Goal: Task Accomplishment & Management: Manage account settings

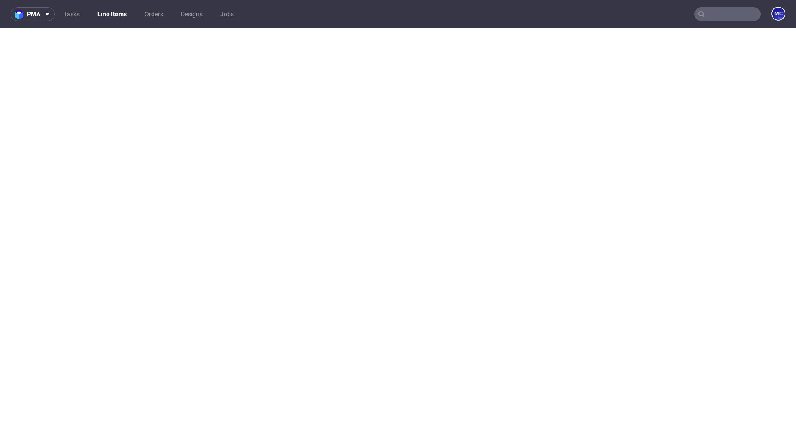
select select "done"
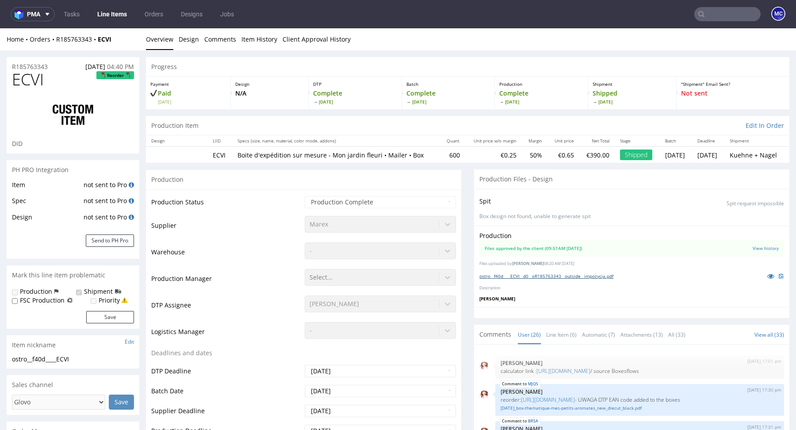
click at [557, 274] on link "ostro__f40d____ECVI__d0__oR185763343__outside__impozycja.pdf" at bounding box center [546, 276] width 134 height 6
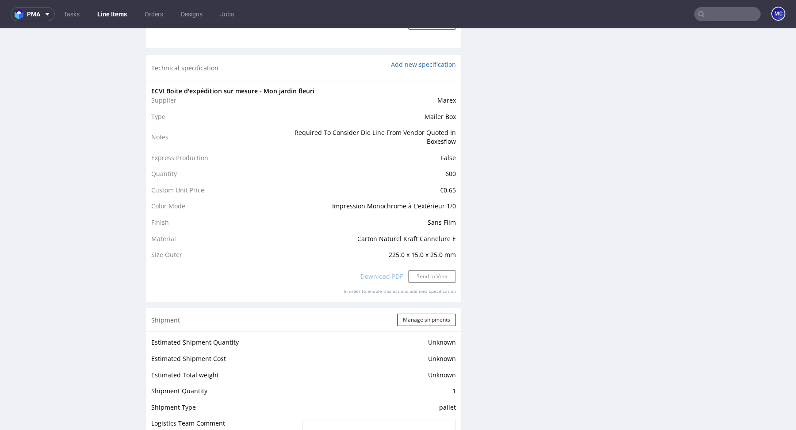
scroll to position [816, 0]
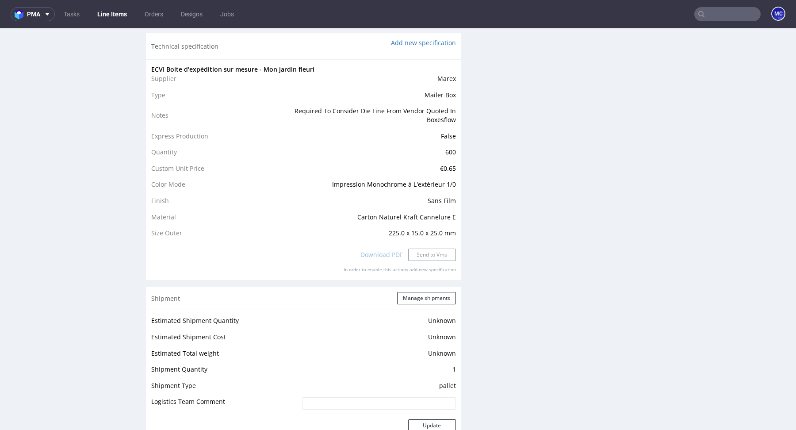
click at [414, 233] on span "225.0 x 15.0 x 25.0 mm" at bounding box center [422, 233] width 67 height 8
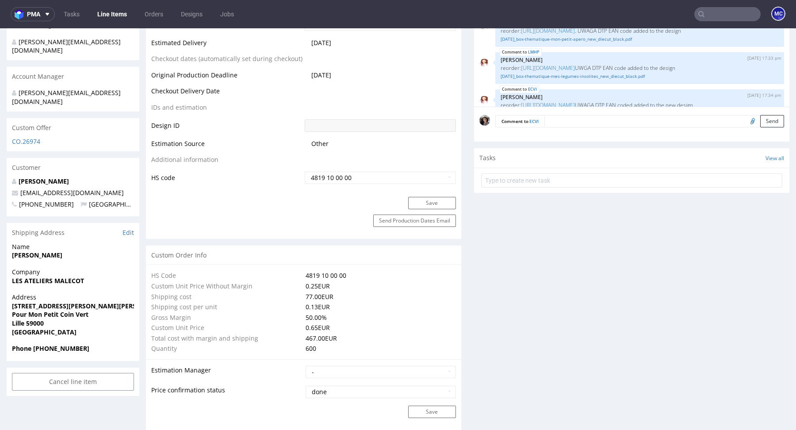
scroll to position [328, 0]
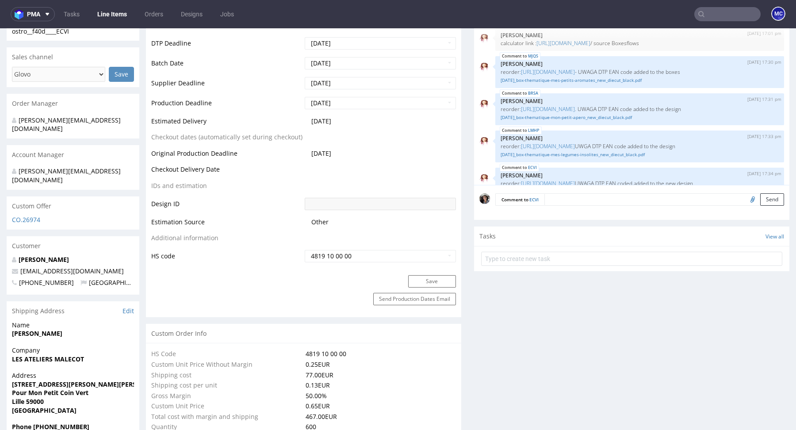
click at [46, 255] on p "Robin Morvan" at bounding box center [73, 259] width 122 height 9
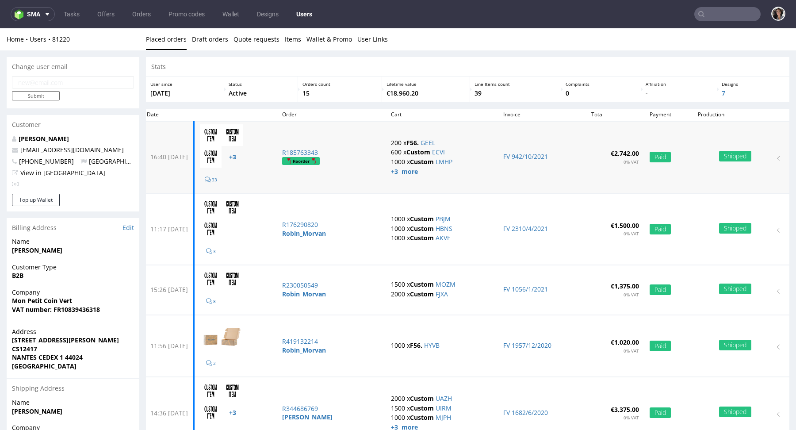
click at [194, 156] on td "16:40 Wed 15.09.2021" at bounding box center [167, 157] width 53 height 72
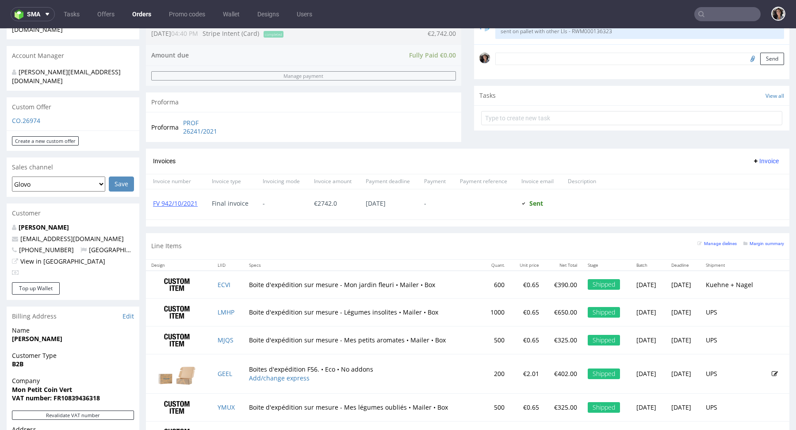
scroll to position [439, 0]
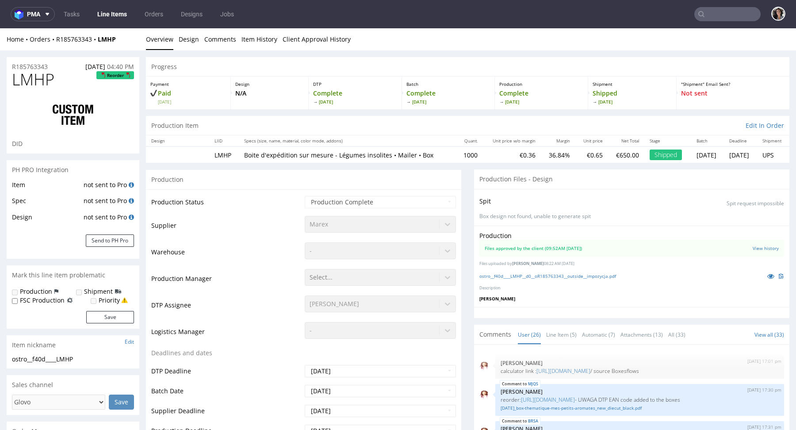
scroll to position [758, 0]
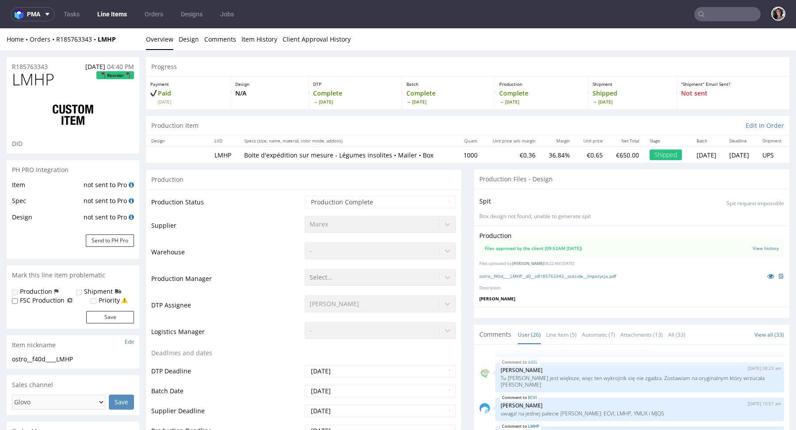
select select "done"
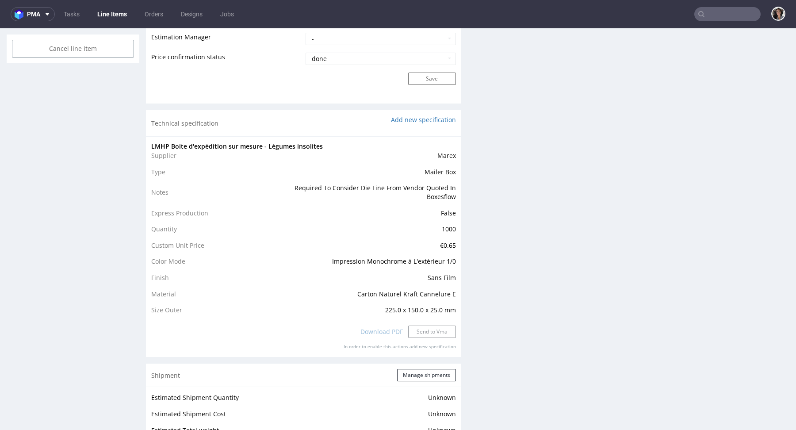
scroll to position [805, 0]
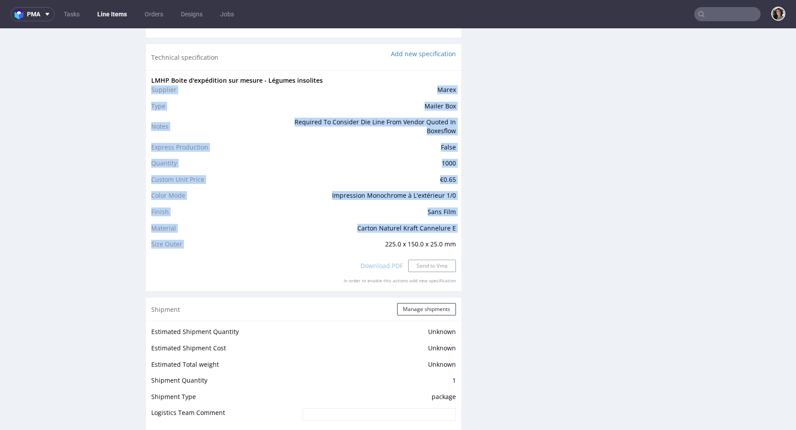
drag, startPoint x: 370, startPoint y: 244, endPoint x: 459, endPoint y: 244, distance: 88.9
click at [459, 244] on div "Progress Payment Paid Wed 15 Sep Design N/A DTP Complete Thu 16 Sep Batch Compl…" at bounding box center [467, 198] width 643 height 1893
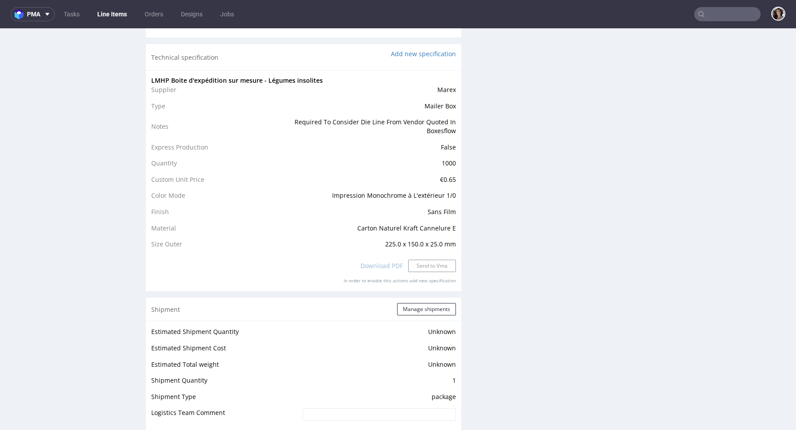
click at [458, 244] on div "Progress Payment Paid Wed 15 Sep Design N/A DTP Complete Thu 16 Sep Batch Compl…" at bounding box center [467, 198] width 643 height 1893
drag, startPoint x: 458, startPoint y: 244, endPoint x: 369, endPoint y: 246, distance: 89.8
click at [369, 246] on div "Progress Payment Paid Wed 15 Sep Design N/A DTP Complete Thu 16 Sep Batch Compl…" at bounding box center [467, 198] width 643 height 1893
click at [369, 246] on td "225.0 x 150.0 x 25.0 mm" at bounding box center [364, 244] width 183 height 11
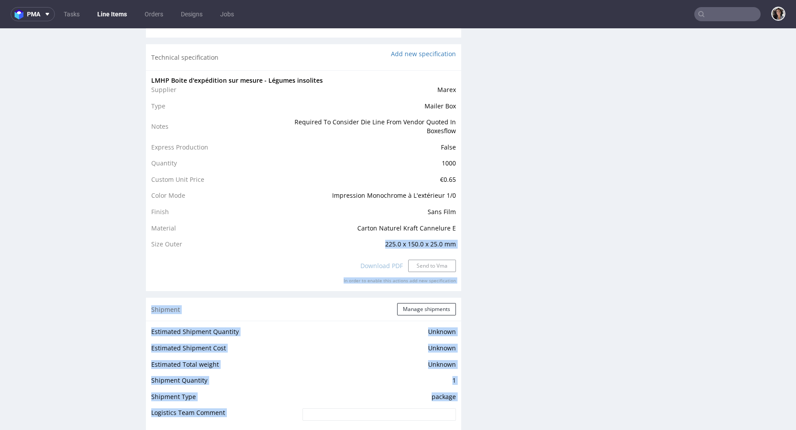
drag, startPoint x: 369, startPoint y: 246, endPoint x: 470, endPoint y: 244, distance: 101.7
click at [470, 244] on div "Progress Payment Paid Wed 15 Sep Design N/A DTP Complete Thu 16 Sep Batch Compl…" at bounding box center [467, 198] width 643 height 1893
click at [474, 244] on div "Production Files - Design Spit Spit request impossible Box design not found, un…" at bounding box center [631, 145] width 315 height 1560
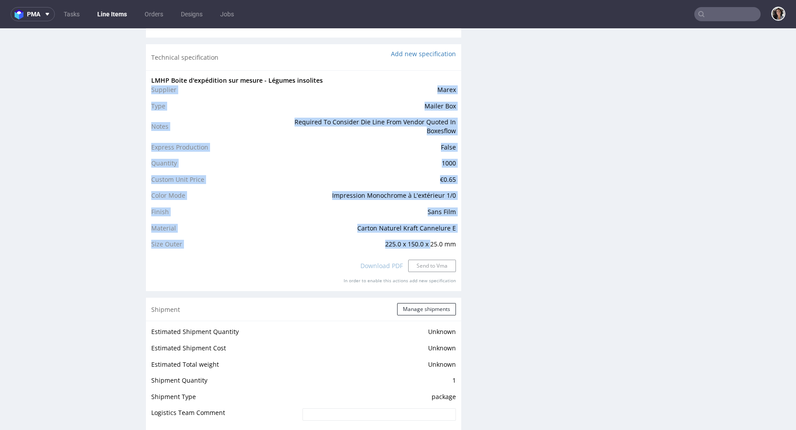
drag, startPoint x: 427, startPoint y: 243, endPoint x: 455, endPoint y: 243, distance: 27.4
click at [455, 243] on div "LMHP Boite d'expédition sur mesure - Légumes insolites Supplier Marex Type Mail…" at bounding box center [303, 180] width 315 height 221
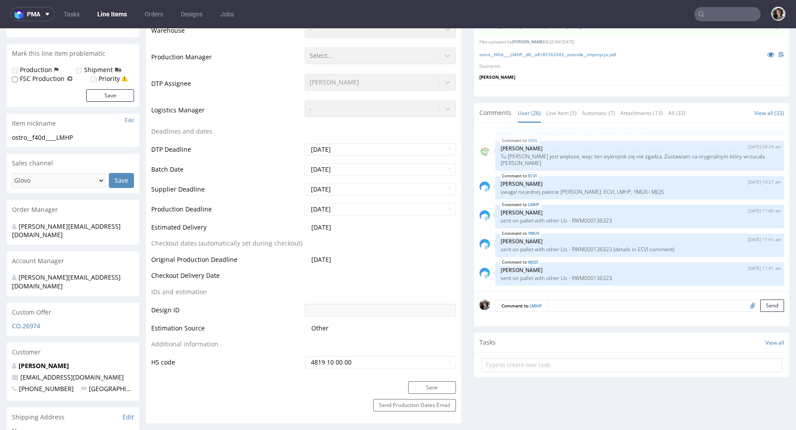
scroll to position [99, 0]
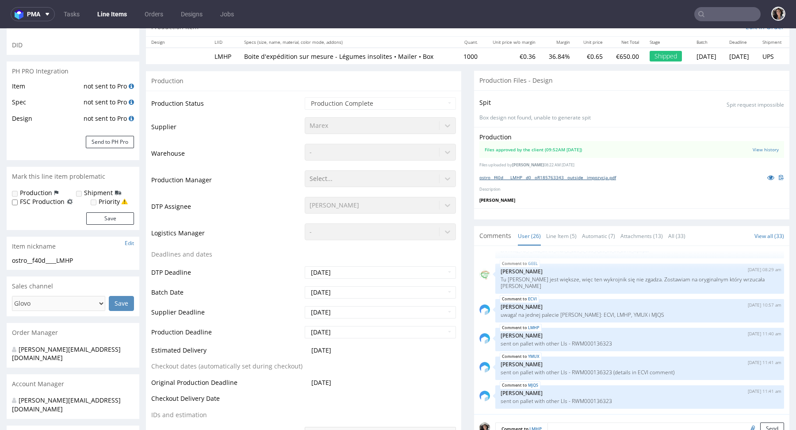
click at [528, 176] on link "ostro__f40d____LMHP__d0__oR185763343__outside__impozycja.pdf" at bounding box center [547, 177] width 137 height 6
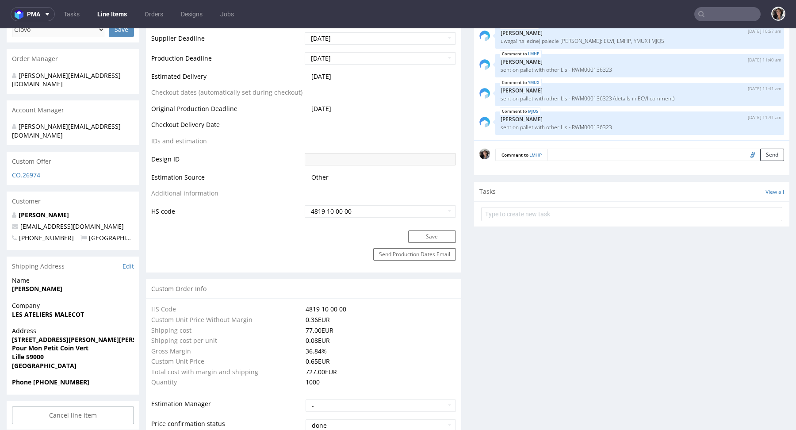
scroll to position [213, 0]
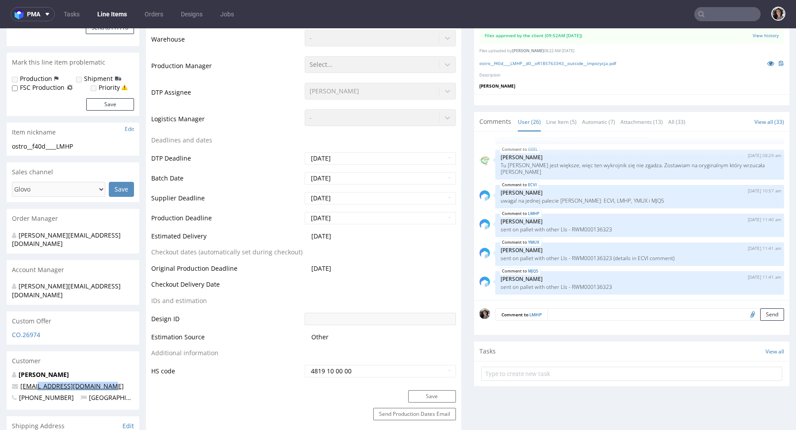
drag, startPoint x: 99, startPoint y: 366, endPoint x: 33, endPoint y: 368, distance: 66.3
click at [33, 382] on p "hello@monpetitcoinvert.com" at bounding box center [73, 386] width 122 height 9
copy link "@monpetitcoinvert.com"
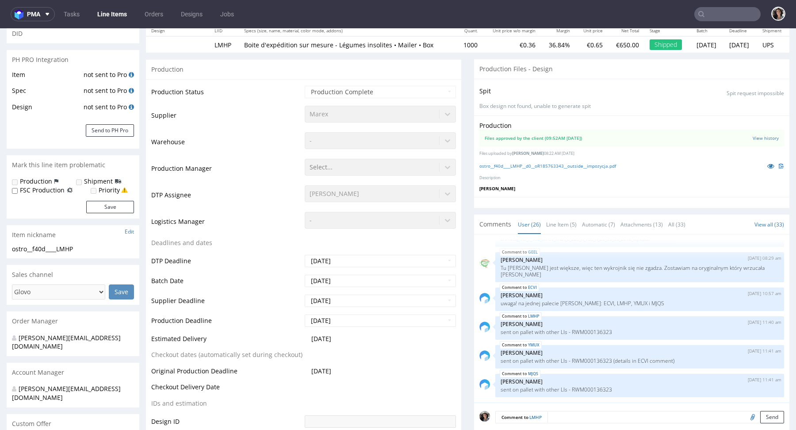
scroll to position [0, 0]
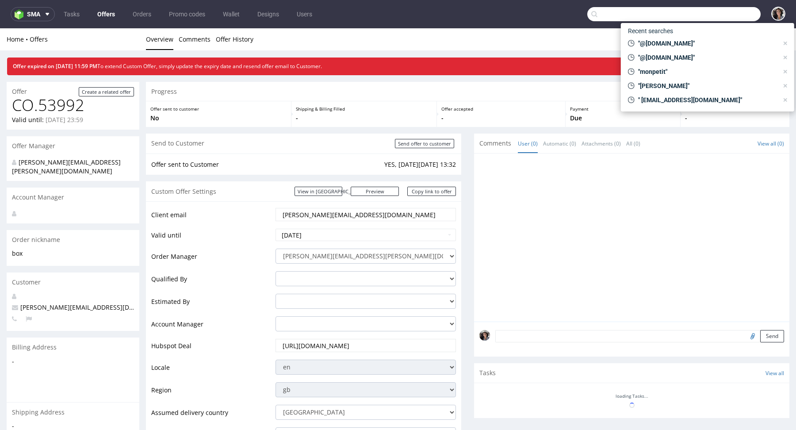
click at [717, 15] on input "text" at bounding box center [673, 14] width 173 height 14
paste input "achat@permacool.fr"
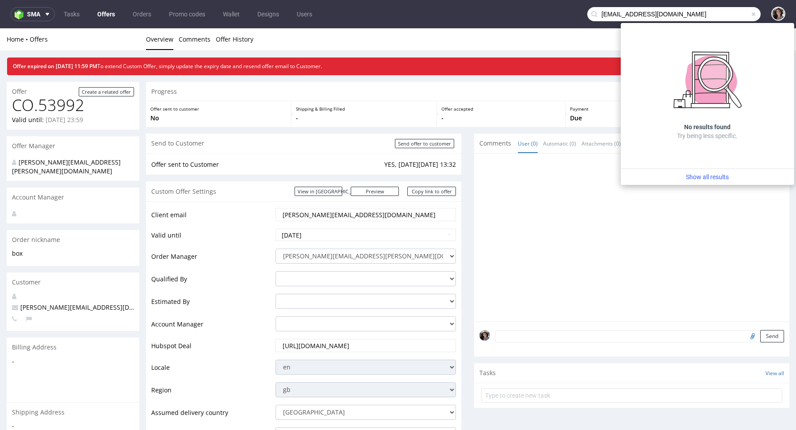
drag, startPoint x: 609, startPoint y: 13, endPoint x: 584, endPoint y: 9, distance: 25.4
click at [587, 9] on input "achat@permacool.fr" at bounding box center [673, 14] width 173 height 14
type input "@permacool.fr"
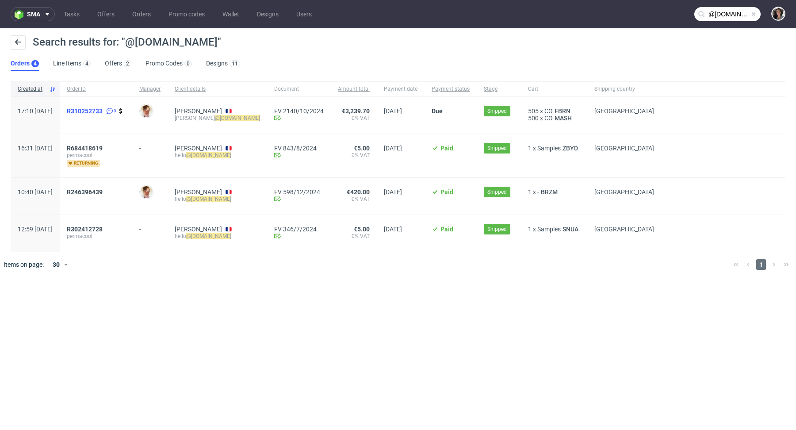
click at [103, 109] on span "R310252733" at bounding box center [85, 110] width 36 height 7
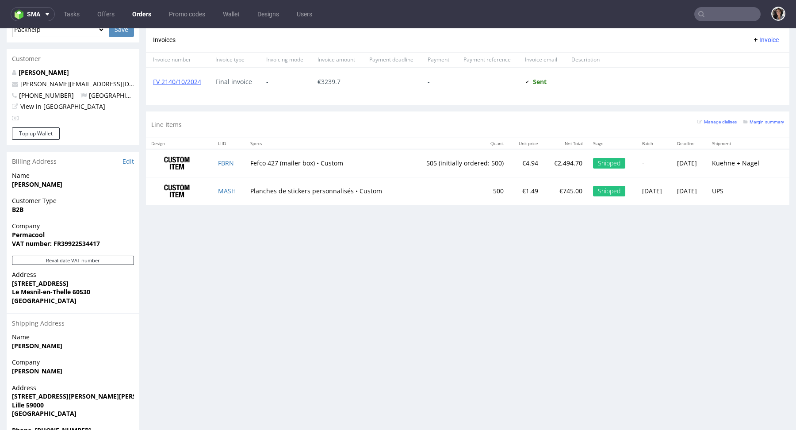
scroll to position [411, 0]
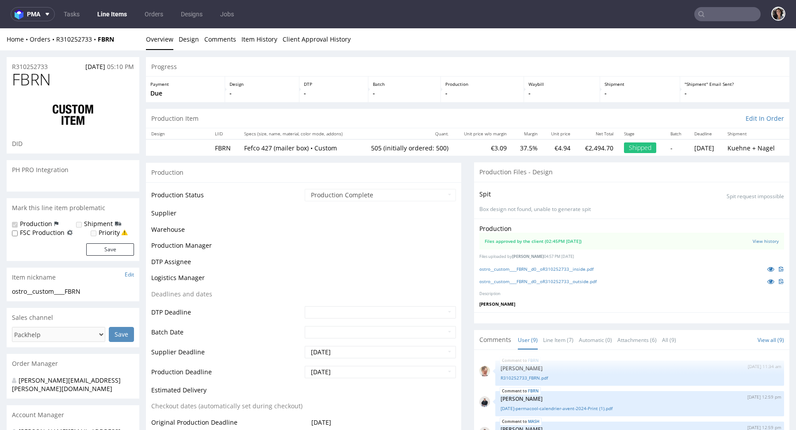
scroll to position [208, 0]
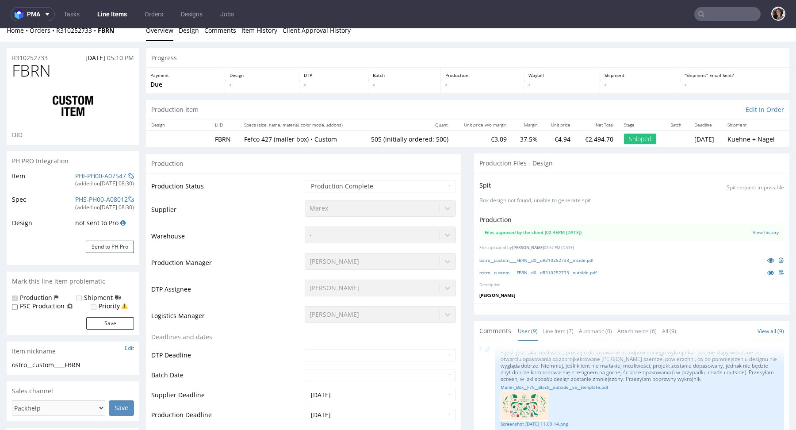
type input "505"
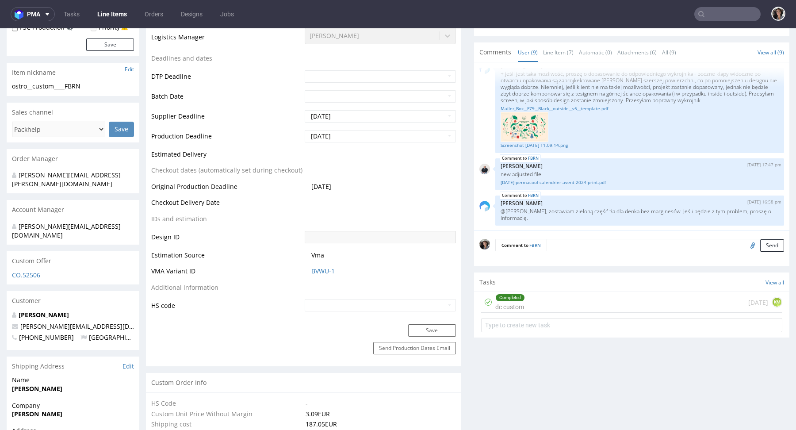
scroll to position [375, 0]
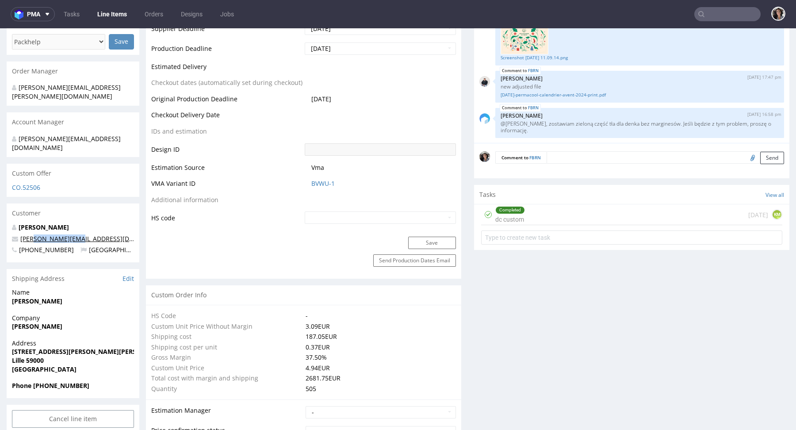
drag, startPoint x: 84, startPoint y: 220, endPoint x: 39, endPoint y: 221, distance: 45.1
click at [39, 234] on p "emma@permacool.fr" at bounding box center [73, 238] width 122 height 9
copy link "@permacool.fr"
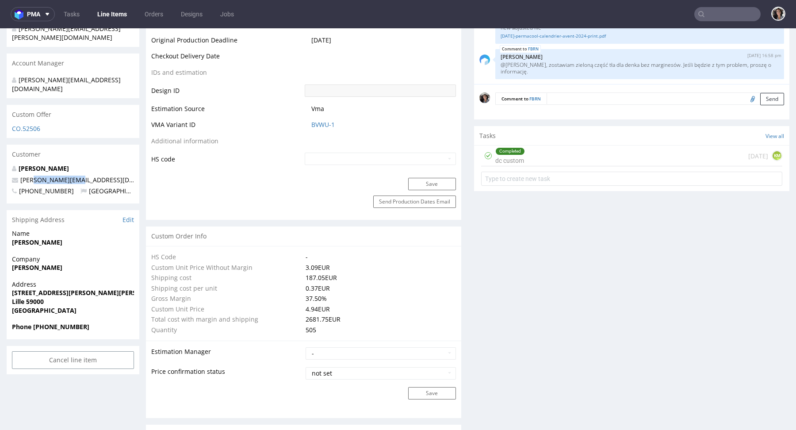
scroll to position [0, 0]
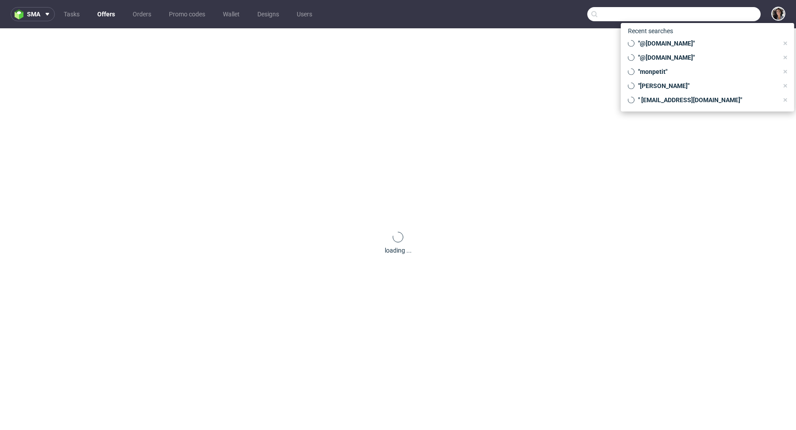
click at [714, 19] on input "text" at bounding box center [673, 14] width 173 height 14
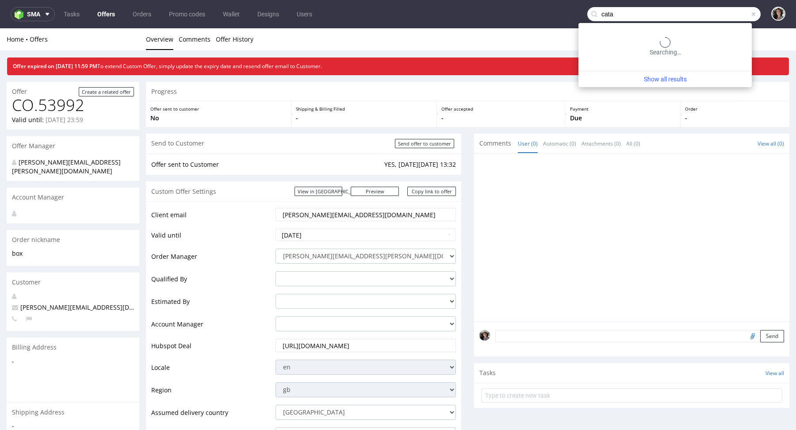
type input "cata"
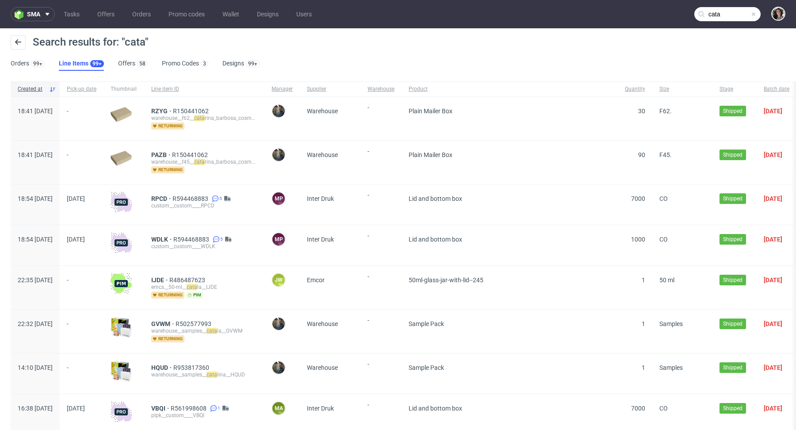
click at [115, 64] on ul "Orders 99+ Line Items 99+ Offers 58 Promo Codes 3 Designs 99+" at bounding box center [139, 64] width 256 height 14
click at [120, 64] on link "Offers 58" at bounding box center [133, 64] width 30 height 14
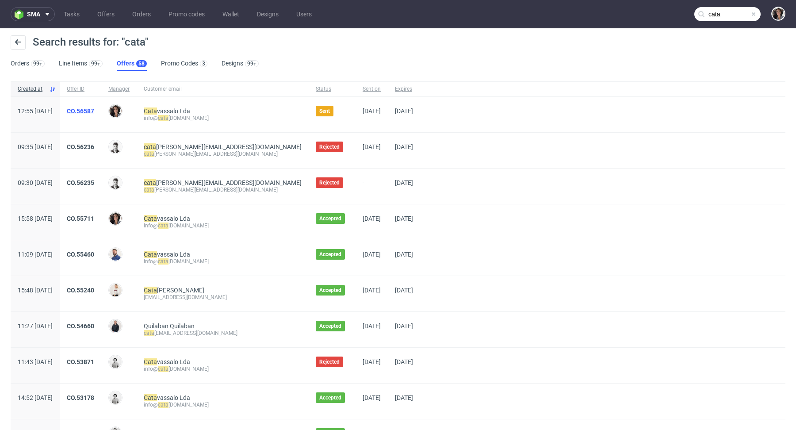
click at [94, 113] on link "CO.56587" at bounding box center [80, 110] width 27 height 7
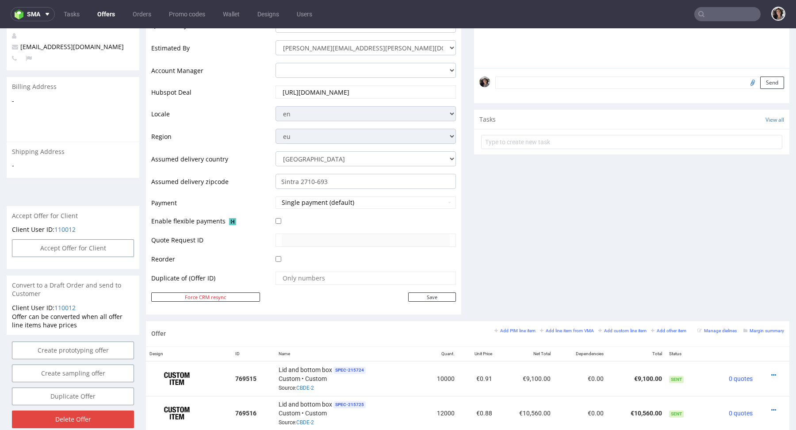
scroll to position [109, 0]
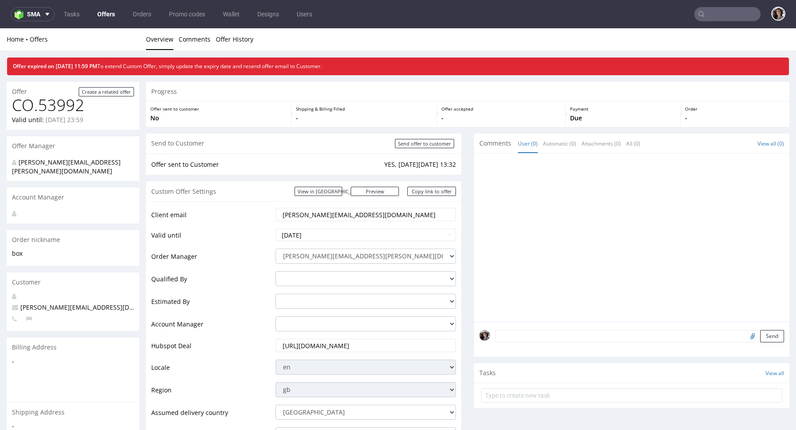
click at [714, 11] on input "text" at bounding box center [727, 14] width 66 height 14
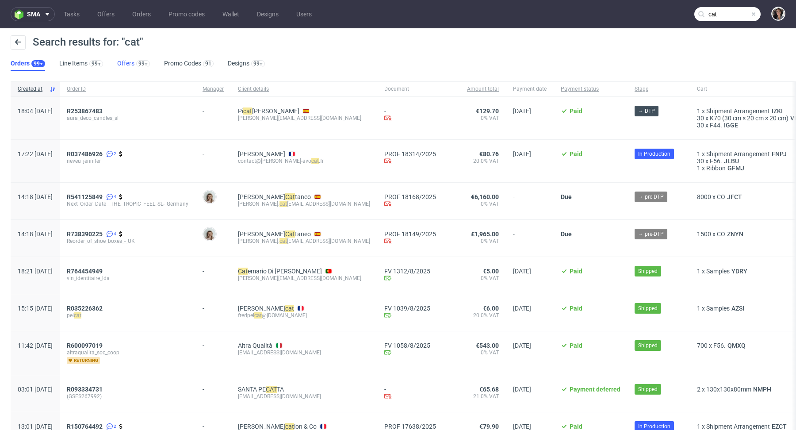
click at [123, 65] on link "Offers 99+" at bounding box center [133, 64] width 33 height 14
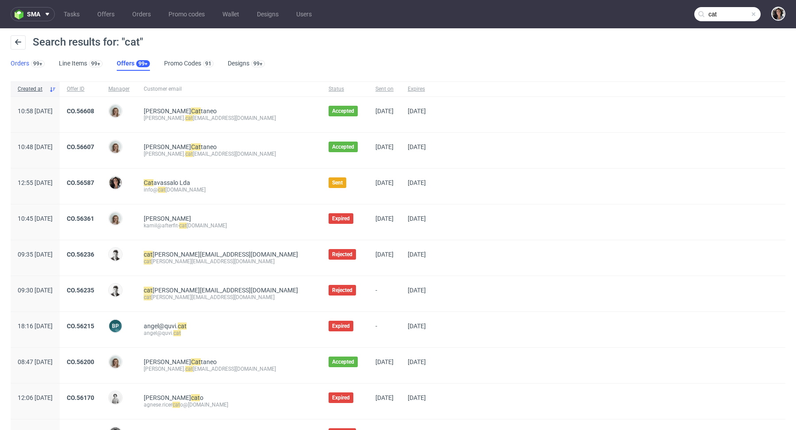
click at [22, 64] on link "Orders 99+" at bounding box center [28, 64] width 34 height 14
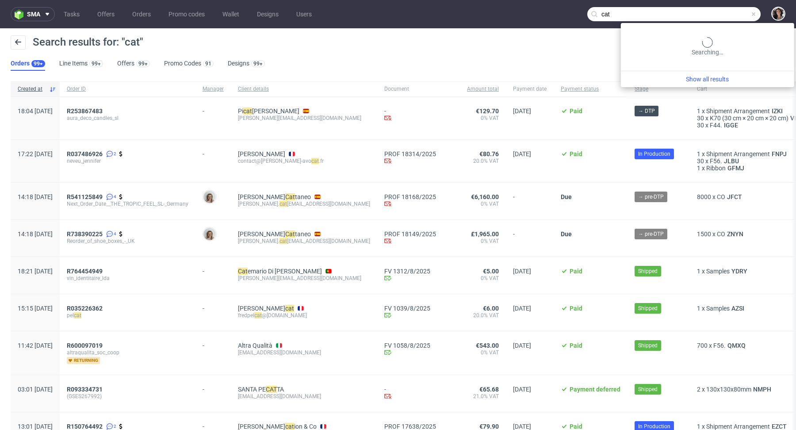
click at [713, 9] on input "cat" at bounding box center [673, 14] width 173 height 14
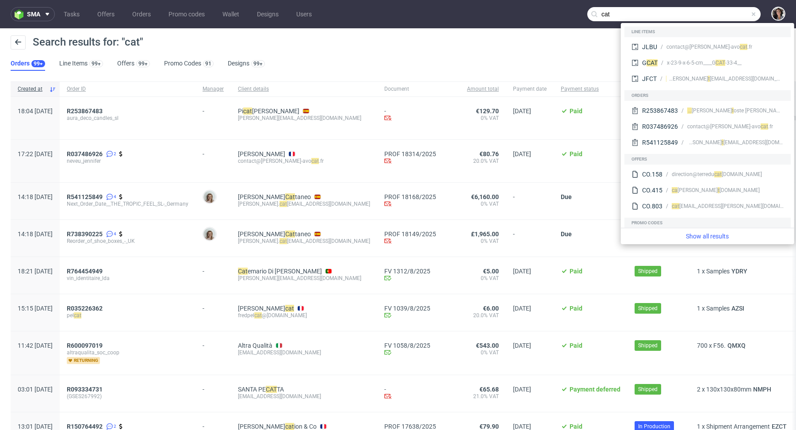
click at [700, 13] on input "cat" at bounding box center [673, 14] width 173 height 14
type input "cata"
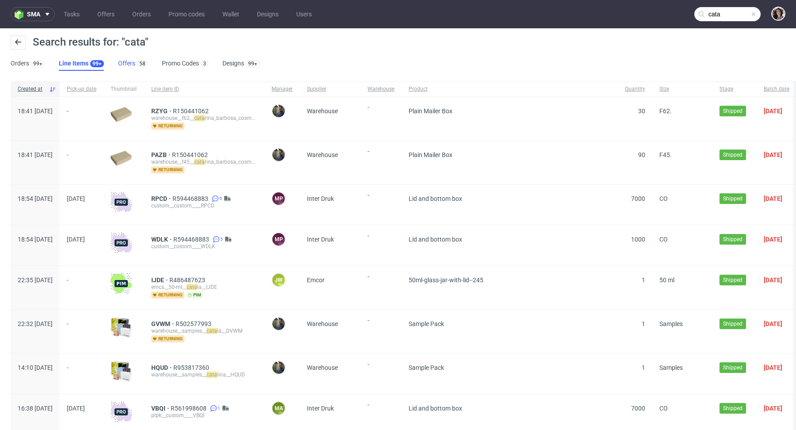
click at [129, 62] on link "Offers 58" at bounding box center [133, 64] width 30 height 14
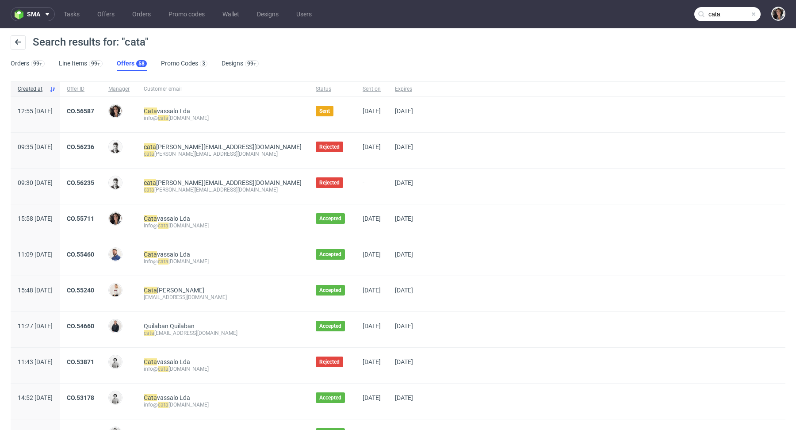
click at [94, 257] on span "CO.55460" at bounding box center [80, 258] width 27 height 14
click at [94, 255] on link "CO.55460" at bounding box center [80, 254] width 27 height 7
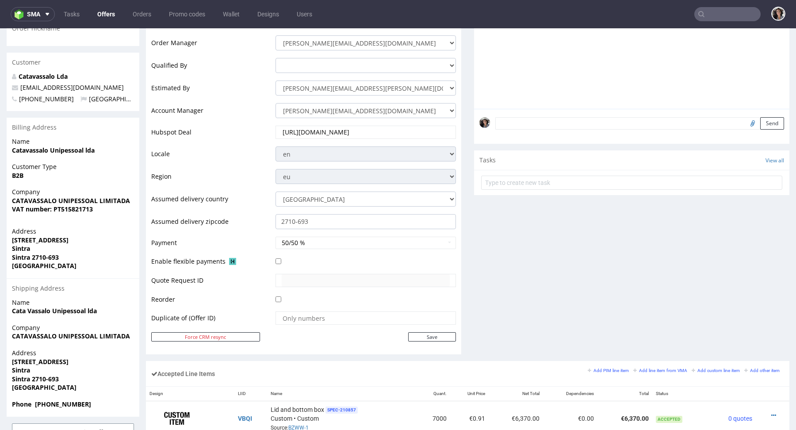
scroll to position [394, 0]
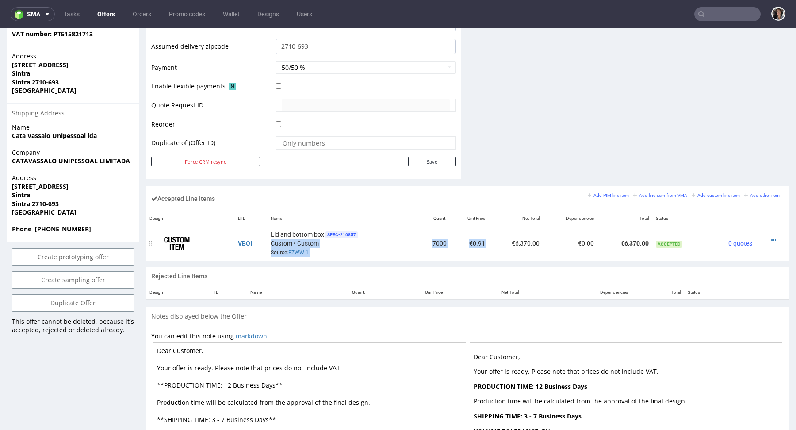
drag, startPoint x: 489, startPoint y: 240, endPoint x: 403, endPoint y: 241, distance: 86.6
click at [403, 241] on tr "VBQI Lid and bottom box SPEC- 210857 Custom • Custom Source: BZWW-1 7000 €0.91 …" at bounding box center [467, 243] width 643 height 35
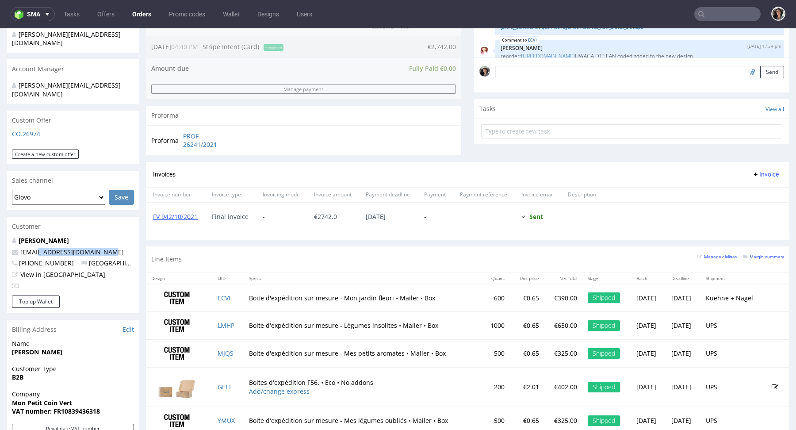
scroll to position [758, 0]
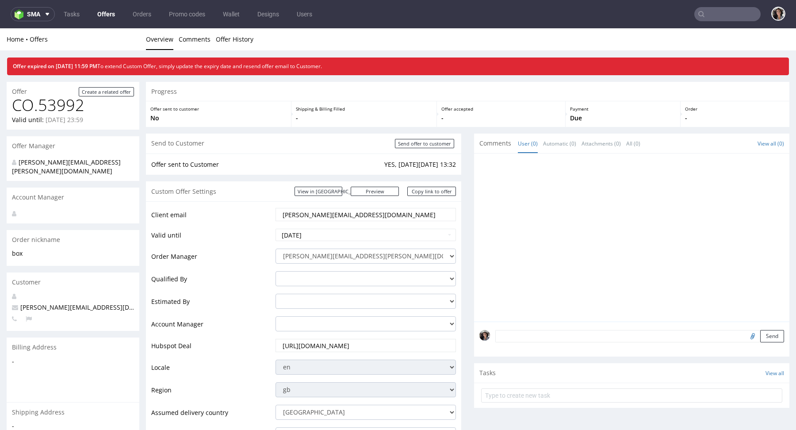
click at [730, 8] on input "text" at bounding box center [727, 14] width 66 height 14
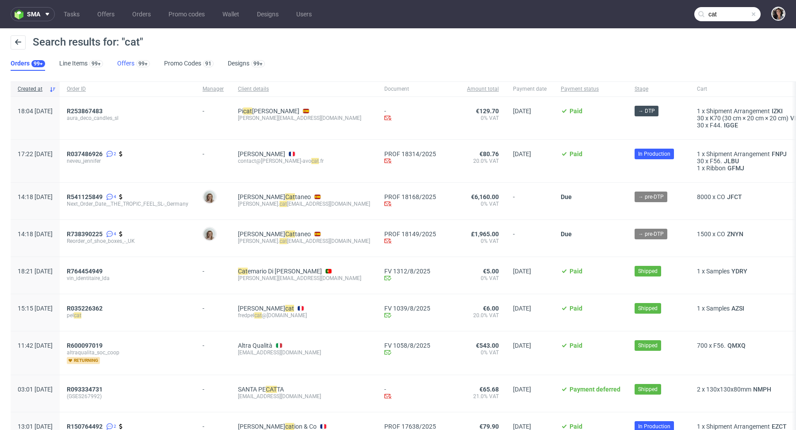
click at [126, 63] on link "Offers 99+" at bounding box center [133, 64] width 33 height 14
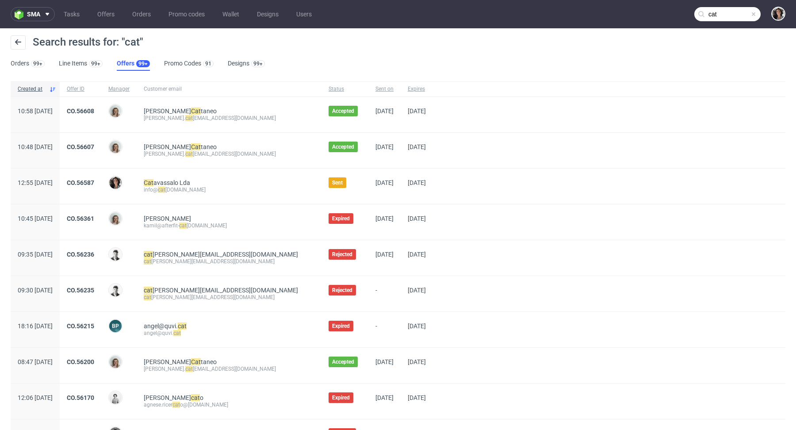
click at [733, 15] on input "cat" at bounding box center [727, 14] width 66 height 14
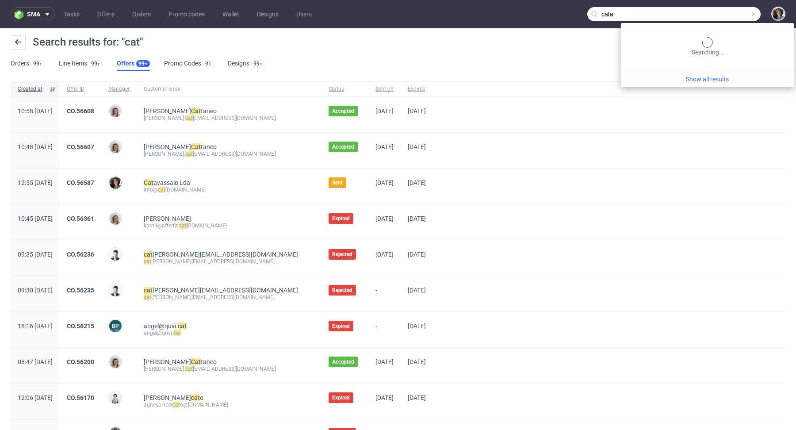
type input "cata"
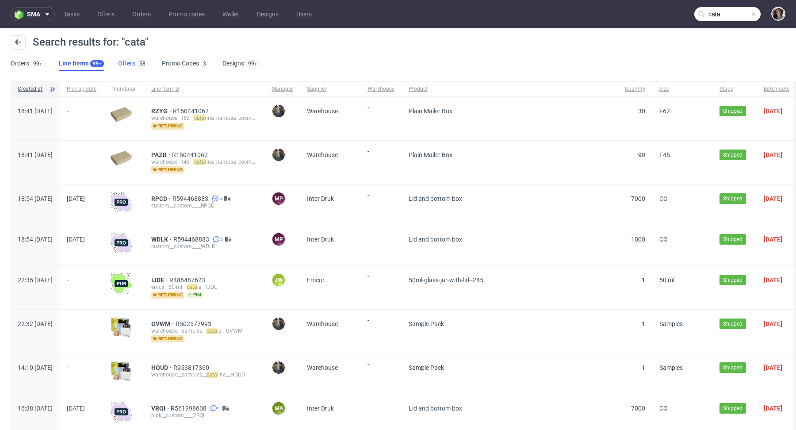
click at [130, 59] on link "Offers 58" at bounding box center [133, 64] width 30 height 14
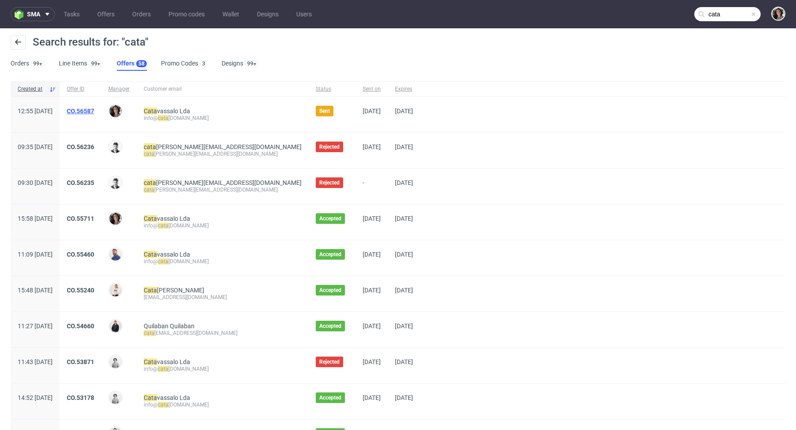
click at [94, 111] on link "CO.56587" at bounding box center [80, 110] width 27 height 7
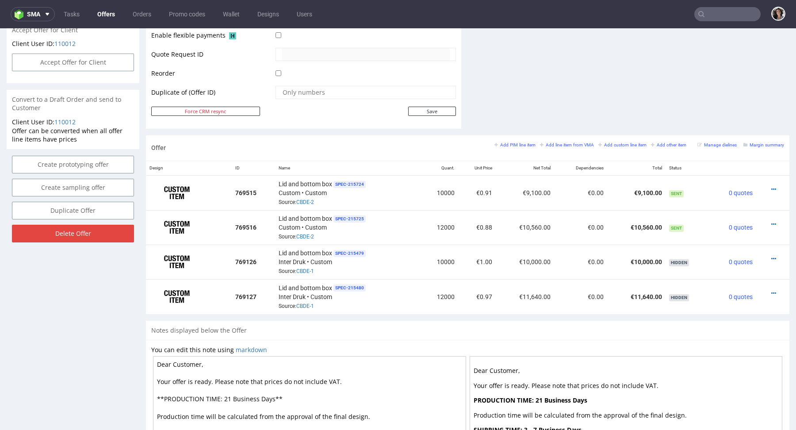
scroll to position [445, 0]
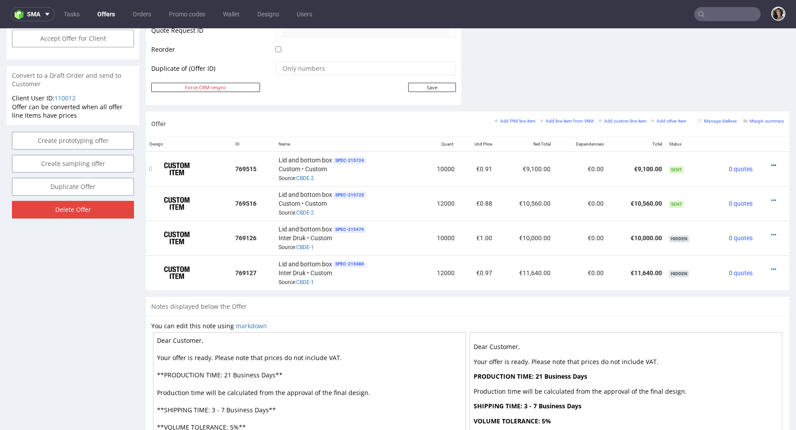
click at [771, 162] on icon at bounding box center [773, 165] width 5 height 6
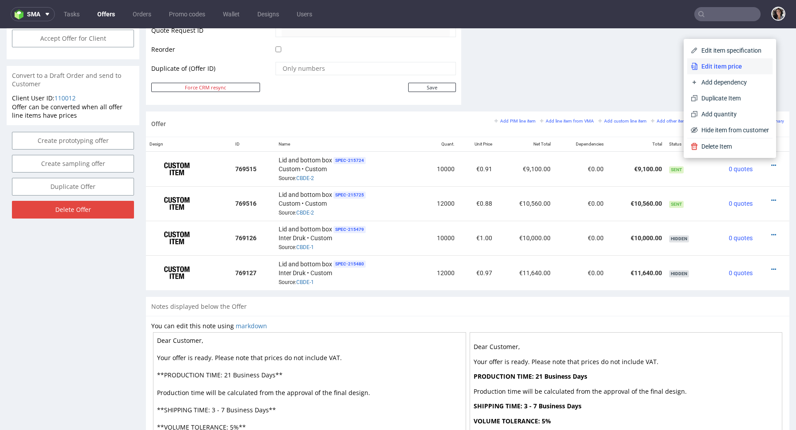
click at [725, 69] on span "Edit item price" at bounding box center [733, 66] width 71 height 9
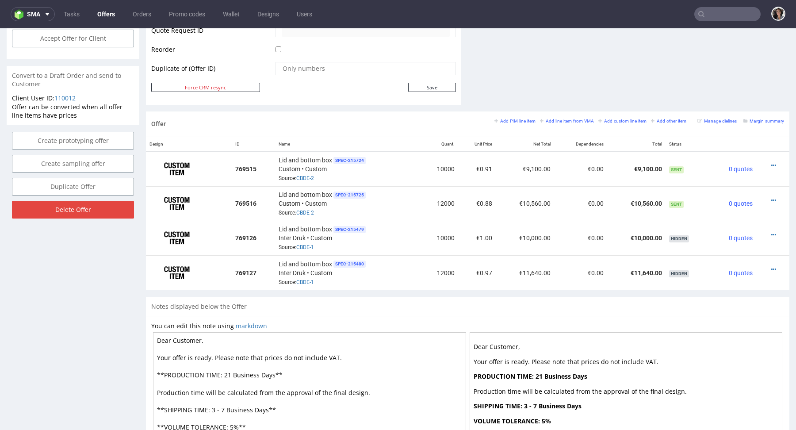
scroll to position [0, 0]
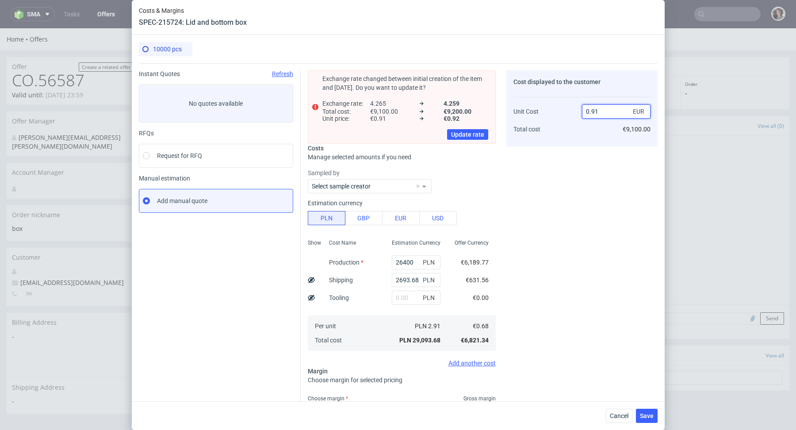
click at [610, 110] on input "0.91" at bounding box center [616, 111] width 69 height 14
type input "0.89"
type input "23.59550561797752"
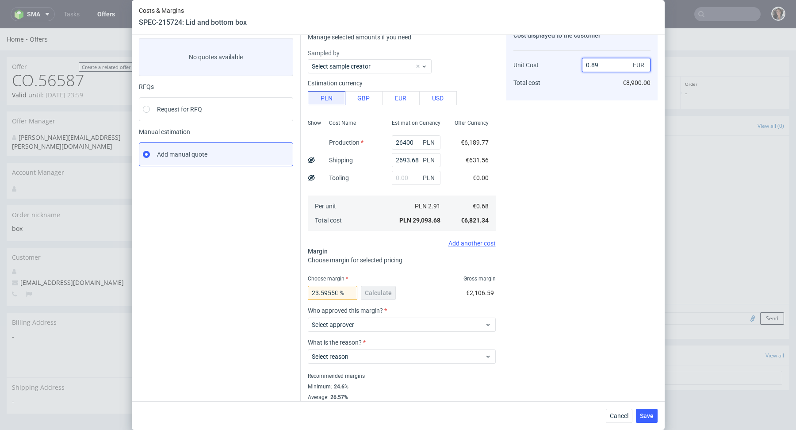
scroll to position [63, 0]
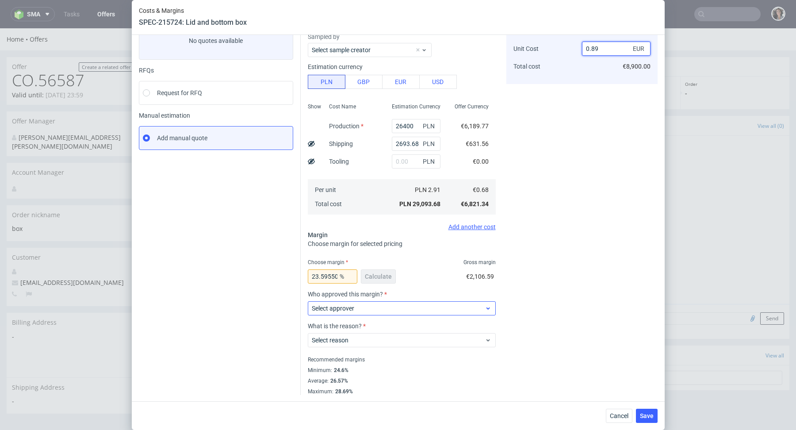
type input "0.89"
click at [414, 305] on span "Select approver" at bounding box center [398, 308] width 173 height 9
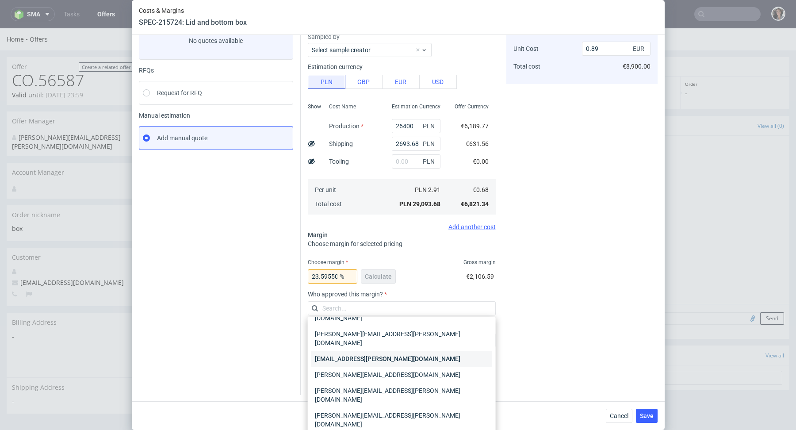
scroll to position [34, 0]
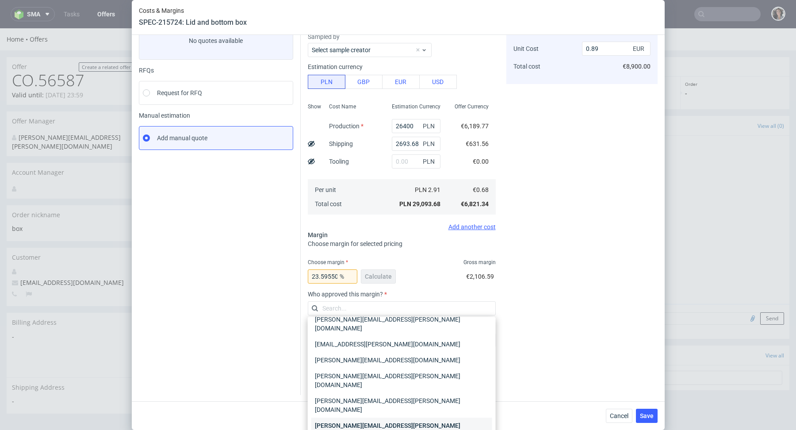
click at [358, 417] on div "[PERSON_NAME][EMAIL_ADDRESS][PERSON_NAME][DOMAIN_NAME]" at bounding box center [401, 429] width 181 height 25
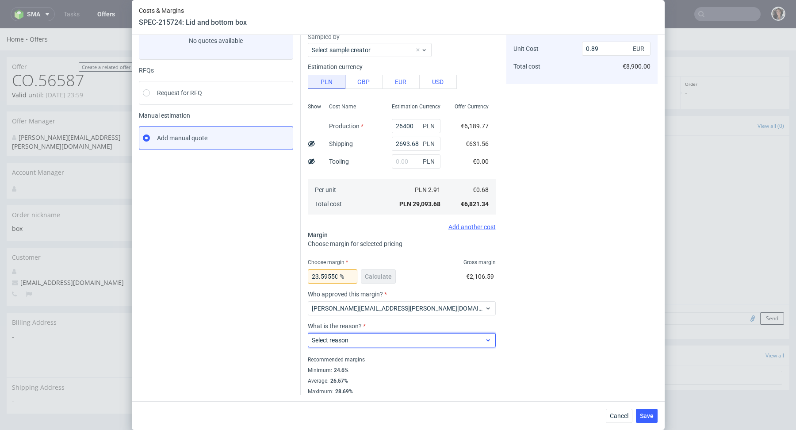
click at [363, 342] on span "Select reason" at bounding box center [398, 340] width 173 height 9
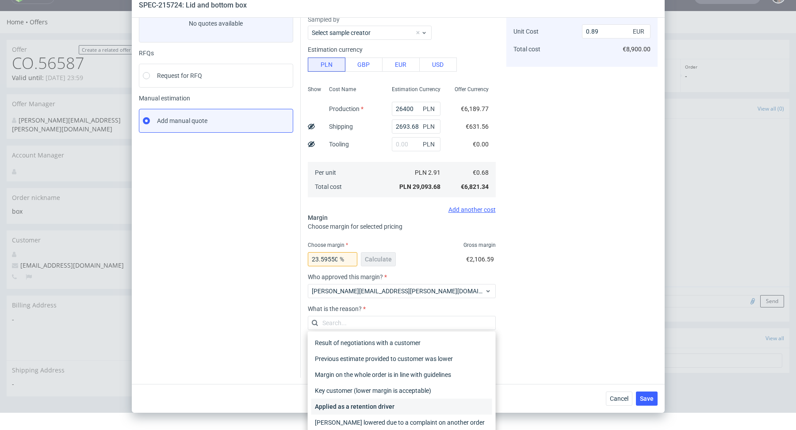
scroll to position [37, 0]
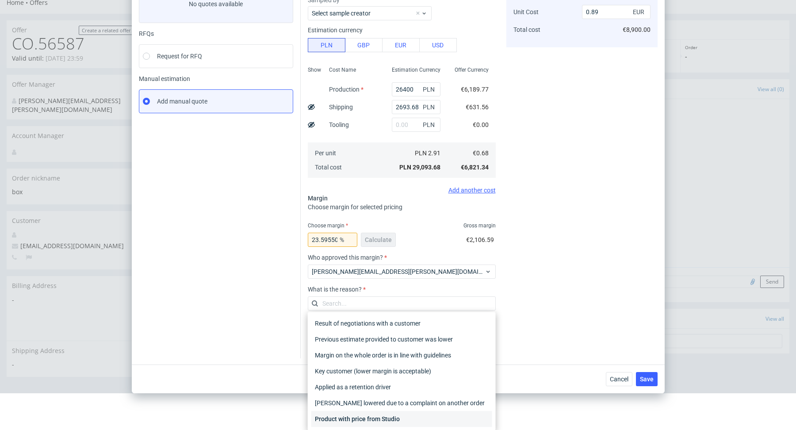
click at [373, 421] on div "Product with price from Studio" at bounding box center [401, 419] width 181 height 16
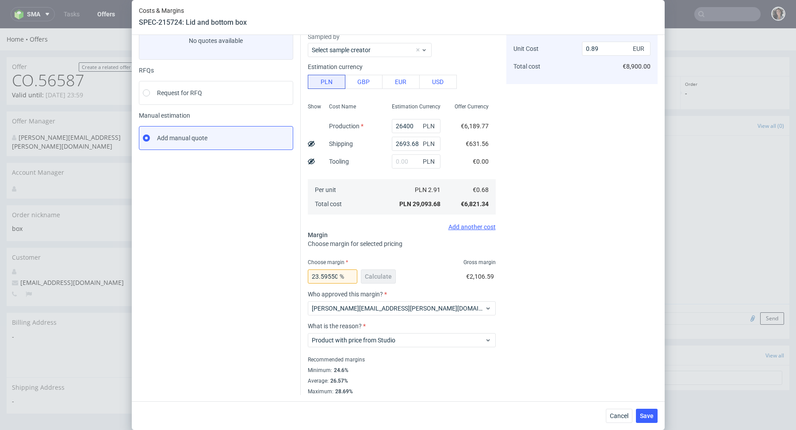
scroll to position [0, 0]
click at [334, 275] on input "23.59550561797752" at bounding box center [333, 276] width 50 height 14
drag, startPoint x: 321, startPoint y: 275, endPoint x: 388, endPoint y: 280, distance: 67.8
click at [388, 280] on div "23.59550561797752 % Calculate" at bounding box center [353, 278] width 90 height 25
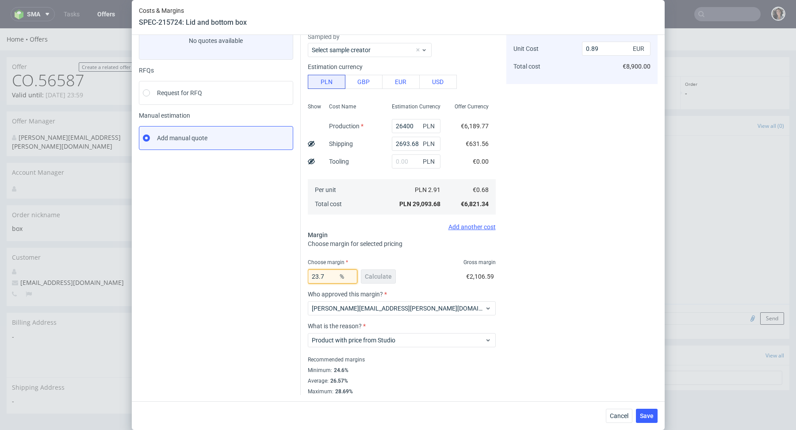
scroll to position [0, 0]
type input "23"
type input "0.88"
type input "2"
type input "0.69"
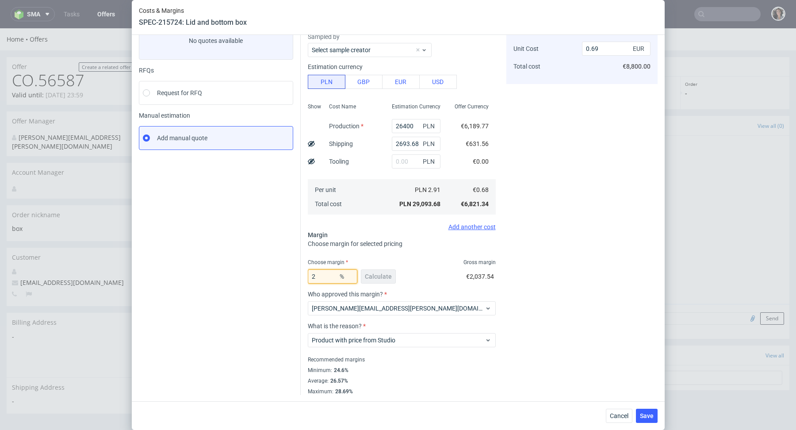
type input "24"
type input "0.89"
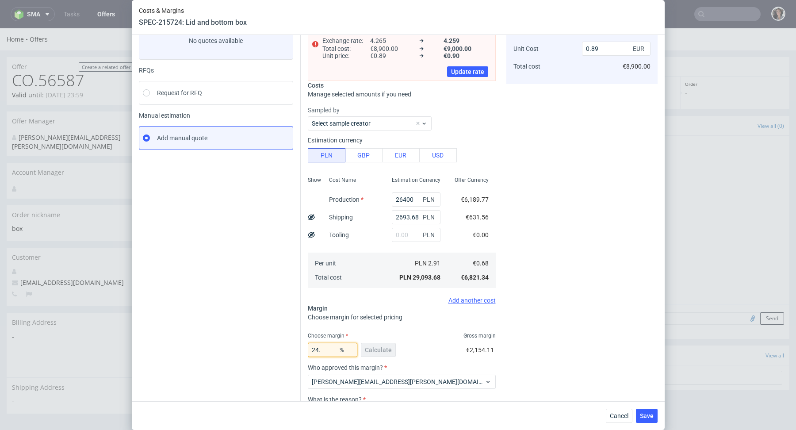
type input "24.5"
type input "0.9"
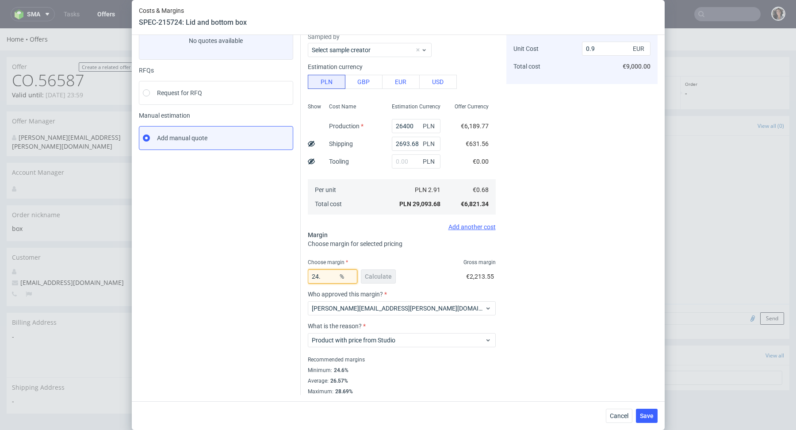
type input "24"
type input "0.89"
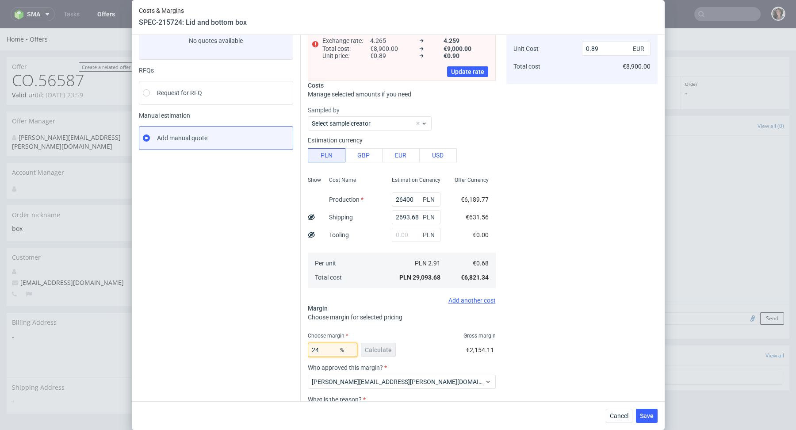
type input "244"
type input "-0.48"
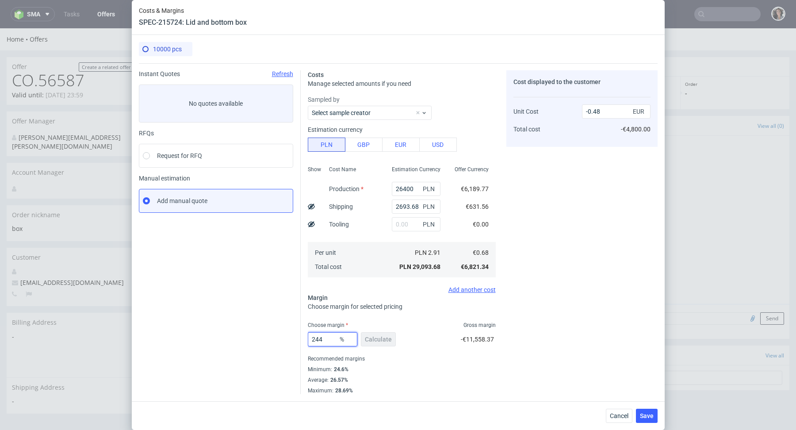
type input "24.4"
type input "0.9"
click at [326, 336] on input "24.4" at bounding box center [333, 339] width 50 height 14
type input "245"
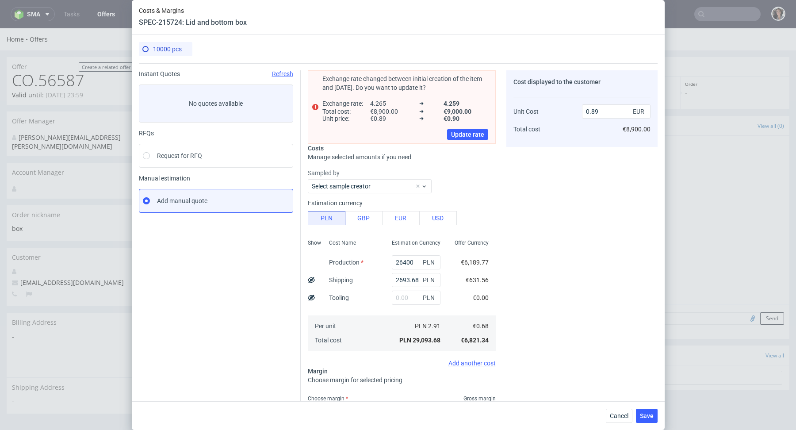
scroll to position [14, 0]
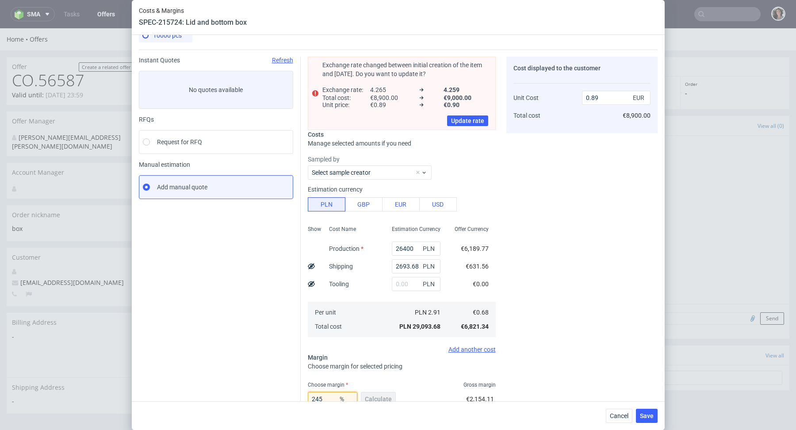
type input "-0.47"
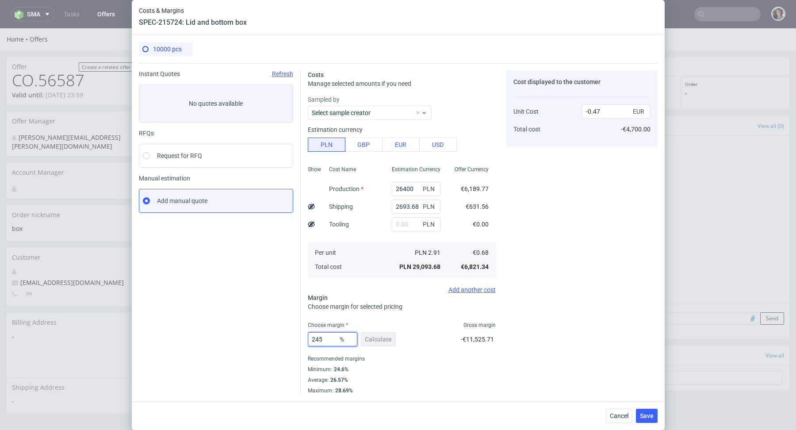
scroll to position [0, 0]
type input "2405"
type input "-0.03"
click at [317, 338] on input "2405" at bounding box center [333, 339] width 50 height 14
type input "24.05"
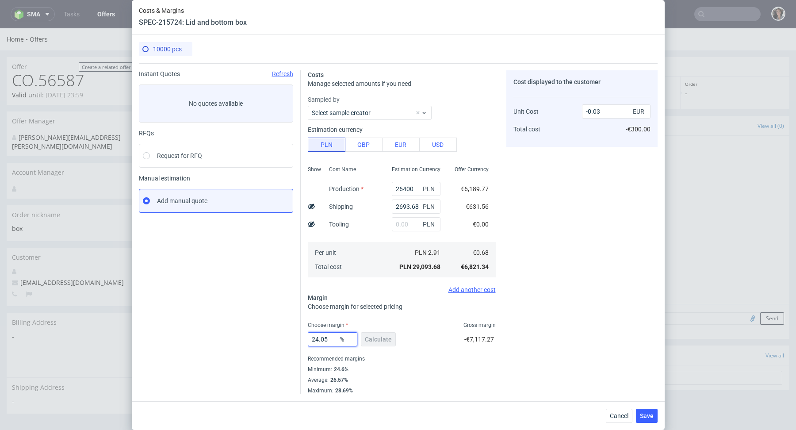
type input "0.89"
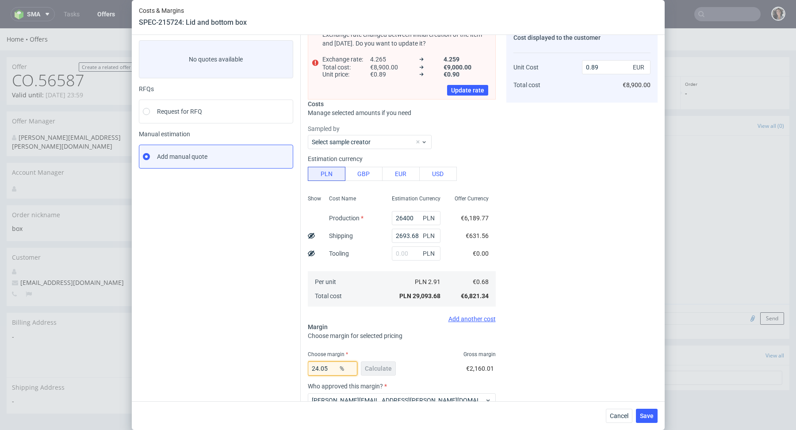
scroll to position [42, 0]
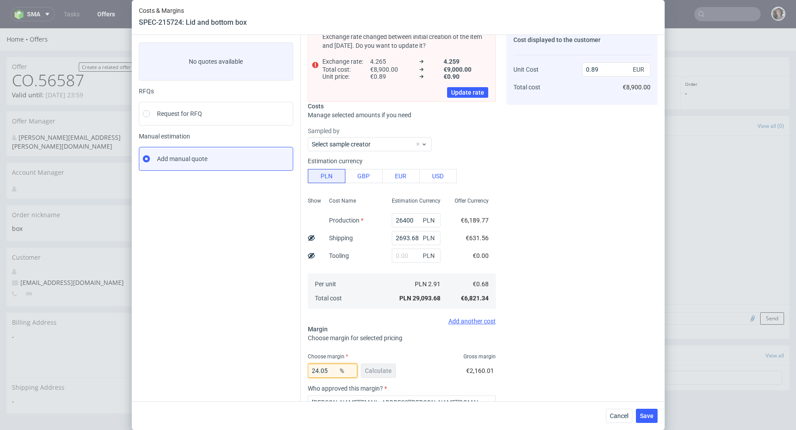
click at [327, 369] on input "24.05" at bounding box center [333, 370] width 50 height 14
type input "24.07"
type input "0.9"
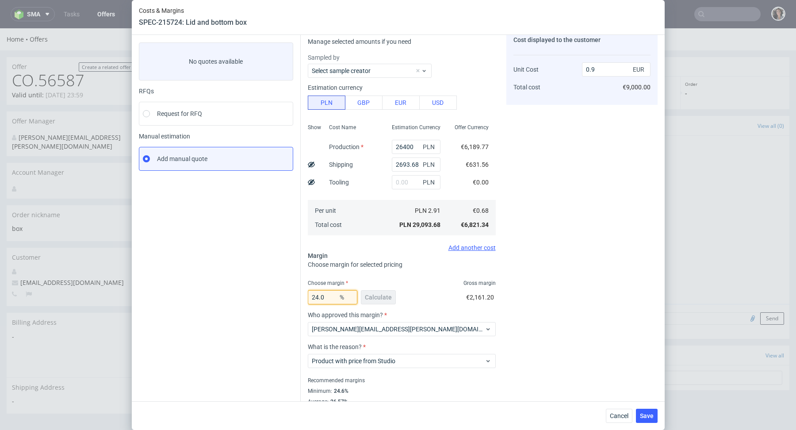
type input "24.05"
type input "0.89"
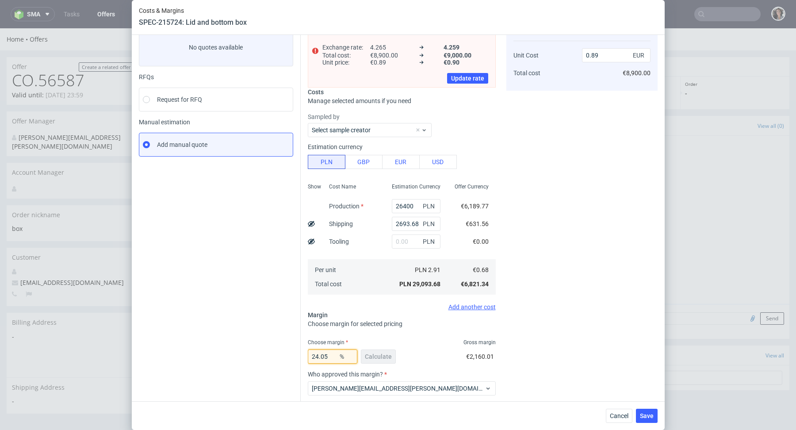
scroll to position [58, 0]
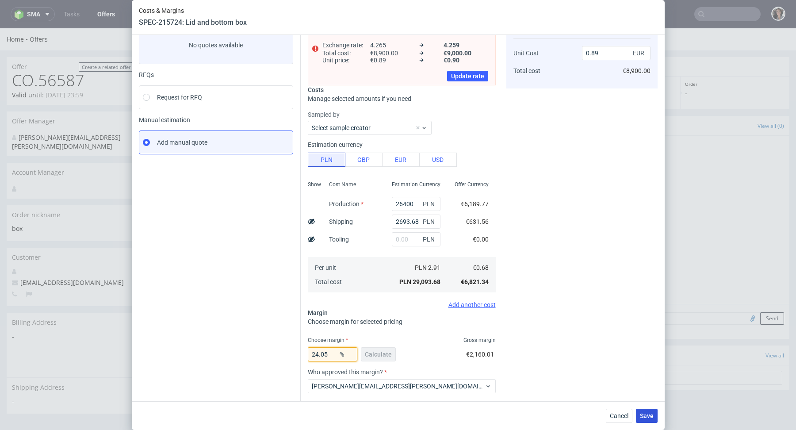
type input "24.05"
click at [648, 419] on button "Save" at bounding box center [647, 415] width 22 height 14
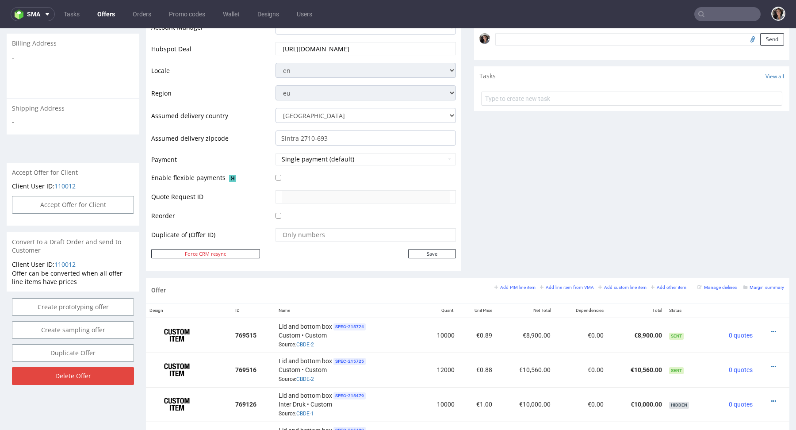
scroll to position [398, 0]
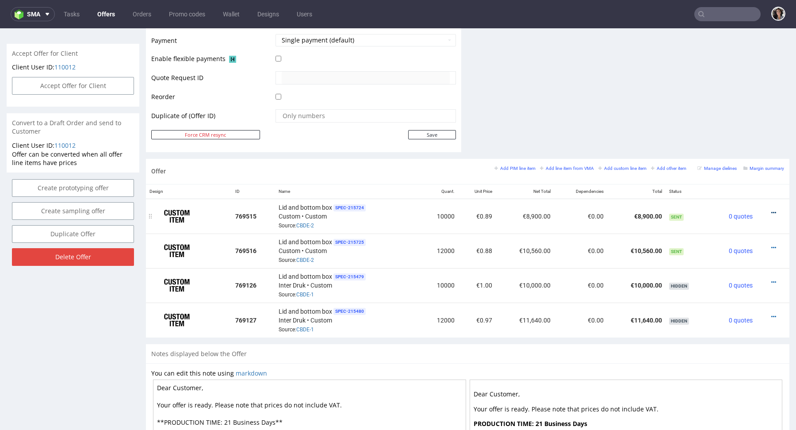
click at [771, 211] on icon at bounding box center [773, 213] width 5 height 6
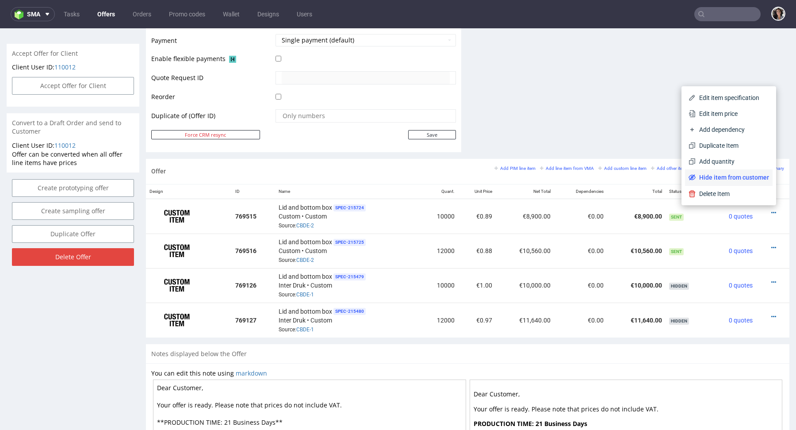
click at [745, 174] on span "Hide item from customer" at bounding box center [731, 177] width 73 height 9
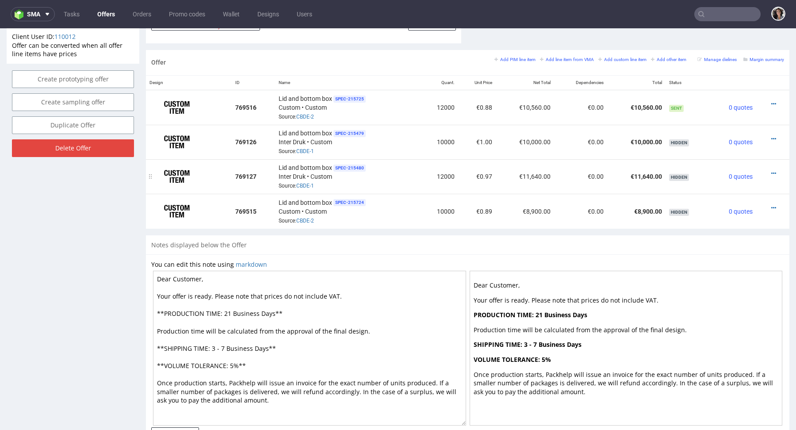
scroll to position [462, 0]
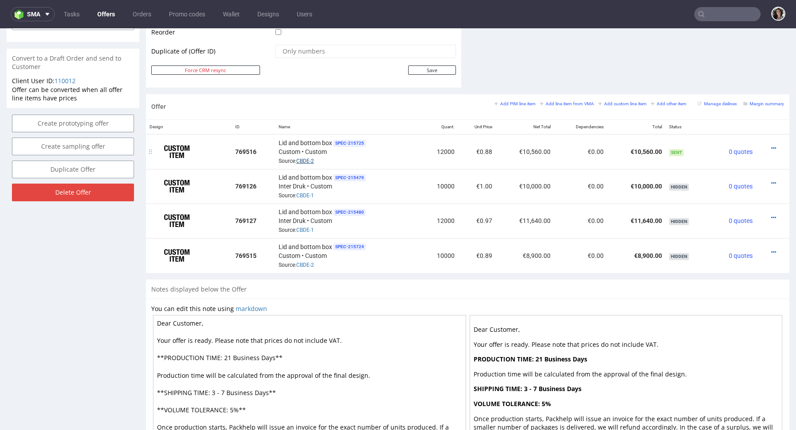
click at [305, 158] on link "CBDE-2" at bounding box center [305, 161] width 18 height 6
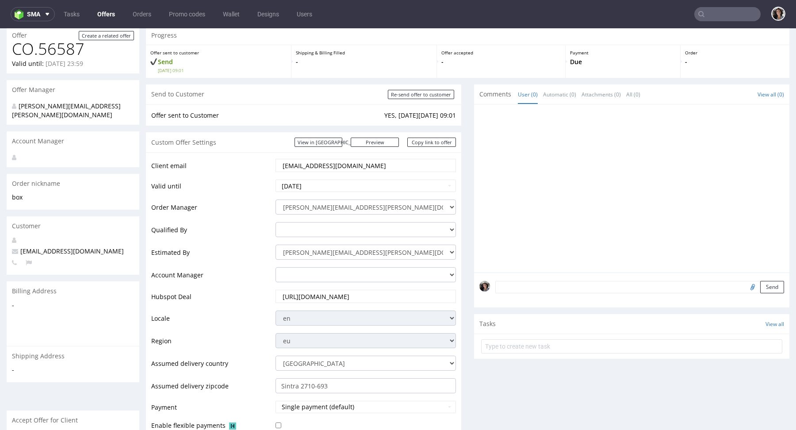
scroll to position [0, 0]
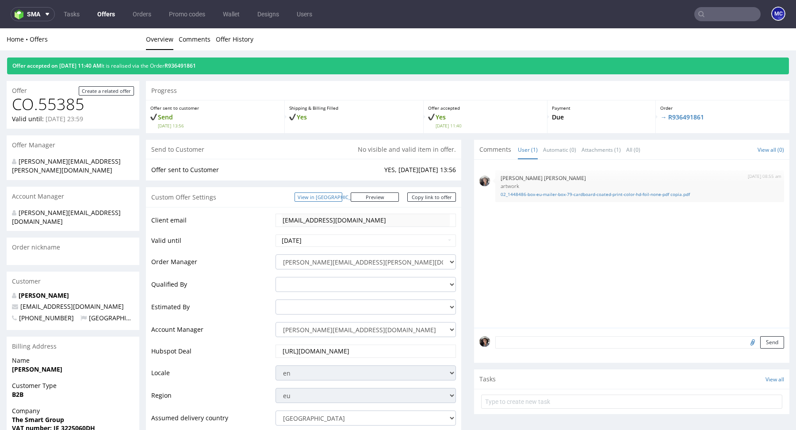
click at [342, 192] on link "View in [GEOGRAPHIC_DATA]" at bounding box center [318, 196] width 48 height 9
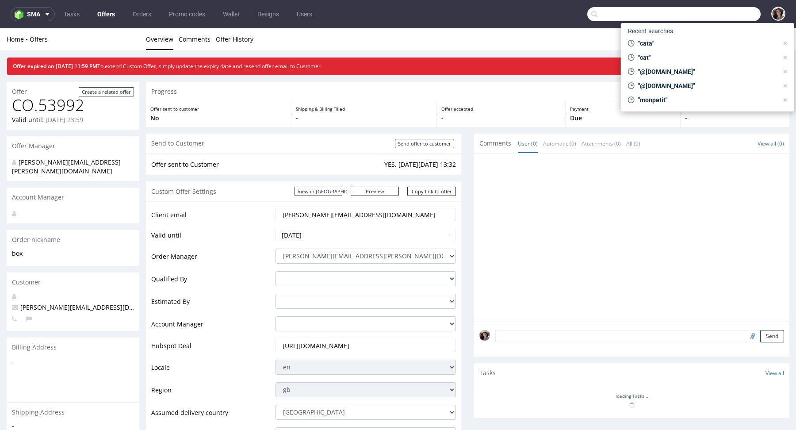
click at [730, 8] on input "text" at bounding box center [673, 14] width 173 height 14
paste input "R547396794"
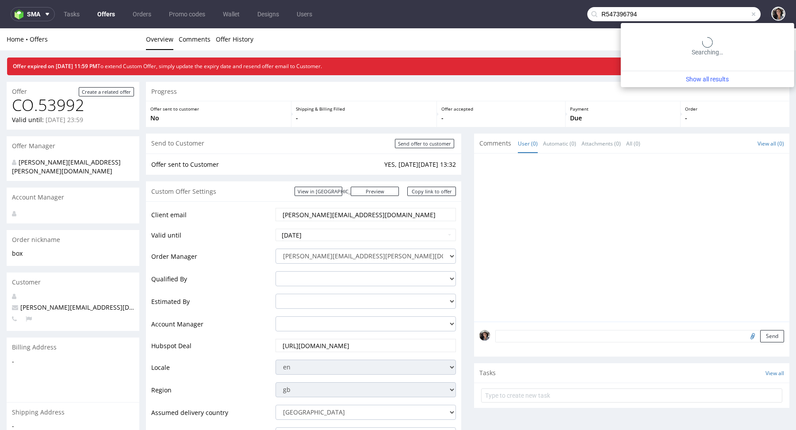
type input "R547396794"
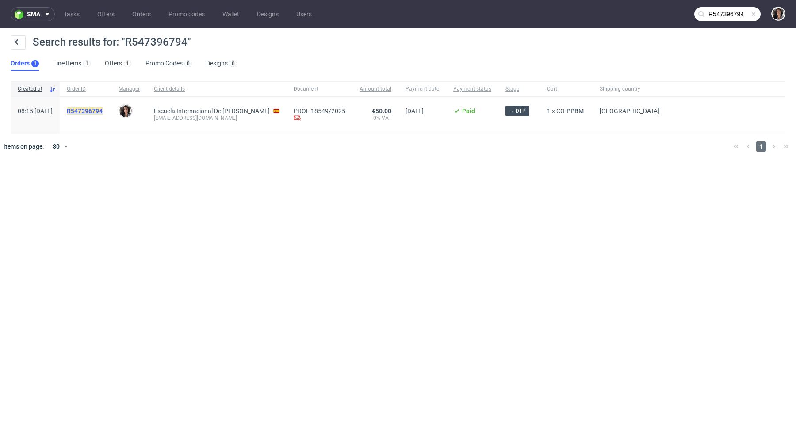
click at [103, 108] on mark "R547396794" at bounding box center [85, 110] width 36 height 7
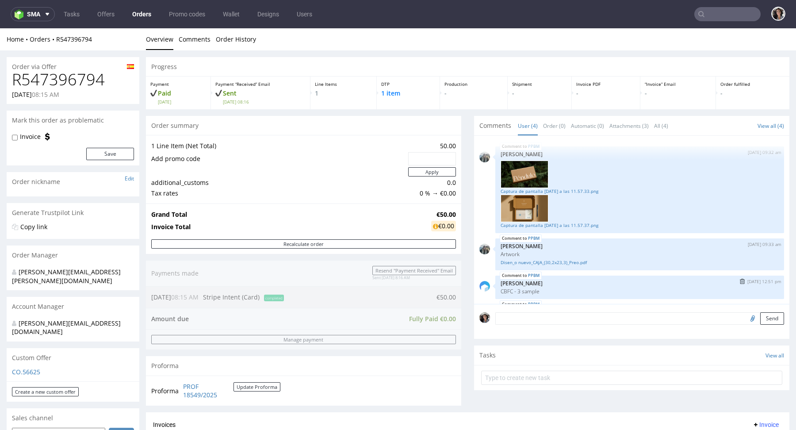
scroll to position [37, 0]
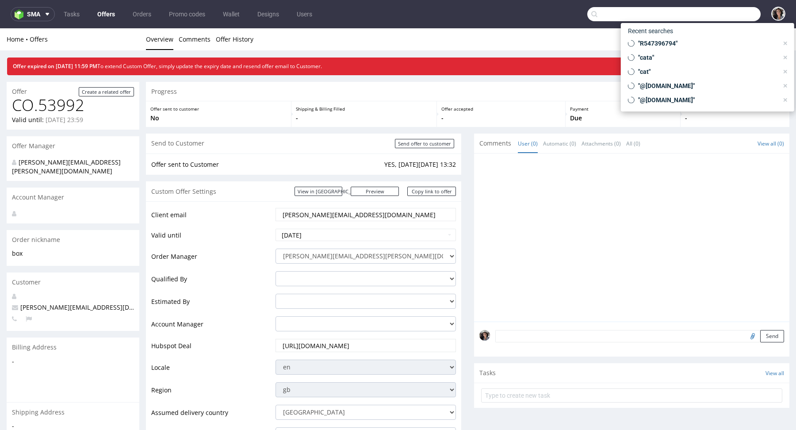
click at [730, 14] on input "text" at bounding box center [673, 14] width 173 height 14
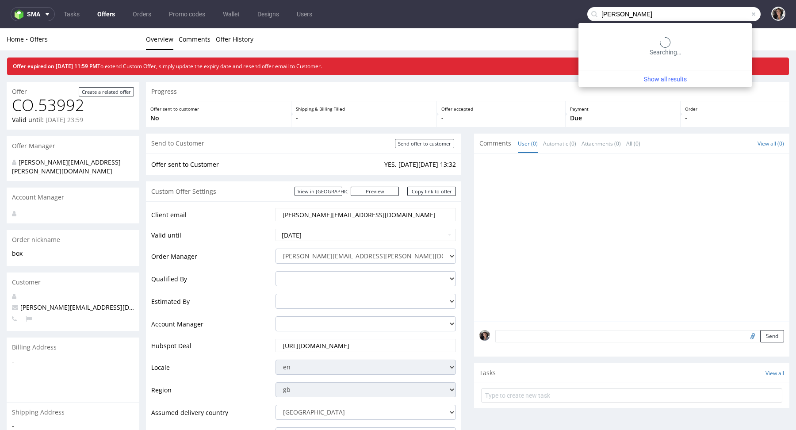
type input "brenda"
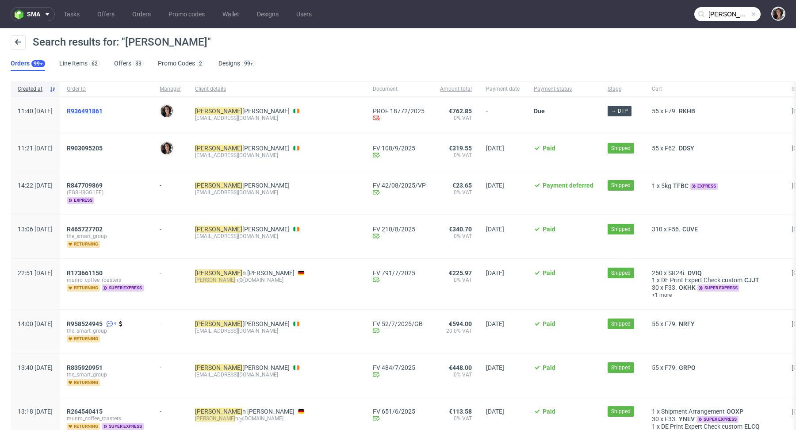
click at [103, 108] on span "R936491861" at bounding box center [85, 110] width 36 height 7
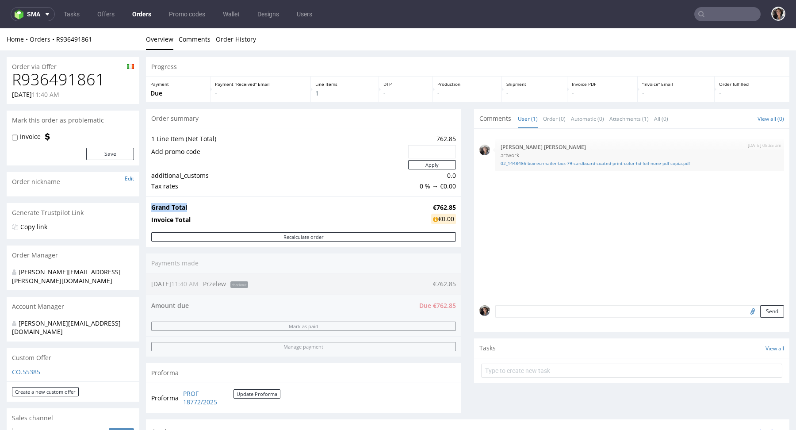
drag, startPoint x: 451, startPoint y: 205, endPoint x: 420, endPoint y: 205, distance: 30.9
click at [420, 205] on div "Grand Total €762.85 Invoice Total €0.00" at bounding box center [303, 214] width 315 height 36
click at [433, 204] on strong "€762.85" at bounding box center [444, 207] width 23 height 8
copy strong "€762.85"
drag, startPoint x: 424, startPoint y: 204, endPoint x: 451, endPoint y: 202, distance: 26.6
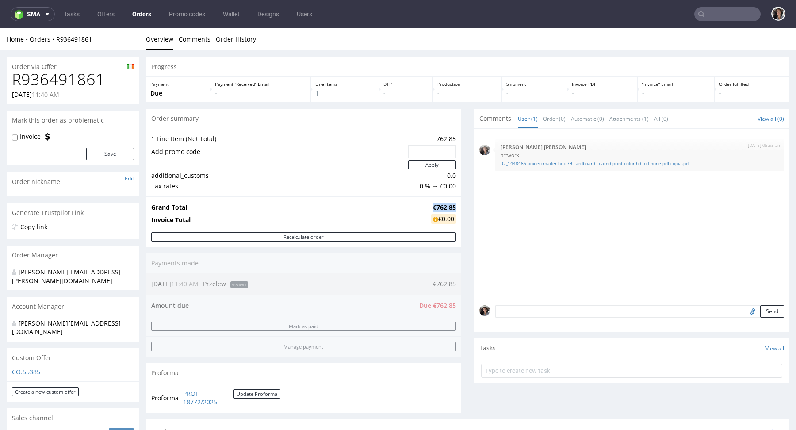
click at [451, 202] on td "€762.85" at bounding box center [442, 207] width 27 height 11
drag, startPoint x: 104, startPoint y: 79, endPoint x: 14, endPoint y: 78, distance: 90.6
click at [14, 78] on h1 "R936491861" at bounding box center [73, 80] width 122 height 18
copy h1 "R936491861"
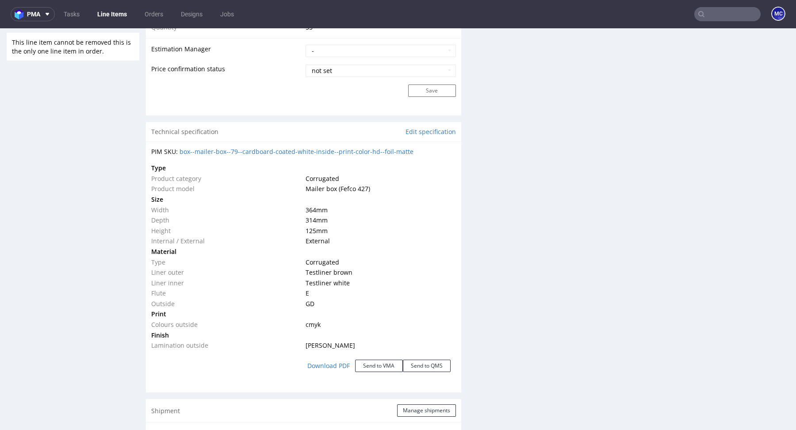
scroll to position [819, 0]
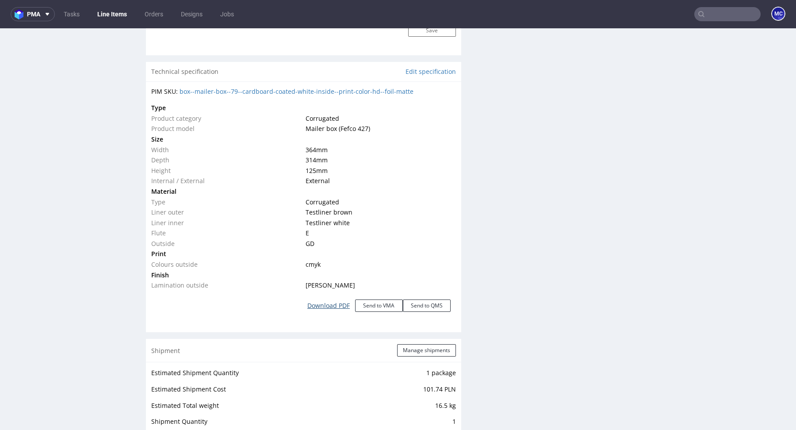
click at [339, 305] on link "Download PDF" at bounding box center [328, 305] width 53 height 19
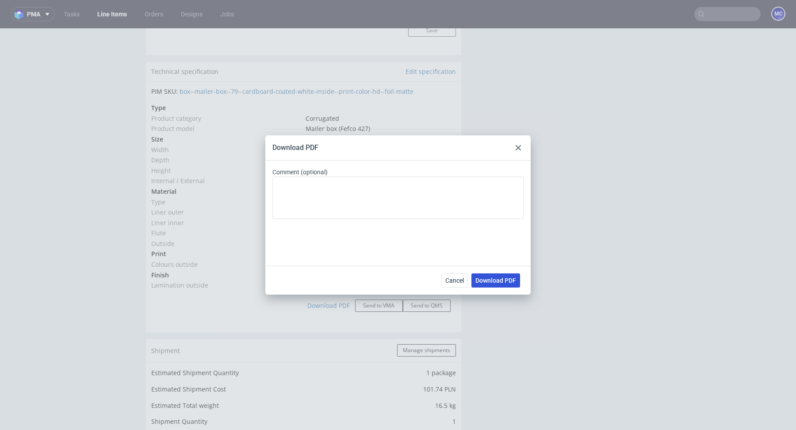
click at [494, 285] on button "Download PDF" at bounding box center [495, 280] width 49 height 14
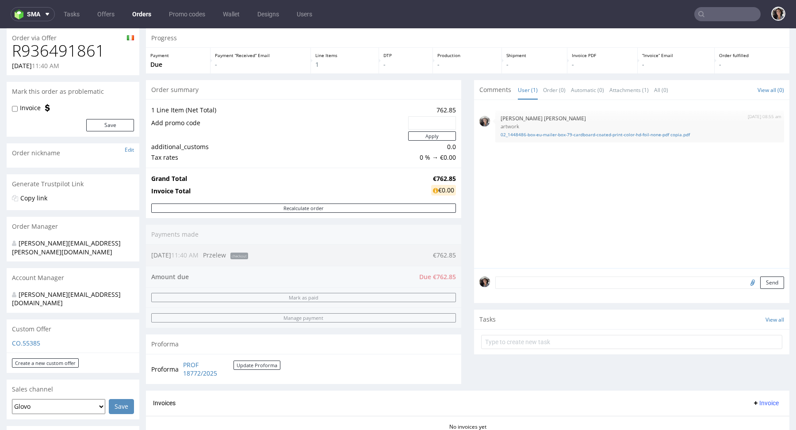
scroll to position [42, 0]
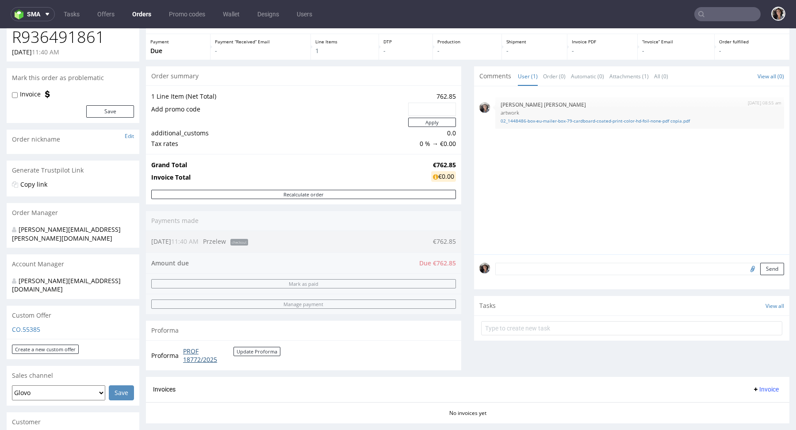
click at [199, 357] on link "PROF 18772/2025" at bounding box center [208, 355] width 50 height 17
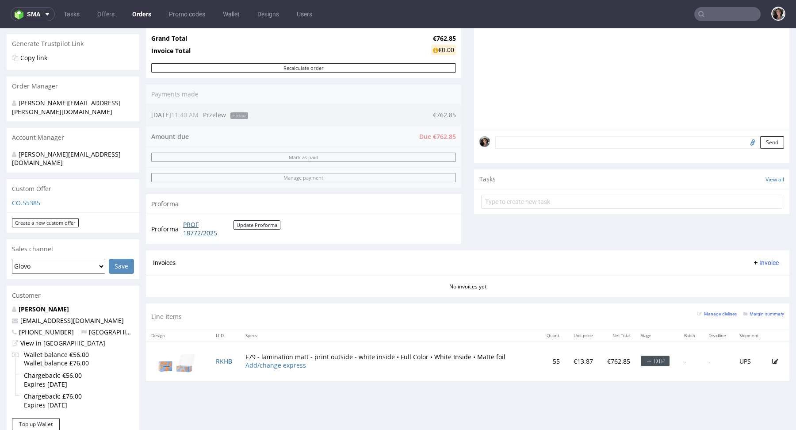
scroll to position [328, 0]
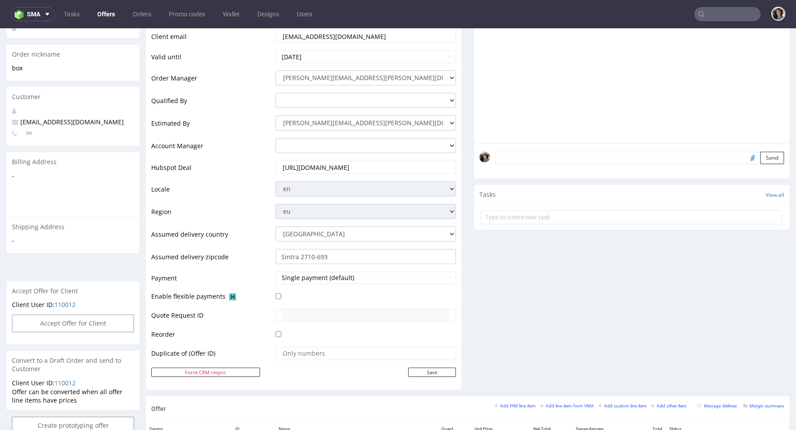
scroll to position [382, 0]
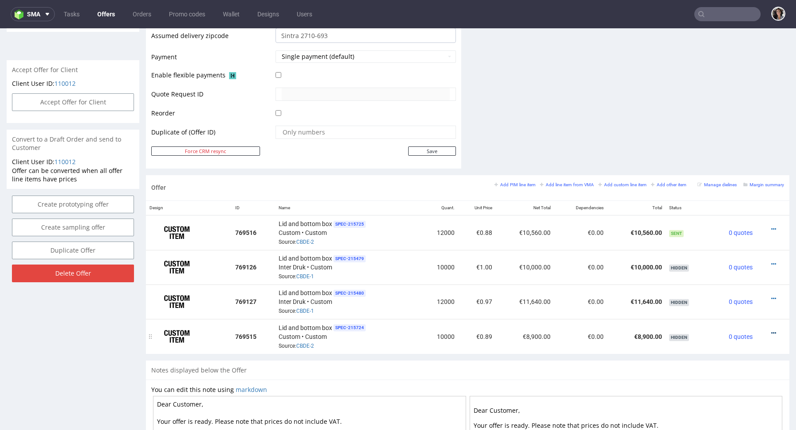
click at [771, 331] on icon at bounding box center [773, 333] width 5 height 6
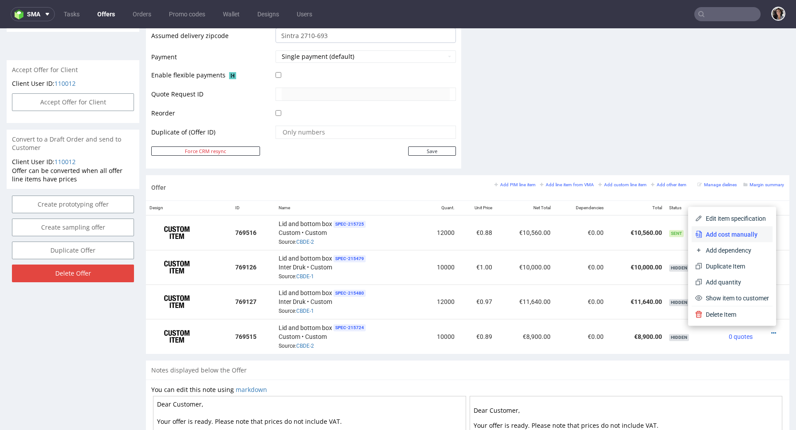
click at [736, 231] on span "Add cost manually" at bounding box center [735, 234] width 67 height 9
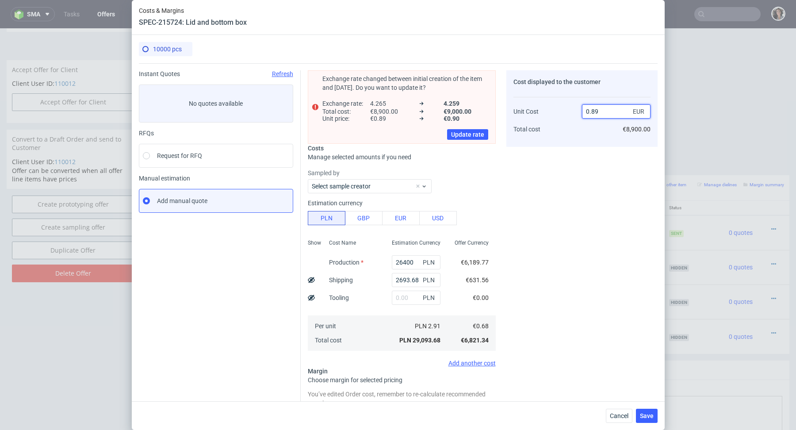
drag, startPoint x: 614, startPoint y: 110, endPoint x: 589, endPoint y: 110, distance: 25.2
click at [589, 110] on input "0.89" at bounding box center [616, 111] width 69 height 14
type input "091"
type input "99.25274725274726"
drag, startPoint x: 608, startPoint y: 111, endPoint x: 549, endPoint y: 111, distance: 58.4
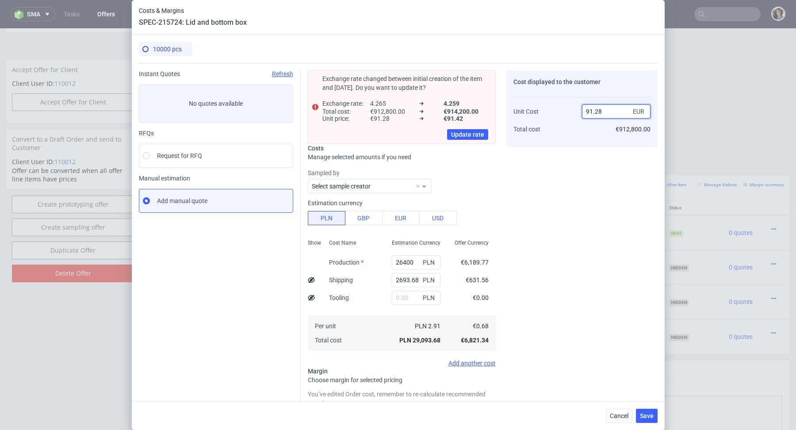
click at [549, 111] on div "Unit Cost Total cost 91.28 EUR €912,800.00" at bounding box center [581, 116] width 137 height 46
type input "0.91"
type input "25.274725274725263"
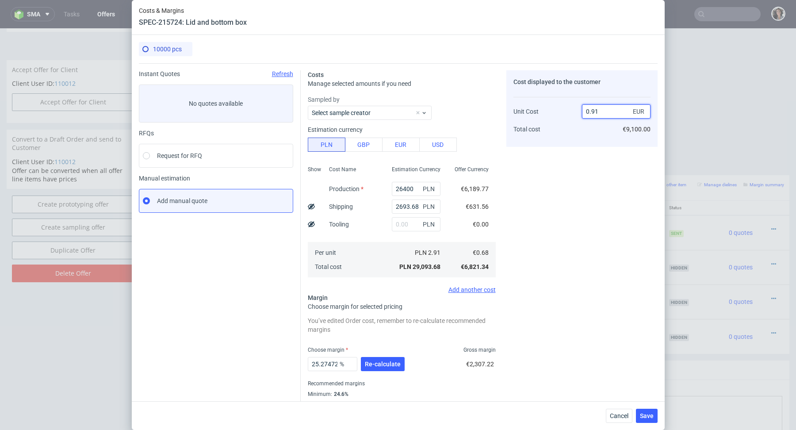
type input "0.91"
click at [513, 153] on div "Cost displayed to the customer Unit Cost Total cost 0.91 EUR €9,100.00" at bounding box center [581, 244] width 151 height 348
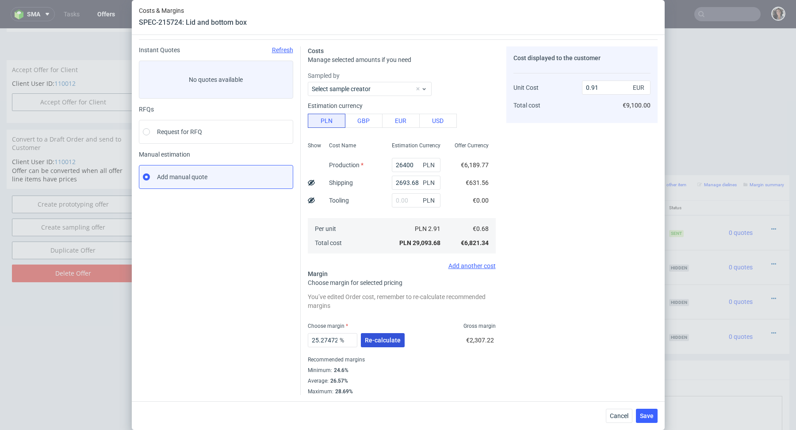
click at [389, 334] on button "Re-calculate" at bounding box center [383, 340] width 44 height 14
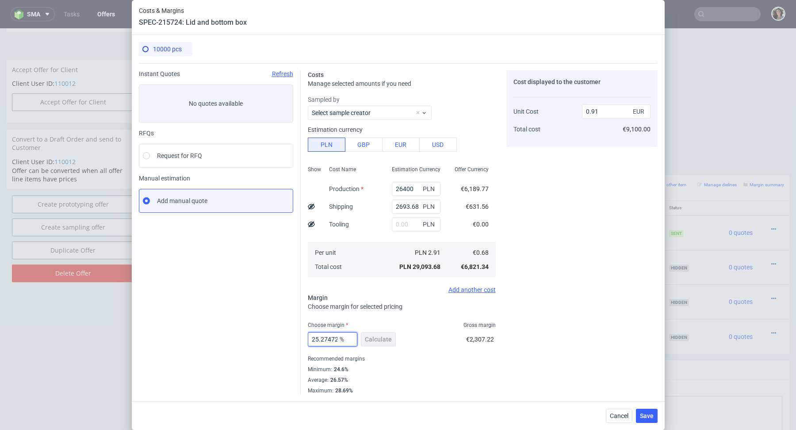
scroll to position [0, 34]
drag, startPoint x: 320, startPoint y: 340, endPoint x: 377, endPoint y: 340, distance: 57.0
click at [377, 340] on div "25.274725274725263 % Calculate" at bounding box center [353, 340] width 90 height 25
type input "25.9"
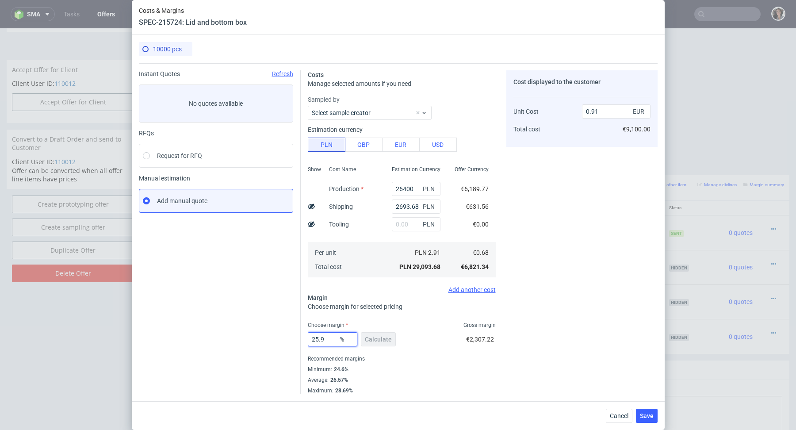
type input "0.92"
type input "25.7"
type input "0.91"
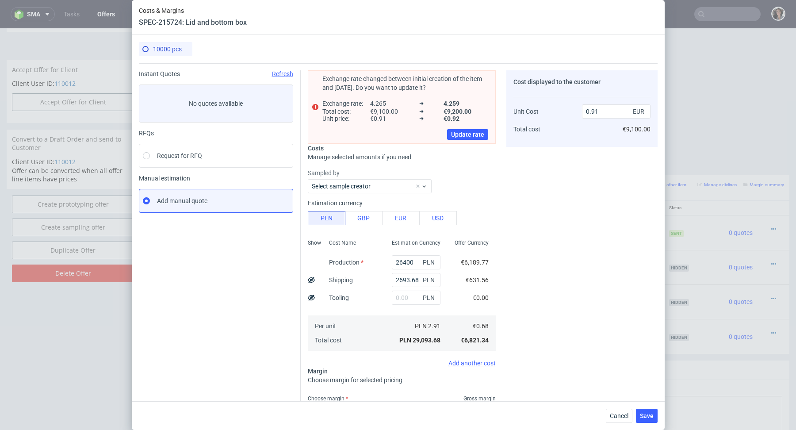
type input "25.79"
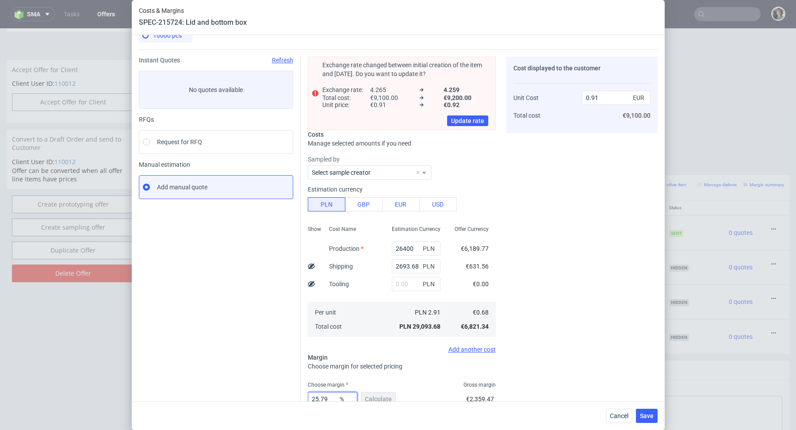
type input "0.92"
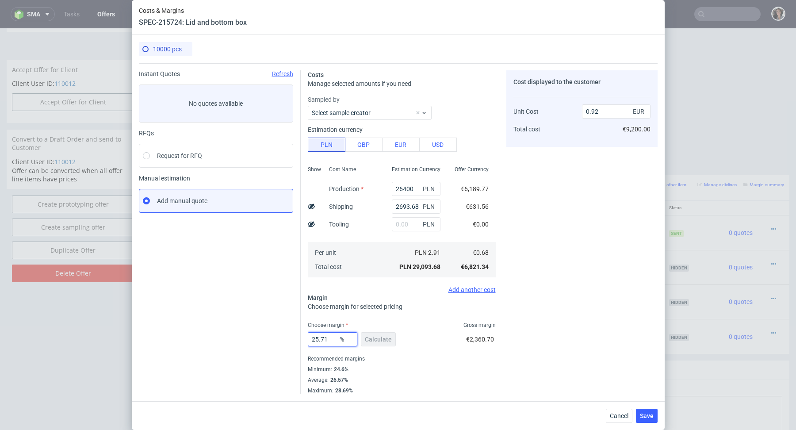
type input "25.7"
type input "0.91"
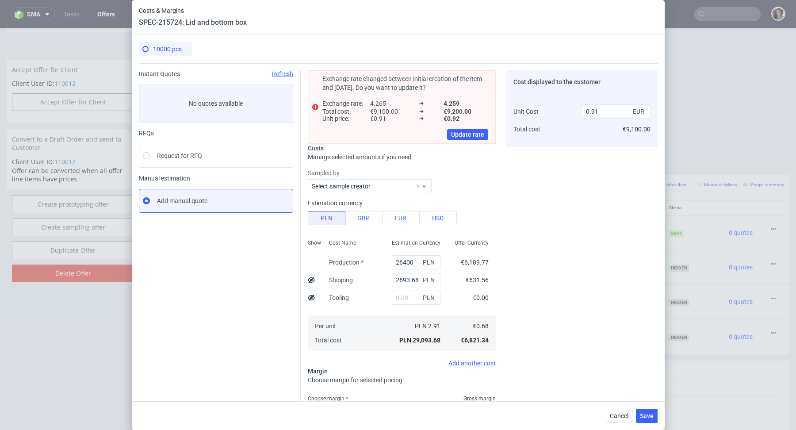
type input "25.7"
click at [346, 313] on div "Cost Name Production Shipping Tooling Per unit Total cost" at bounding box center [353, 294] width 63 height 117
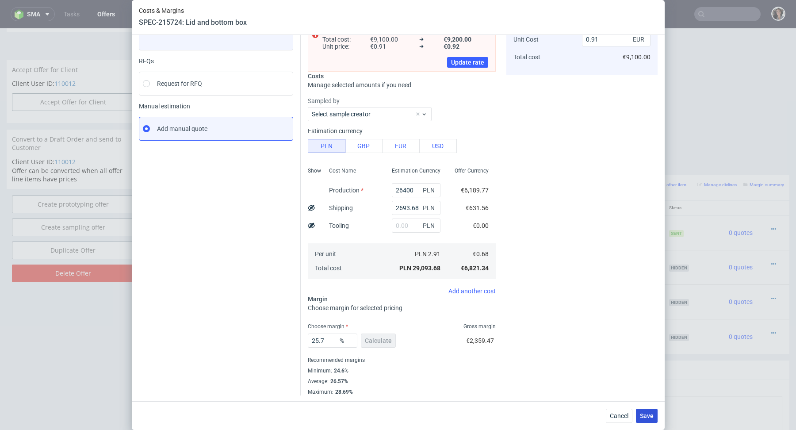
click at [644, 418] on span "Save" at bounding box center [647, 415] width 14 height 6
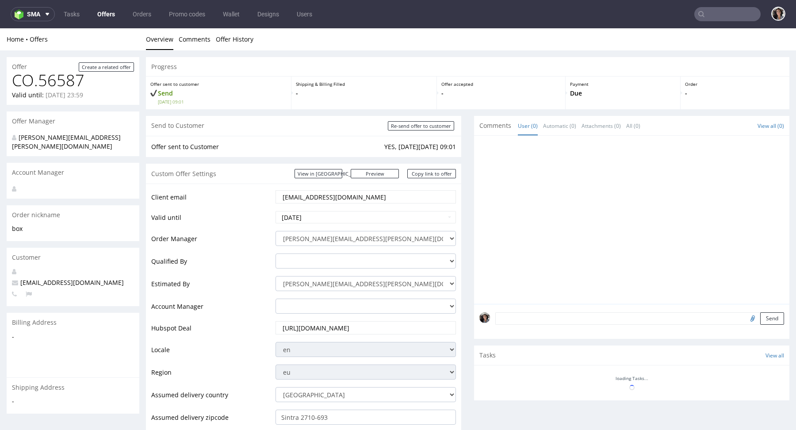
scroll to position [395, 0]
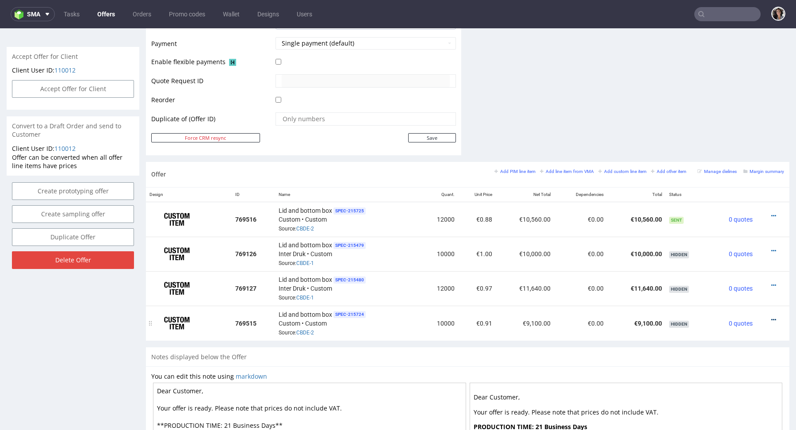
click at [771, 318] on icon at bounding box center [773, 320] width 5 height 6
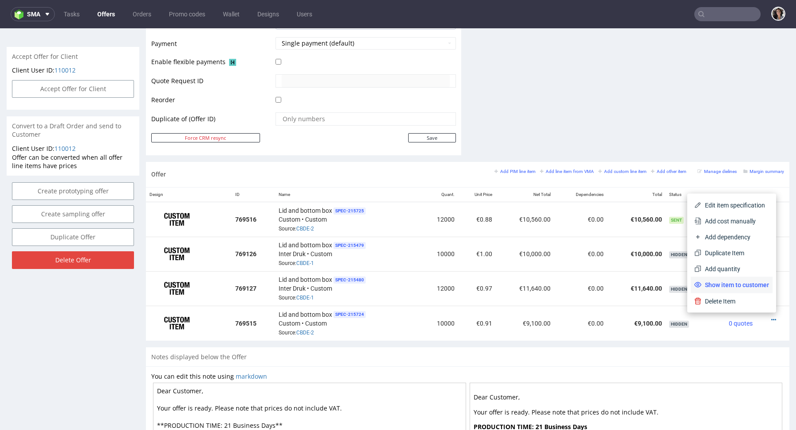
click at [740, 286] on span "Show item to customer" at bounding box center [735, 284] width 68 height 9
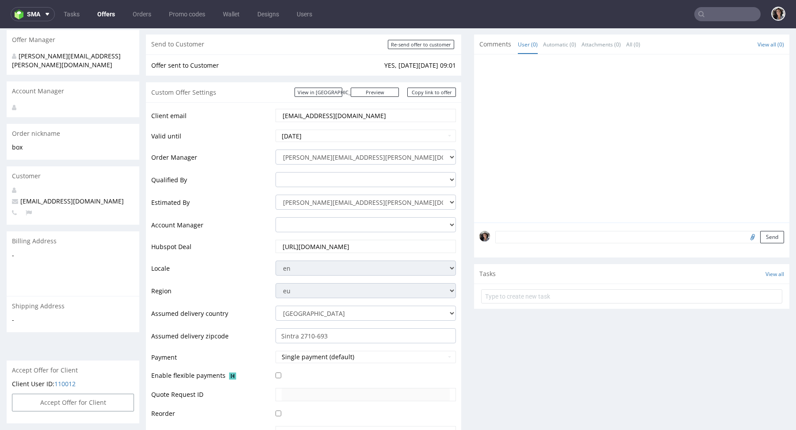
scroll to position [0, 0]
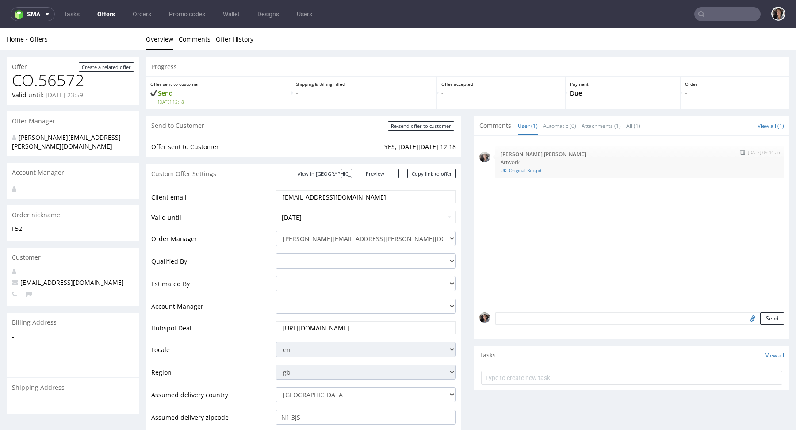
click at [521, 172] on link "UKI-Original-Box.pdf" at bounding box center [639, 170] width 278 height 7
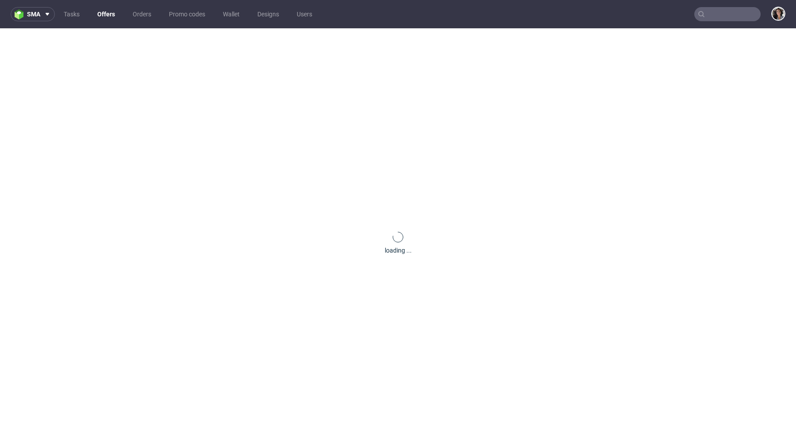
click at [711, 13] on input "text" at bounding box center [727, 14] width 66 height 14
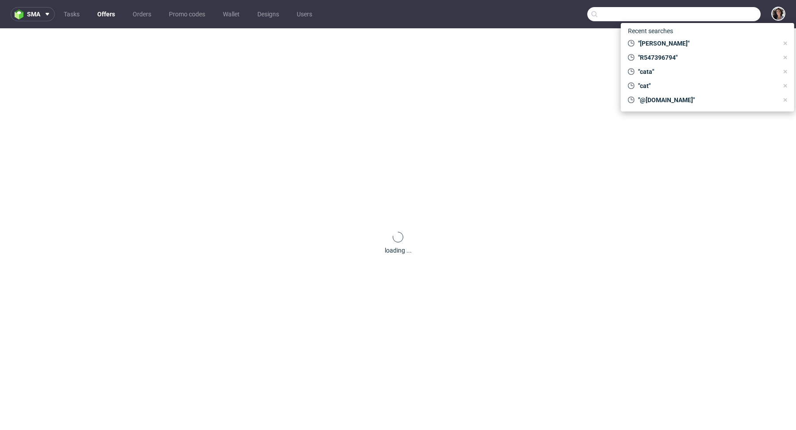
paste input "[EMAIL_ADDRESS][DOMAIN_NAME]"
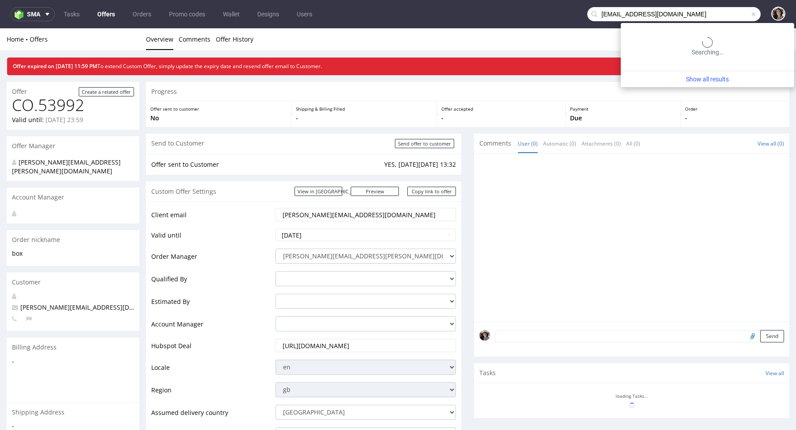
type input "[EMAIL_ADDRESS][DOMAIN_NAME]"
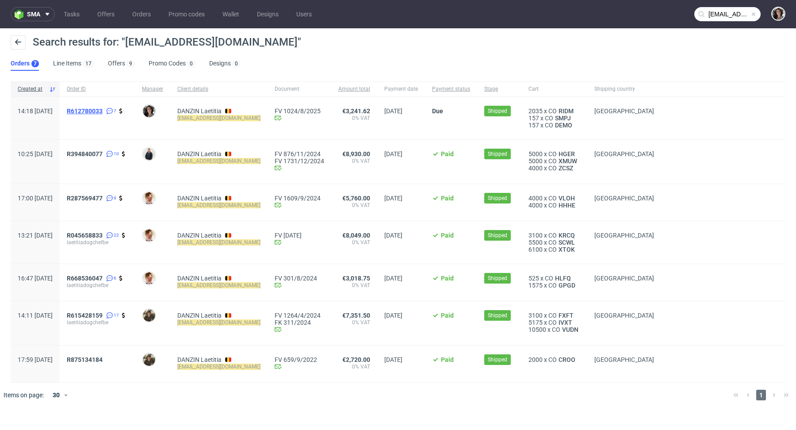
click at [103, 111] on span "R612780033" at bounding box center [85, 110] width 36 height 7
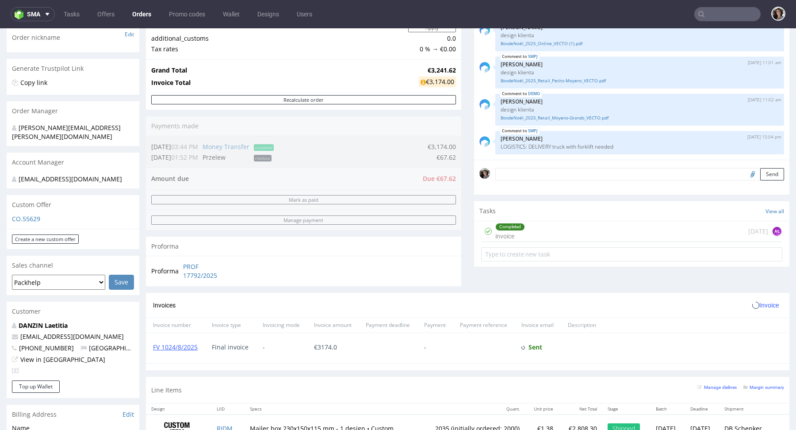
scroll to position [343, 0]
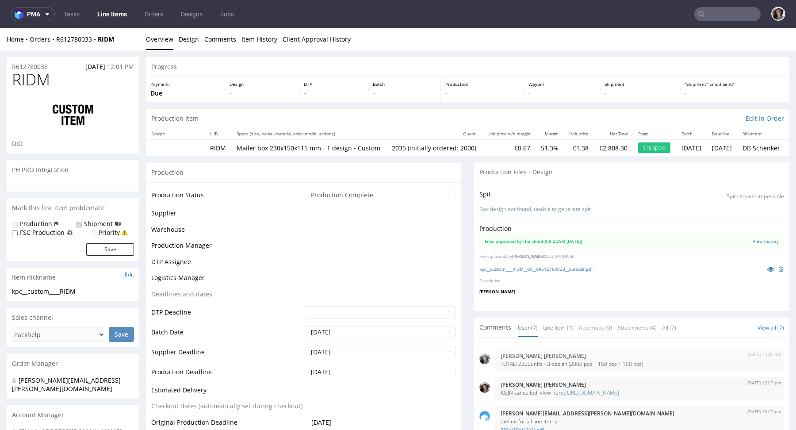
scroll to position [77, 0]
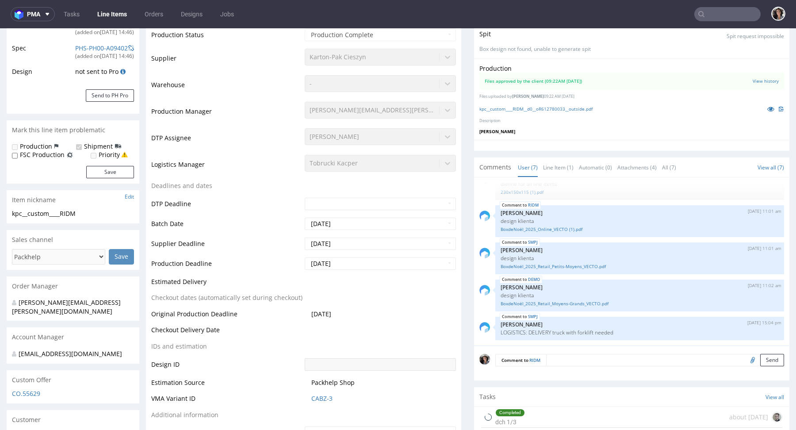
type input "2035"
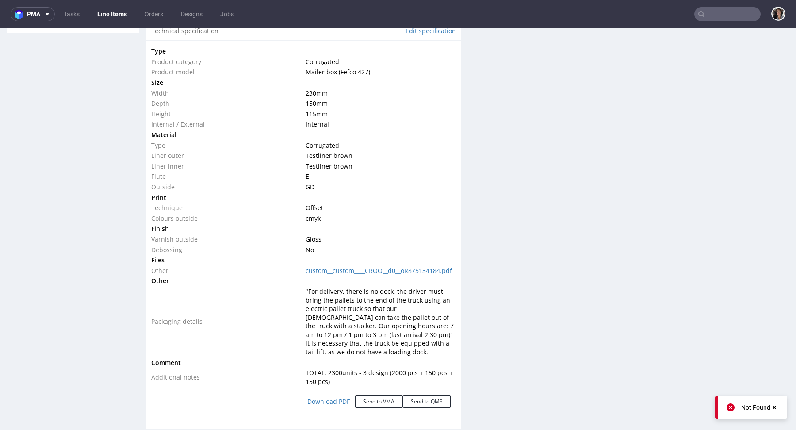
scroll to position [948, 0]
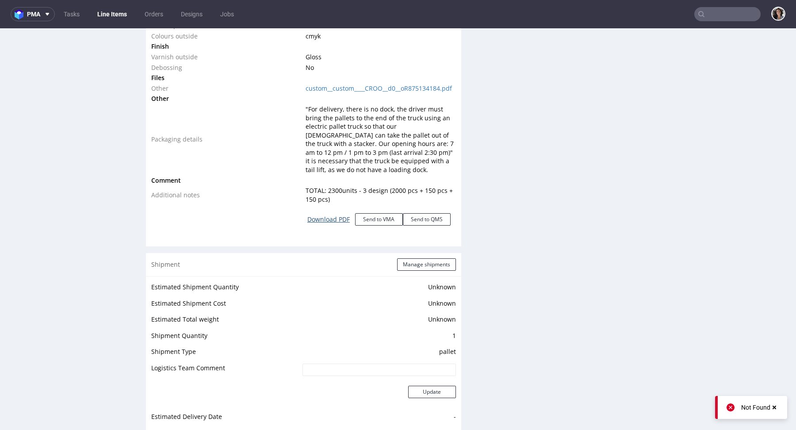
click at [326, 229] on link "Download PDF" at bounding box center [328, 219] width 53 height 19
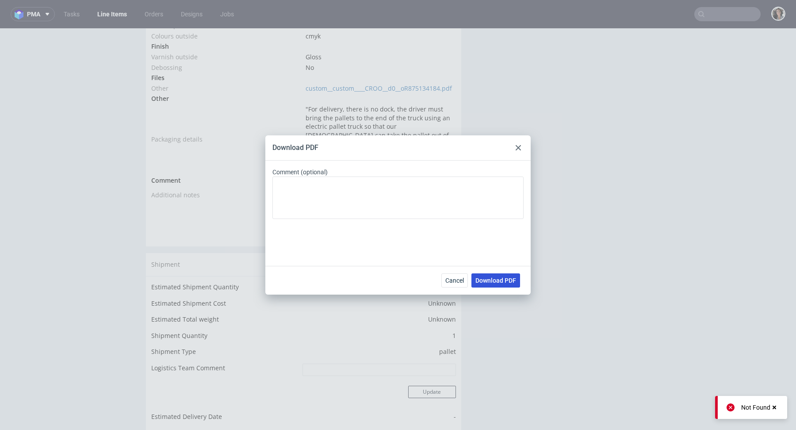
click at [493, 277] on span "Download PDF" at bounding box center [495, 280] width 41 height 6
click at [519, 146] on use at bounding box center [517, 147] width 5 height 5
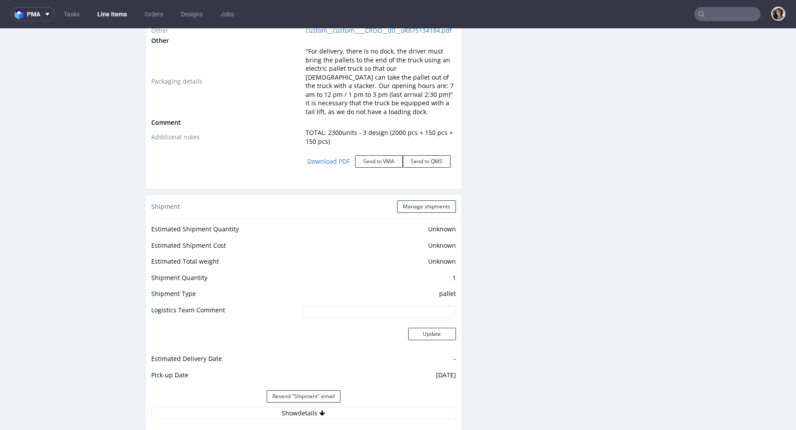
scroll to position [1576, 0]
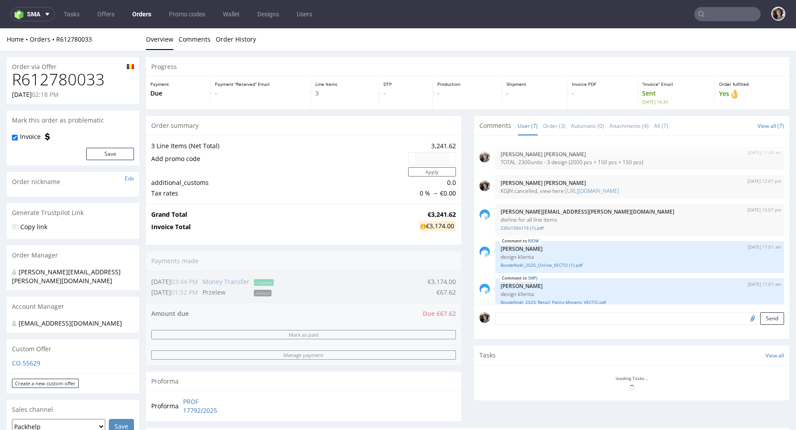
scroll to position [77, 0]
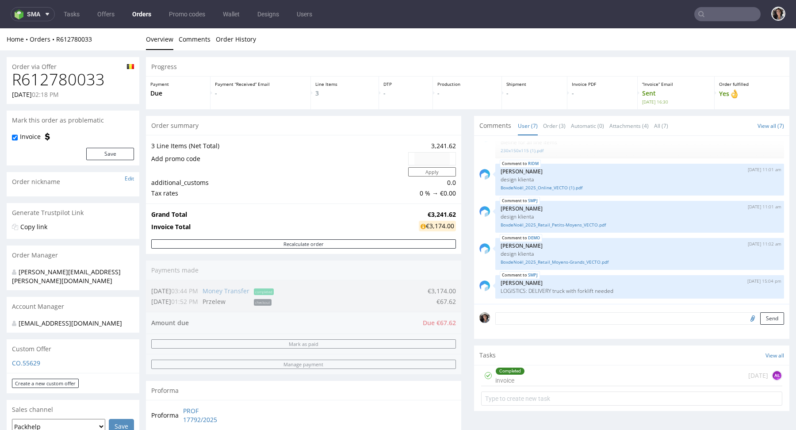
type input "laetitia@dogchef.be"
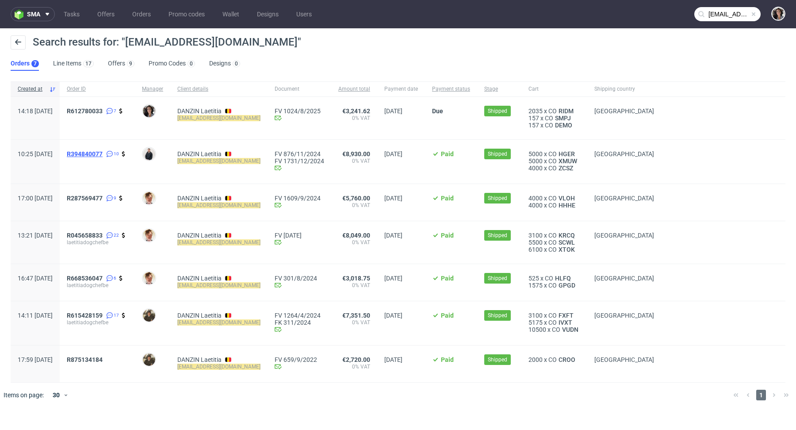
click at [103, 153] on span "R394840077" at bounding box center [85, 153] width 36 height 7
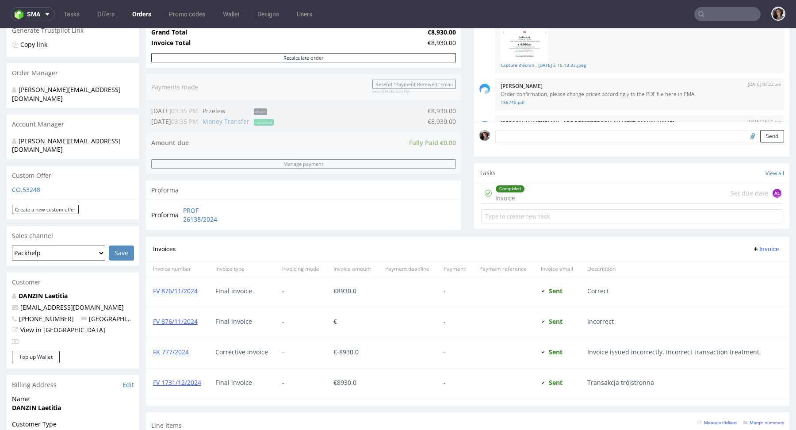
scroll to position [411, 0]
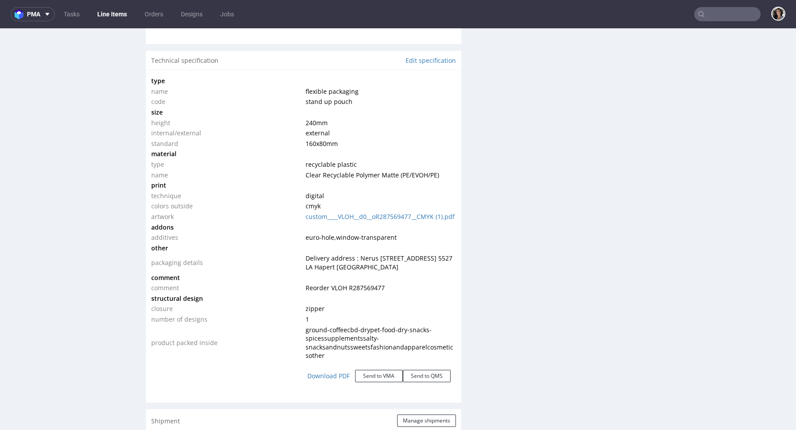
scroll to position [911, 0]
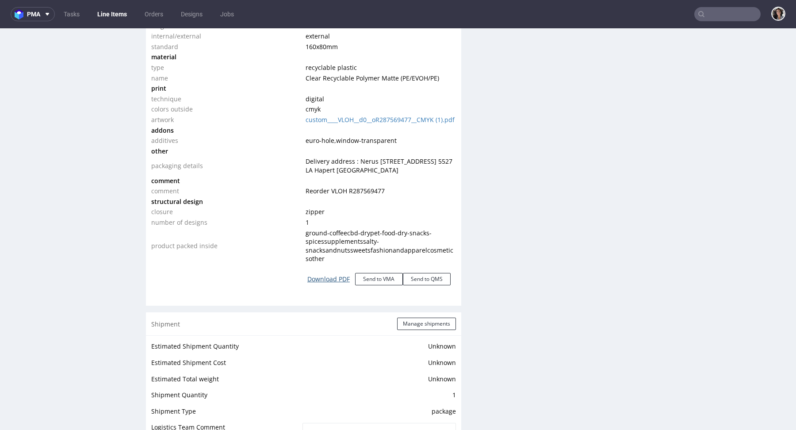
click at [332, 287] on link "Download PDF" at bounding box center [328, 278] width 53 height 19
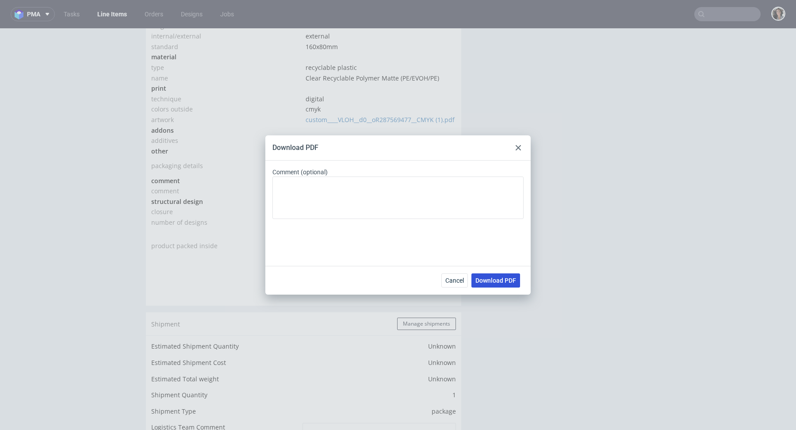
click at [495, 282] on span "Download PDF" at bounding box center [495, 280] width 41 height 6
click at [519, 145] on div at bounding box center [518, 147] width 11 height 11
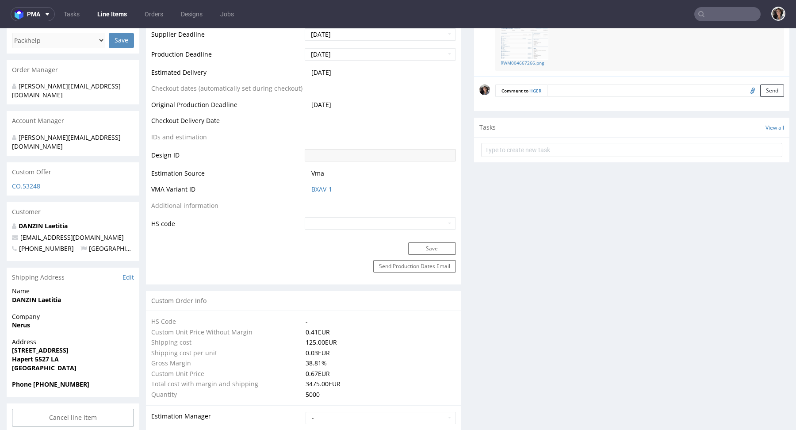
scroll to position [172, 0]
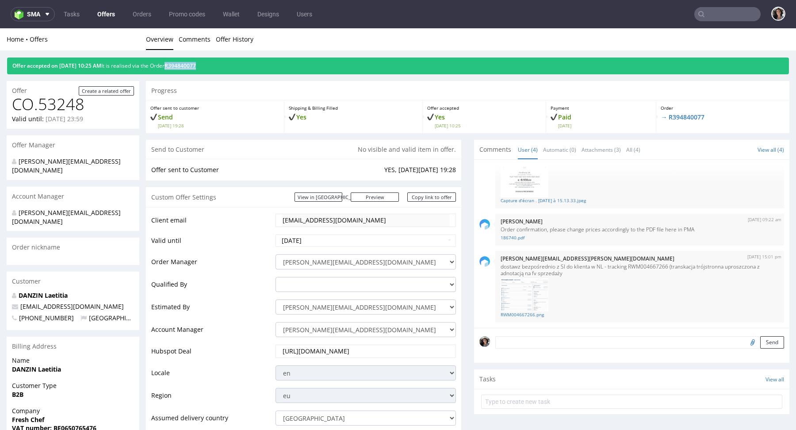
copy link "R394840077"
drag, startPoint x: 224, startPoint y: 63, endPoint x: 184, endPoint y: 65, distance: 40.3
click at [184, 65] on div "Offer accepted on 24.10.2024 10:25 AM It is realised via the Order R394840077" at bounding box center [398, 65] width 782 height 17
copy span "24.10.2024"
drag, startPoint x: 91, startPoint y: 66, endPoint x: 58, endPoint y: 69, distance: 32.4
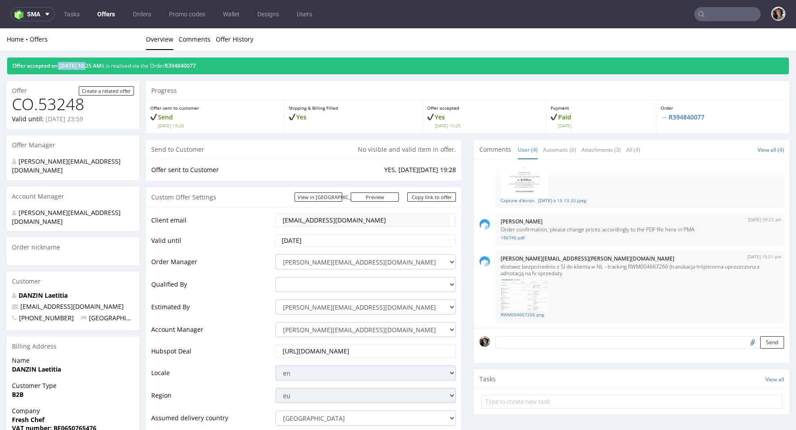
click at [58, 69] on div "Offer accepted on 24.10.2024 10:25 AM It is realised via the Order R394840077" at bounding box center [398, 65] width 782 height 17
click at [202, 69] on div "Offer accepted on 24.10.2024 10:25 AM It is realised via the Order R394840077" at bounding box center [398, 65] width 782 height 17
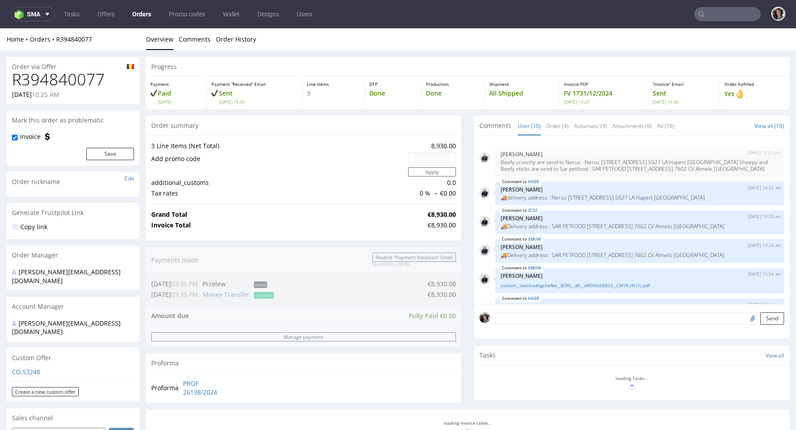
scroll to position [245, 0]
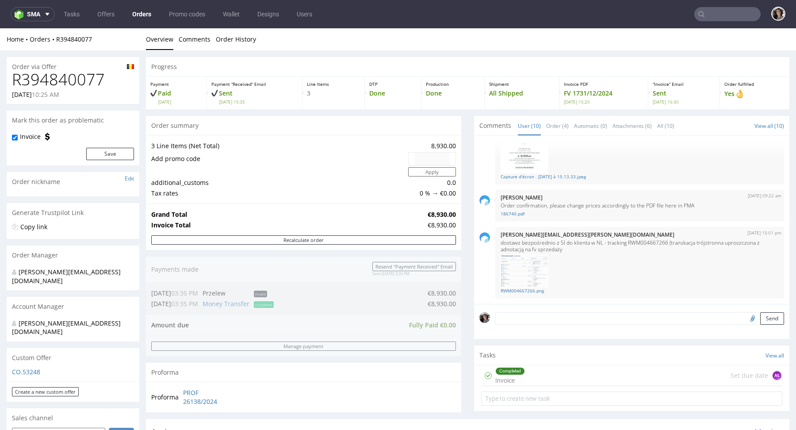
drag, startPoint x: 45, startPoint y: 95, endPoint x: 8, endPoint y: 95, distance: 37.1
click at [8, 95] on div "R394840077 24.10.2024 10:25 AM" at bounding box center [73, 87] width 133 height 33
copy p "24.10.2024"
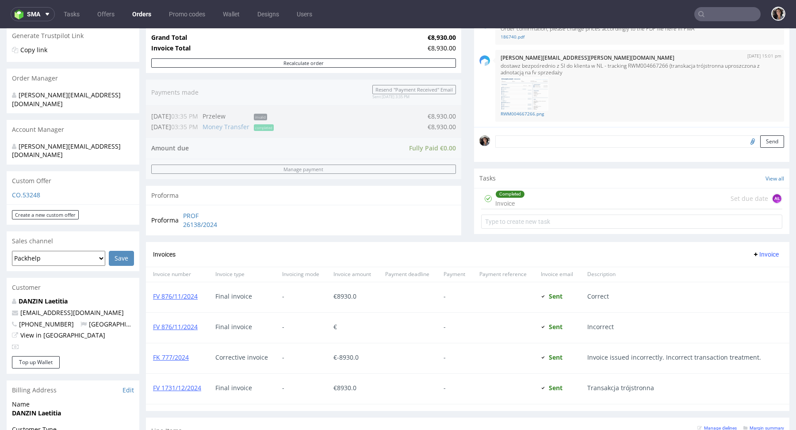
scroll to position [411, 0]
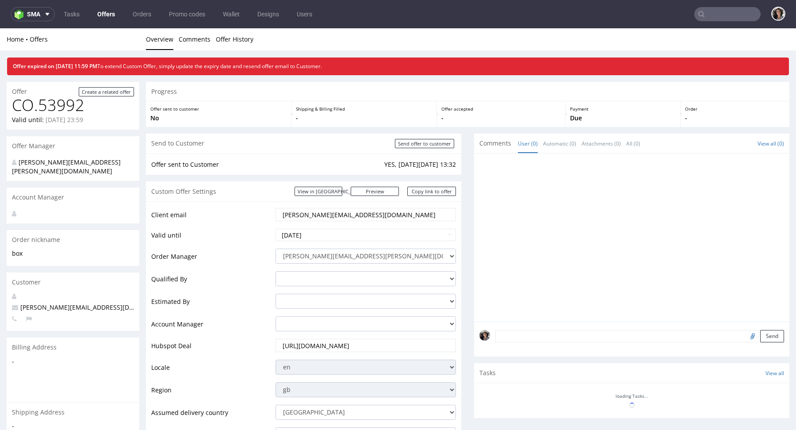
click at [714, 19] on input "text" at bounding box center [727, 14] width 66 height 14
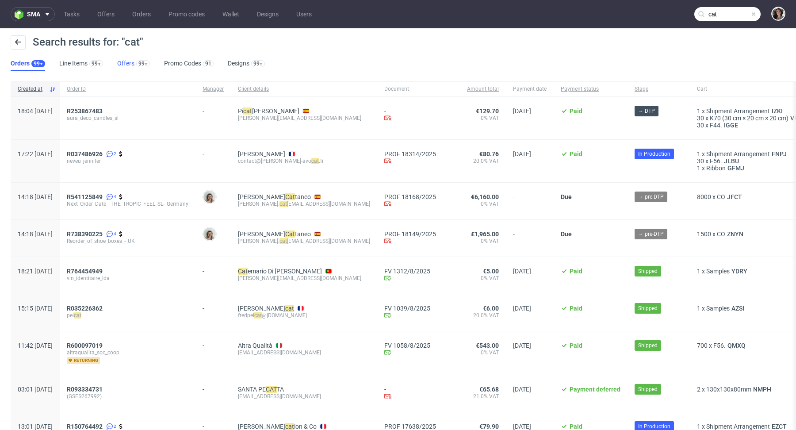
click at [124, 63] on link "Offers 99+" at bounding box center [133, 64] width 33 height 14
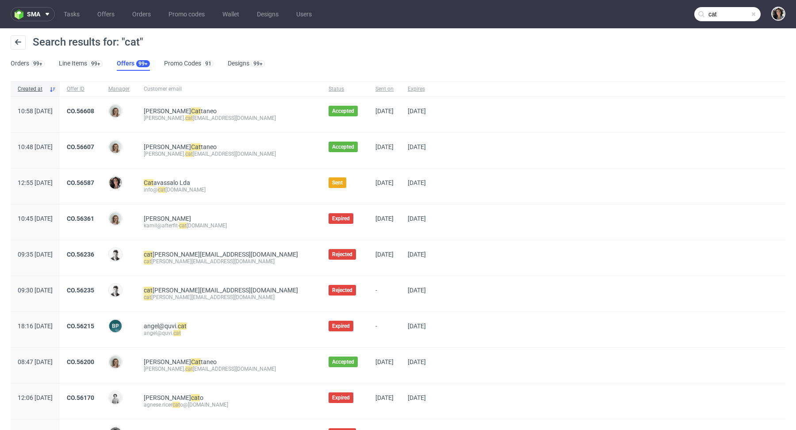
click at [719, 12] on input "cat" at bounding box center [727, 14] width 66 height 14
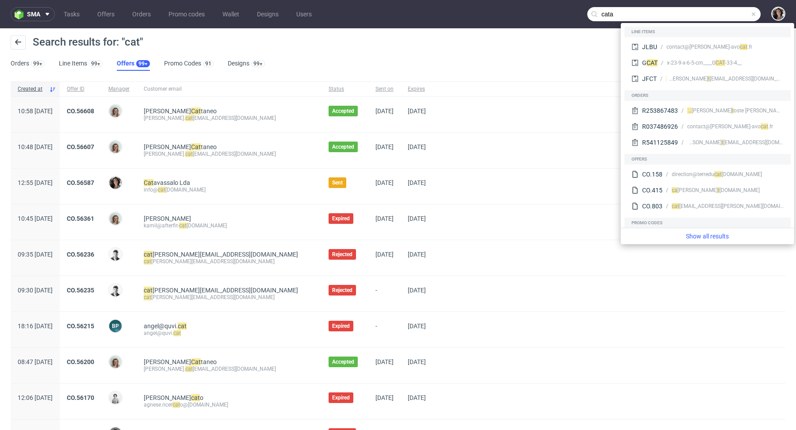
type input "cata"
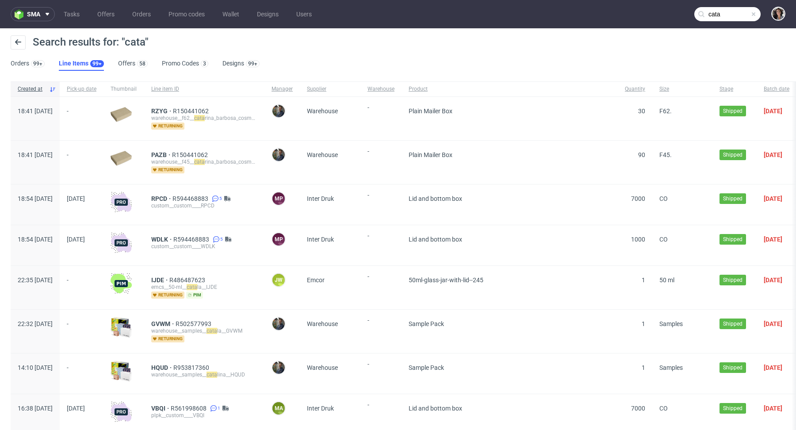
click at [128, 55] on div "Search results for: "cata"" at bounding box center [398, 45] width 775 height 21
click at [125, 67] on link "Offers 58" at bounding box center [133, 64] width 30 height 14
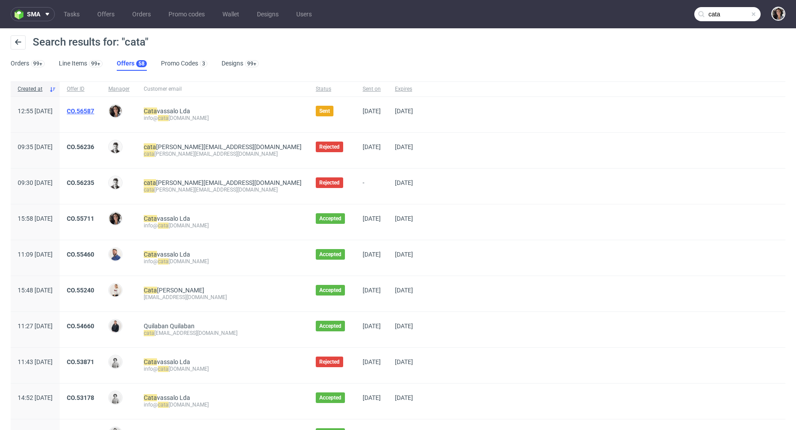
click at [94, 108] on link "CO.56587" at bounding box center [80, 110] width 27 height 7
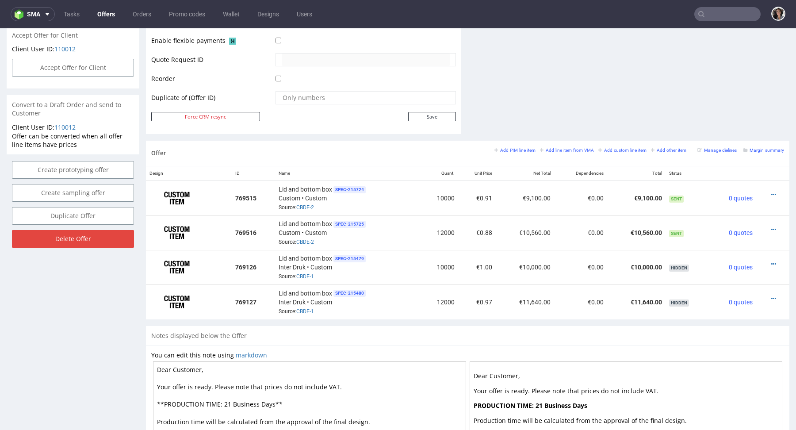
scroll to position [428, 0]
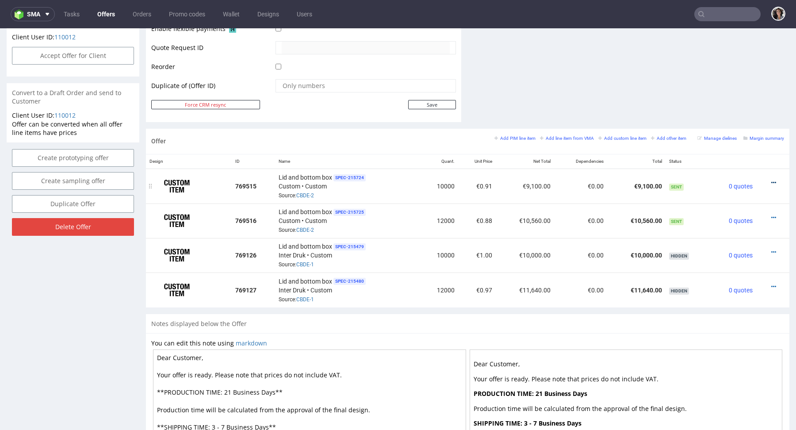
click at [771, 181] on icon at bounding box center [773, 182] width 5 height 6
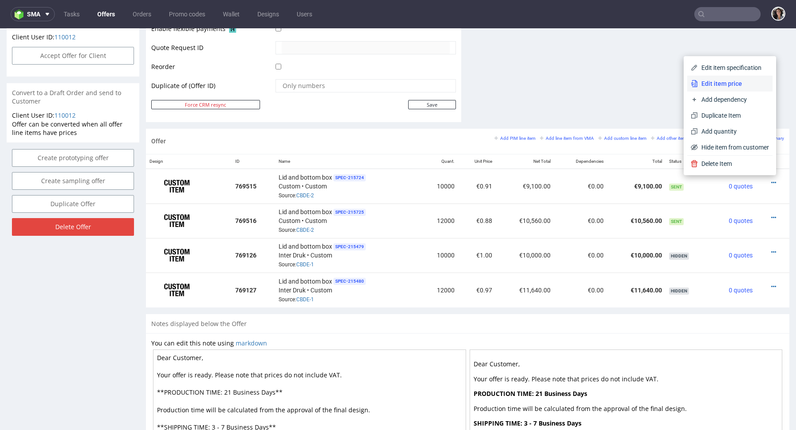
click at [725, 86] on span "Edit item price" at bounding box center [733, 83] width 71 height 9
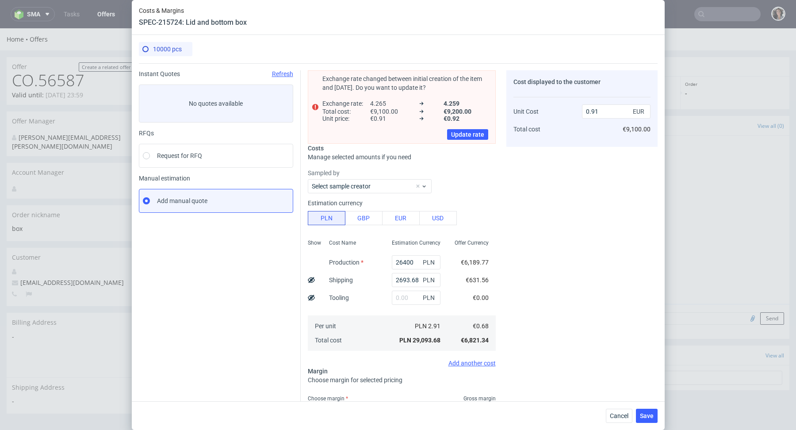
scroll to position [72, 0]
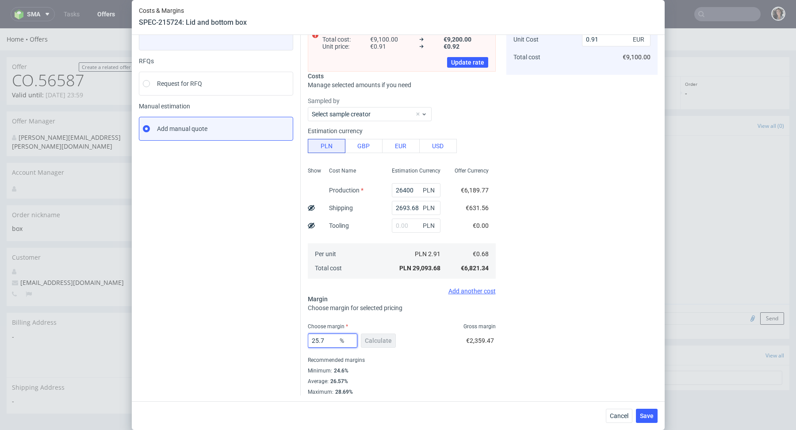
drag, startPoint x: 327, startPoint y: 337, endPoint x: 305, endPoint y: 337, distance: 22.1
click at [305, 337] on div "Exchange rate changed between initial creation of the item and today. Do you wa…" at bounding box center [479, 193] width 357 height 404
type input "24"
type input "0.89"
type input "24.6"
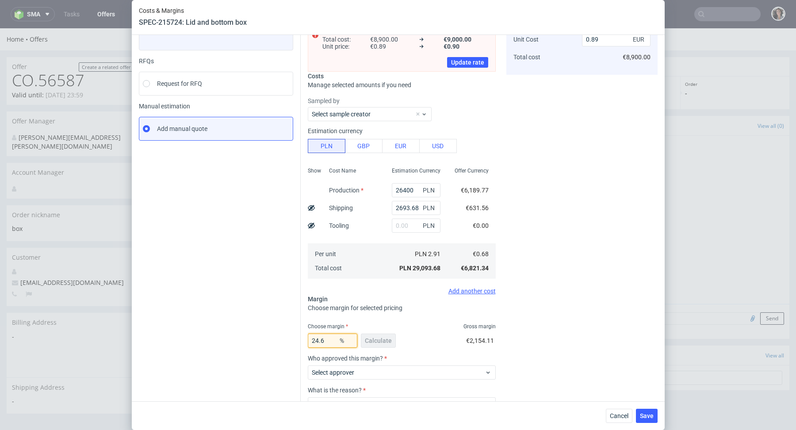
type input "0.9"
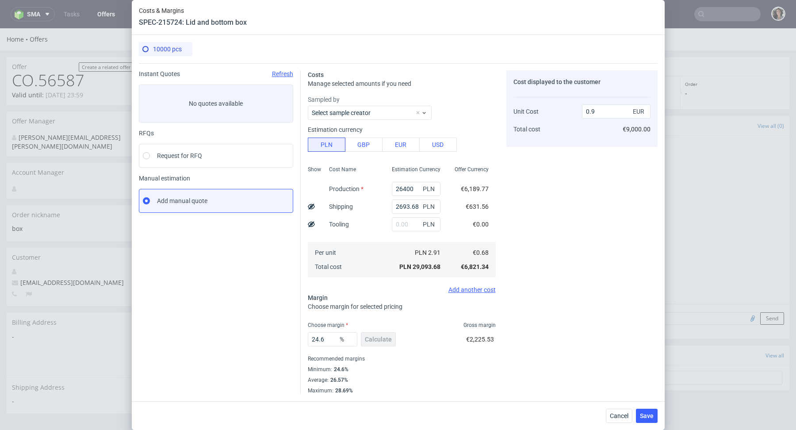
click at [344, 321] on fieldset "Costs Manage selected amounts if you need Sampled by Select sample creator Esti…" at bounding box center [402, 232] width 188 height 324
click at [328, 338] on input "24.6" at bounding box center [333, 339] width 50 height 14
type input "24.6"
click at [370, 322] on div "Choose margin Gross margin" at bounding box center [402, 324] width 188 height 7
drag, startPoint x: 591, startPoint y: 112, endPoint x: 602, endPoint y: 112, distance: 11.5
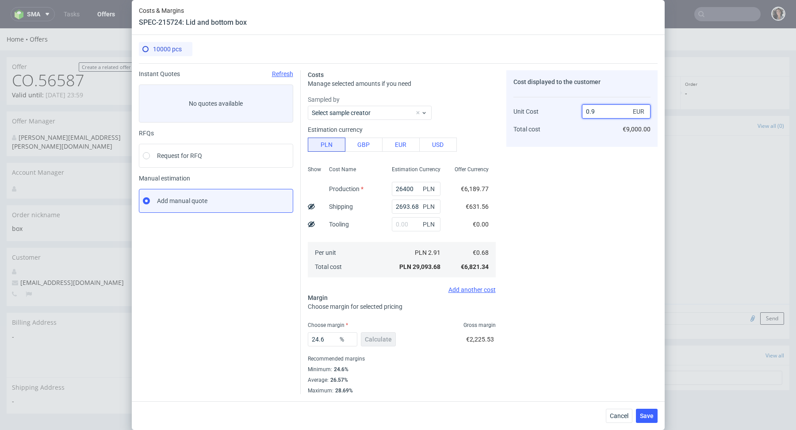
click at [602, 112] on input "0.9" at bounding box center [616, 111] width 69 height 14
type input "0.89"
type input "23.59550561797752"
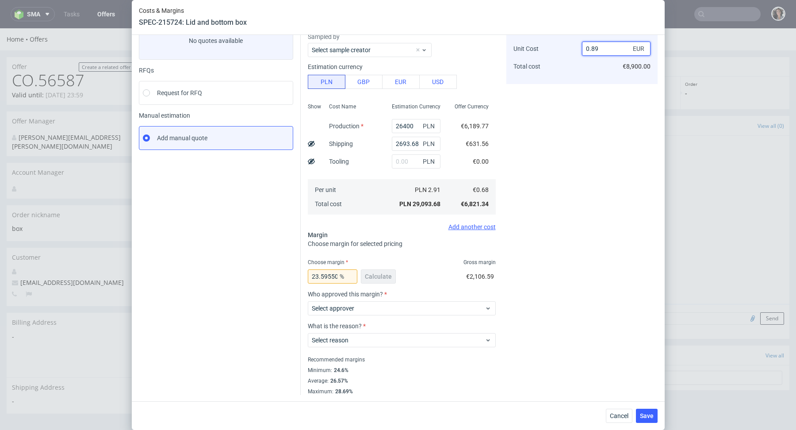
type input "0.89"
drag, startPoint x: 317, startPoint y: 276, endPoint x: 359, endPoint y: 275, distance: 41.1
click at [359, 275] on div "23.59550561797752 %" at bounding box center [334, 276] width 53 height 14
type input "23"
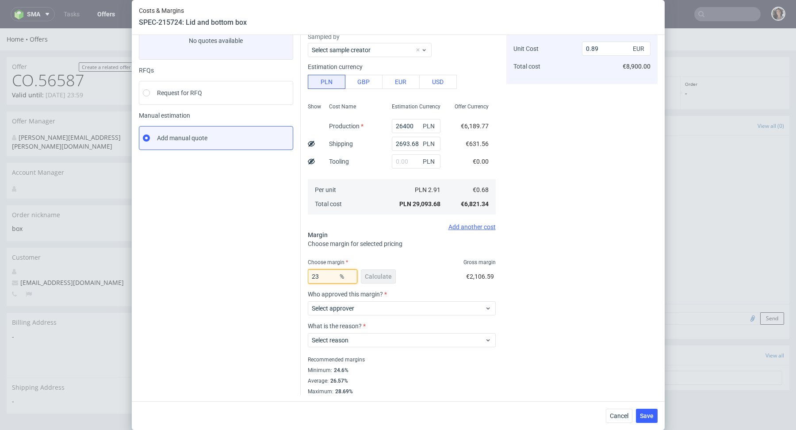
scroll to position [0, 0]
type input "0.88"
type input "23.9"
type input "0.89"
type input "23.1"
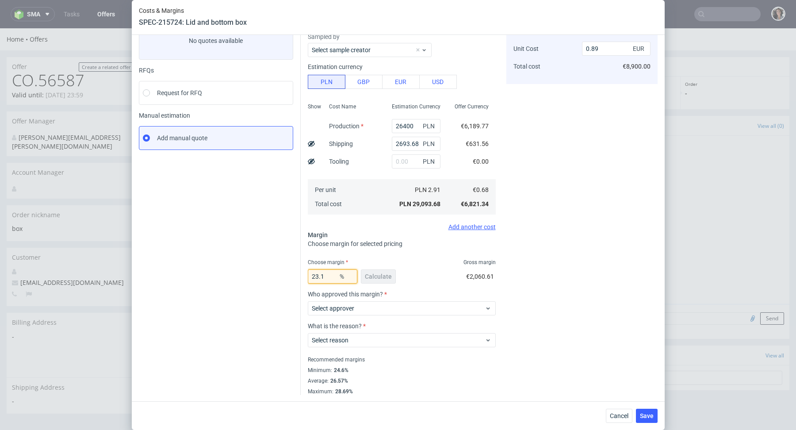
type input "0.88"
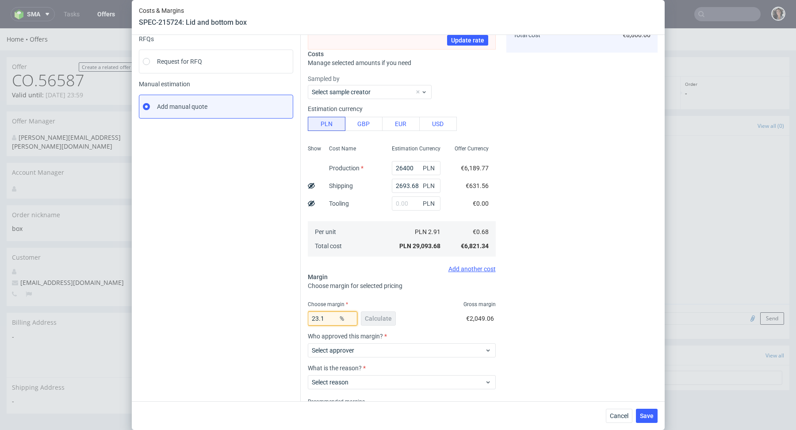
scroll to position [136, 0]
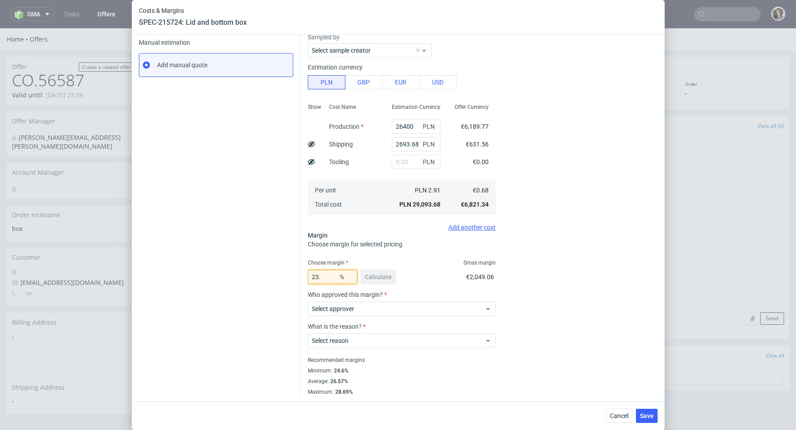
type input "23.2"
type input "0.89"
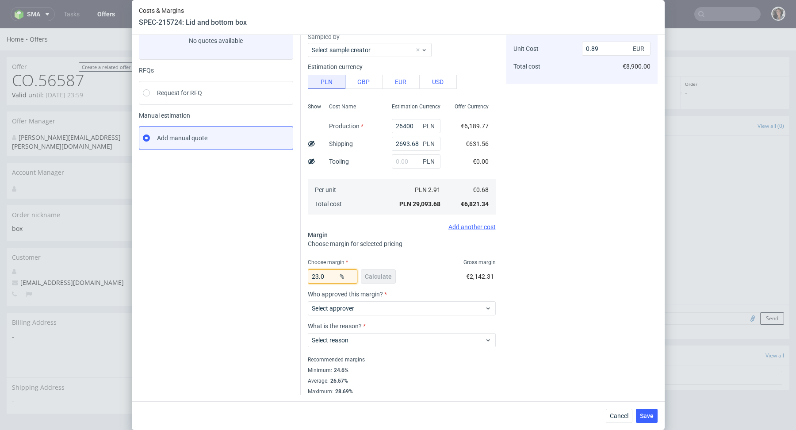
type input "23"
type input "0.88"
type input "23"
click at [617, 416] on span "Cancel" at bounding box center [619, 415] width 19 height 6
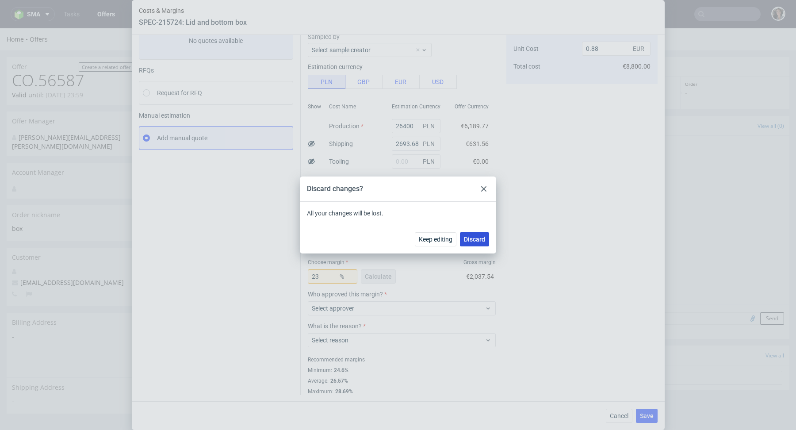
click at [468, 239] on span "Discard" at bounding box center [474, 239] width 21 height 6
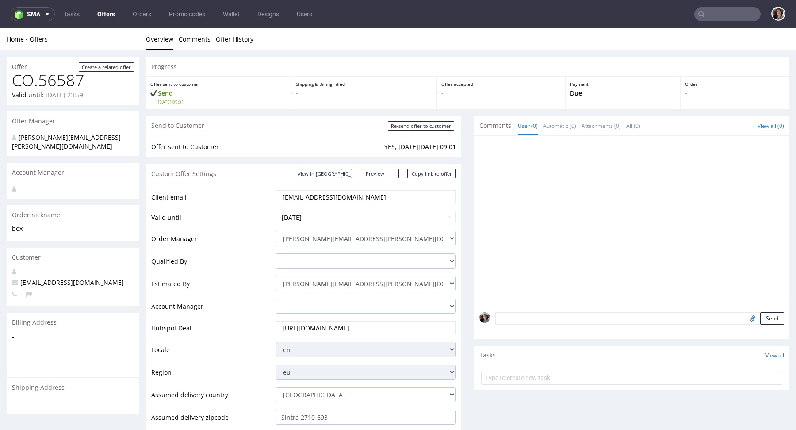
scroll to position [292, 0]
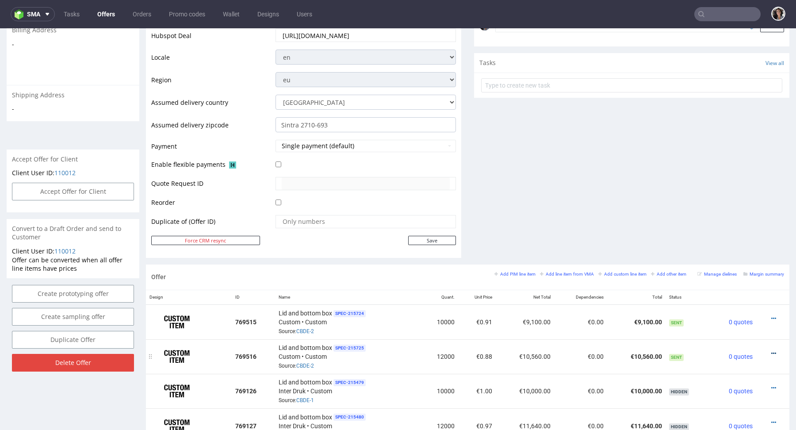
click at [771, 350] on icon at bounding box center [773, 353] width 5 height 6
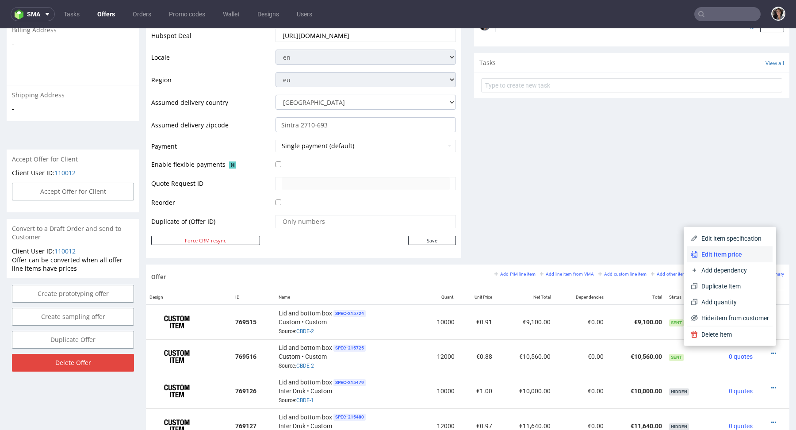
click at [721, 249] on li "Edit item price" at bounding box center [729, 254] width 85 height 16
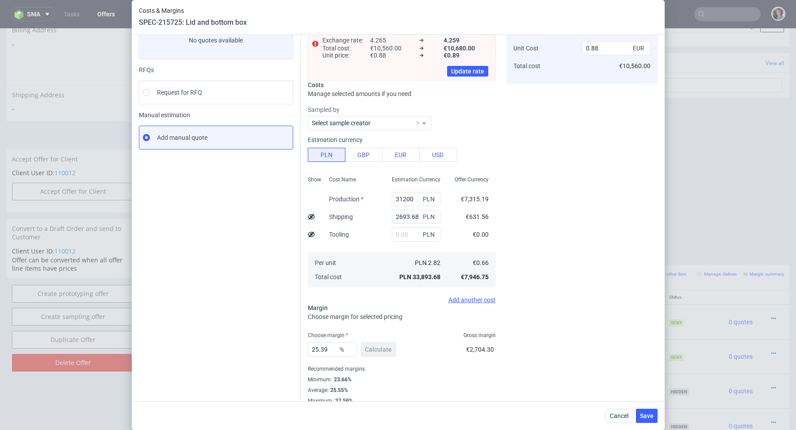
scroll to position [72, 0]
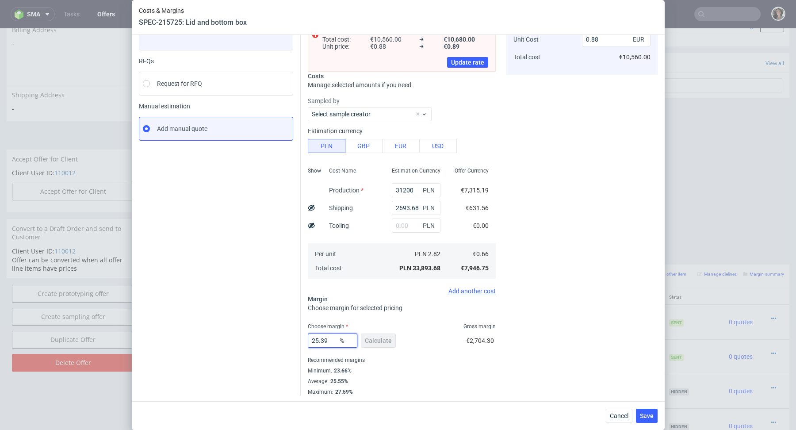
drag, startPoint x: 314, startPoint y: 339, endPoint x: 349, endPoint y: 339, distance: 34.5
click at [349, 339] on div "25.39 %" at bounding box center [333, 340] width 50 height 14
type input "236"
type input "0.86"
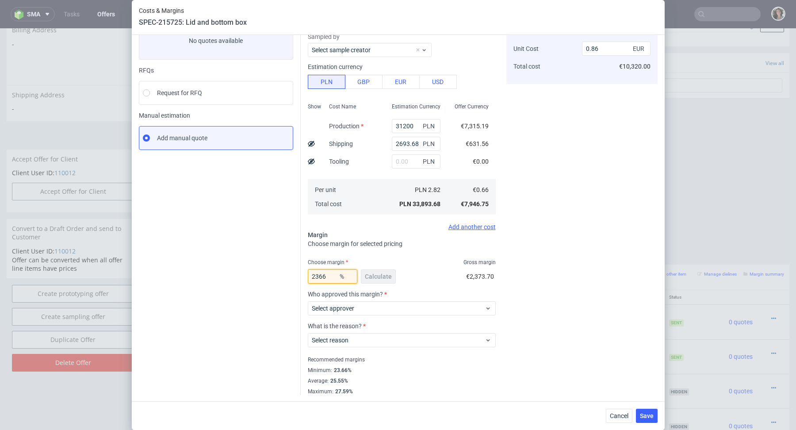
type input "236"
type input "-0.49"
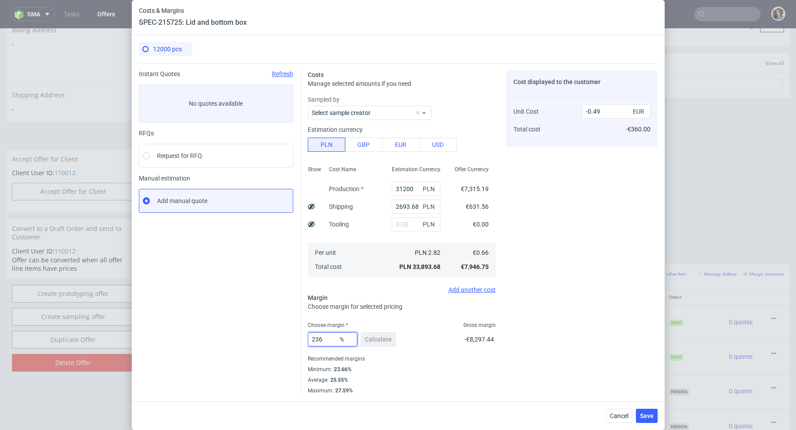
type input "2366"
type input "-0.03"
click at [319, 340] on input "2366" at bounding box center [333, 339] width 50 height 14
type input "23.66"
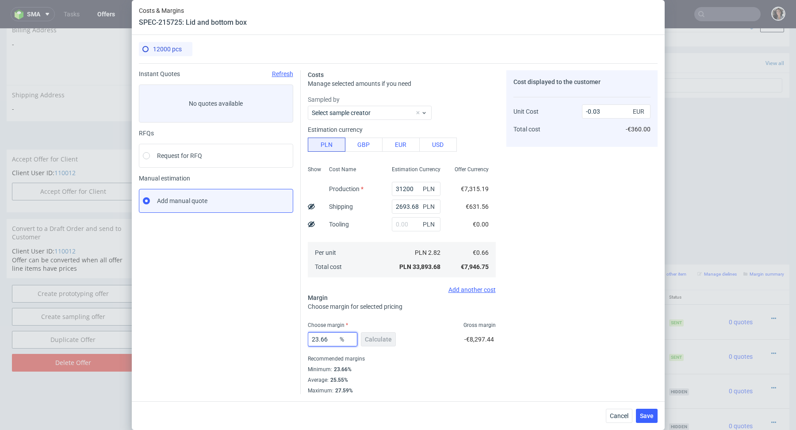
type input "0.86"
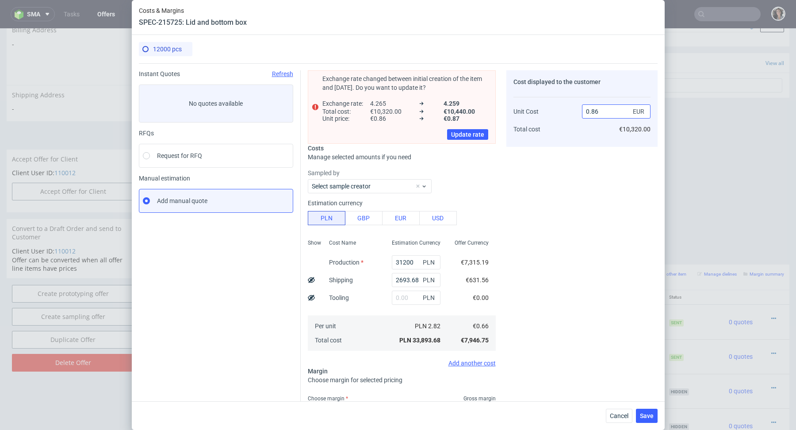
type input "23.66"
click at [598, 109] on input "0.86" at bounding box center [616, 111] width 69 height 14
type input "0.87"
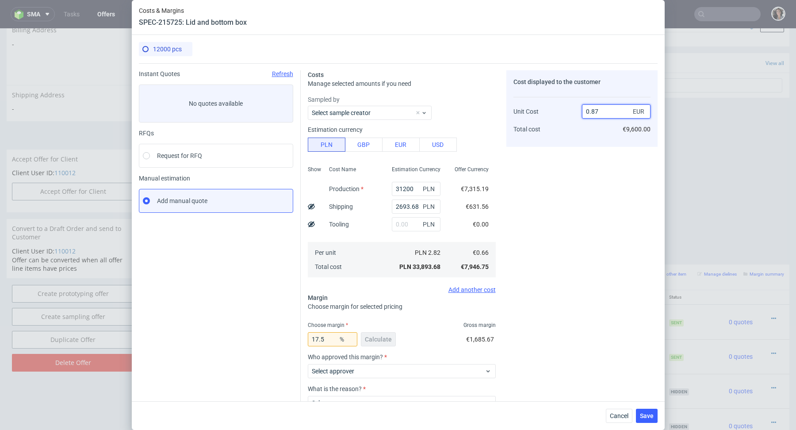
type input "24.137931034482758"
type input "0.87"
click at [592, 187] on div "Cost displayed to the customer Unit Cost Total cost 0.87 EUR €10,440.00" at bounding box center [581, 232] width 151 height 324
click at [618, 409] on button "Cancel" at bounding box center [619, 415] width 27 height 14
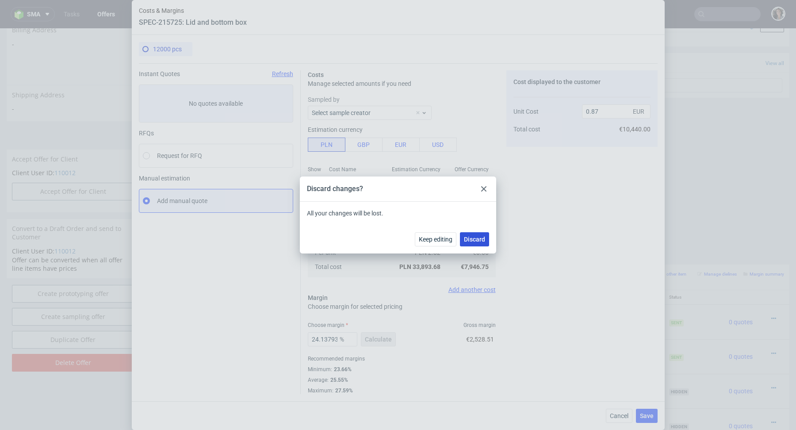
click at [469, 234] on button "Discard" at bounding box center [474, 239] width 29 height 14
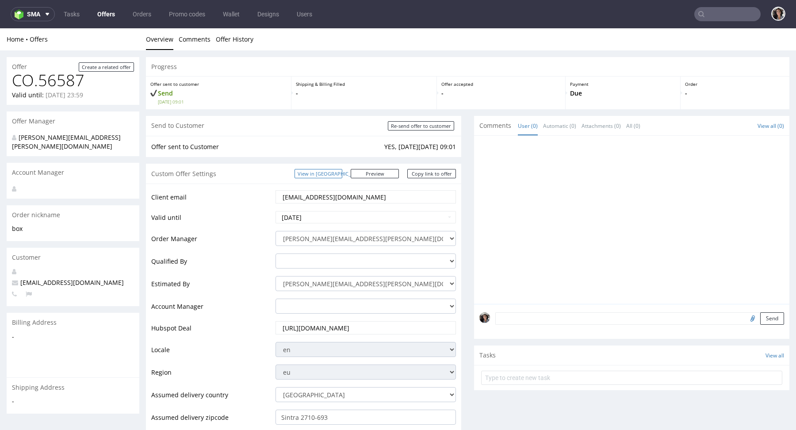
click at [342, 175] on link "View in [GEOGRAPHIC_DATA]" at bounding box center [318, 173] width 48 height 9
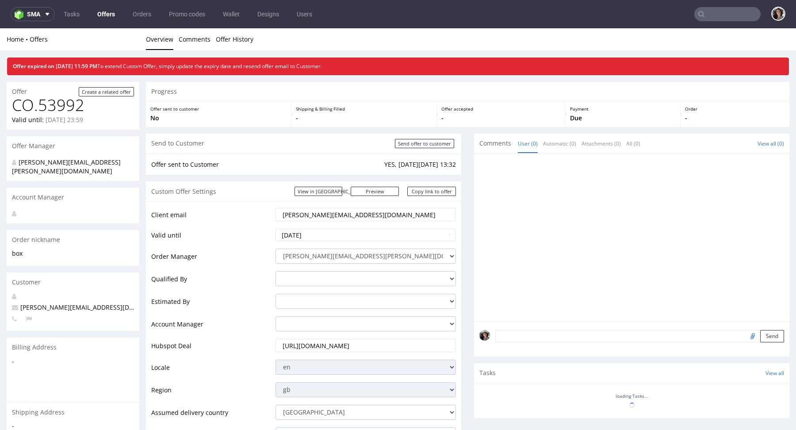
click at [710, 8] on input "text" at bounding box center [727, 14] width 66 height 14
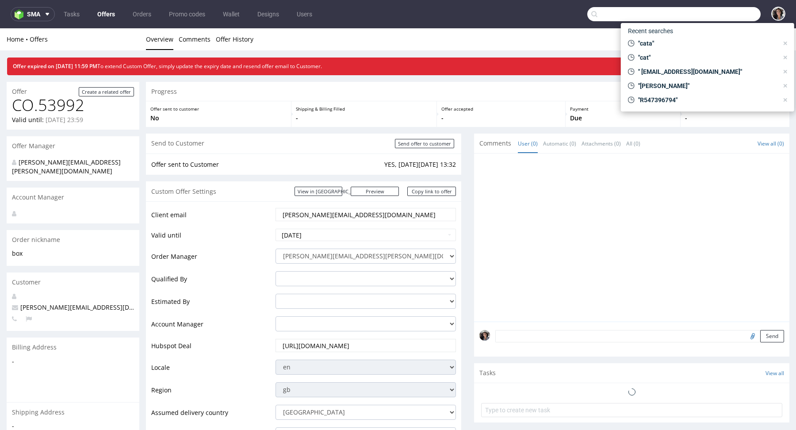
paste input "[EMAIL_ADDRESS][DOMAIN_NAME]"
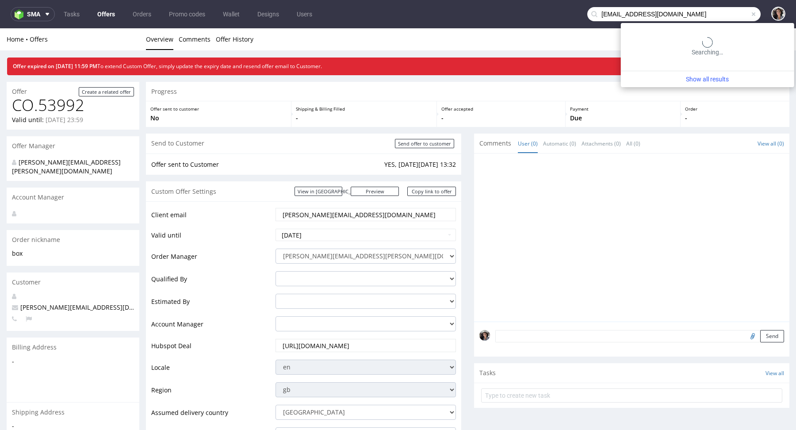
type input "[EMAIL_ADDRESS][DOMAIN_NAME]"
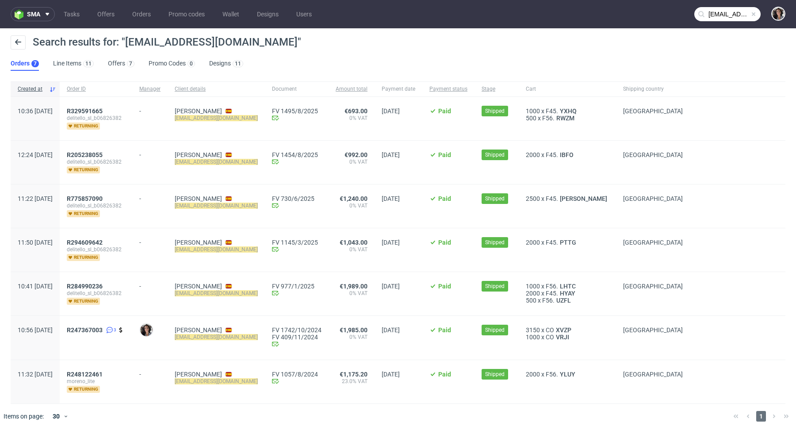
click at [115, 202] on span "delitello_sl_b06826382" at bounding box center [96, 205] width 58 height 7
click at [103, 195] on span "R775857090" at bounding box center [85, 198] width 36 height 7
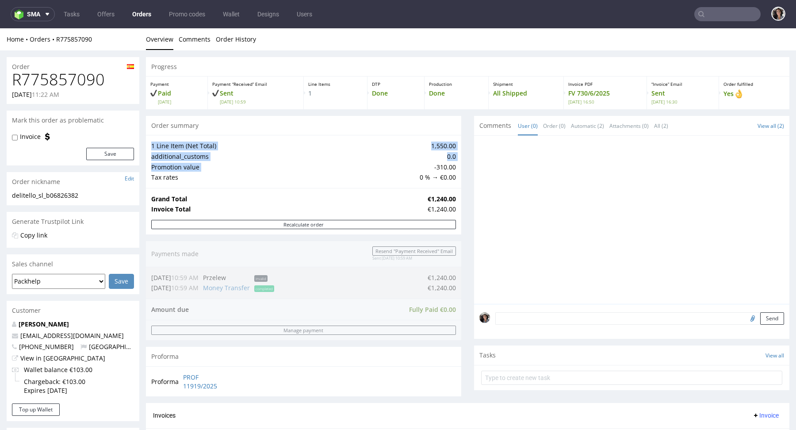
drag, startPoint x: 455, startPoint y: 167, endPoint x: 414, endPoint y: 167, distance: 41.6
click at [416, 167] on div "1 Line Item (Net Total) 1,550.00 additional_customs 0.0 Promotion value -310.00…" at bounding box center [303, 161] width 315 height 53
click at [426, 204] on td "€1,240.00" at bounding box center [440, 209] width 31 height 11
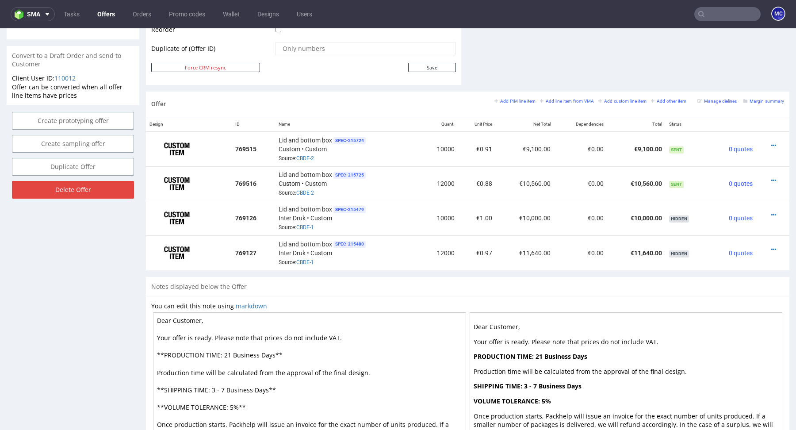
scroll to position [534, 0]
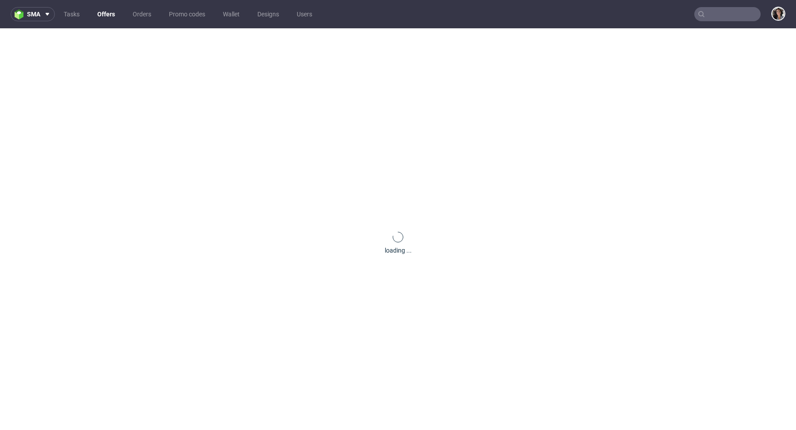
click at [724, 16] on input "text" at bounding box center [727, 14] width 66 height 14
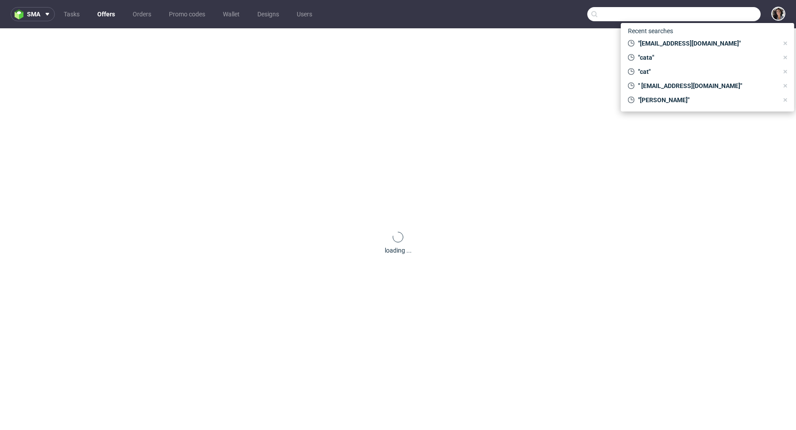
paste input "[PERSON_NAME][EMAIL_ADDRESS][DOMAIN_NAME]"
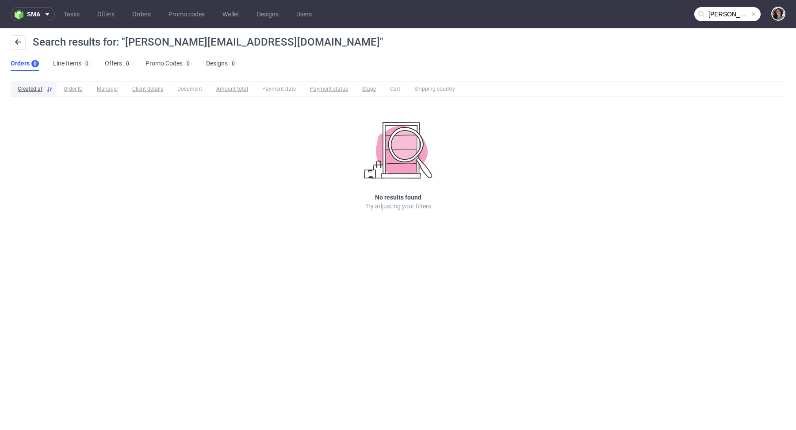
click at [725, 19] on input "[PERSON_NAME][EMAIL_ADDRESS][DOMAIN_NAME]" at bounding box center [727, 14] width 66 height 14
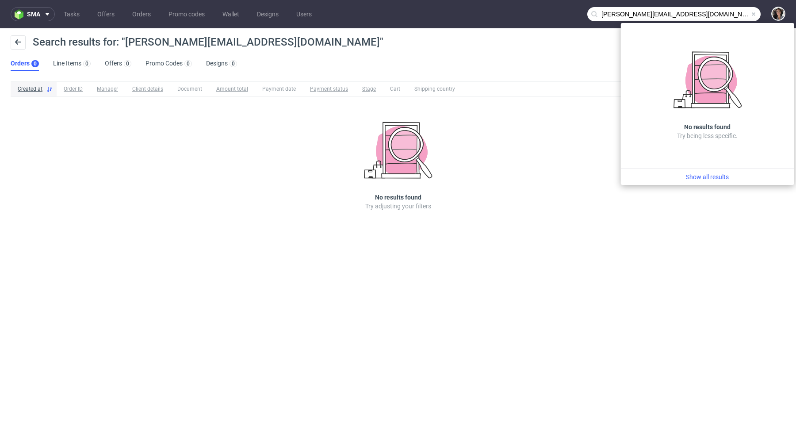
drag, startPoint x: 619, startPoint y: 16, endPoint x: 578, endPoint y: 14, distance: 41.2
click at [578, 14] on nav "sma Tasks Offers Orders Promo codes Wallet Designs Users [PERSON_NAME][EMAIL_AD…" at bounding box center [398, 14] width 796 height 28
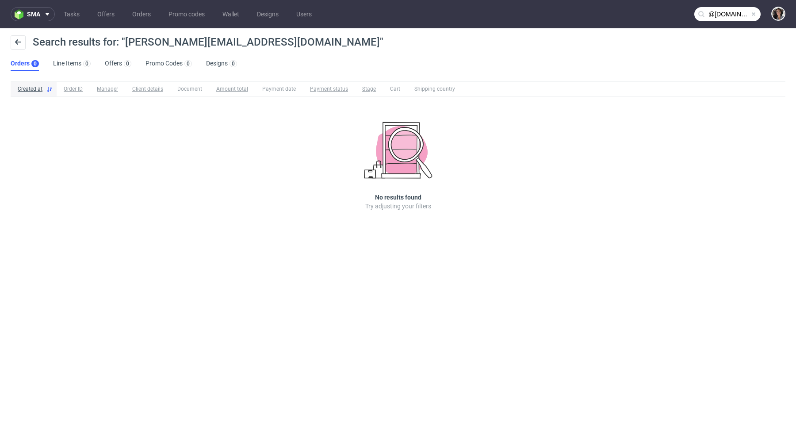
type input "@[DOMAIN_NAME]"
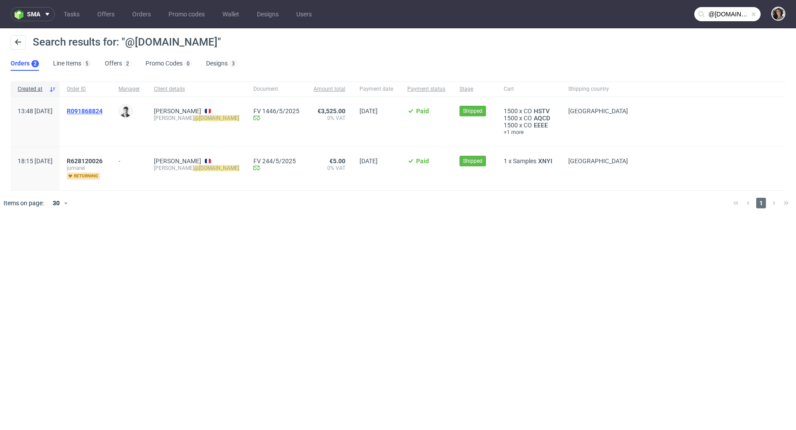
click at [103, 108] on span "R091868824" at bounding box center [85, 110] width 36 height 7
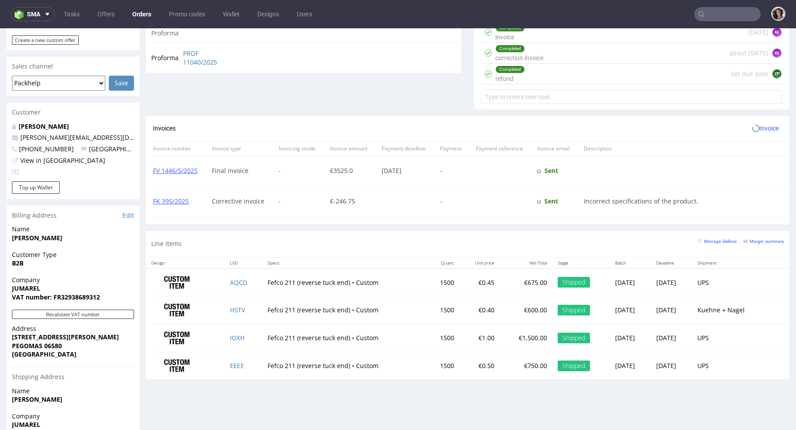
scroll to position [420, 0]
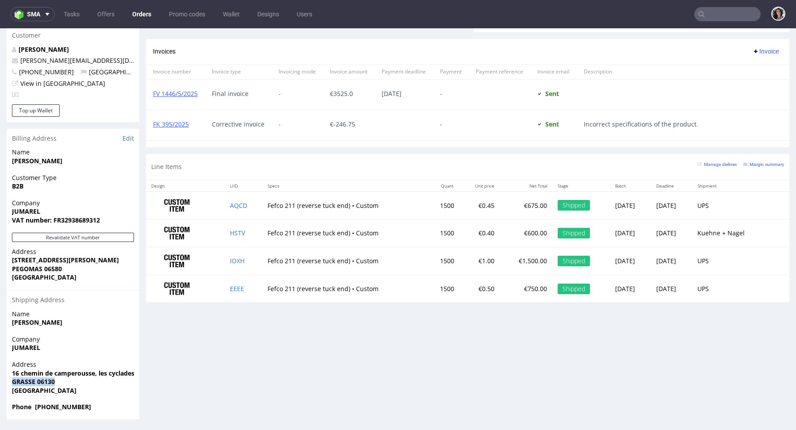
drag, startPoint x: 69, startPoint y: 379, endPoint x: 11, endPoint y: 381, distance: 57.9
click at [12, 381] on span "GRASSE 06130" at bounding box center [73, 381] width 122 height 9
copy strong "GRASSE 06130"
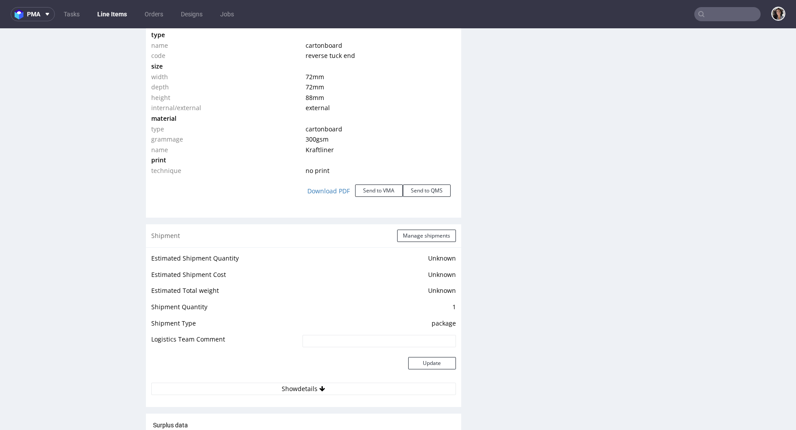
scroll to position [708, 0]
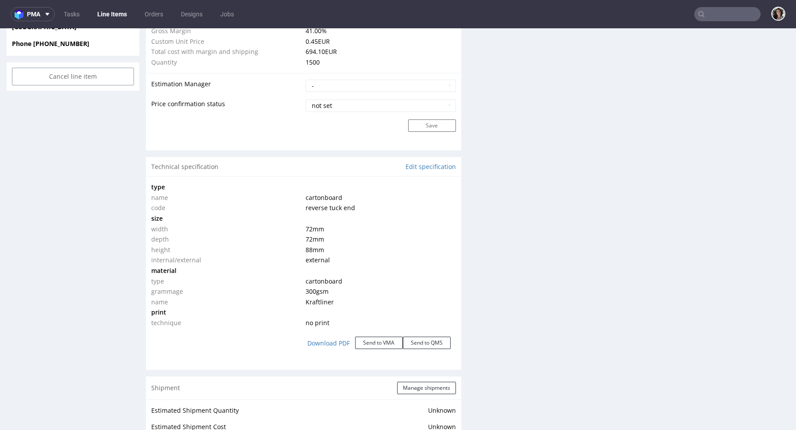
drag, startPoint x: 336, startPoint y: 249, endPoint x: 146, endPoint y: 227, distance: 191.8
click at [146, 227] on div "type name cartonboard code reverse tuck end size width 72 mm depth 72 mm height…" at bounding box center [303, 269] width 315 height 187
click at [347, 231] on td "72 mm" at bounding box center [379, 229] width 152 height 11
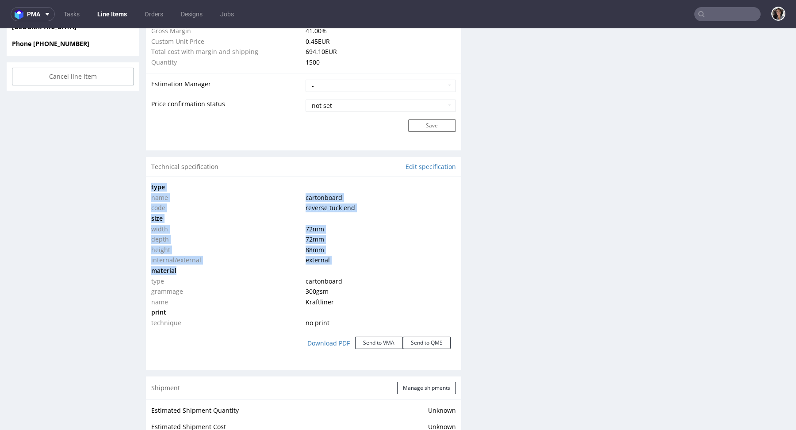
drag, startPoint x: 152, startPoint y: 184, endPoint x: 354, endPoint y: 264, distance: 217.5
click at [354, 264] on tbody "type name cartonboard code reverse tuck end size width 72 mm depth 72 mm height…" at bounding box center [303, 255] width 305 height 146
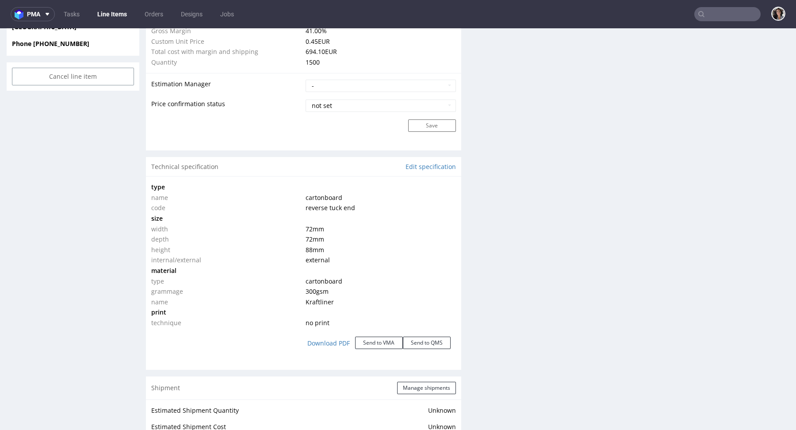
click at [428, 281] on td "cartonboard" at bounding box center [379, 281] width 152 height 11
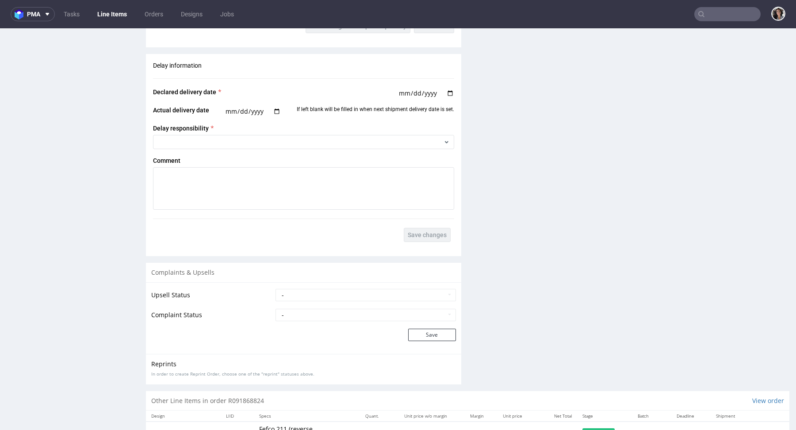
scroll to position [1396, 0]
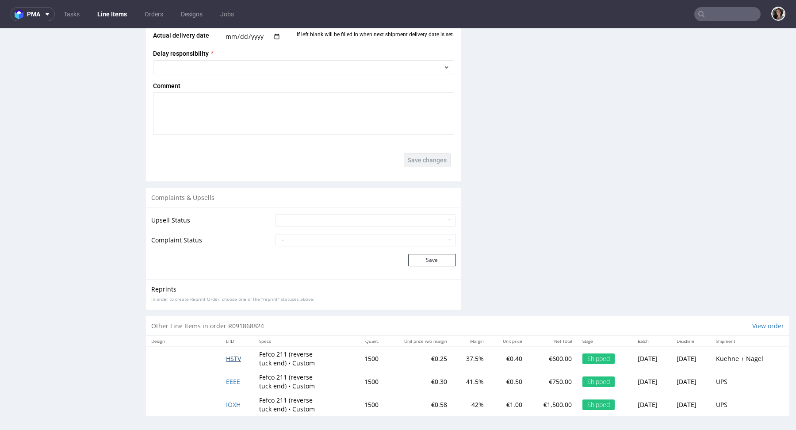
click at [226, 355] on span "HSTV" at bounding box center [233, 358] width 15 height 8
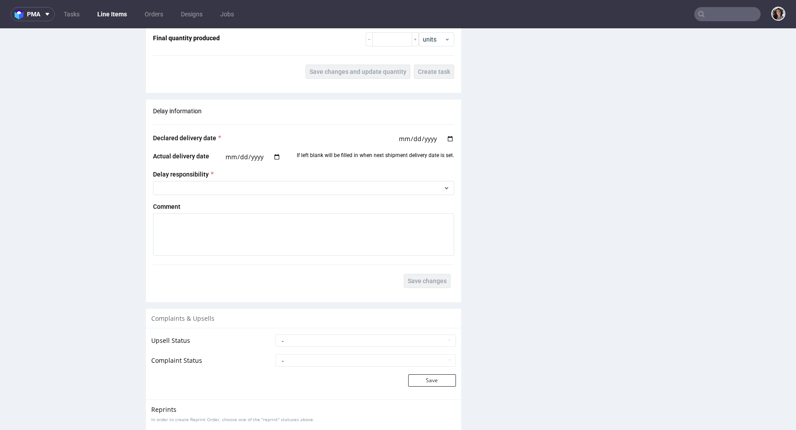
scroll to position [1449, 0]
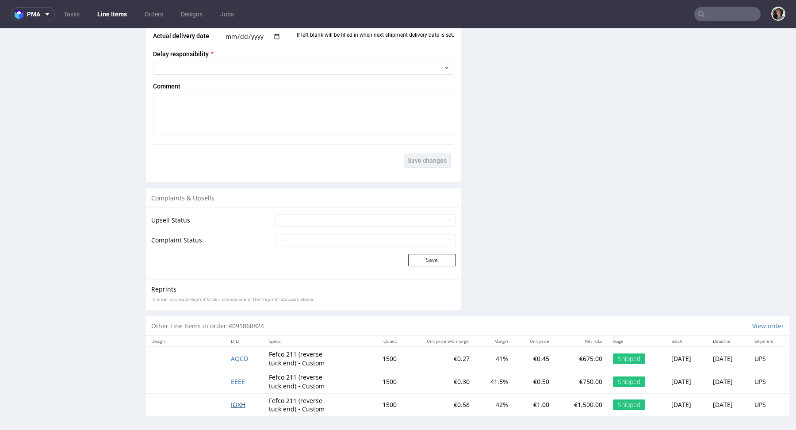
click at [231, 400] on span "IOXH" at bounding box center [238, 404] width 15 height 8
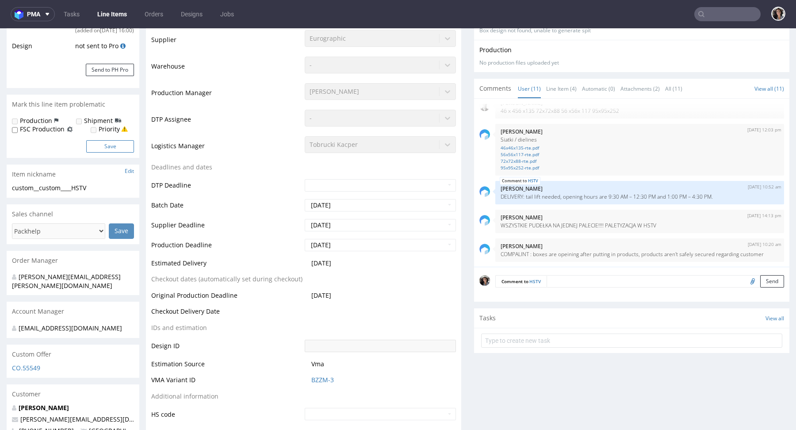
scroll to position [431, 0]
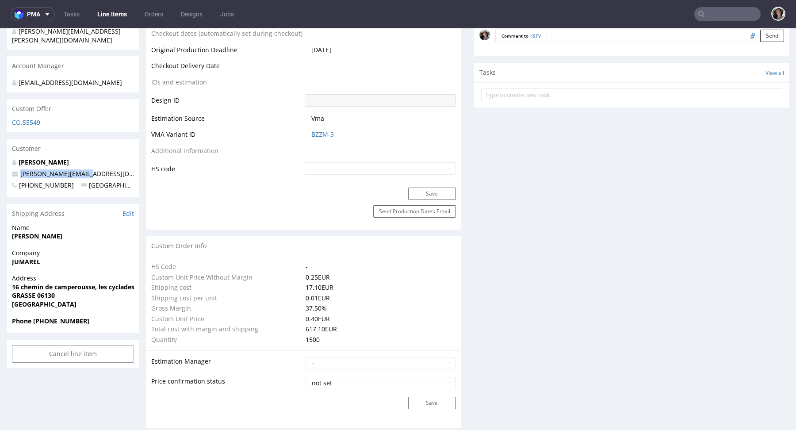
drag, startPoint x: 92, startPoint y: 175, endPoint x: 19, endPoint y: 175, distance: 73.8
click at [19, 175] on p "[PERSON_NAME][EMAIL_ADDRESS][DOMAIN_NAME]" at bounding box center [73, 173] width 122 height 9
copy link "[PERSON_NAME][EMAIL_ADDRESS][DOMAIN_NAME]"
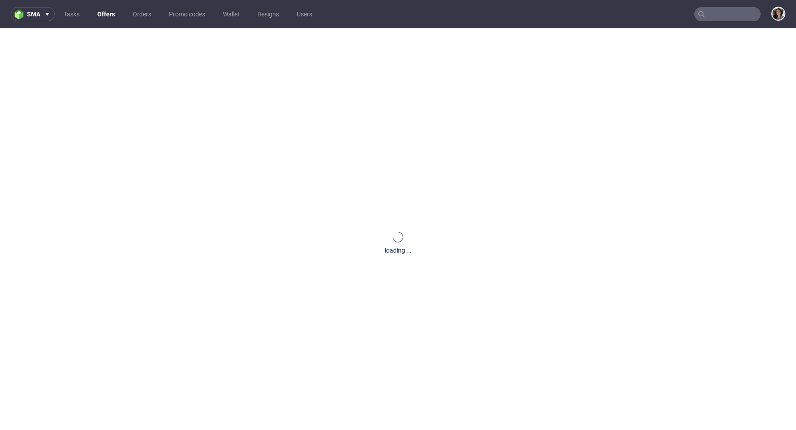
click at [724, 9] on input "text" at bounding box center [727, 14] width 66 height 14
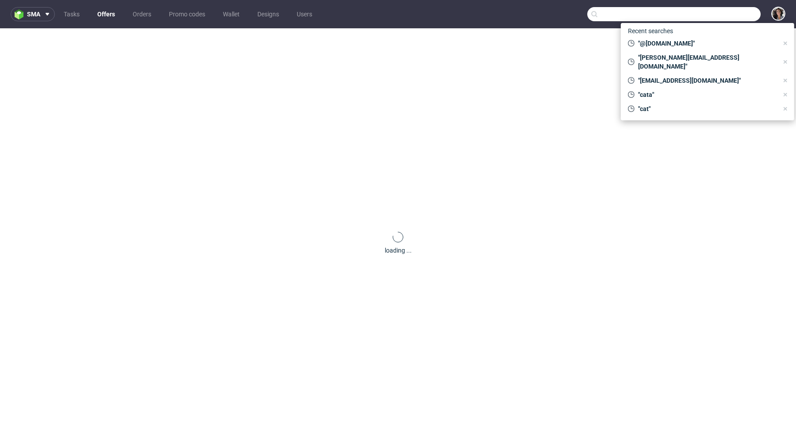
paste input "Mon petit coin vert"
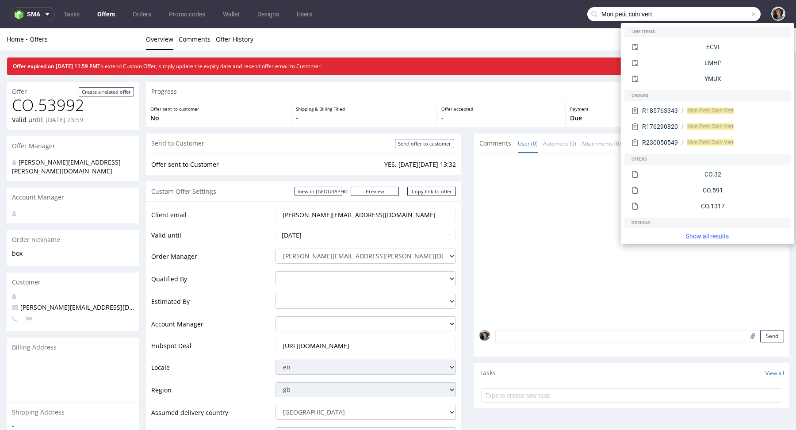
click at [606, 15] on input "Mon petit coin vert" at bounding box center [673, 14] width 173 height 14
click at [616, 14] on input "Monpetit coin vert" at bounding box center [673, 14] width 173 height 14
click at [618, 14] on input "Monpetit coin vert" at bounding box center [673, 14] width 173 height 14
click at [630, 13] on input "Monpetitcoin vert" at bounding box center [673, 14] width 173 height 14
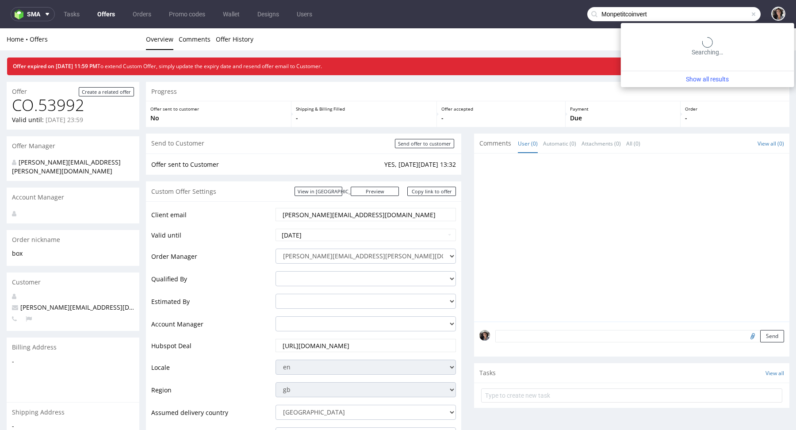
type input "Monpetitcoinvert"
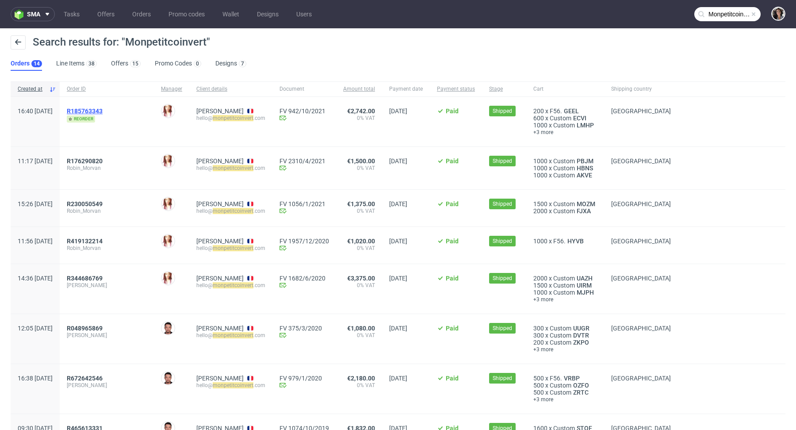
click at [103, 107] on span "R185763343" at bounding box center [85, 110] width 36 height 7
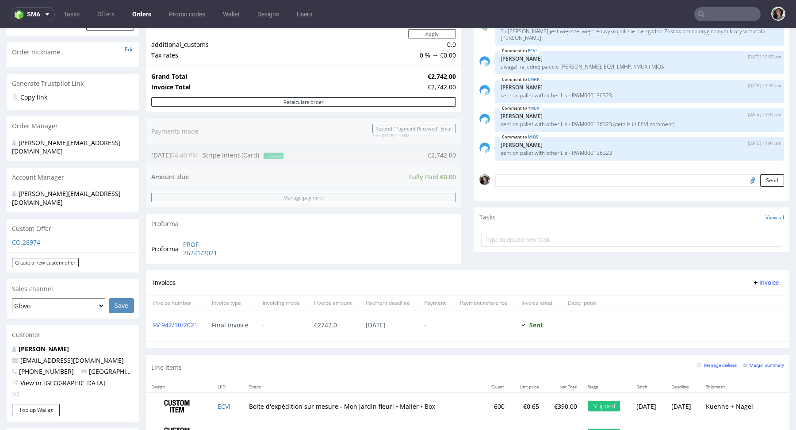
scroll to position [384, 0]
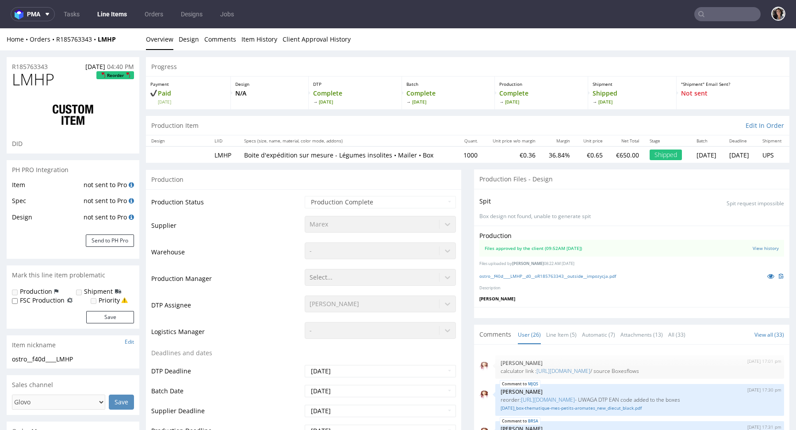
scroll to position [758, 0]
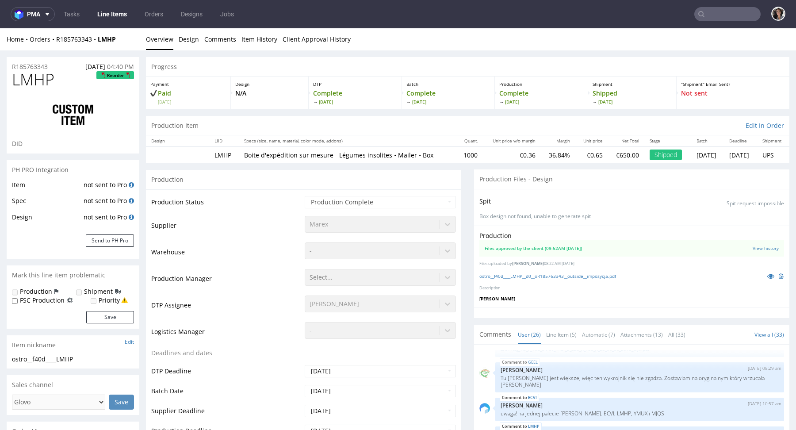
select select "done"
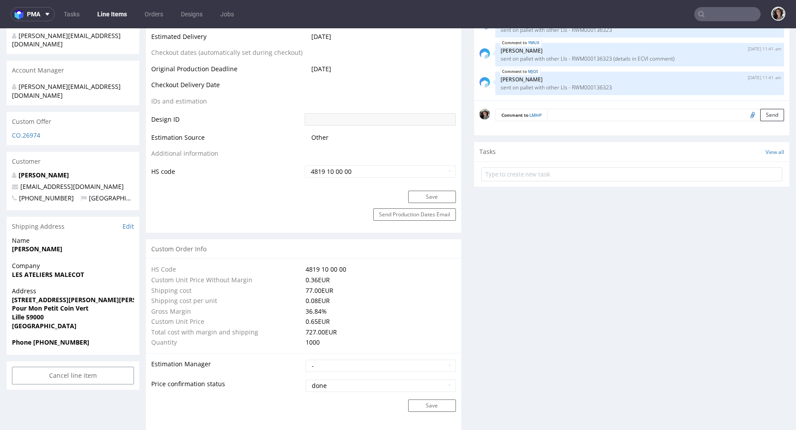
scroll to position [856, 0]
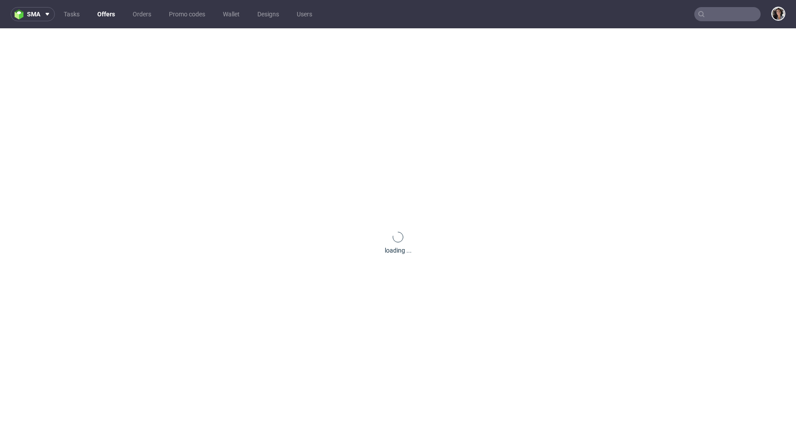
click at [729, 14] on input "text" at bounding box center [727, 14] width 66 height 14
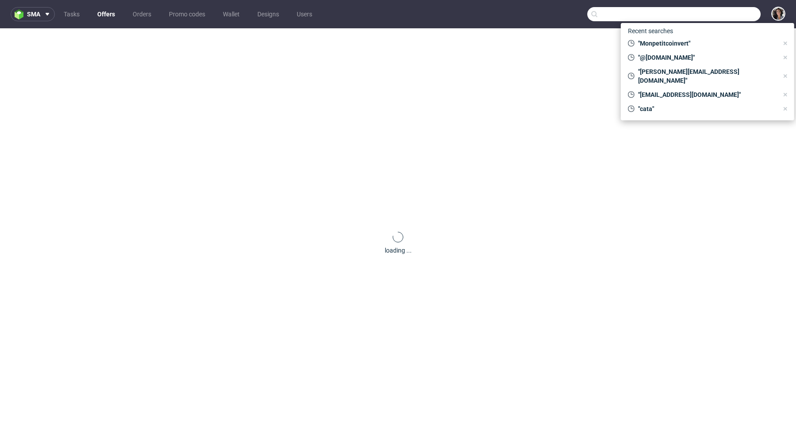
paste input "@permacool.fr"
type input "@permacool.fr"
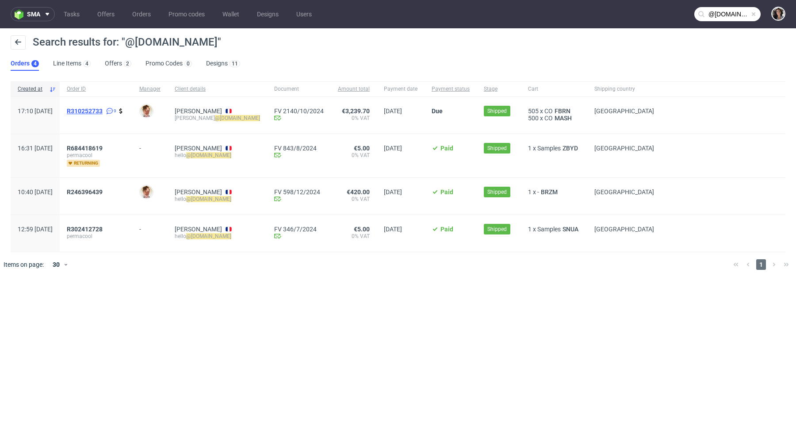
click at [103, 107] on span "R310252733" at bounding box center [85, 110] width 36 height 7
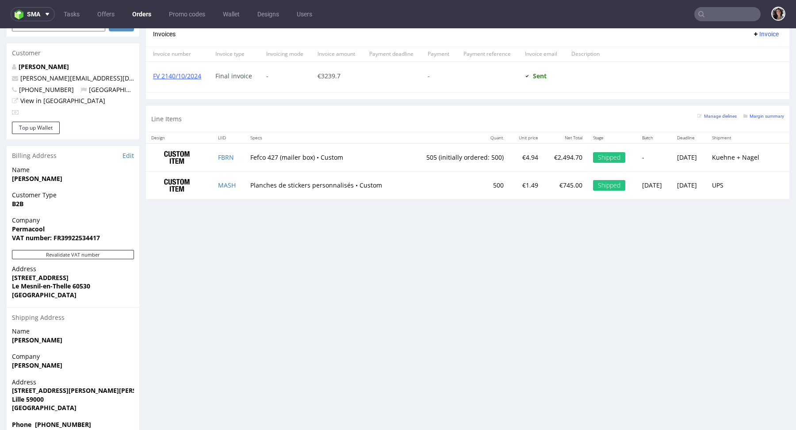
scroll to position [2, 0]
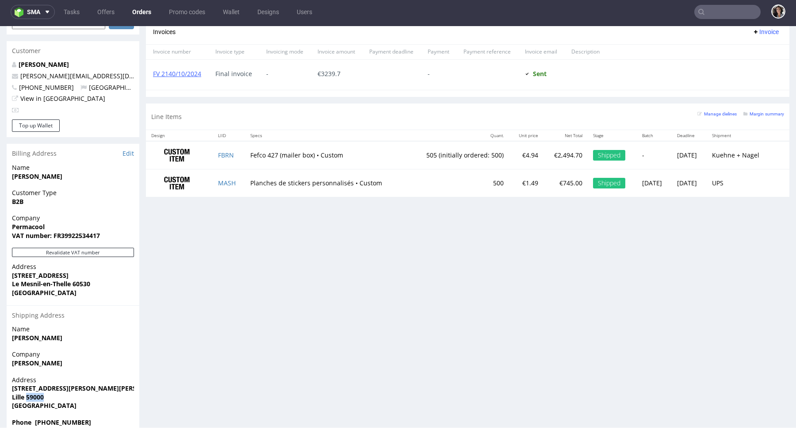
drag, startPoint x: 58, startPoint y: 376, endPoint x: 26, endPoint y: 376, distance: 32.7
click at [26, 393] on span "Lille 59000" at bounding box center [73, 397] width 122 height 9
copy strong "59000"
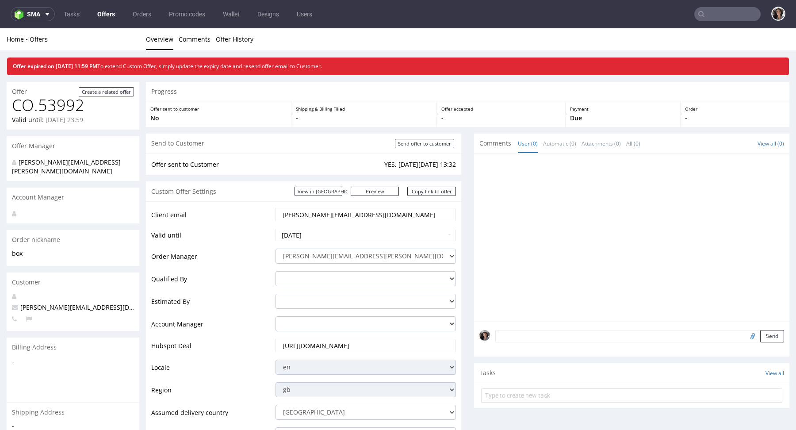
click at [104, 16] on link "Offers" at bounding box center [106, 14] width 28 height 14
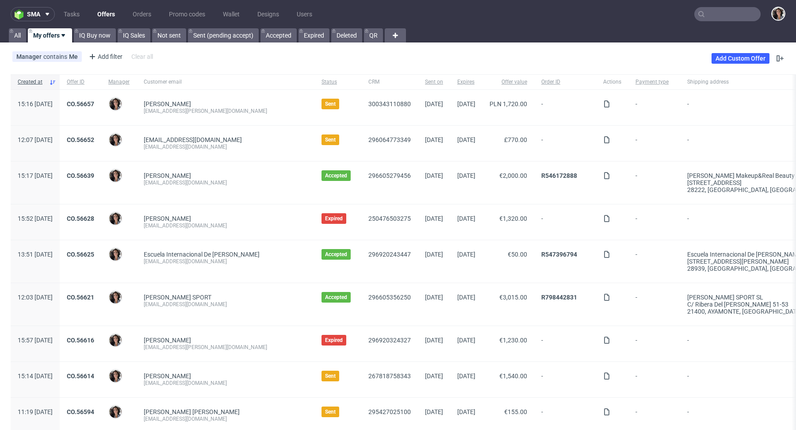
click at [709, 17] on input "text" at bounding box center [727, 14] width 66 height 14
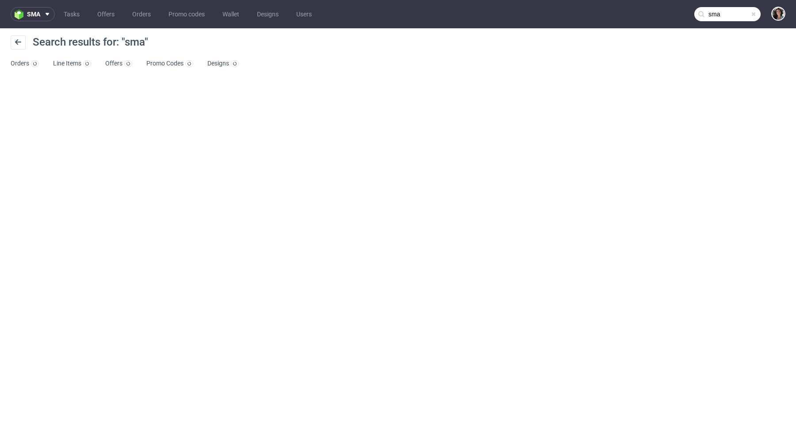
click at [722, 16] on input "sma" at bounding box center [727, 14] width 66 height 14
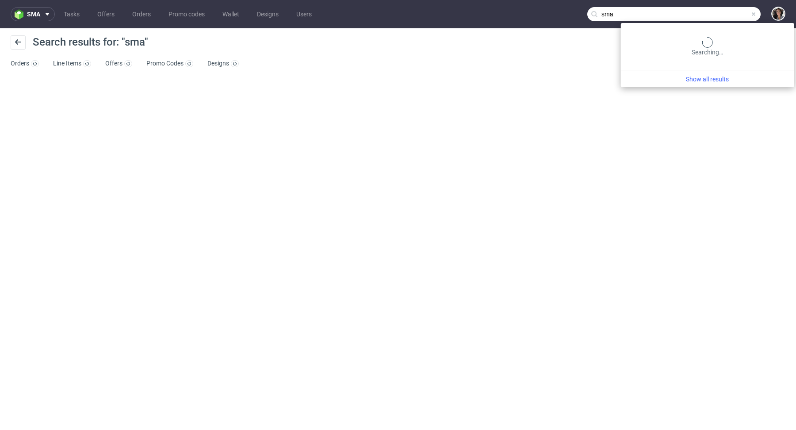
click at [722, 16] on input "sma" at bounding box center [673, 14] width 173 height 14
paste input "cella@studiofedde.com"
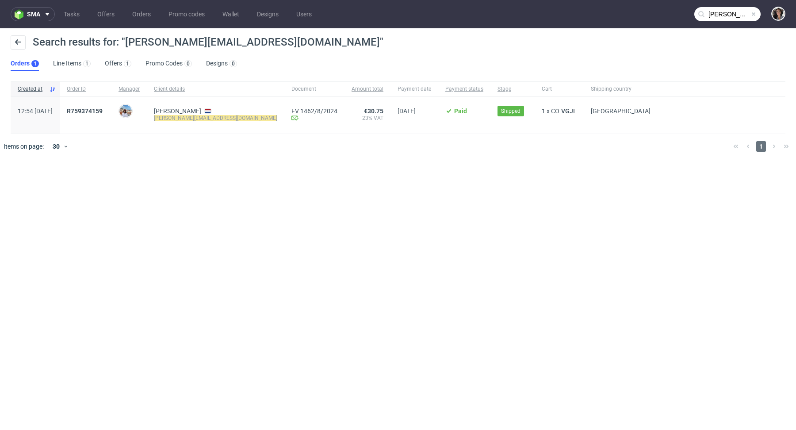
click at [727, 10] on input "cella@studiofedde.com" at bounding box center [727, 14] width 66 height 14
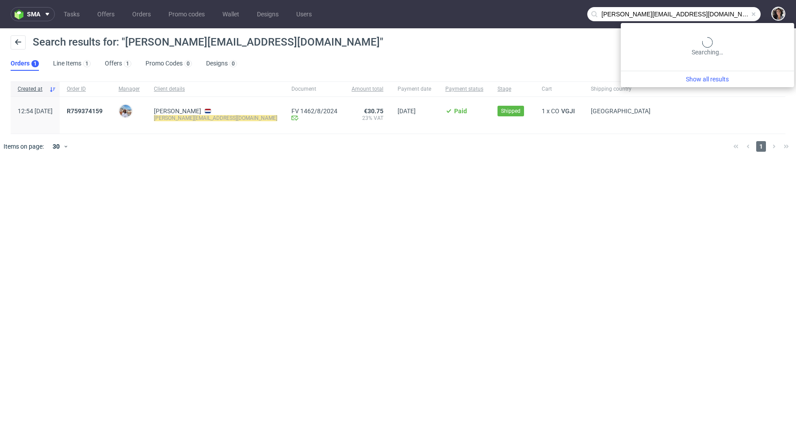
click at [727, 10] on input "cella@studiofedde.com" at bounding box center [673, 14] width 173 height 14
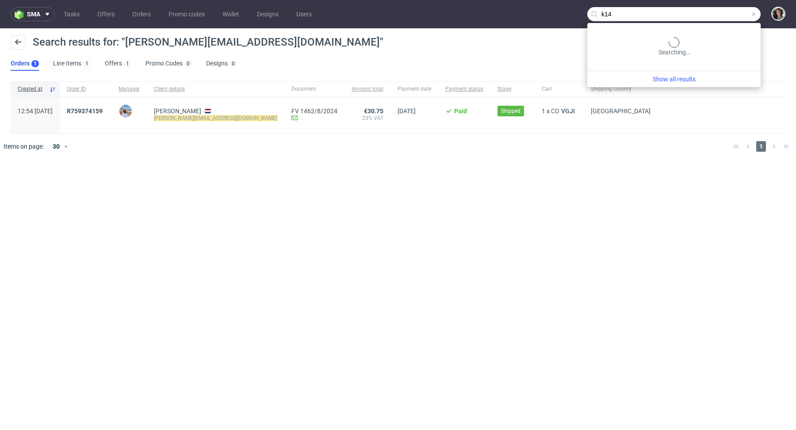
type input "k14"
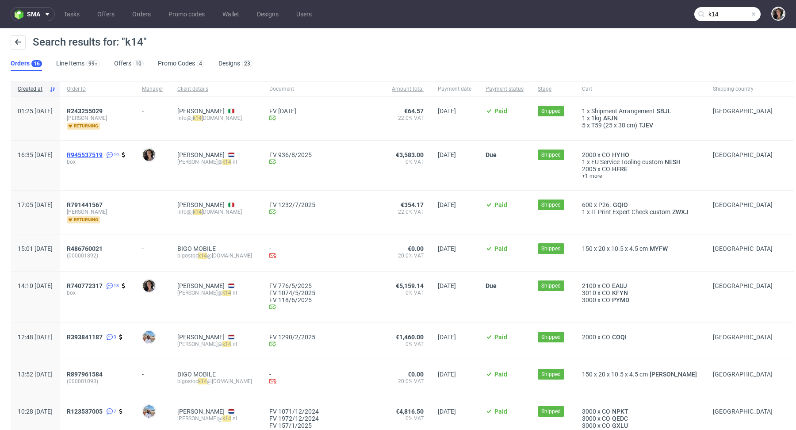
click at [103, 153] on span "R945537519" at bounding box center [85, 154] width 36 height 7
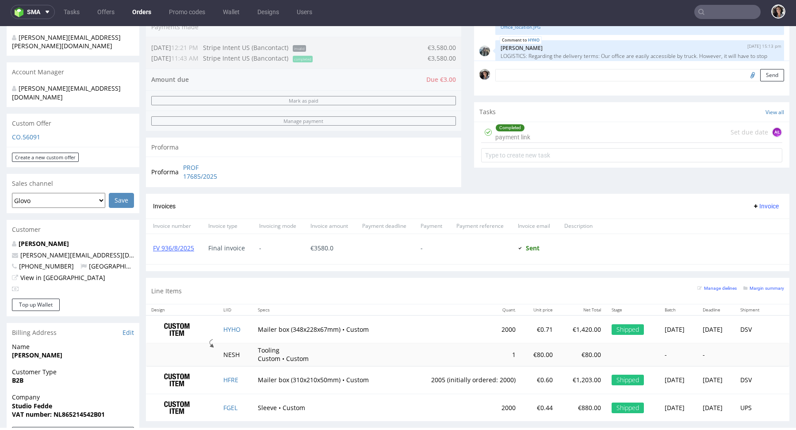
scroll to position [219, 0]
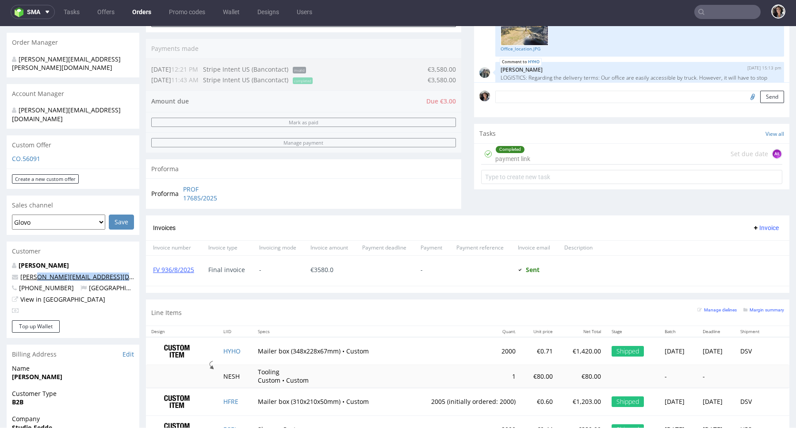
drag, startPoint x: 60, startPoint y: 263, endPoint x: 34, endPoint y: 261, distance: 25.8
click at [34, 261] on div "Cella Smit cella@k14.nl +31634843952 Netherlands View in Hubspot" at bounding box center [73, 290] width 133 height 59
copy link "@k14.nl"
click at [67, 272] on p "[PERSON_NAME][EMAIL_ADDRESS][DOMAIN_NAME]" at bounding box center [73, 276] width 122 height 9
drag, startPoint x: 67, startPoint y: 259, endPoint x: 21, endPoint y: 259, distance: 46.0
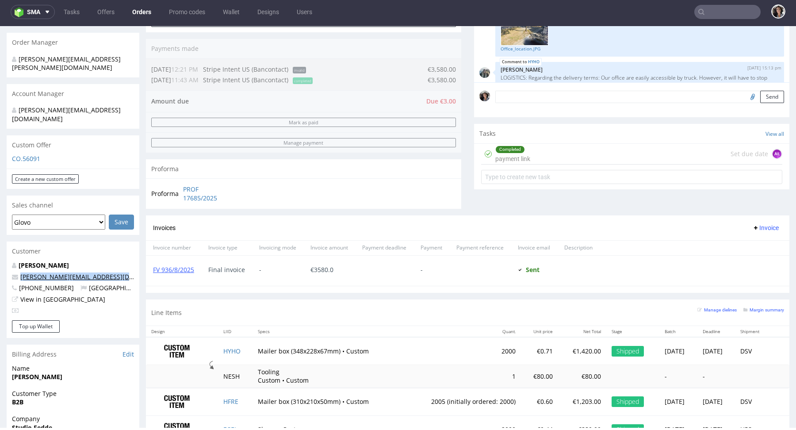
click at [21, 272] on p "[PERSON_NAME][EMAIL_ADDRESS][DOMAIN_NAME]" at bounding box center [73, 276] width 122 height 9
copy link "[PERSON_NAME][EMAIL_ADDRESS][DOMAIN_NAME]"
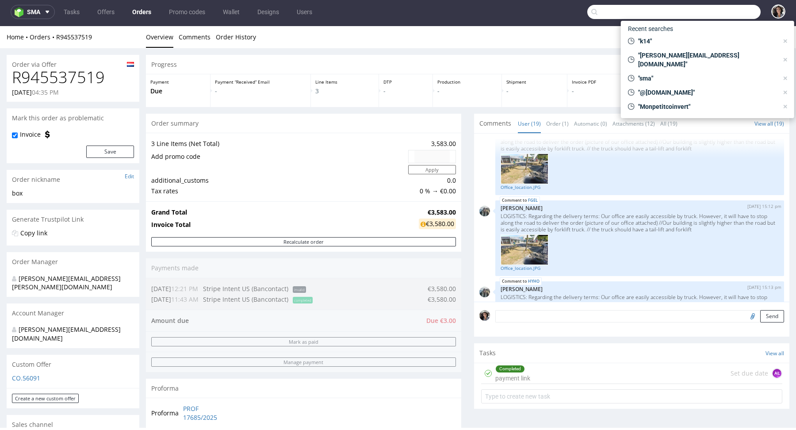
click at [710, 14] on input "text" at bounding box center [673, 12] width 173 height 14
paste input "[PERSON_NAME][EMAIL_ADDRESS][DOMAIN_NAME]"
type input "[PERSON_NAME][EMAIL_ADDRESS][DOMAIN_NAME]"
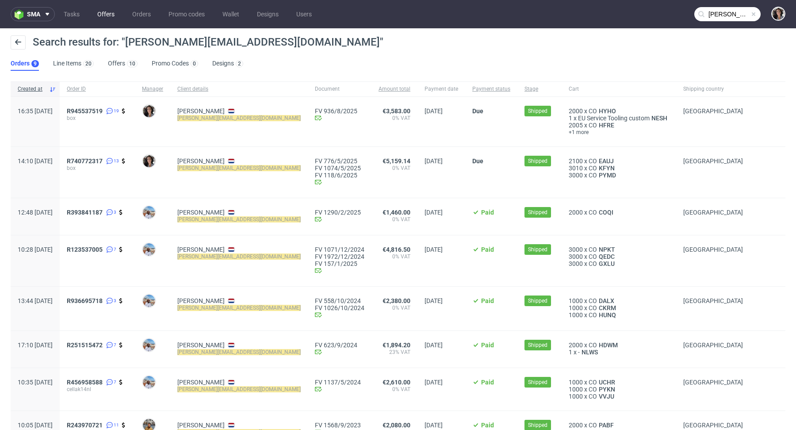
click at [103, 11] on link "Offers" at bounding box center [106, 14] width 28 height 14
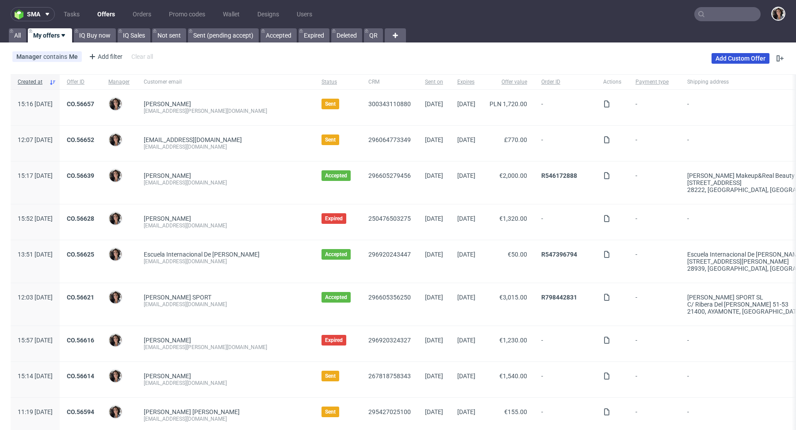
click at [741, 57] on link "Add Custom Offer" at bounding box center [740, 58] width 58 height 11
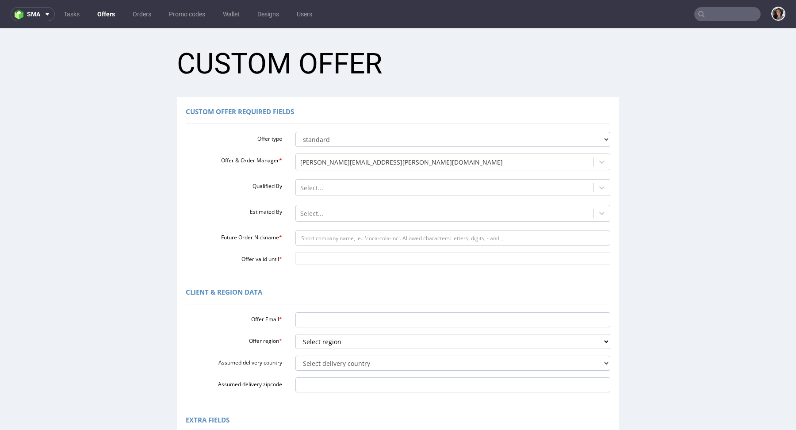
click at [319, 327] on div "Offer Email * Offer region * Select region eu gb de pl fr it es Assumed deliver…" at bounding box center [398, 351] width 424 height 84
click at [315, 320] on input "Offer Email *" at bounding box center [452, 319] width 315 height 15
paste input "[PERSON_NAME][EMAIL_ADDRESS][DOMAIN_NAME]"
type input "[PERSON_NAME][EMAIL_ADDRESS][DOMAIN_NAME]"
click at [324, 339] on select "Select region eu gb de pl fr it es" at bounding box center [452, 341] width 315 height 15
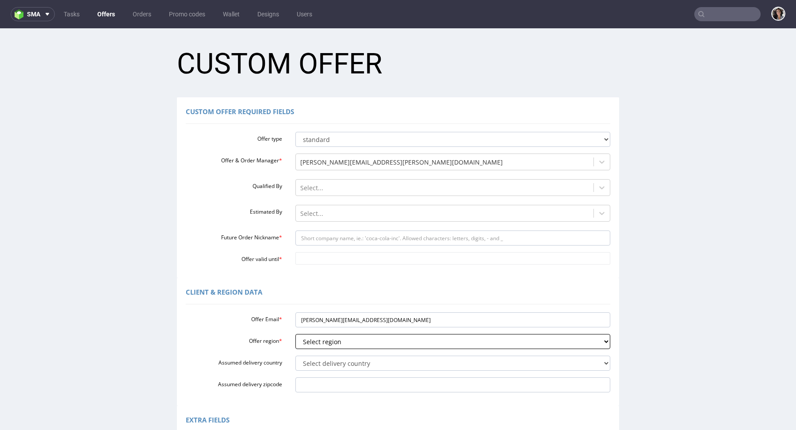
click at [322, 342] on select "Select region eu gb de pl fr it es" at bounding box center [452, 341] width 315 height 15
select select "eu"
click at [312, 343] on select "Select region eu gb de pl fr it es" at bounding box center [452, 341] width 315 height 15
click at [312, 360] on select "Select delivery country [GEOGRAPHIC_DATA] [GEOGRAPHIC_DATA] [GEOGRAPHIC_DATA] […" at bounding box center [452, 362] width 315 height 15
select select "166"
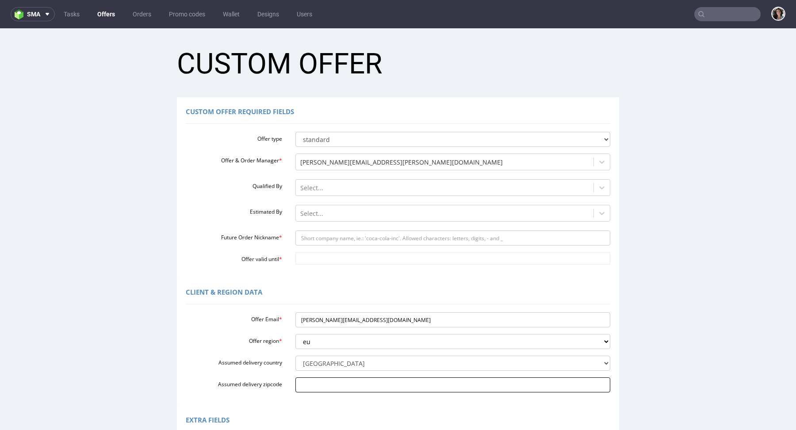
click at [328, 387] on input "Assumed delivery zipcode" at bounding box center [452, 384] width 315 height 15
paste input "[PERSON_NAME][EMAIL_ADDRESS][DOMAIN_NAME]"
type input "[PERSON_NAME][EMAIL_ADDRESS][DOMAIN_NAME]"
click at [349, 383] on input "[PERSON_NAME][EMAIL_ADDRESS][DOMAIN_NAME]" at bounding box center [452, 384] width 315 height 15
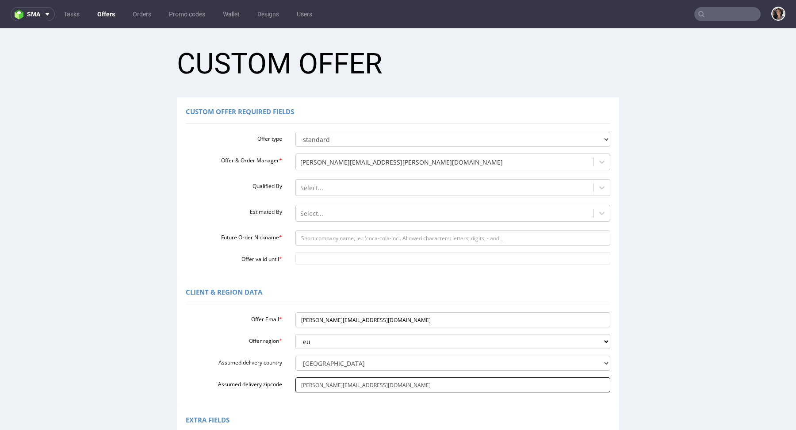
click at [349, 383] on input "[PERSON_NAME][EMAIL_ADDRESS][DOMAIN_NAME]" at bounding box center [452, 384] width 315 height 15
paste input "7008AP"
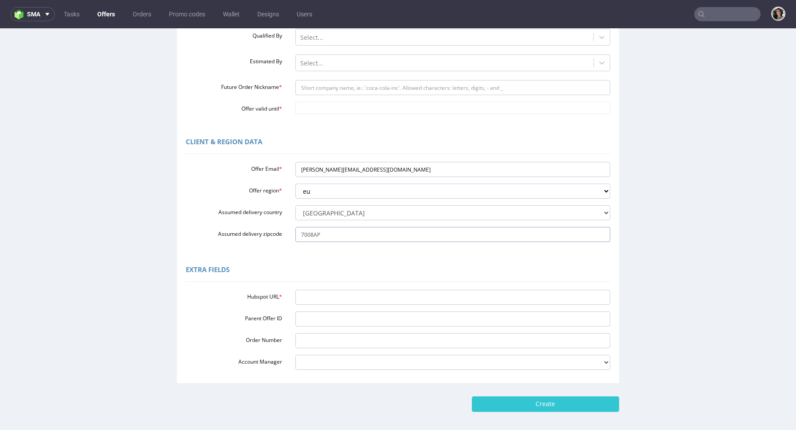
type input "7008AP"
click at [319, 291] on input "Hubspot URL *" at bounding box center [452, 297] width 315 height 15
paste input "[URL][DOMAIN_NAME]"
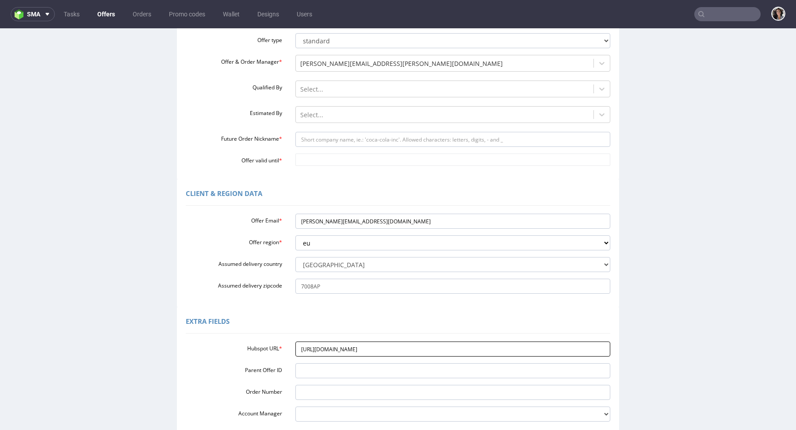
scroll to position [47, 0]
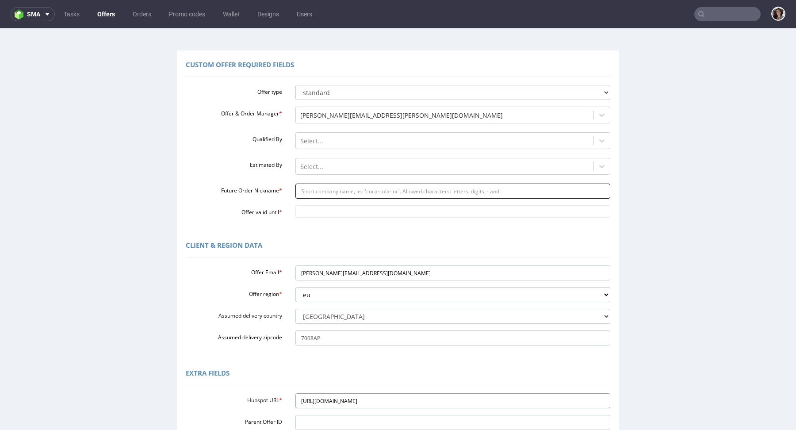
type input "[URL][DOMAIN_NAME]"
click at [308, 187] on input "Future Order Nickname *" at bounding box center [452, 190] width 315 height 15
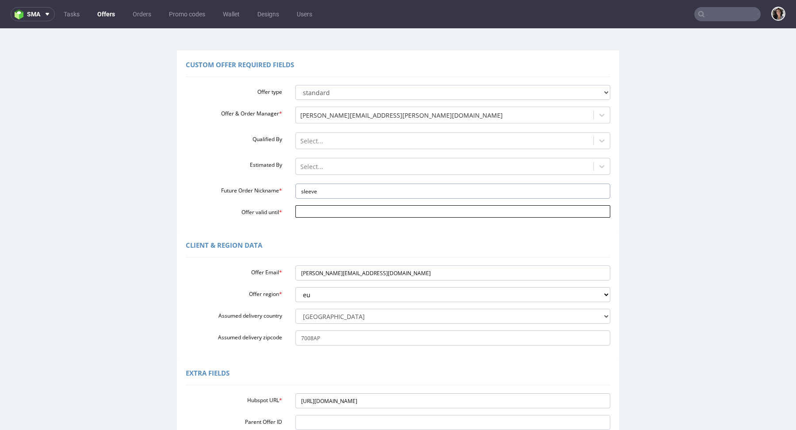
type input "Sleeve"
click at [329, 206] on body "Production Shipped DTP Orders Offers Shipments Designs Promotions Users Jobs Ad…" at bounding box center [398, 276] width 796 height 591
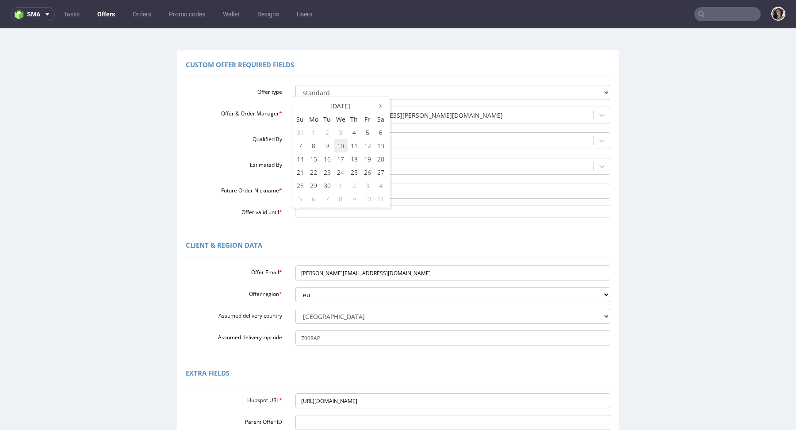
click at [339, 143] on td "10" at bounding box center [341, 145] width 14 height 13
type input "[DATE]"
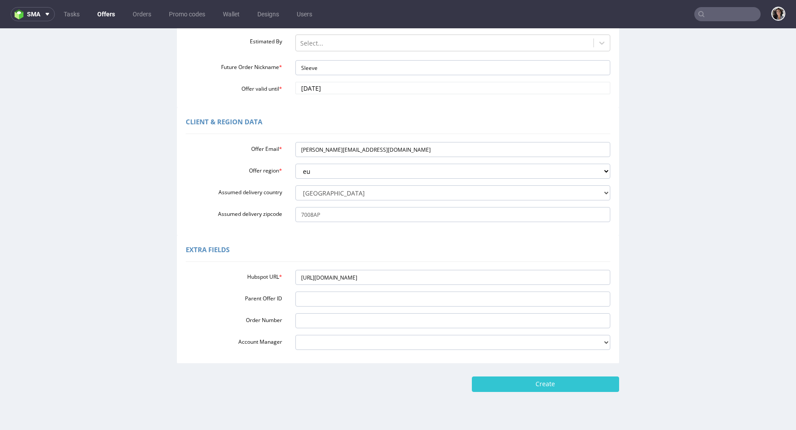
scroll to position [181, 0]
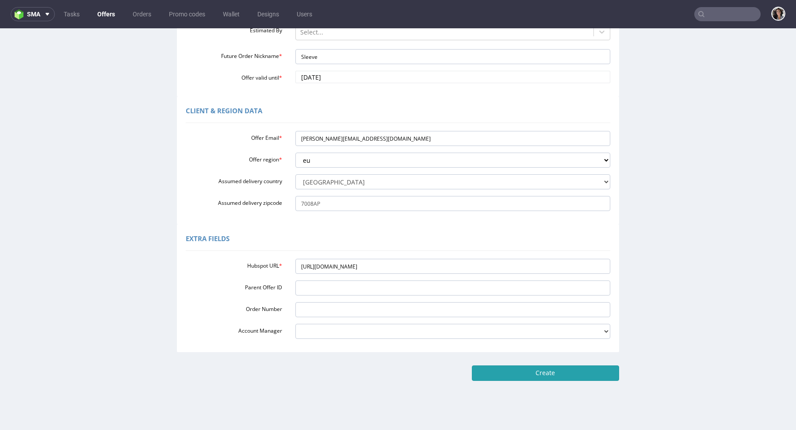
click at [583, 374] on input "Create" at bounding box center [545, 372] width 147 height 15
type input "Please wait..."
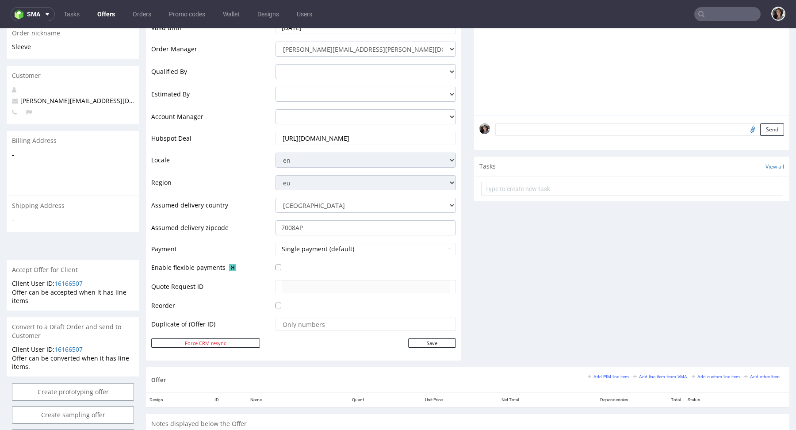
scroll to position [387, 0]
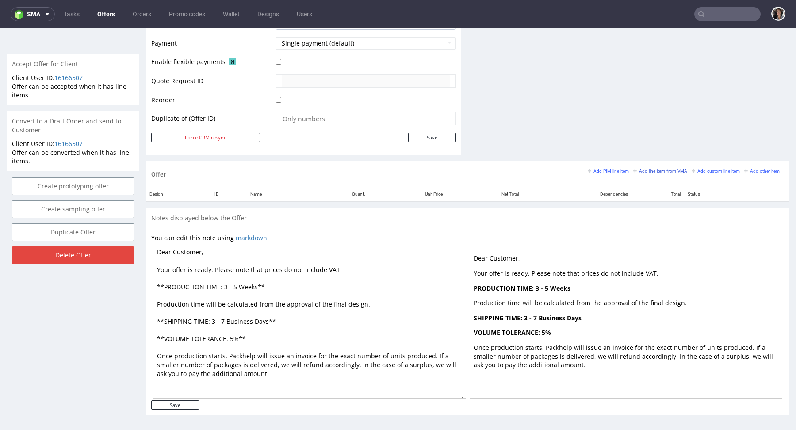
click at [660, 168] on small "Add line item from VMA" at bounding box center [660, 170] width 54 height 5
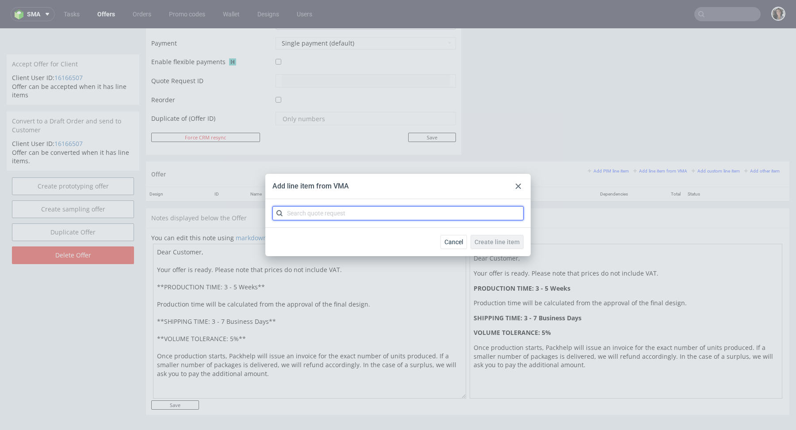
click at [398, 212] on input "text" at bounding box center [397, 213] width 251 height 14
paste input "CBGC"
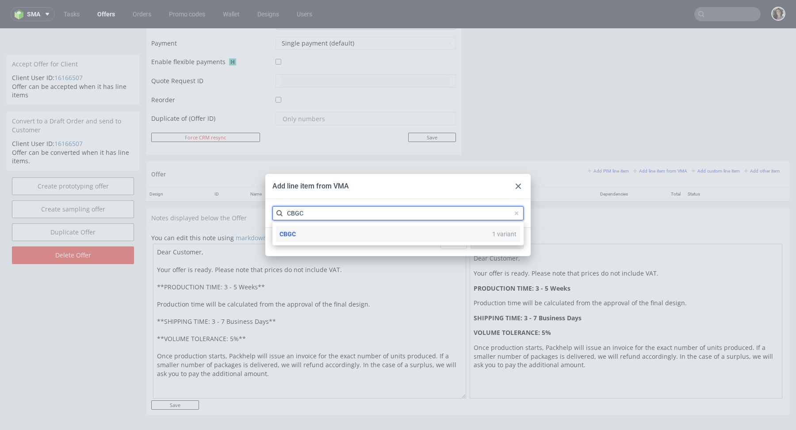
type input "CBGC"
click at [302, 232] on div "CBGC 1 variant" at bounding box center [398, 234] width 244 height 16
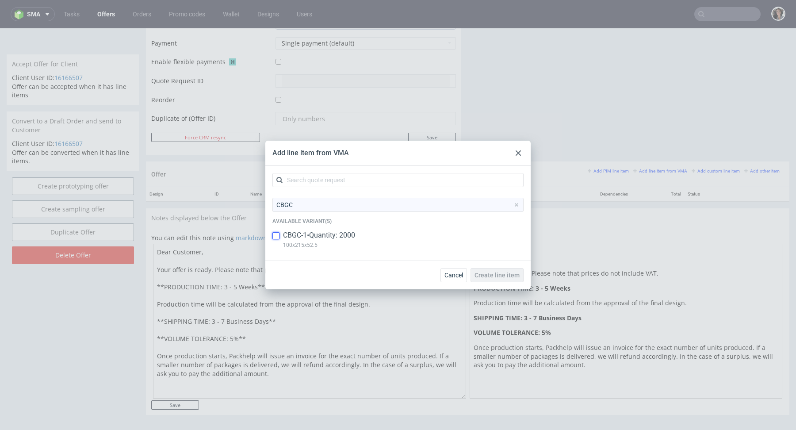
click at [276, 236] on input "checkbox" at bounding box center [275, 235] width 7 height 7
checkbox input "true"
click at [502, 277] on span "Create line item" at bounding box center [496, 275] width 45 height 6
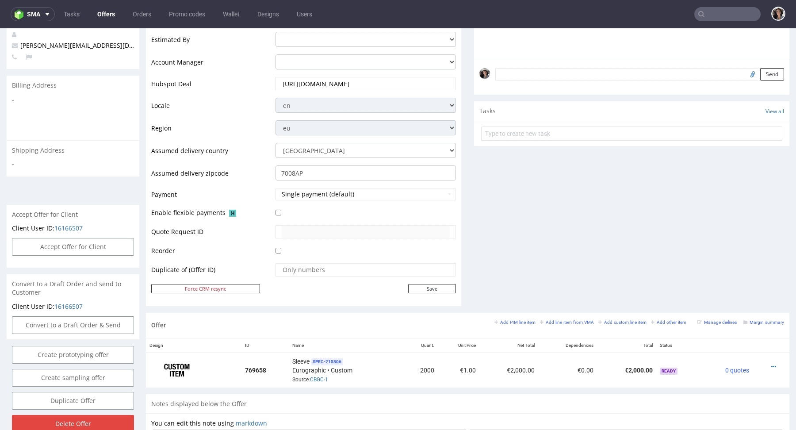
scroll to position [424, 0]
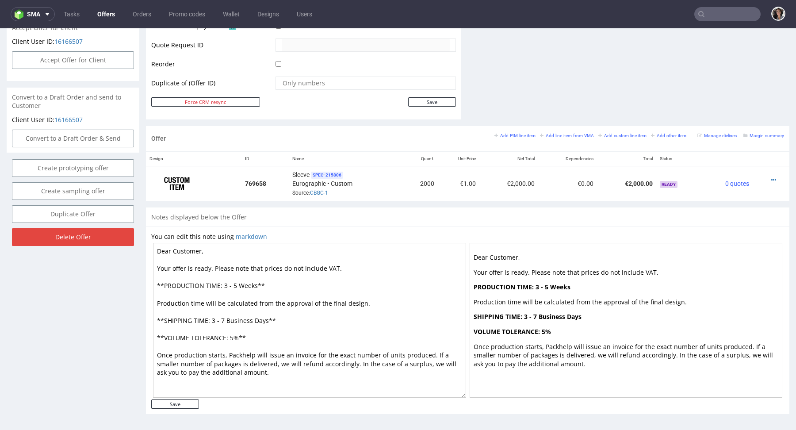
drag, startPoint x: 267, startPoint y: 318, endPoint x: 226, endPoint y: 318, distance: 41.1
click at [226, 318] on textarea "Dear Customer, Your offer is ready. Please note that prices do not include VAT.…" at bounding box center [309, 320] width 313 height 155
drag, startPoint x: 256, startPoint y: 285, endPoint x: 224, endPoint y: 285, distance: 32.7
click at [224, 285] on textarea "Dear Customer, Your offer is ready. Please note that prices do not include VAT.…" at bounding box center [309, 320] width 313 height 155
paste textarea "Business Days"
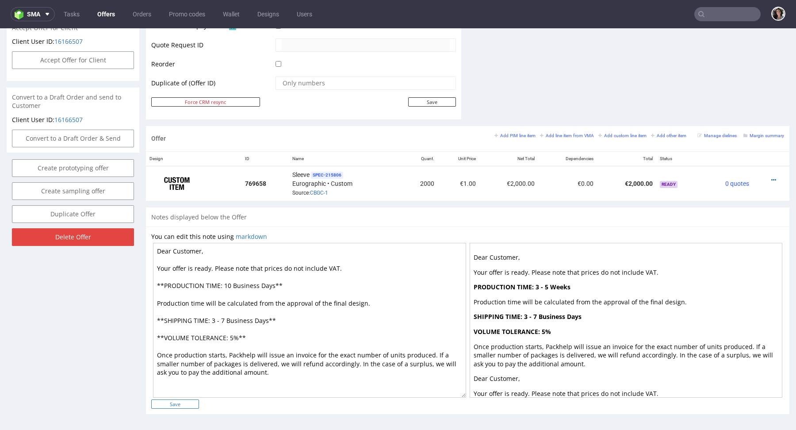
type textarea "Dear Customer, Your offer is ready. Please note that prices do not include VAT.…"
click at [183, 402] on input "Save" at bounding box center [175, 403] width 48 height 9
type input "In progress..."
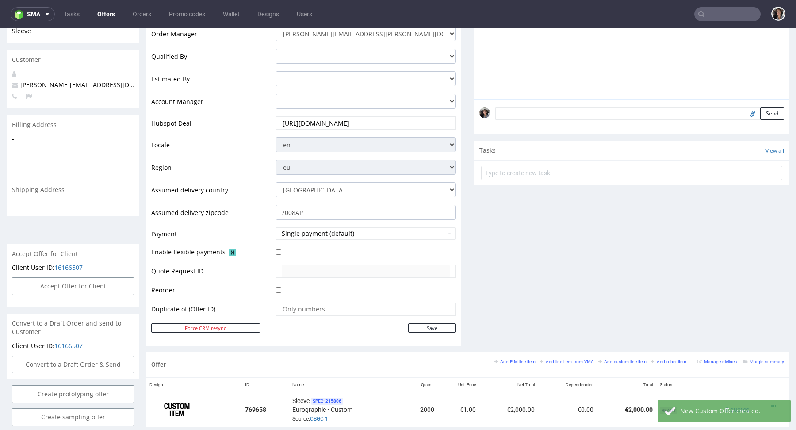
scroll to position [239, 0]
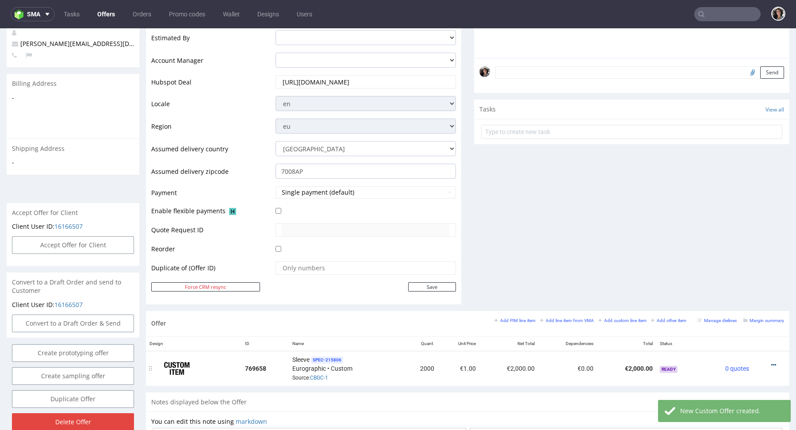
click at [771, 363] on icon at bounding box center [773, 365] width 5 height 6
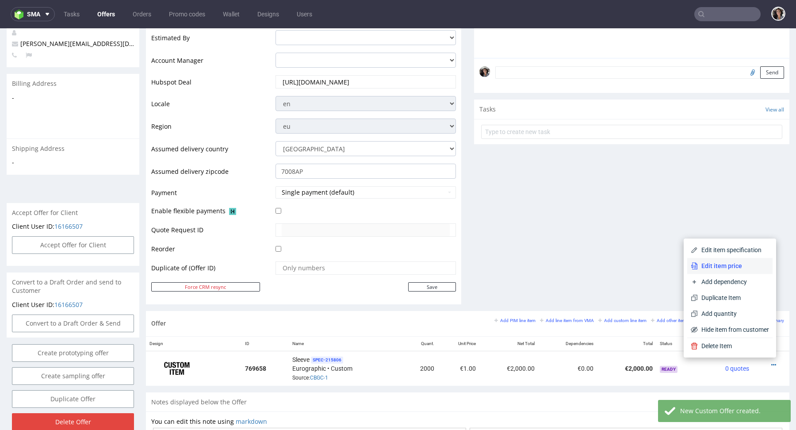
click at [725, 267] on span "Edit item price" at bounding box center [733, 265] width 71 height 9
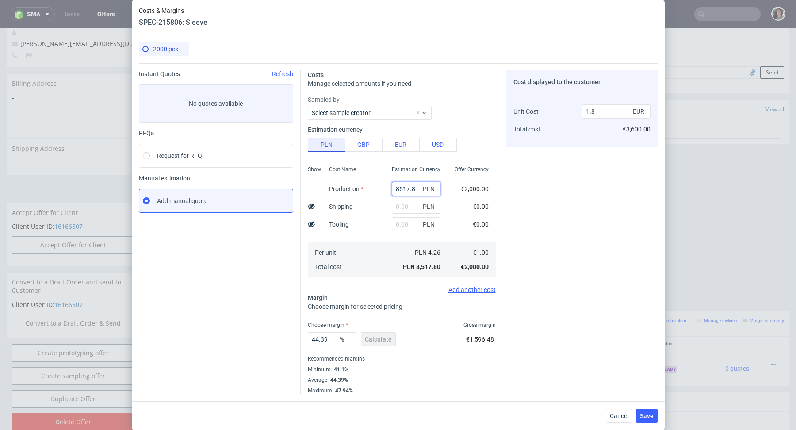
click at [408, 191] on input "8517.8" at bounding box center [416, 189] width 49 height 14
paste input "1900"
type input "1900"
type input "0.4"
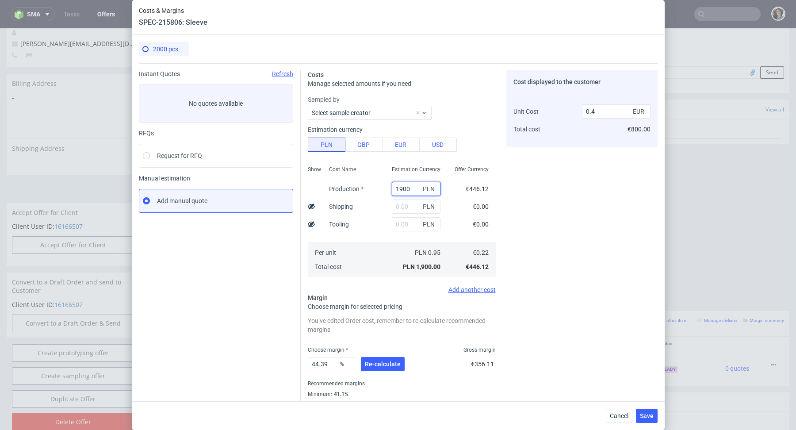
type input "1900"
click at [382, 371] on div "44.39 % Re-calculate" at bounding box center [357, 365] width 99 height 25
click at [383, 364] on span "Re-calculate" at bounding box center [383, 364] width 36 height 6
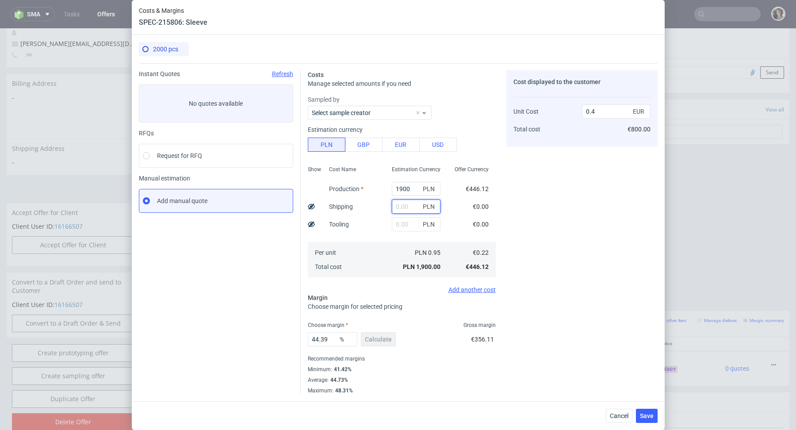
click at [397, 203] on input "text" at bounding box center [416, 206] width 49 height 14
paste input "200.92"
type input "200.92"
type input "0.44"
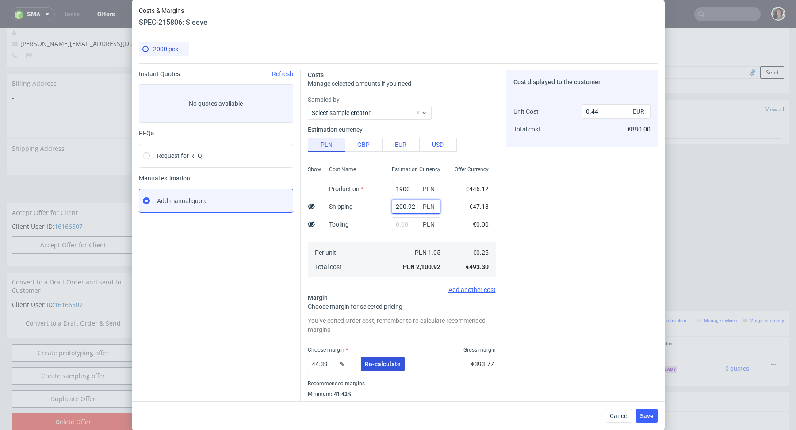
type input "200.92"
click at [382, 366] on span "Re-calculate" at bounding box center [383, 364] width 36 height 6
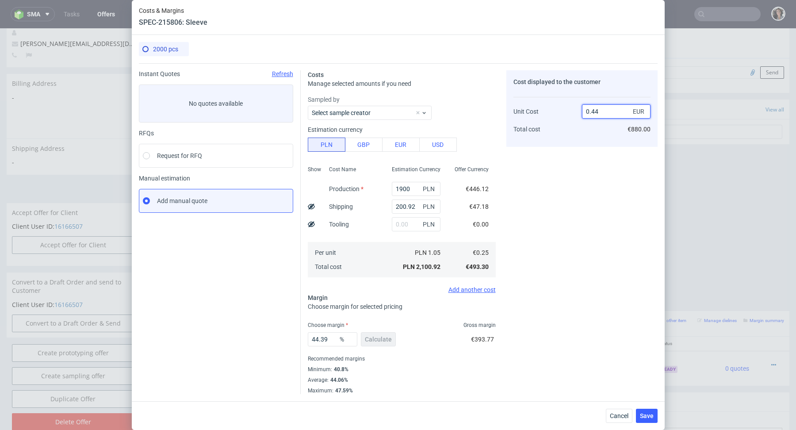
drag, startPoint x: 604, startPoint y: 111, endPoint x: 591, endPoint y: 112, distance: 12.8
click at [591, 112] on input "0.44" at bounding box center [616, 111] width 69 height 14
type input "0.59"
type input "57.6271186440678"
type input "0.58"
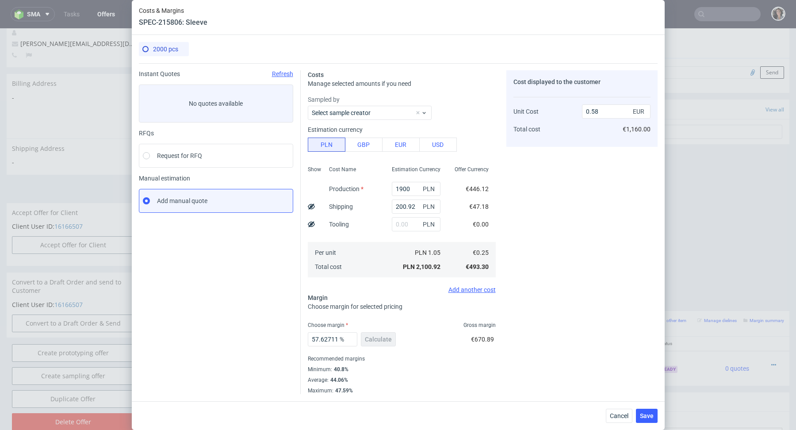
click at [565, 224] on div "Cost displayed to the customer Unit Cost Total cost 0.58 EUR €1,160.00" at bounding box center [581, 232] width 151 height 324
click at [646, 414] on span "Save" at bounding box center [647, 415] width 14 height 6
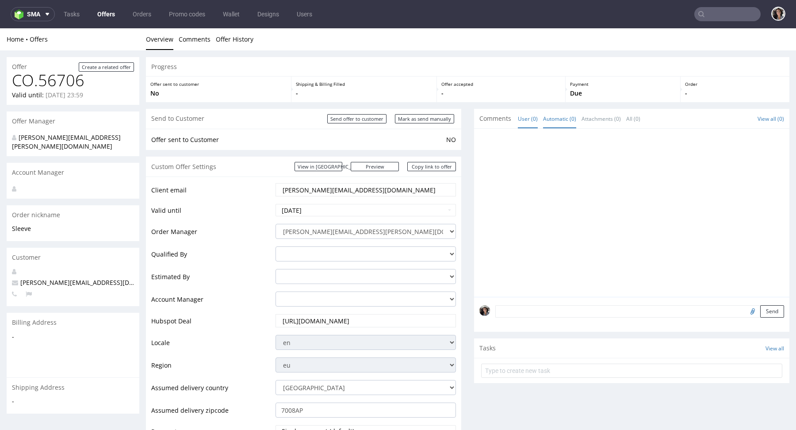
scroll to position [328, 0]
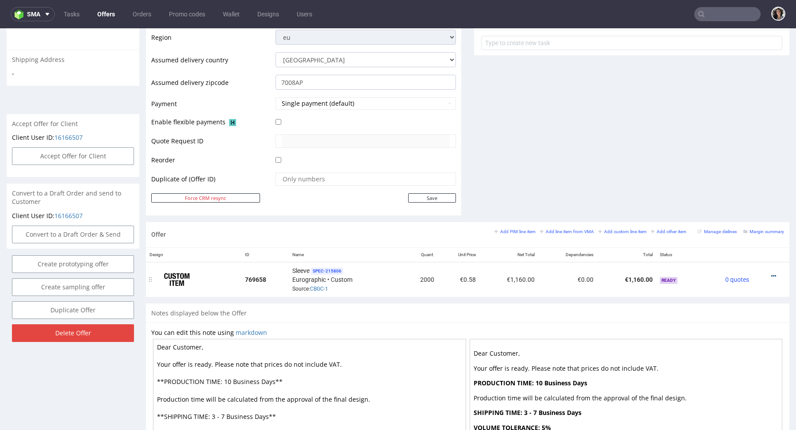
click at [771, 273] on icon at bounding box center [773, 276] width 5 height 6
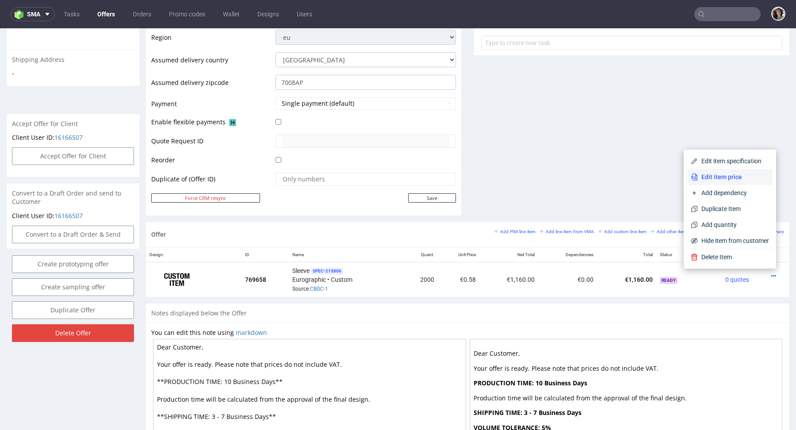
click at [731, 179] on span "Edit item price" at bounding box center [733, 176] width 71 height 9
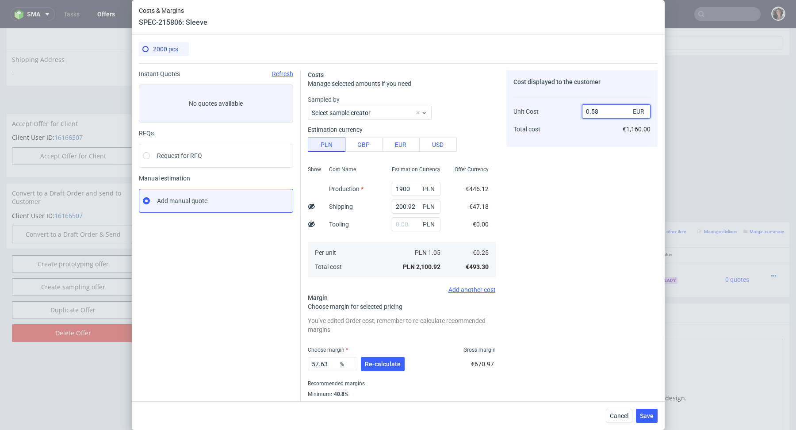
drag, startPoint x: 591, startPoint y: 110, endPoint x: 609, endPoint y: 110, distance: 18.1
click at [609, 110] on input "0.58" at bounding box center [616, 111] width 69 height 14
type input "0.46"
type input "45.65217391304348"
type input "0.45"
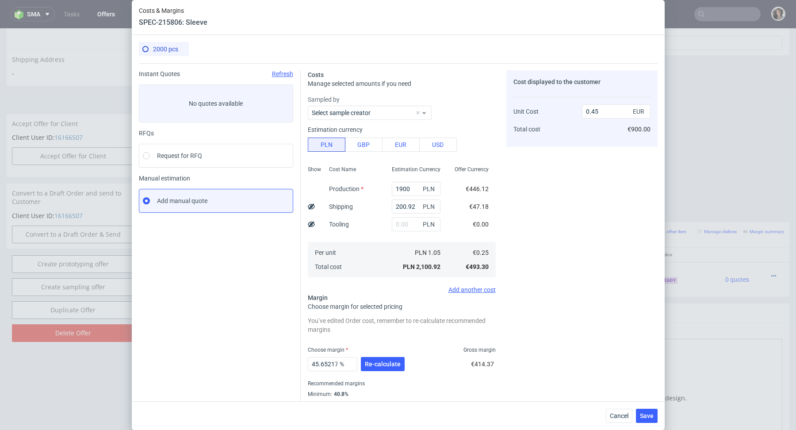
click at [569, 172] on div "Cost displayed to the customer Unit Cost Total cost 0.45 EUR €900.00" at bounding box center [581, 244] width 151 height 348
click at [397, 357] on button "Re-calculate" at bounding box center [383, 364] width 44 height 14
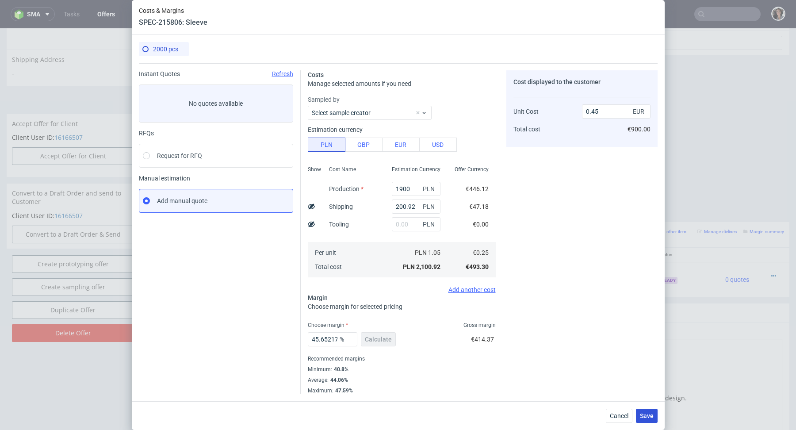
click at [649, 415] on span "Save" at bounding box center [647, 415] width 14 height 6
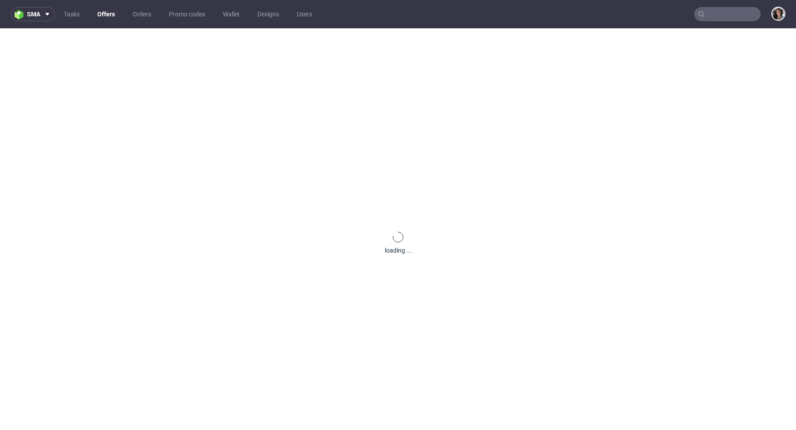
scroll to position [0, 0]
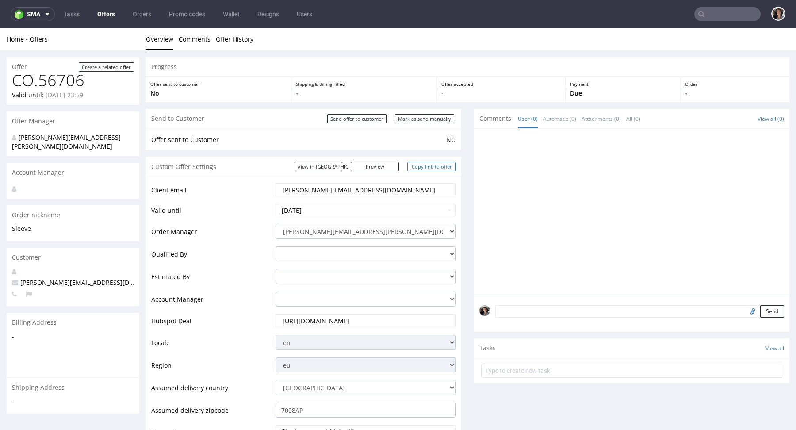
click at [432, 165] on link "Copy link to offer" at bounding box center [431, 166] width 49 height 9
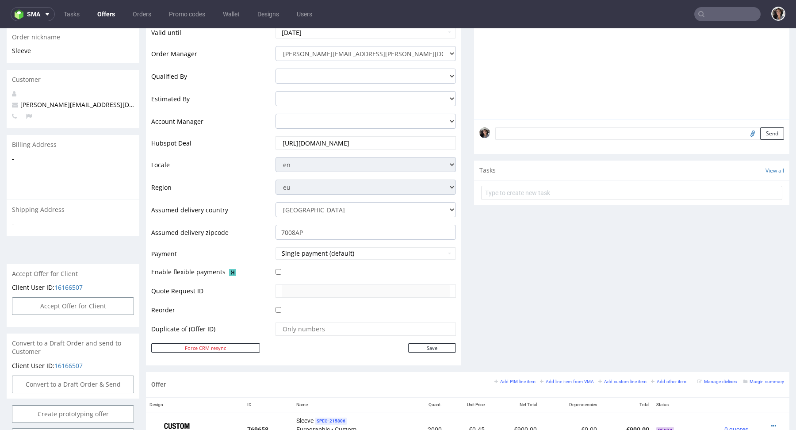
scroll to position [304, 0]
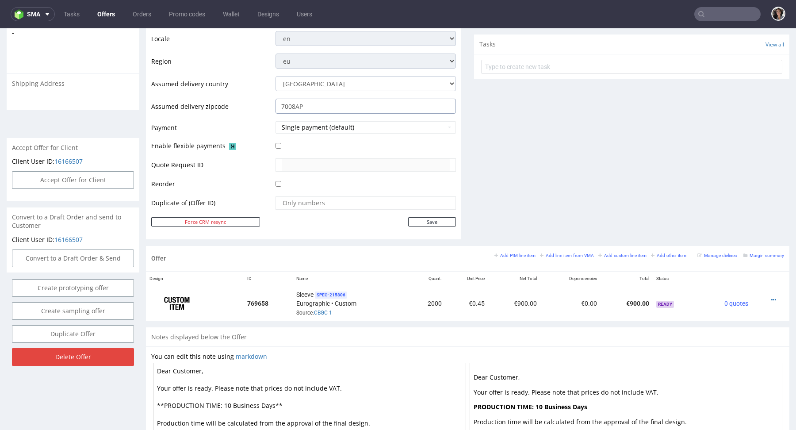
click at [349, 107] on input "7008AP" at bounding box center [365, 106] width 180 height 15
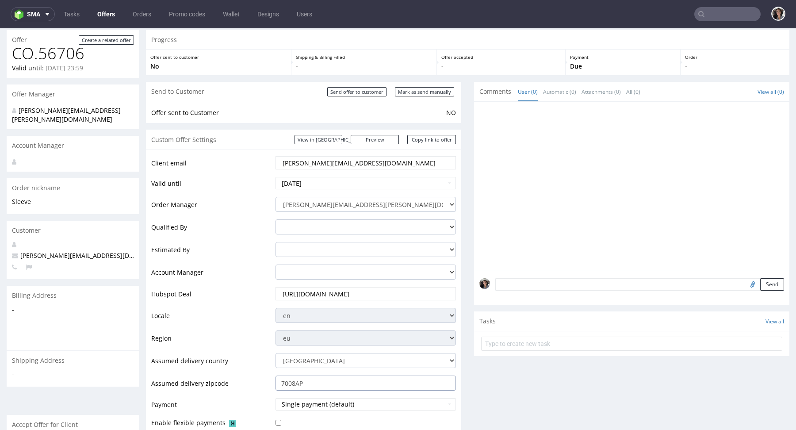
scroll to position [0, 0]
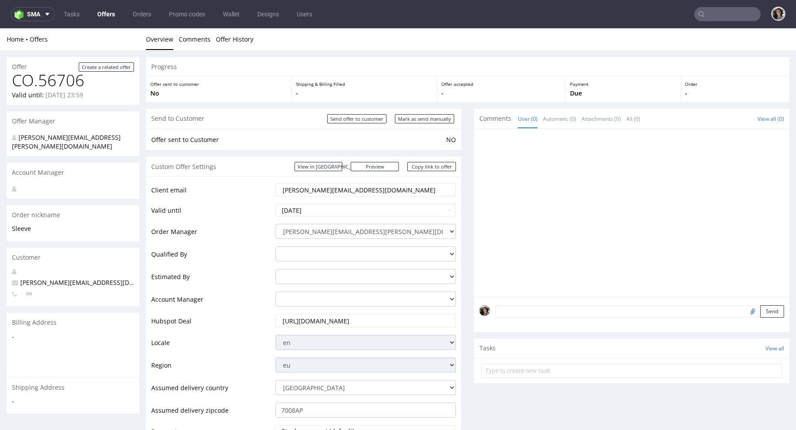
click at [430, 172] on div "Custom Offer Settings View in Hubspot Preview https://packhelp.com/packhelp-plu…" at bounding box center [303, 166] width 315 height 20
click at [427, 167] on link "Copy link to offer" at bounding box center [431, 166] width 49 height 9
click at [426, 117] on input "Mark as send manually" at bounding box center [424, 118] width 59 height 9
type input "In progress..."
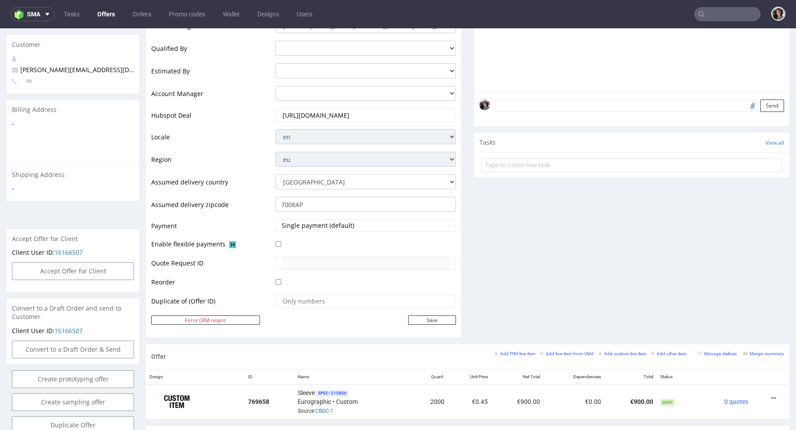
scroll to position [57, 0]
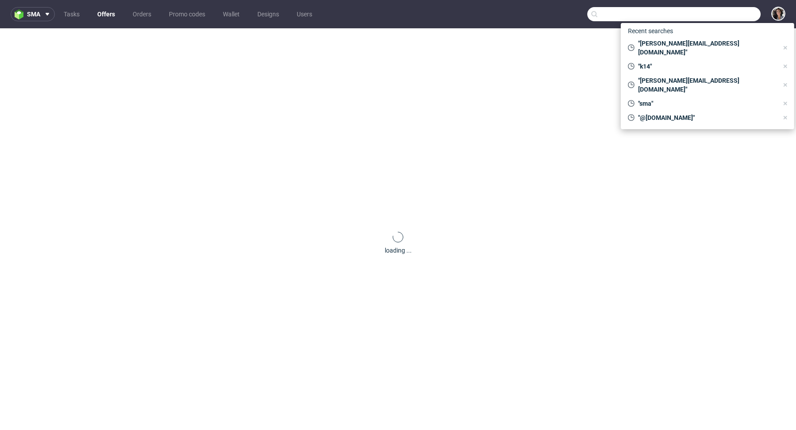
click at [728, 15] on input "text" at bounding box center [673, 14] width 173 height 14
paste input "[PERSON_NAME][EMAIL_ADDRESS][DOMAIN_NAME]"
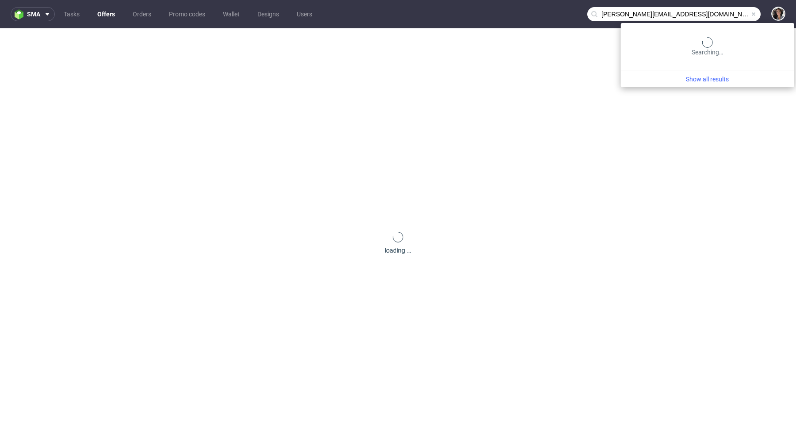
type input "[PERSON_NAME][EMAIL_ADDRESS][DOMAIN_NAME]"
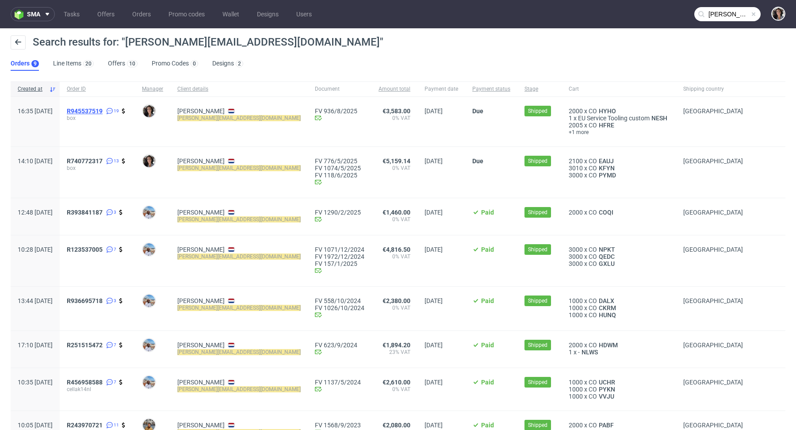
click at [103, 108] on span "R945537519" at bounding box center [85, 110] width 36 height 7
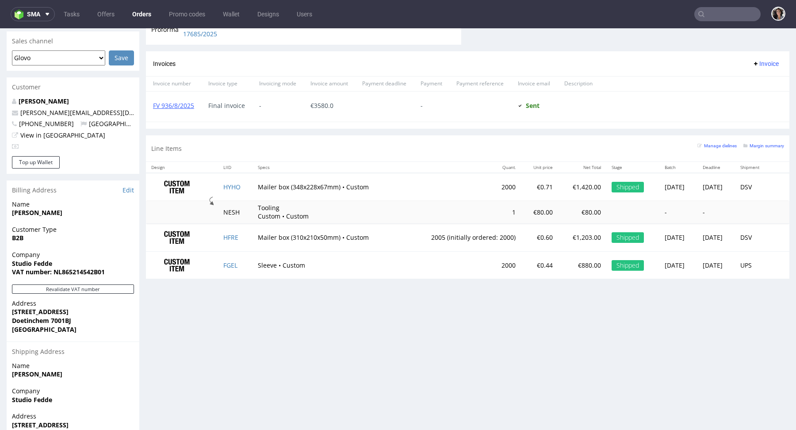
scroll to position [420, 0]
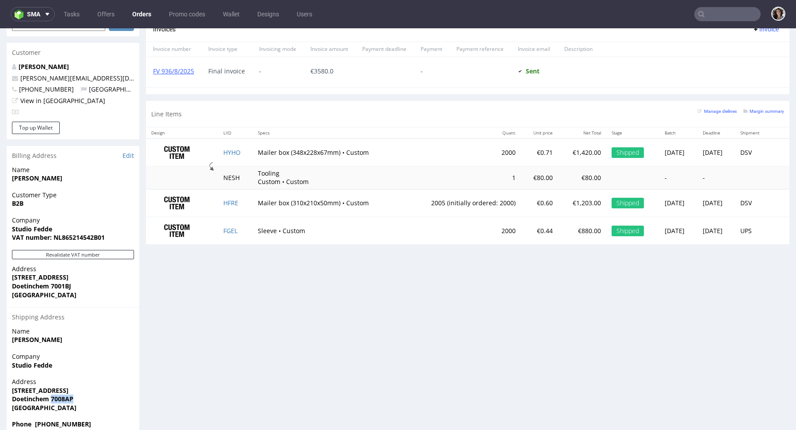
copy strong "7008AP"
drag, startPoint x: 77, startPoint y: 381, endPoint x: 51, endPoint y: 381, distance: 26.1
click at [51, 394] on span "Doetinchem 7008AP" at bounding box center [73, 398] width 122 height 9
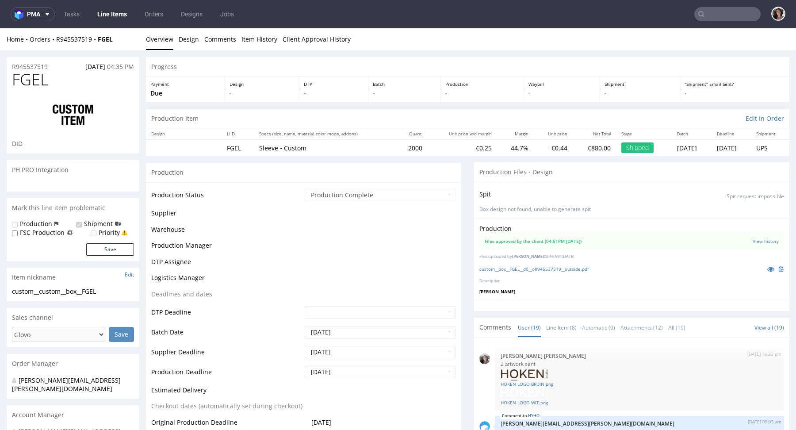
scroll to position [644, 0]
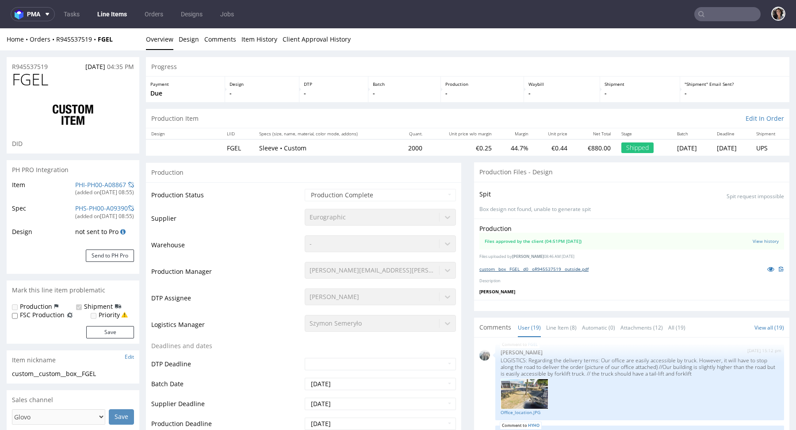
click at [556, 270] on link "custom__box__FGEL__d0__oR945537519__outside.pdf" at bounding box center [533, 269] width 109 height 6
click at [726, 16] on input "text" at bounding box center [727, 14] width 66 height 14
paste input "HUNQ"
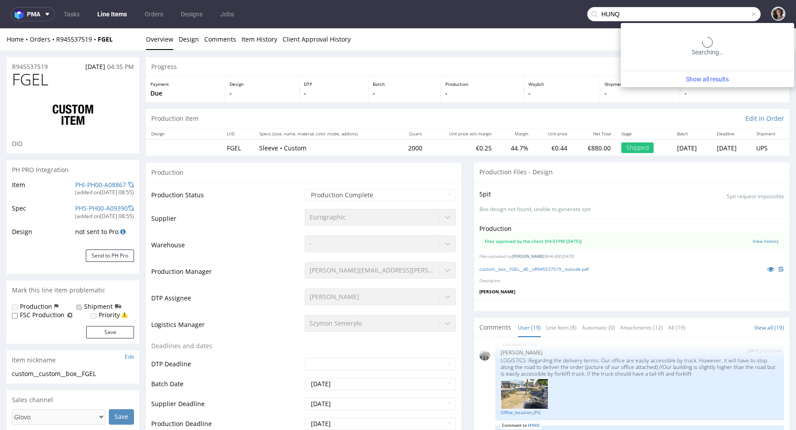
type input "HUNQ"
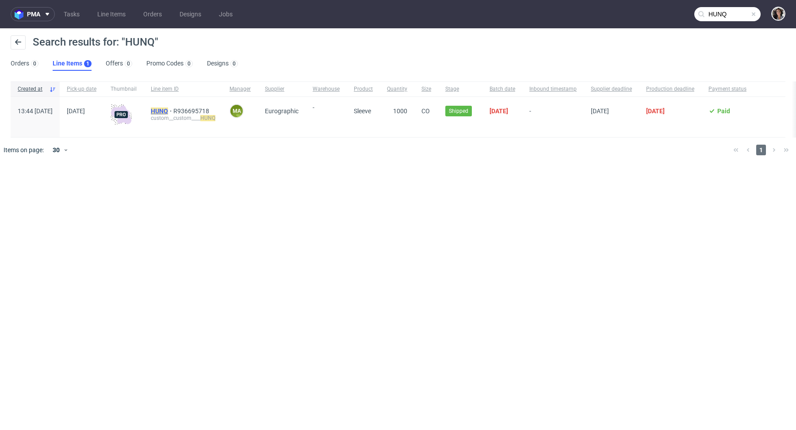
click at [168, 110] on mark "HUNQ" at bounding box center [159, 110] width 17 height 7
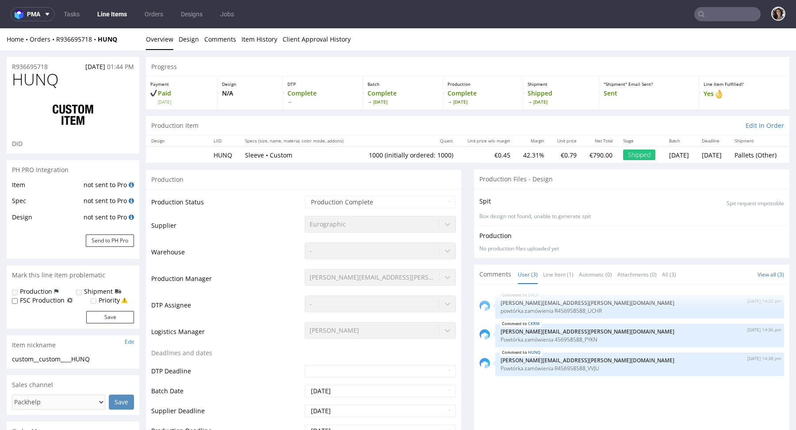
select select "in_progress"
click at [534, 215] on p "Box design not found, unable to generate spit" at bounding box center [631, 217] width 305 height 8
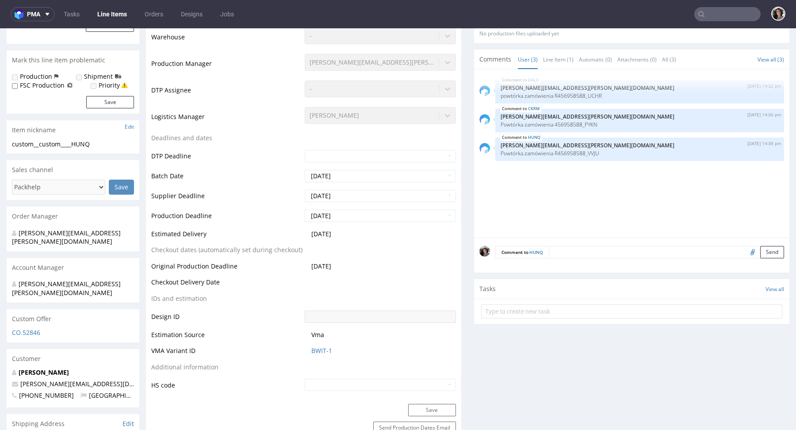
click at [26, 328] on div "CO.52846" at bounding box center [73, 335] width 133 height 14
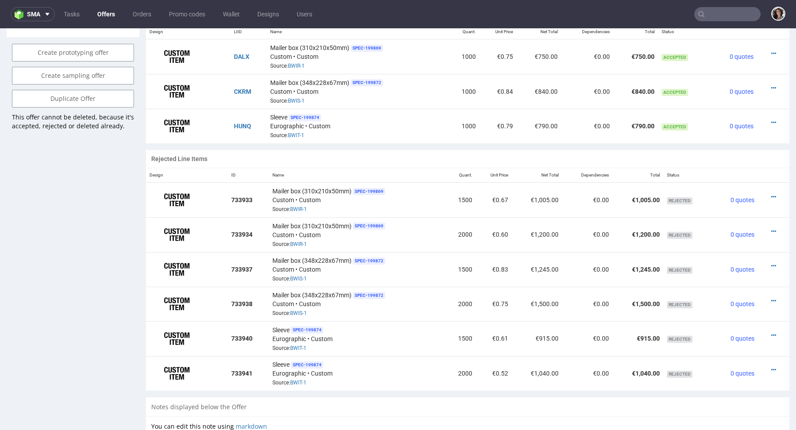
scroll to position [584, 0]
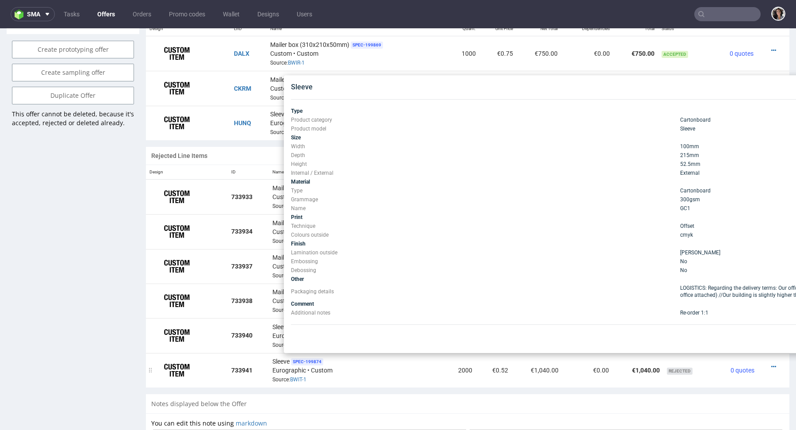
click at [361, 373] on div "Sleeve SPEC- 199874 Eurographic • Custom Source: BWIT-1" at bounding box center [356, 369] width 169 height 27
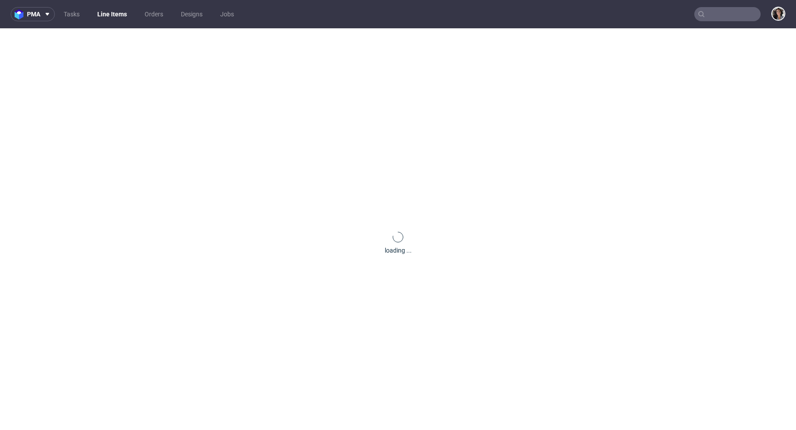
type input "HUNQ"
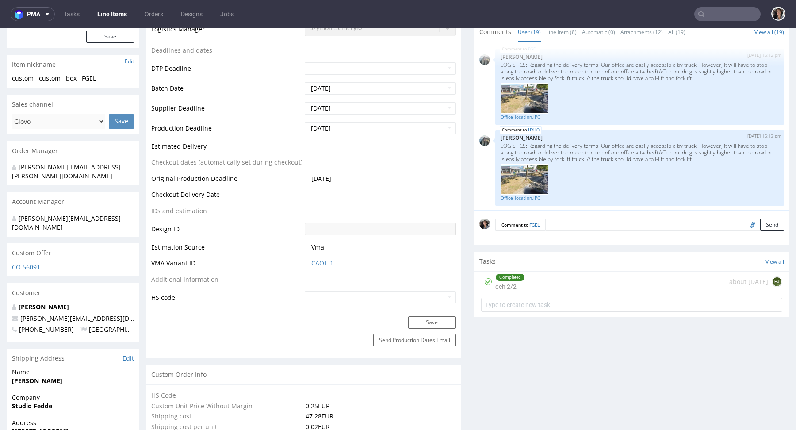
scroll to position [295, 0]
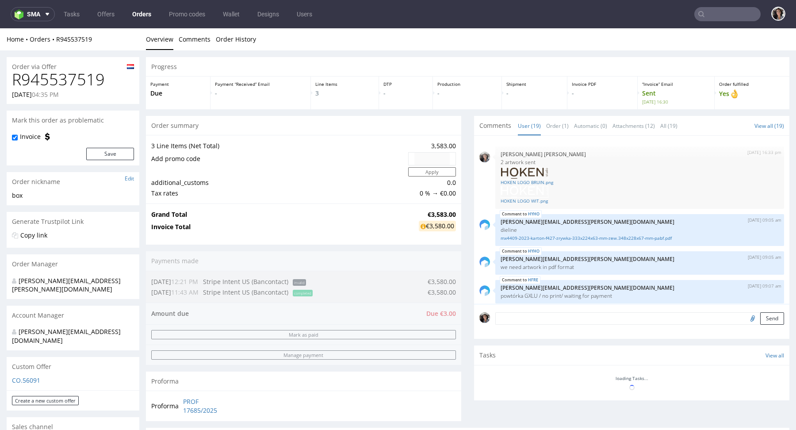
scroll to position [644, 0]
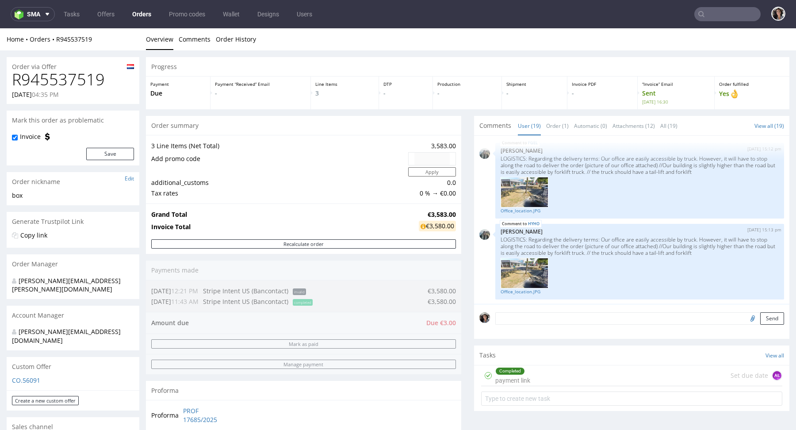
type input "cella@k14.nl"
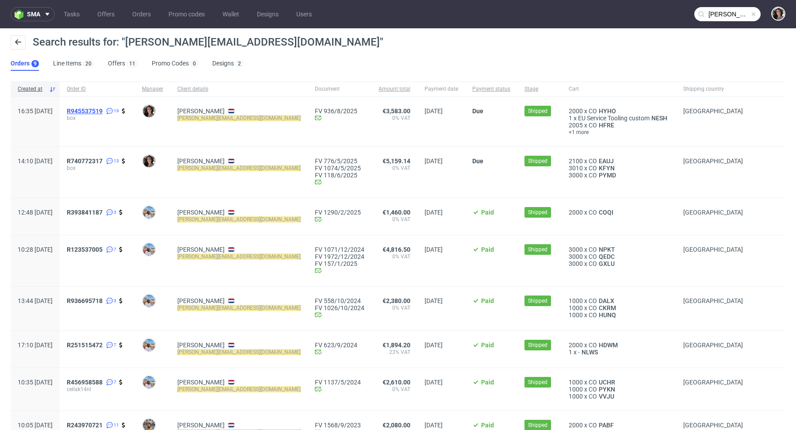
click at [103, 109] on span "R945537519" at bounding box center [85, 110] width 36 height 7
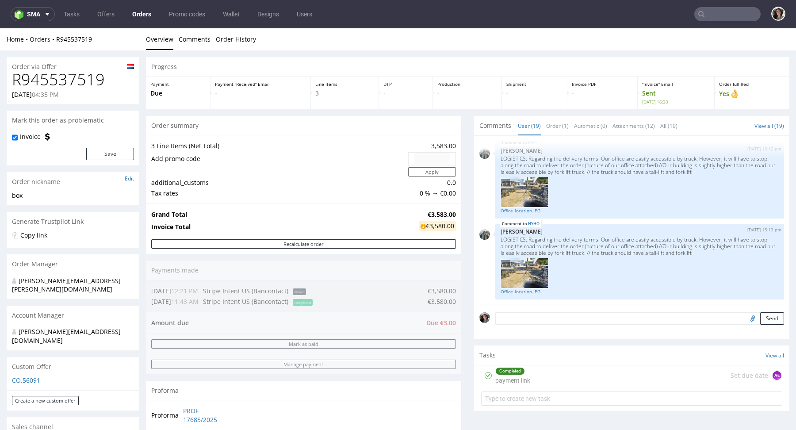
scroll to position [412, 0]
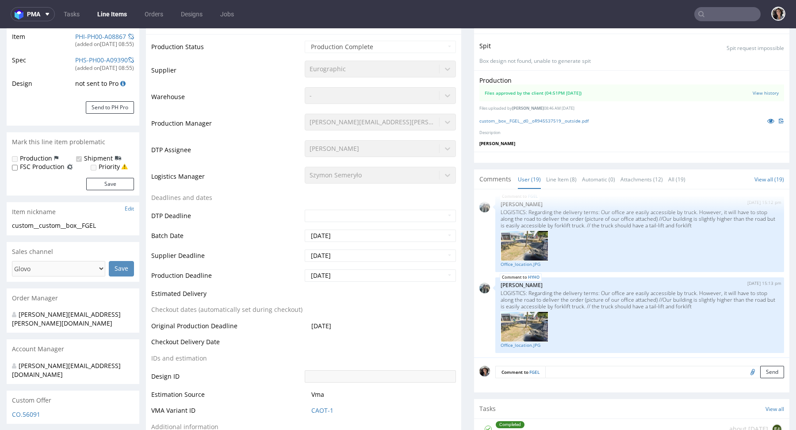
scroll to position [305, 0]
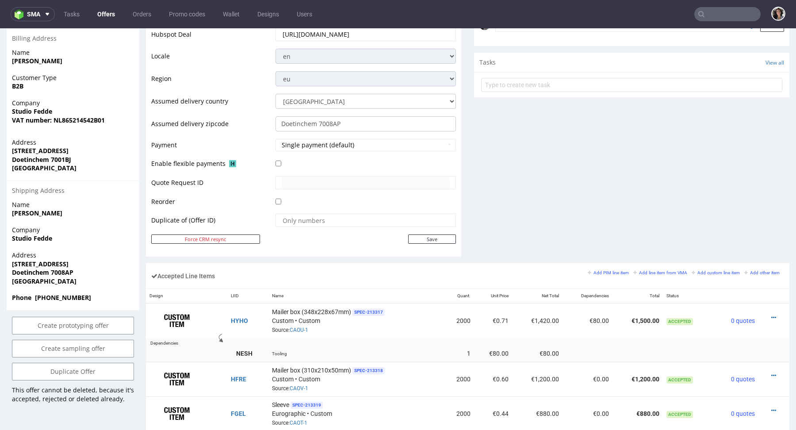
scroll to position [166, 0]
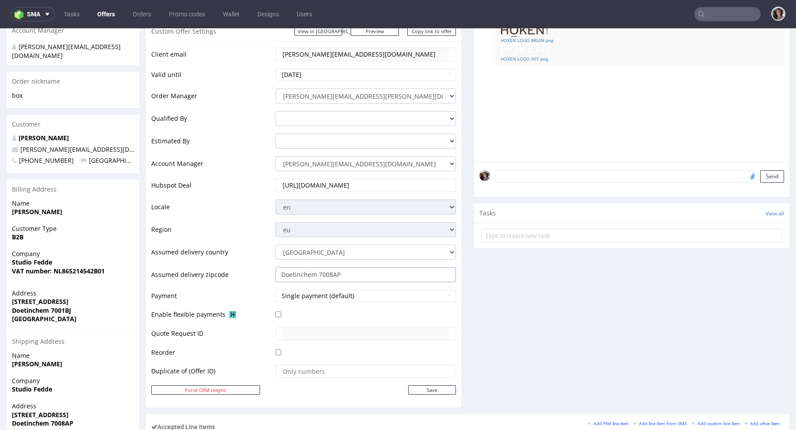
click at [343, 271] on input "Doetinchem 7008AP" at bounding box center [365, 274] width 180 height 15
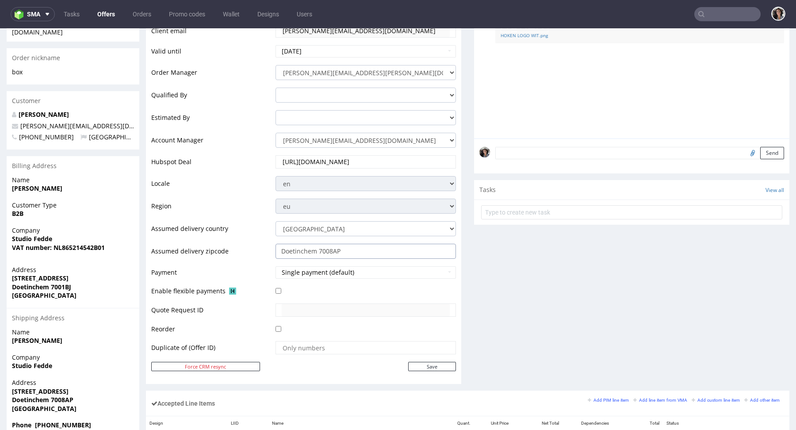
scroll to position [0, 0]
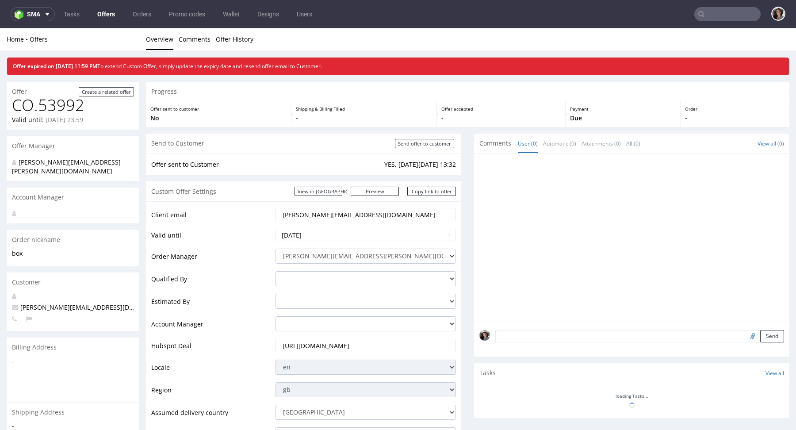
click at [730, 12] on input "text" at bounding box center [727, 14] width 66 height 14
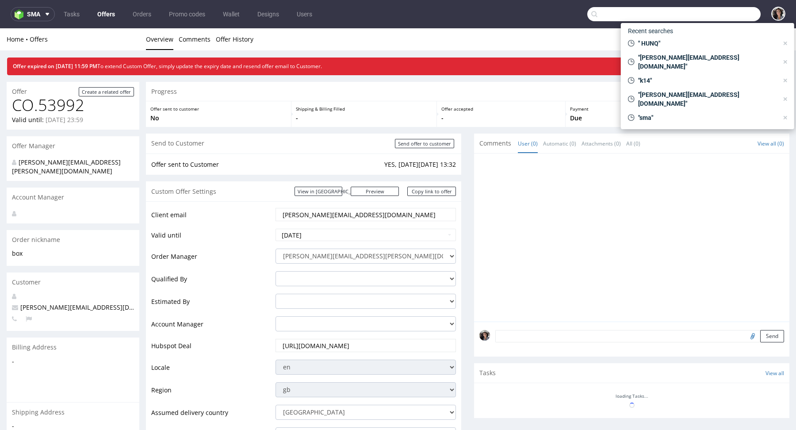
paste input "aisling.odonoghue@gmail.com"
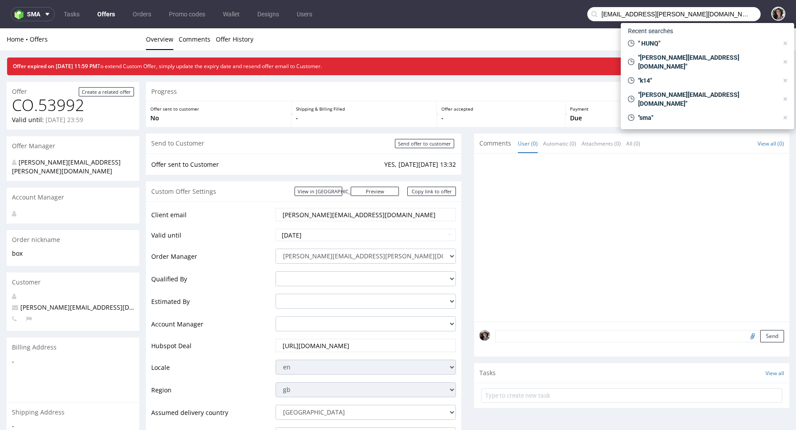
type input "aisling.odonoghue@gmail.com"
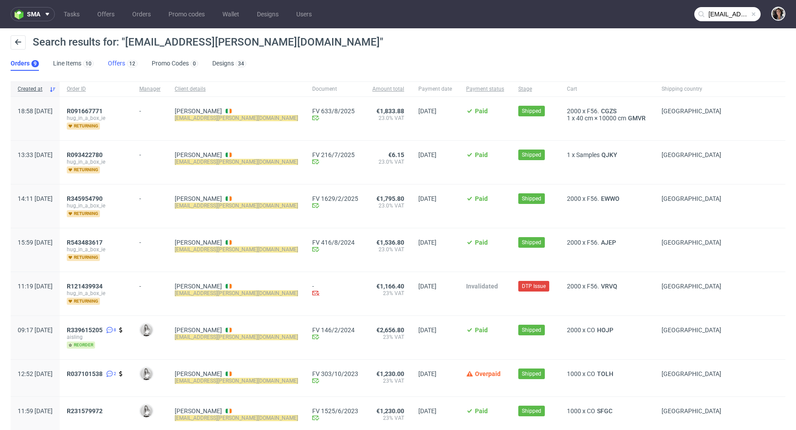
click at [116, 62] on link "Offers 12" at bounding box center [123, 64] width 30 height 14
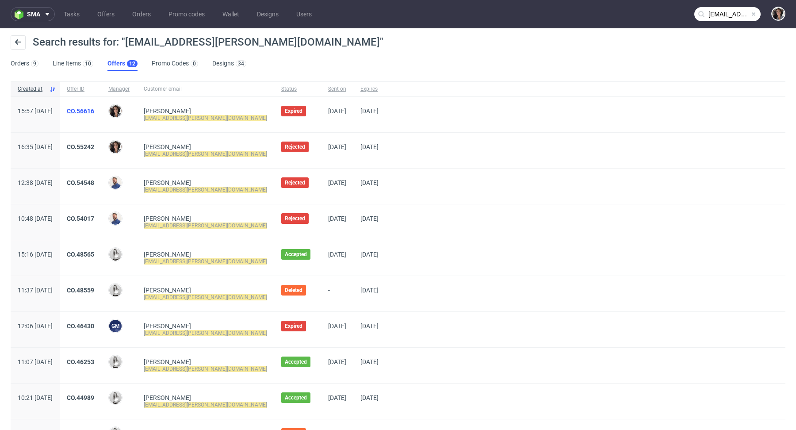
click at [94, 111] on link "CO.56616" at bounding box center [80, 110] width 27 height 7
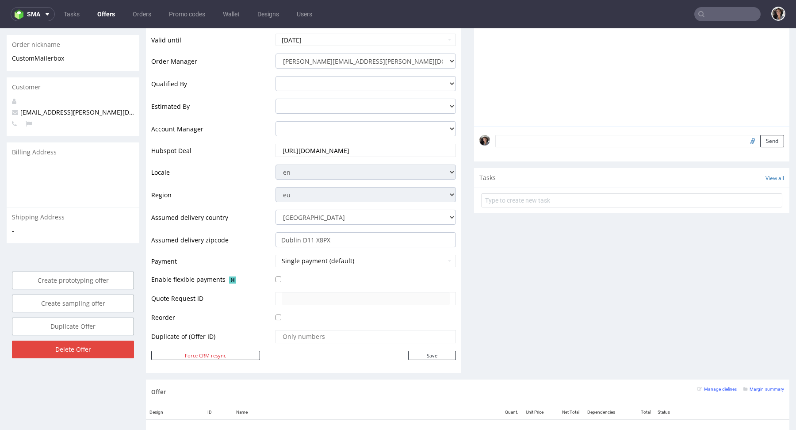
scroll to position [138, 0]
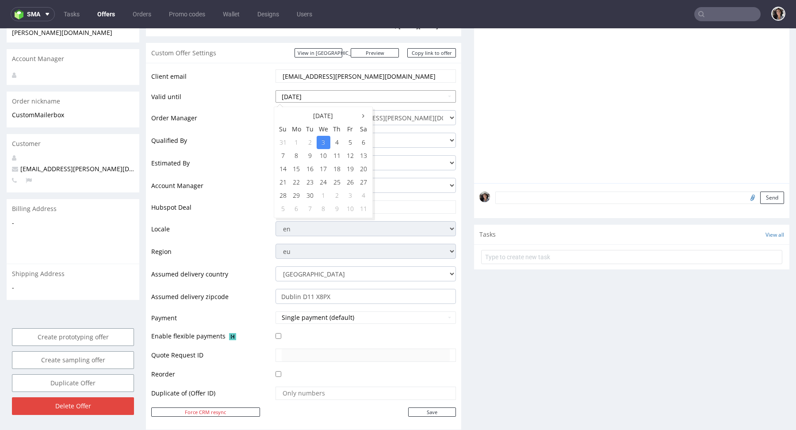
click at [341, 101] on input "2025-09-03" at bounding box center [365, 96] width 180 height 12
click at [308, 156] on td "9" at bounding box center [309, 155] width 13 height 13
type input "2025-09-09"
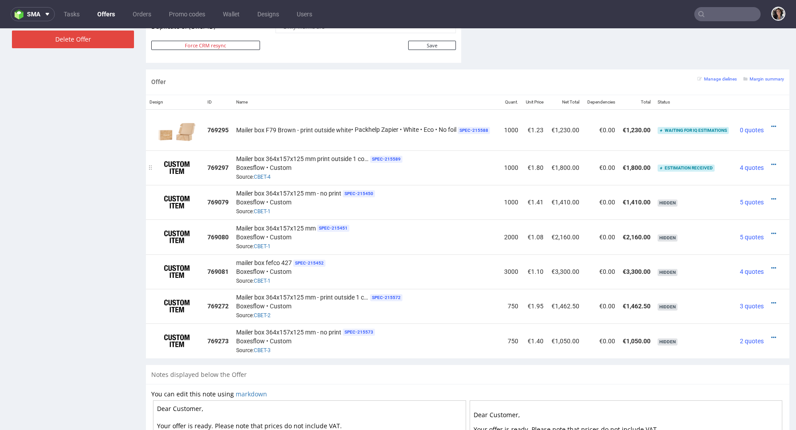
scroll to position [367, 0]
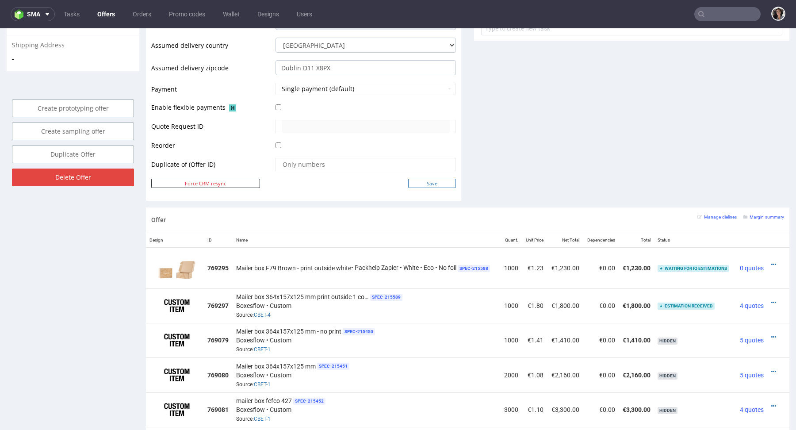
click at [434, 182] on input "Save" at bounding box center [432, 183] width 48 height 9
type input "In progress..."
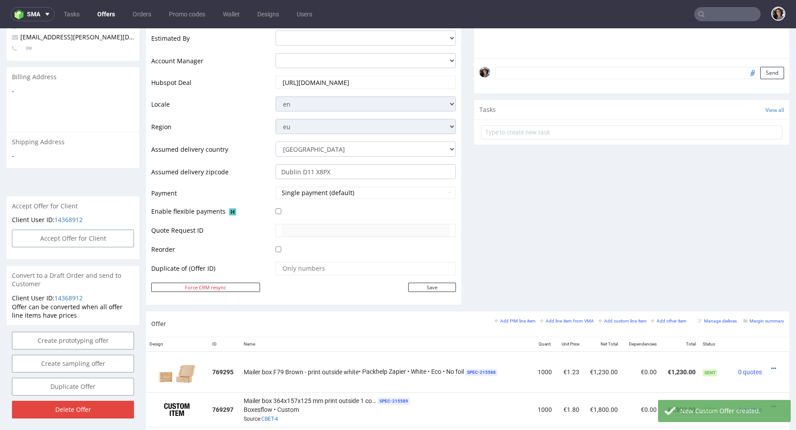
scroll to position [299, 0]
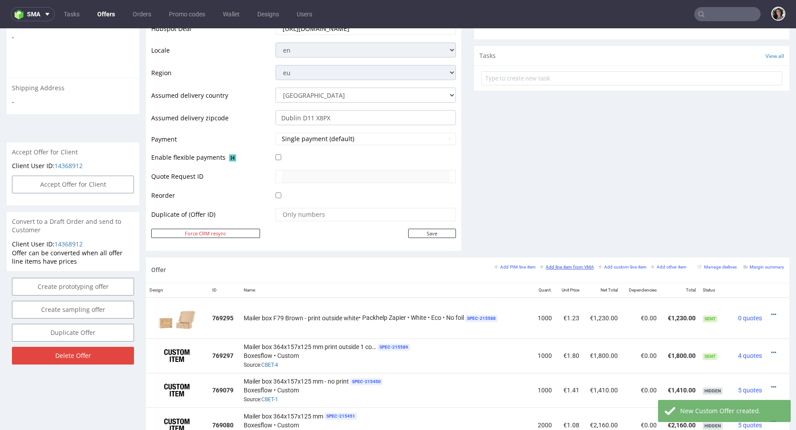
click at [577, 264] on small "Add line item from VMA" at bounding box center [567, 266] width 54 height 5
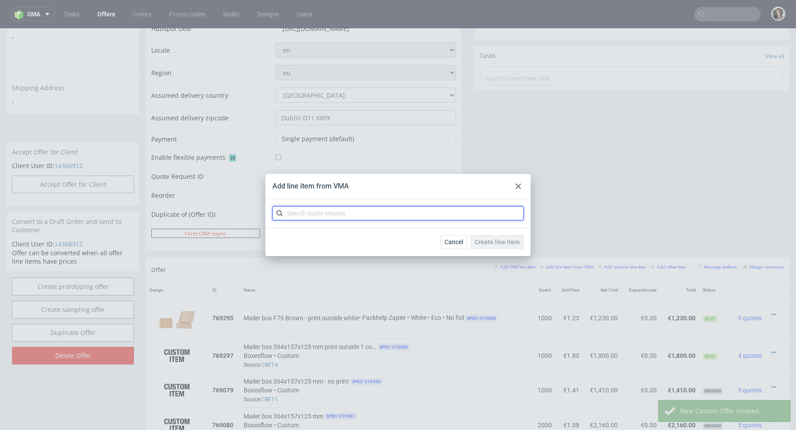
click at [332, 219] on input "text" at bounding box center [397, 213] width 251 height 14
paste input "aisling.odonoghue@gmail.com"
type input "aisling.odonoghue@gmail.com"
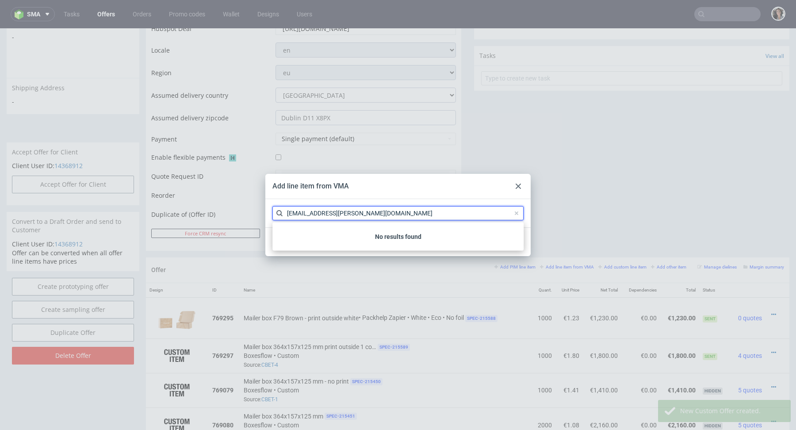
click at [369, 212] on input "aisling.odonoghue@gmail.com" at bounding box center [397, 213] width 251 height 14
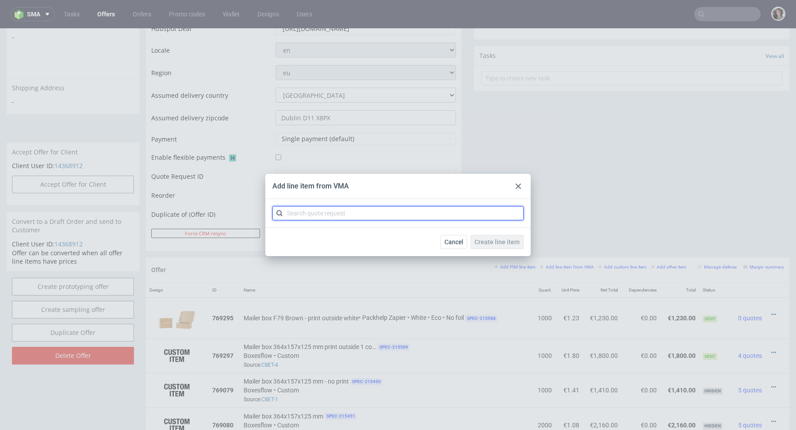
paste input "CBET-5"
type input "CBET"
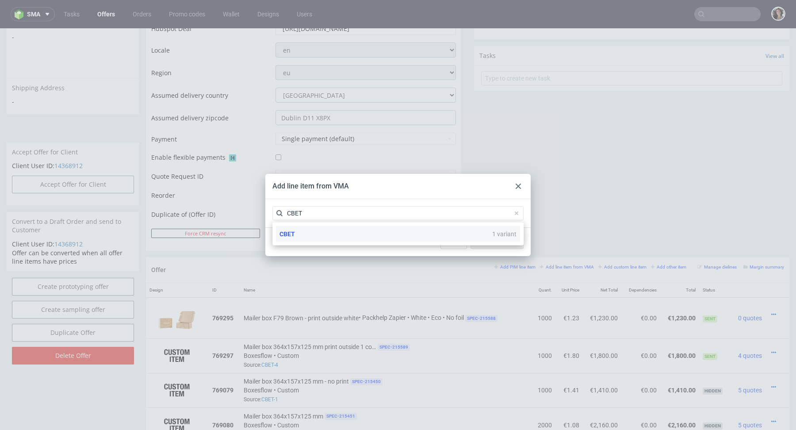
click at [319, 229] on div "CBET 1 variant" at bounding box center [398, 234] width 244 height 16
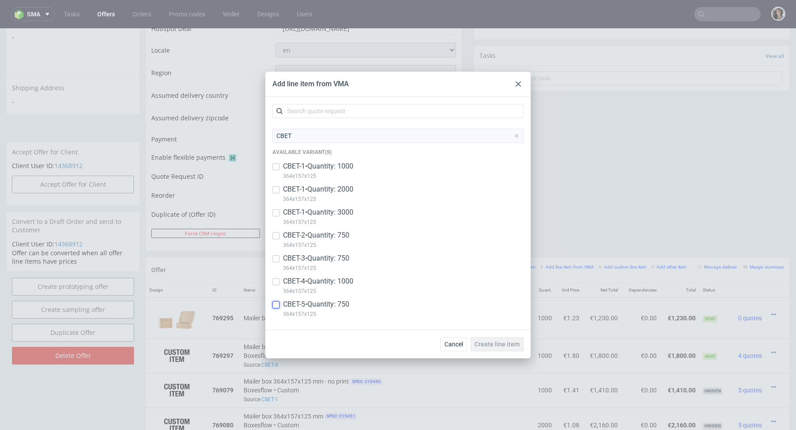
click at [274, 303] on input "checkbox" at bounding box center [275, 304] width 7 height 7
checkbox input "true"
click at [487, 344] on span "Create line item" at bounding box center [496, 344] width 45 height 6
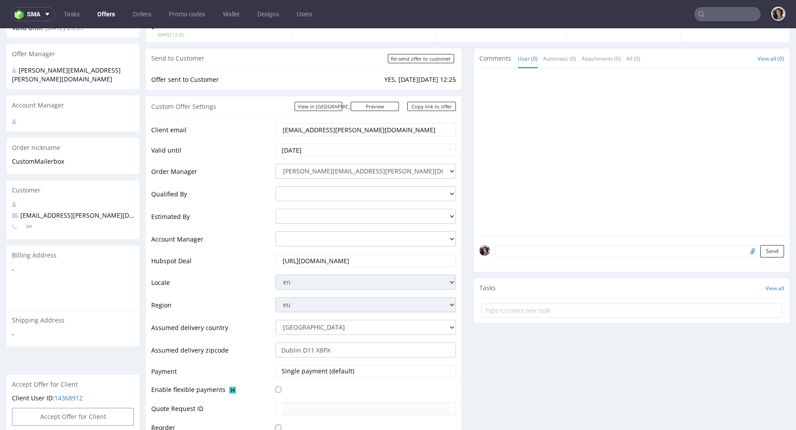
scroll to position [381, 0]
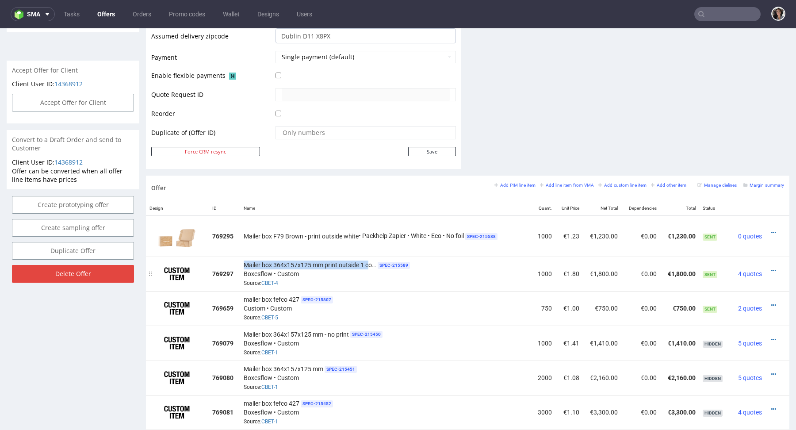
drag, startPoint x: 240, startPoint y: 260, endPoint x: 368, endPoint y: 261, distance: 127.3
click at [368, 261] on td "Mailer box 364x157x125 mm print outside 1 colour SPEC- 215589 Boxesflow • Custo…" at bounding box center [385, 273] width 291 height 34
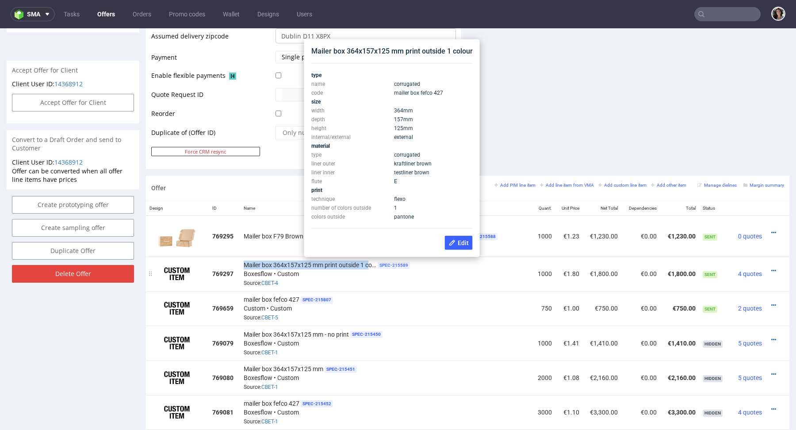
scroll to position [367, 0]
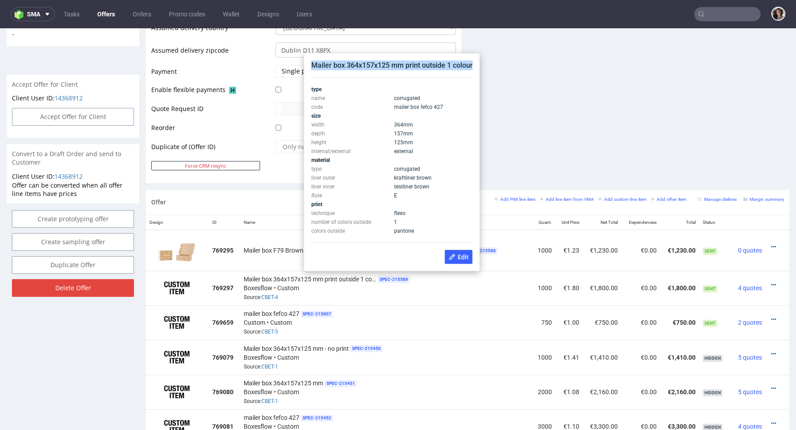
drag, startPoint x: 473, startPoint y: 65, endPoint x: 311, endPoint y: 63, distance: 161.8
click at [311, 63] on div "Mailer box 364x157x125 mm print outside 1 colour type name corrugated code mail…" at bounding box center [392, 162] width 168 height 210
copy div "Mailer box 364x157x125 mm print outside 1 colour"
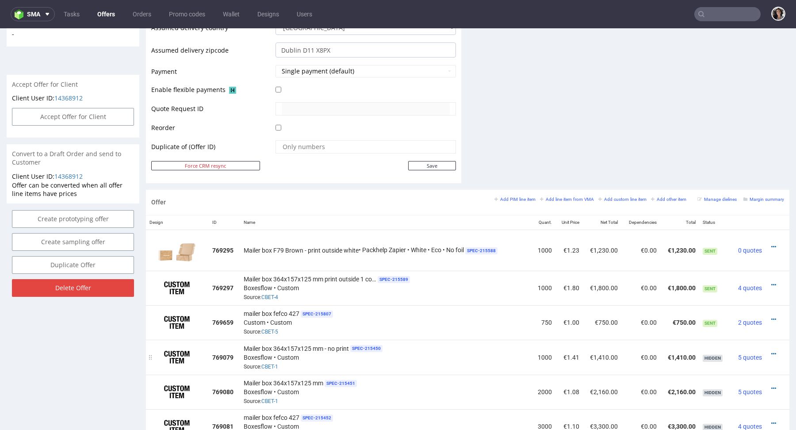
click at [494, 340] on td "Mailer box 364x157x125 mm - no print SPEC- 215450 Boxesflow • Custom Source: CB…" at bounding box center [385, 357] width 291 height 34
click at [771, 316] on icon at bounding box center [773, 319] width 5 height 6
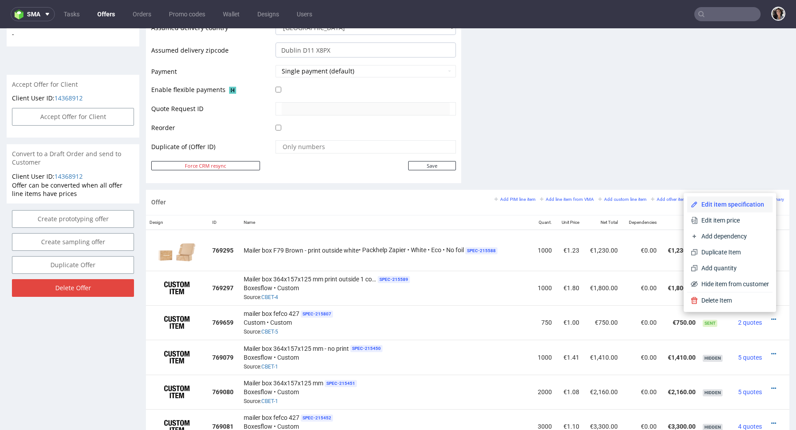
click at [713, 202] on span "Edit item specification" at bounding box center [733, 204] width 71 height 9
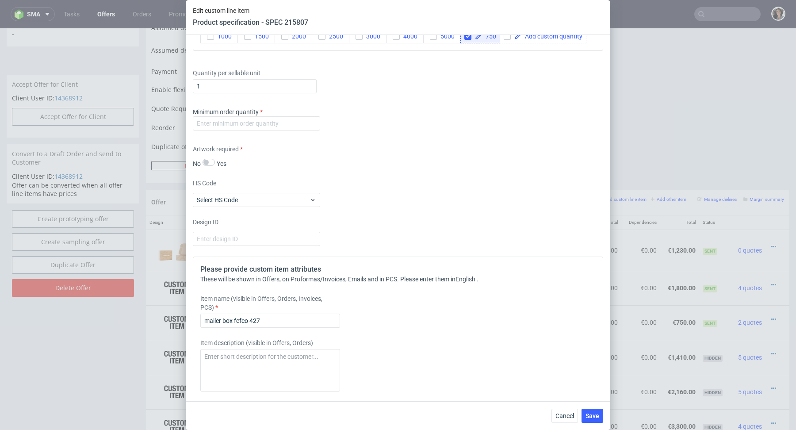
scroll to position [679, 0]
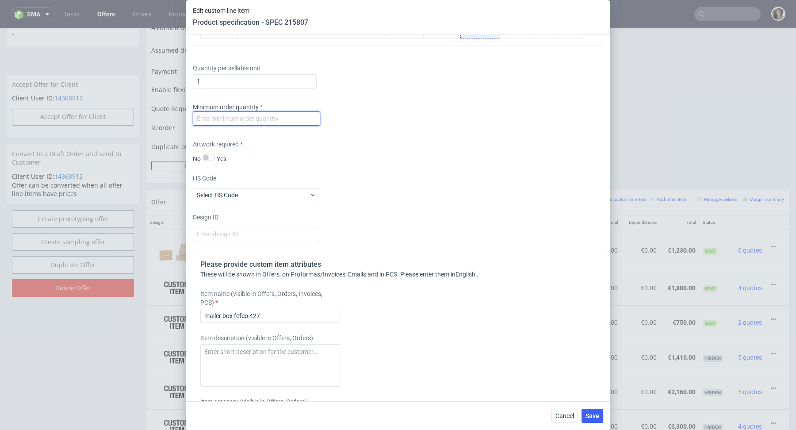
click at [298, 111] on input "number" at bounding box center [256, 118] width 127 height 14
type input "1"
click at [357, 167] on div "Supplier Marex Technical specification Instant price RFQ type name corrugated c…" at bounding box center [398, 218] width 424 height 366
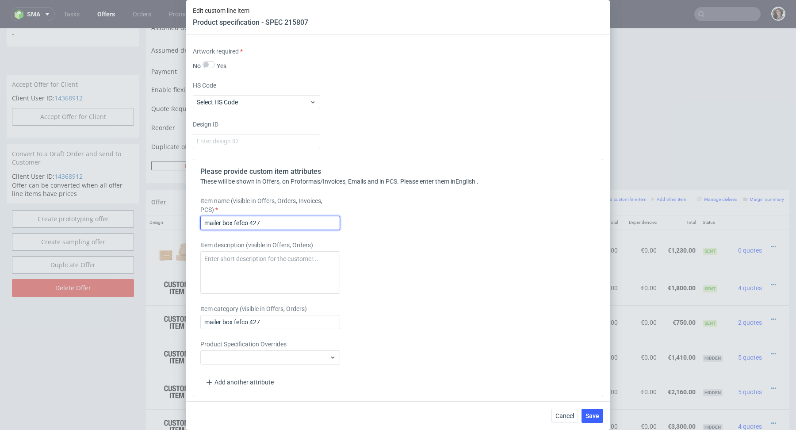
click at [273, 220] on input "mailer box fefco 427" at bounding box center [270, 223] width 140 height 14
paste input "Mailer box 364x157x125 mm print outside 1 colour"
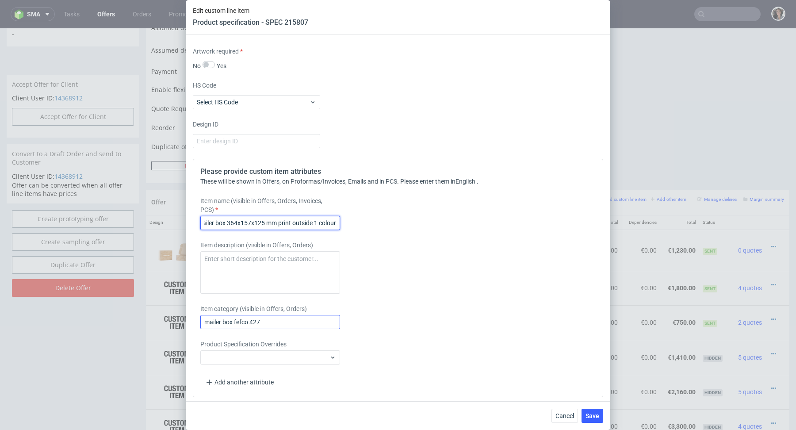
type input "Mailer box 364x157x125 mm print outside 1 colour"
click at [247, 318] on input "mailer box fefco 427" at bounding box center [270, 322] width 140 height 14
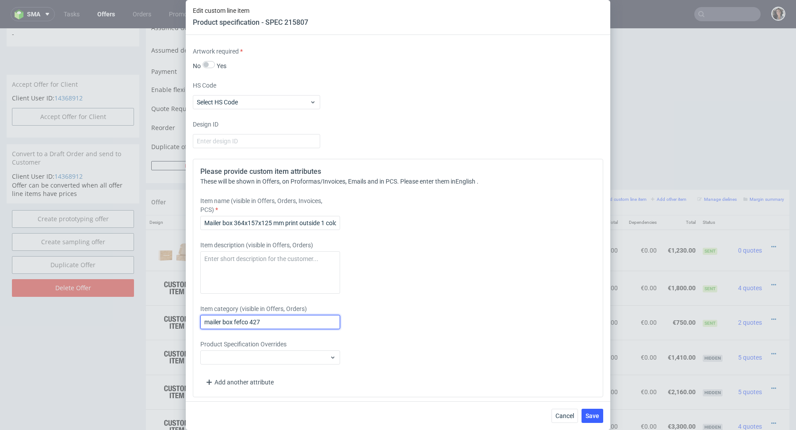
paste input "Mailer box 364x157x125 mm print outside 1 colour"
type input "Mailer box 364x157x125 mm print outside 1 colour"
click at [594, 411] on button "Save" at bounding box center [592, 415] width 22 height 14
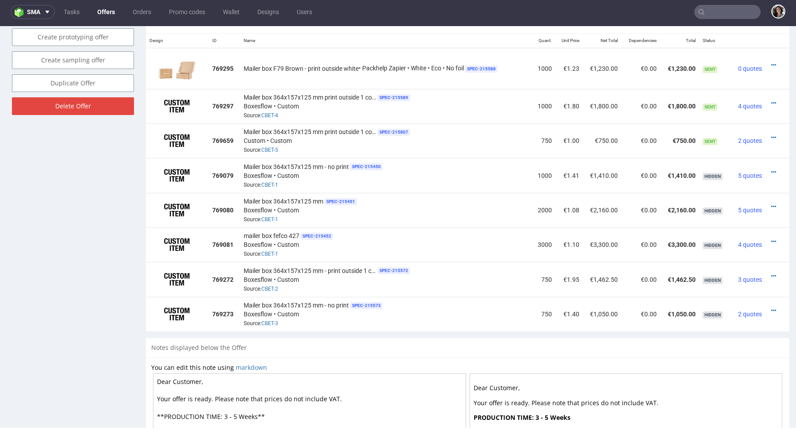
scroll to position [549, 0]
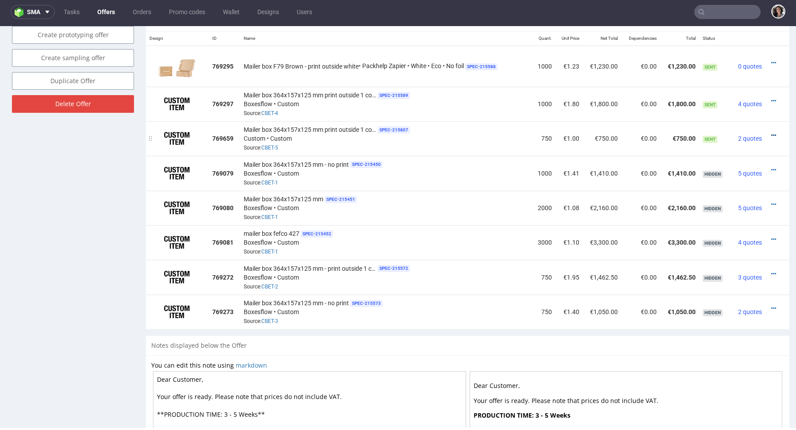
click at [771, 134] on icon at bounding box center [773, 135] width 5 height 6
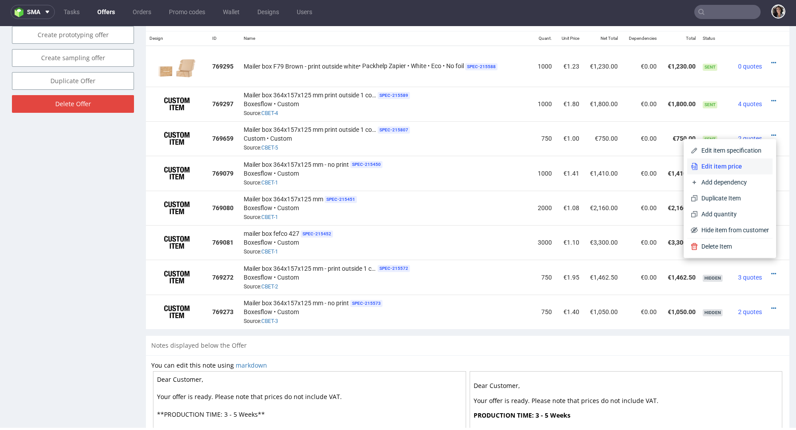
click at [725, 162] on span "Edit item price" at bounding box center [733, 166] width 71 height 9
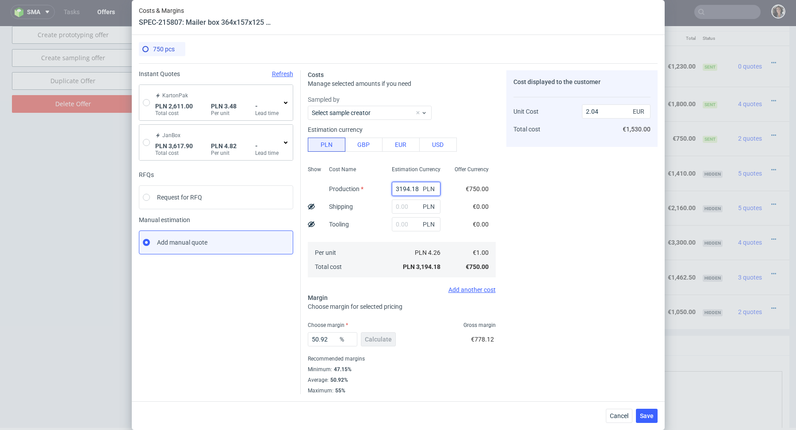
click at [415, 191] on input "3194.18" at bounding box center [416, 189] width 49 height 14
paste input "1620"
type input "1620"
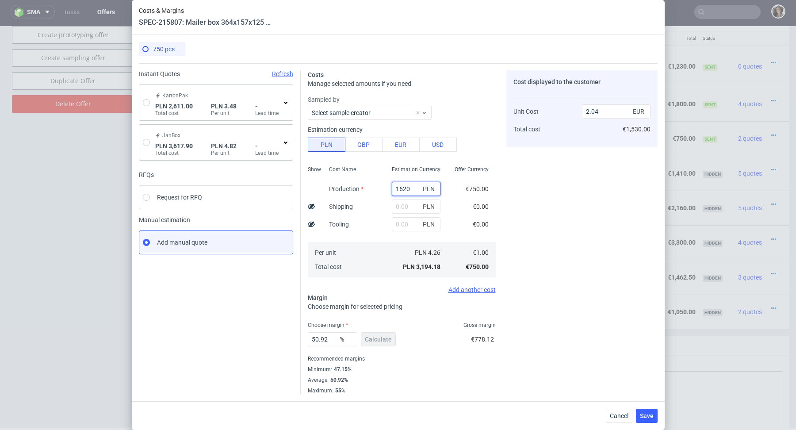
type input "1.03"
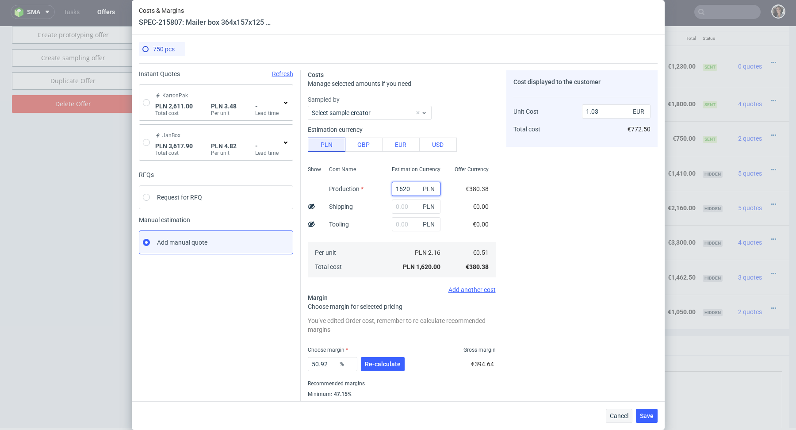
type input "1620"
click at [626, 412] on span "Cancel" at bounding box center [619, 415] width 19 height 6
click at [414, 187] on input "1620" at bounding box center [416, 189] width 49 height 14
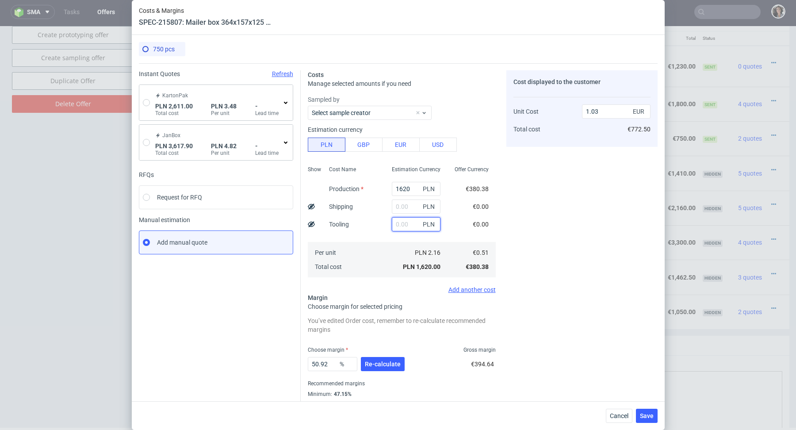
click at [404, 226] on input "text" at bounding box center [416, 224] width 49 height 14
type input "1800"
type input "2.18"
type input "1800"
click at [366, 269] on div "Per unit Total cost" at bounding box center [353, 259] width 63 height 35
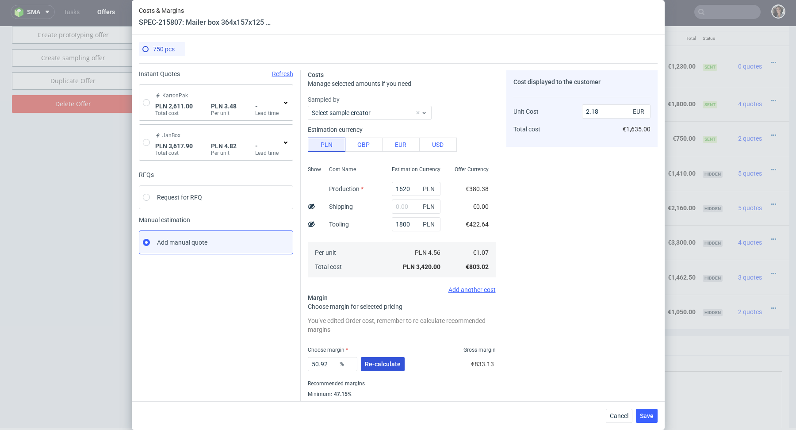
click at [390, 362] on span "Re-calculate" at bounding box center [383, 364] width 36 height 6
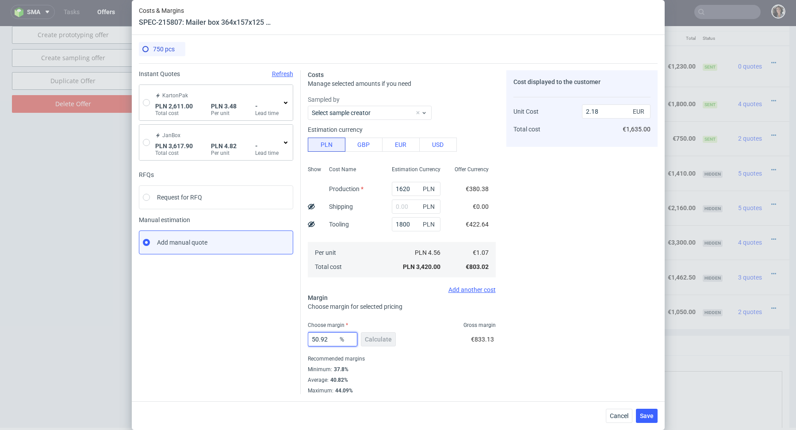
drag, startPoint x: 332, startPoint y: 339, endPoint x: 273, endPoint y: 337, distance: 58.8
click at [273, 337] on div "Instant Quotes Refresh KartonPak PLN 2,611.00 Total cost PLN 3.48 Per unit - Le…" at bounding box center [398, 228] width 519 height 331
type input "40"
type input "1.78"
type input "40"
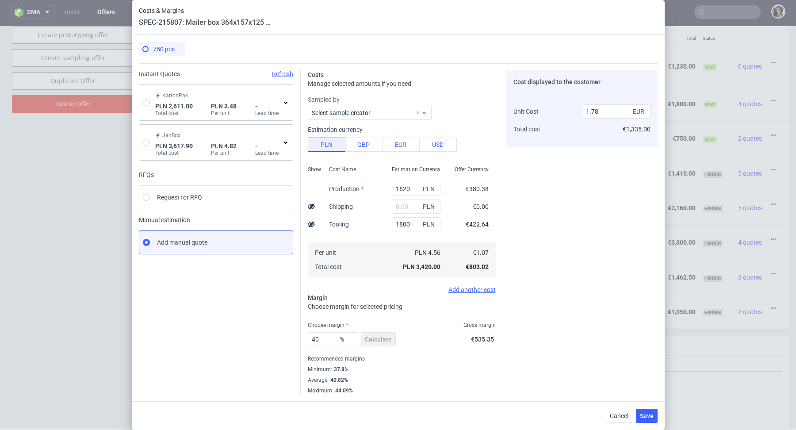
click at [363, 165] on div "Cost Name Production Shipping Tooling Per unit Total cost" at bounding box center [353, 220] width 63 height 117
click at [146, 101] on input "radio" at bounding box center [146, 102] width 7 height 7
radio input "true"
radio input "false"
type input "1400.45"
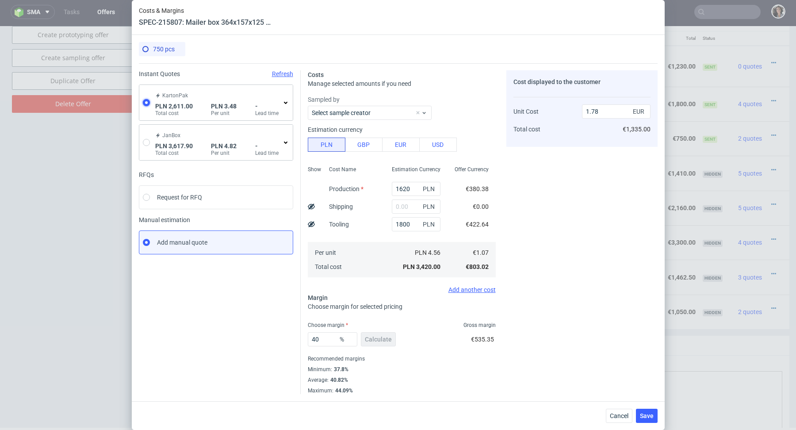
type input "1210.55"
type input "0.82"
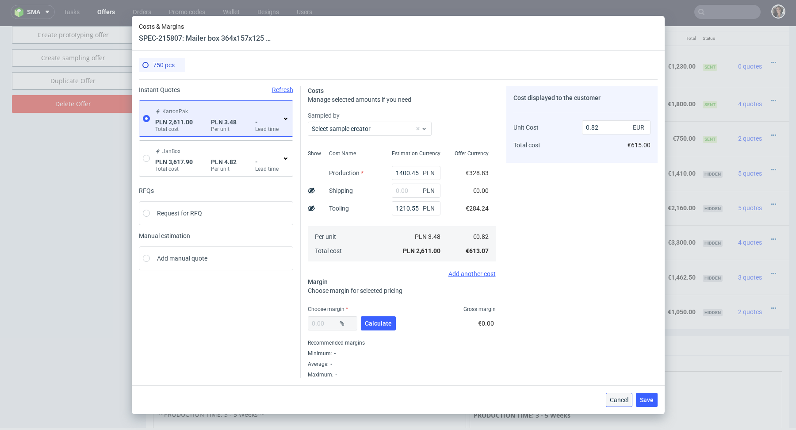
click at [608, 400] on button "Cancel" at bounding box center [619, 400] width 27 height 14
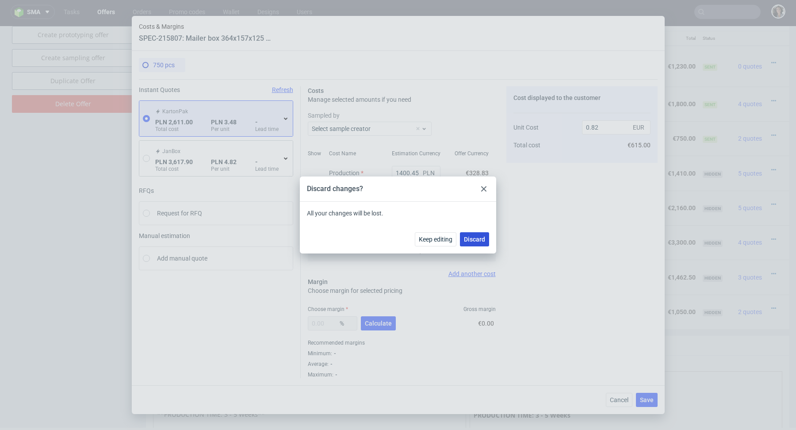
click at [470, 244] on button "Discard" at bounding box center [474, 239] width 29 height 14
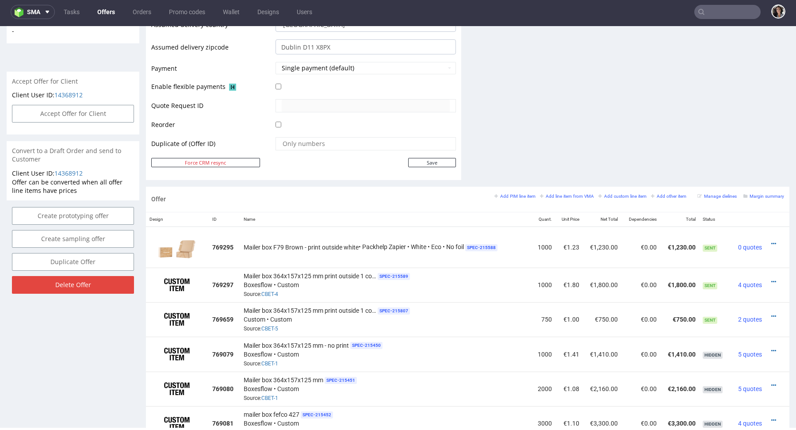
scroll to position [377, 0]
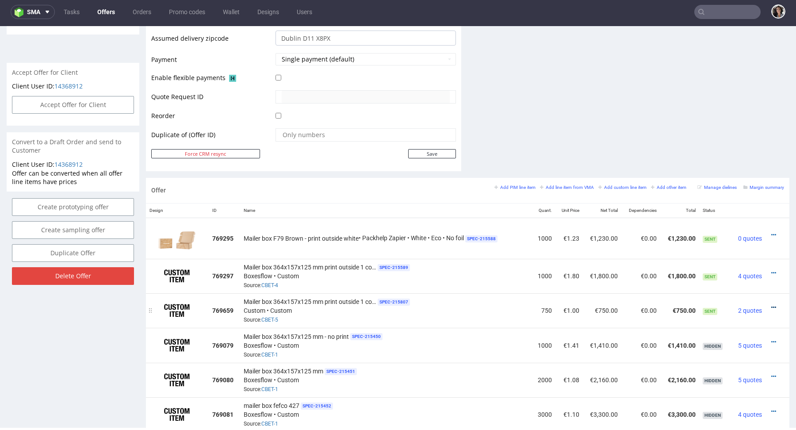
click at [771, 304] on icon at bounding box center [773, 307] width 5 height 6
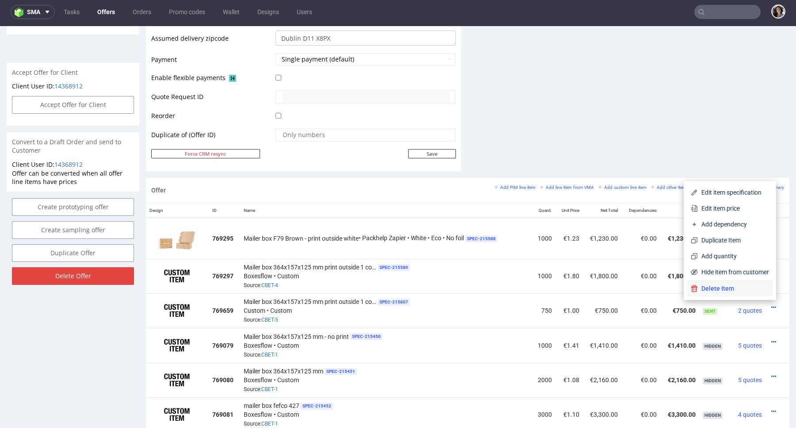
click at [744, 286] on span "Delete Item" at bounding box center [733, 288] width 71 height 9
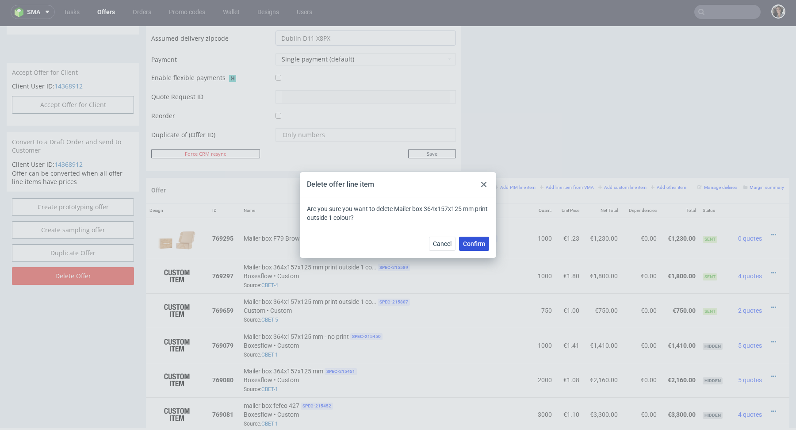
click at [469, 246] on span "Confirm" at bounding box center [474, 243] width 22 height 6
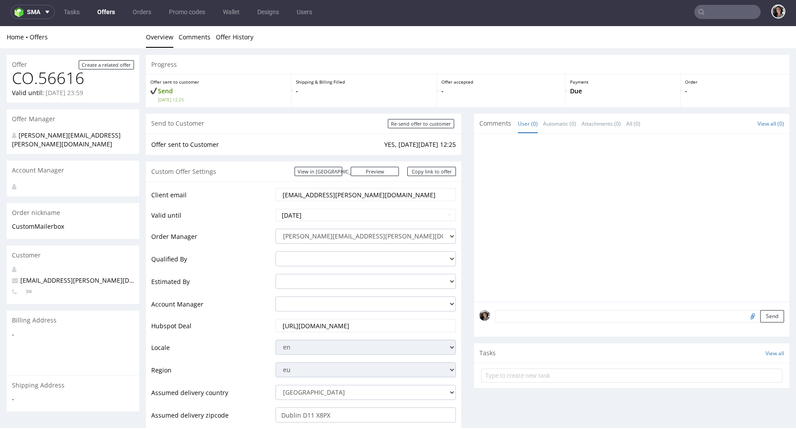
scroll to position [177, 0]
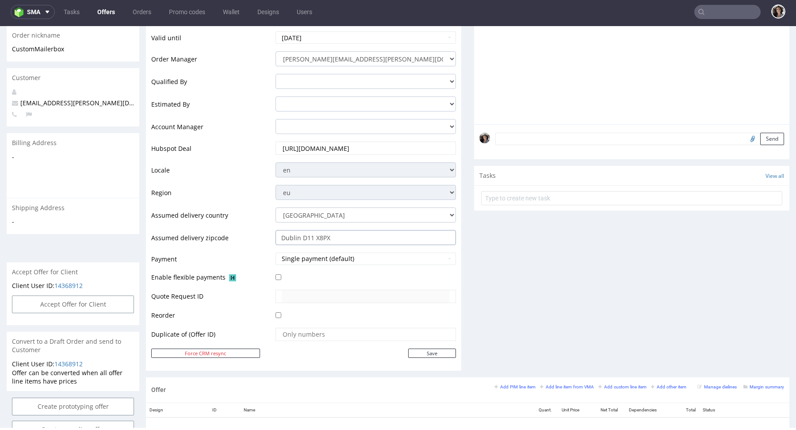
drag, startPoint x: 299, startPoint y: 236, endPoint x: 308, endPoint y: 236, distance: 8.4
click at [308, 236] on input "Dublin D11 X8PX" at bounding box center [365, 237] width 180 height 15
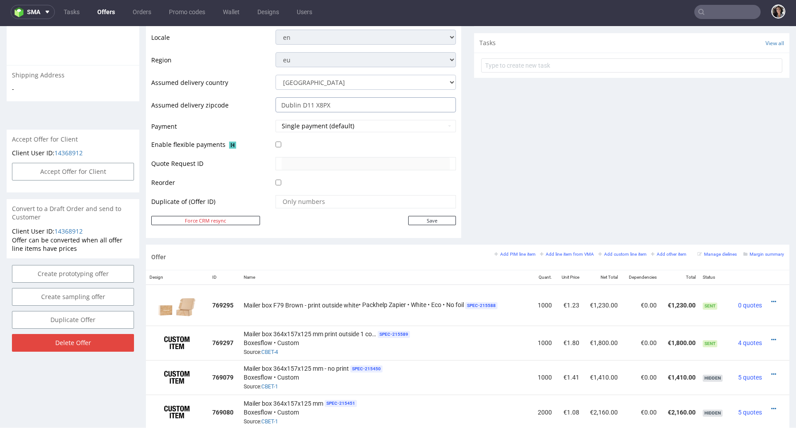
scroll to position [388, 0]
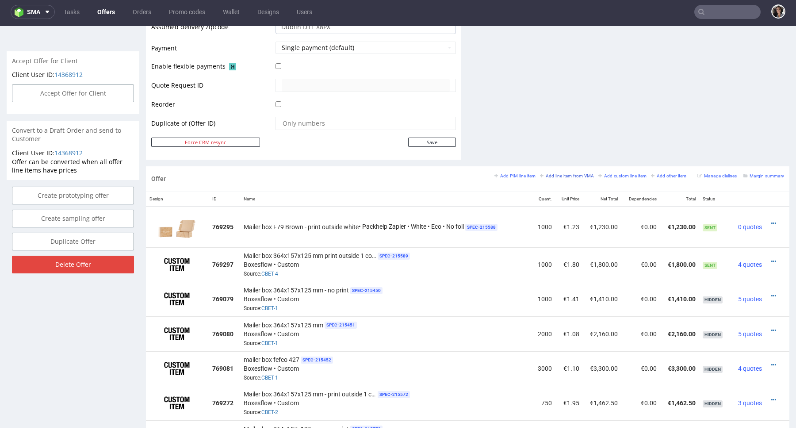
click at [575, 173] on small "Add line item from VMA" at bounding box center [567, 175] width 54 height 5
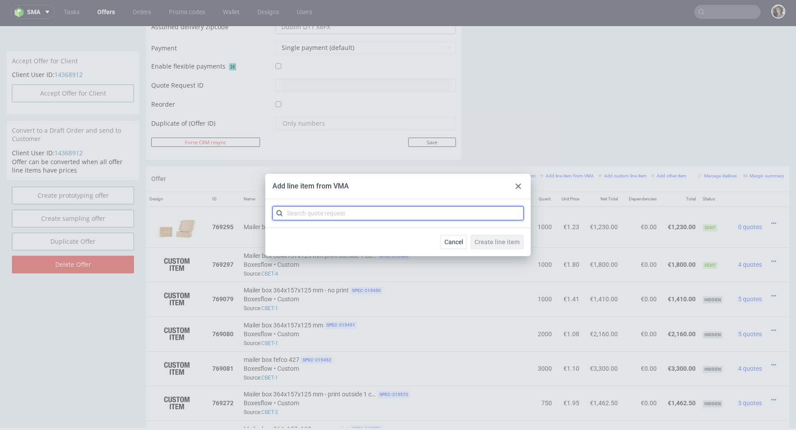
click at [386, 211] on input "text" at bounding box center [397, 213] width 251 height 14
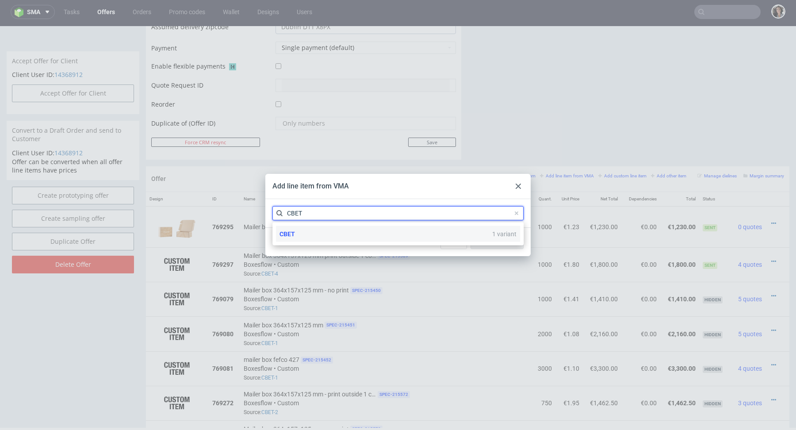
type input "CBET"
click at [298, 237] on div "CBET 1 variant" at bounding box center [398, 234] width 244 height 16
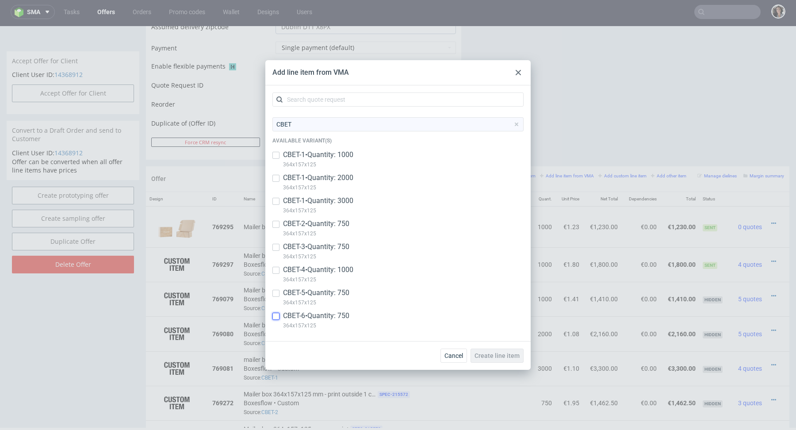
click at [276, 315] on input "checkbox" at bounding box center [275, 316] width 7 height 7
checkbox input "true"
click at [496, 360] on button "Create line item" at bounding box center [496, 355] width 53 height 14
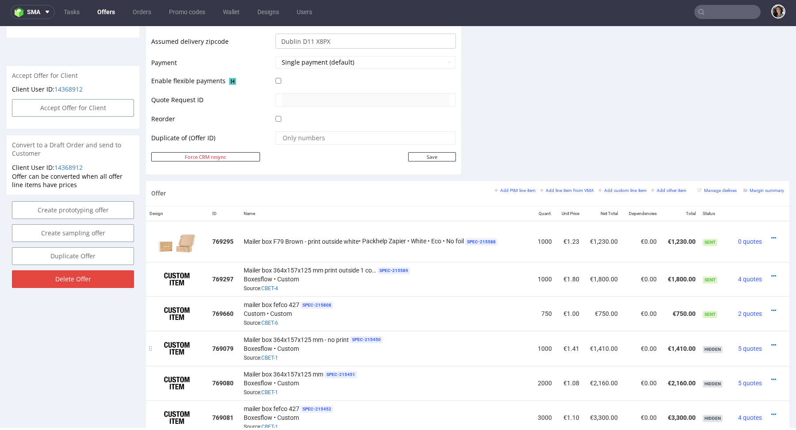
scroll to position [382, 0]
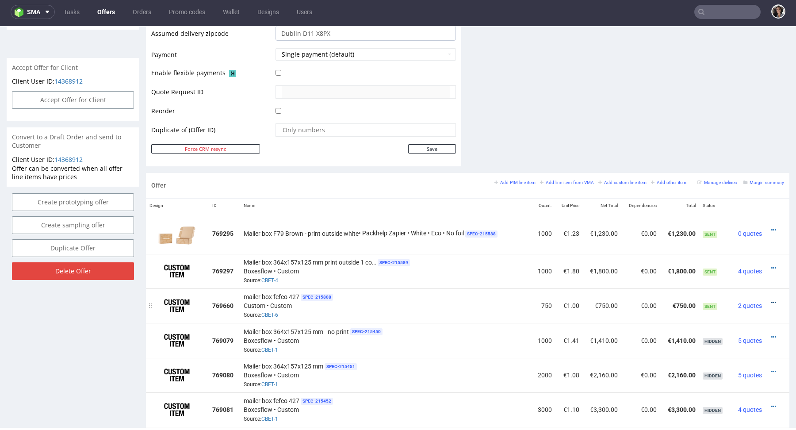
click at [771, 301] on icon at bounding box center [773, 302] width 5 height 6
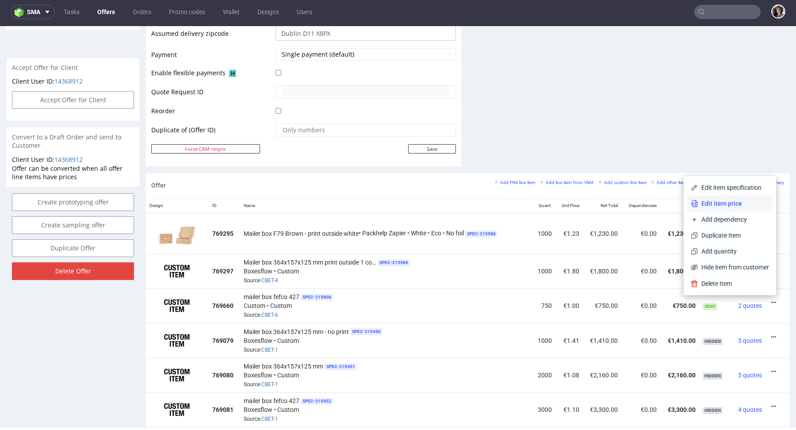
click span "Edit item price"
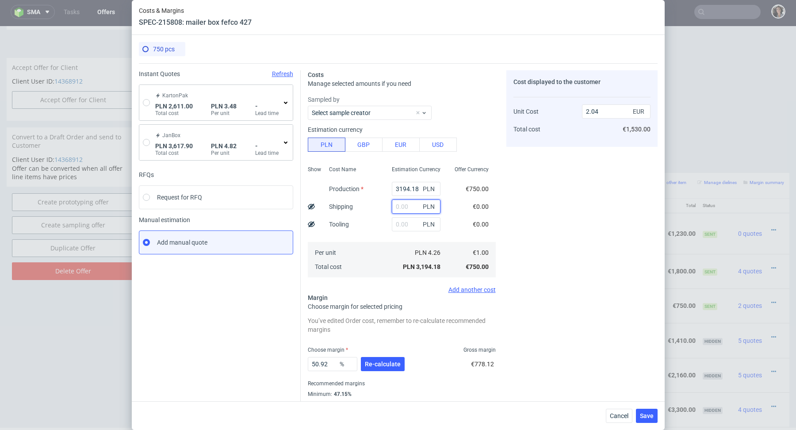
click input "text"
paste input "1 136,26"
type input "1 136,26"
click input "radio"
radio input "true"
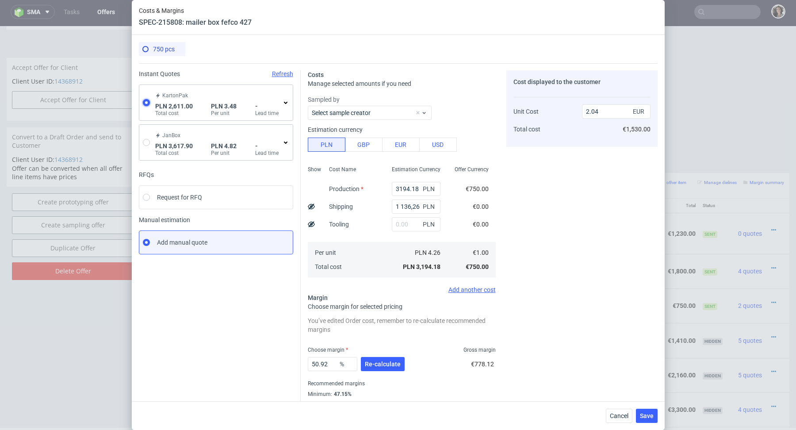
radio input "false"
type input "1400.45"
type input "1210.55"
type input "0.82"
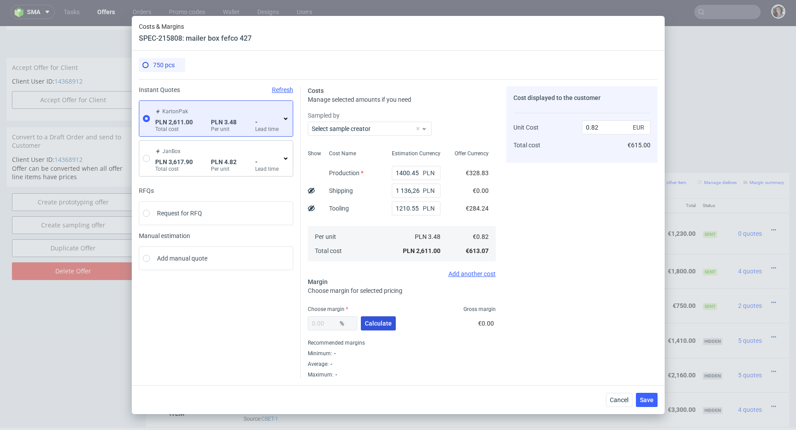
click span "Calculate"
type input "42.62"
type input "1.43"
click span "Save"
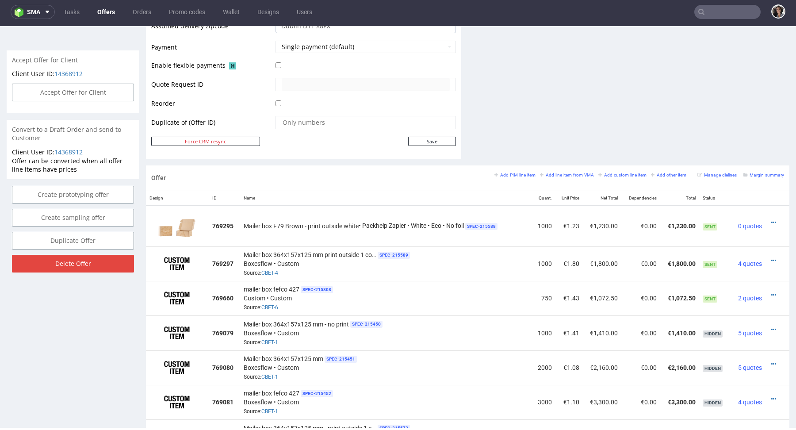
scroll to position [391, 0]
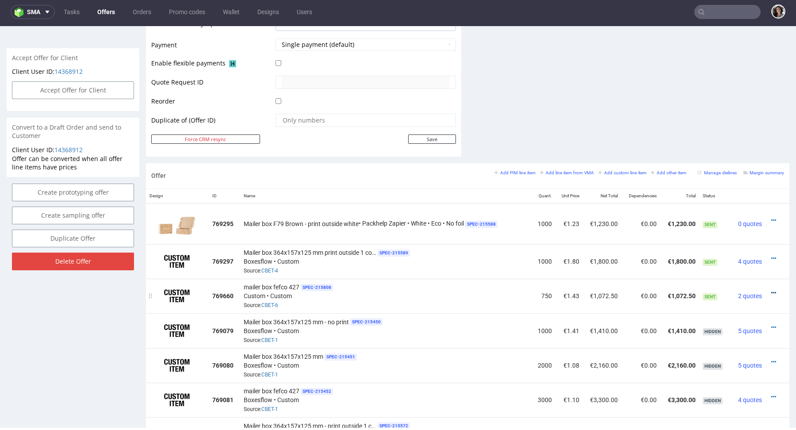
click icon
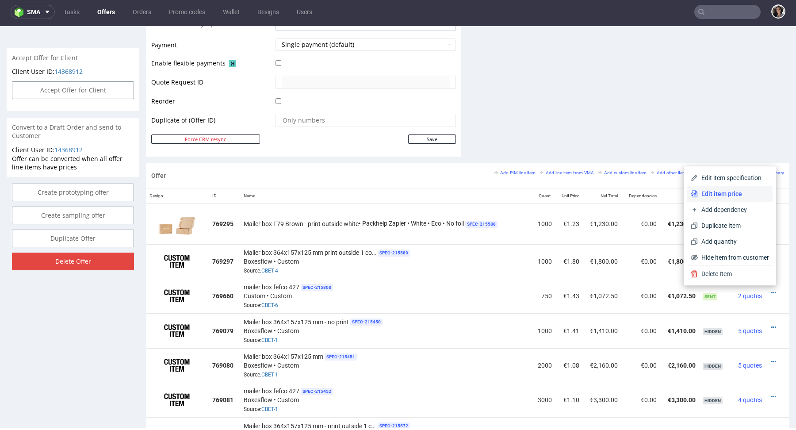
click span "Edit item price"
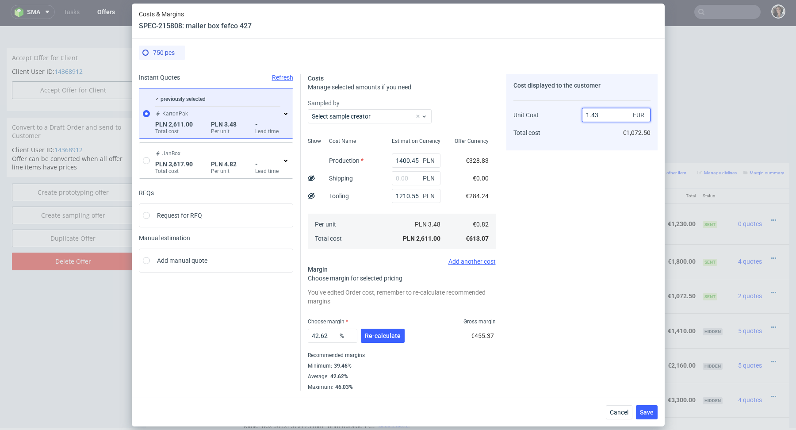
drag, startPoint x: 591, startPoint y: 114, endPoint x: 614, endPoint y: 114, distance: 23.0
click input "1.43"
type input "1.80"
type input "54.44444444444444"
type input "1.8"
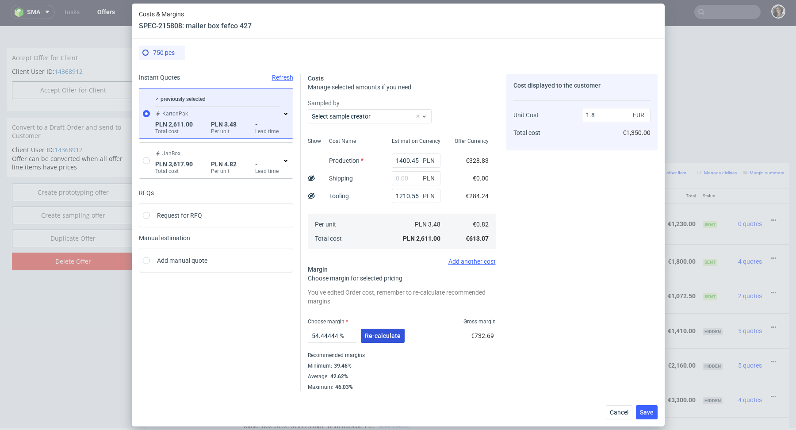
click span "Re-calculate"
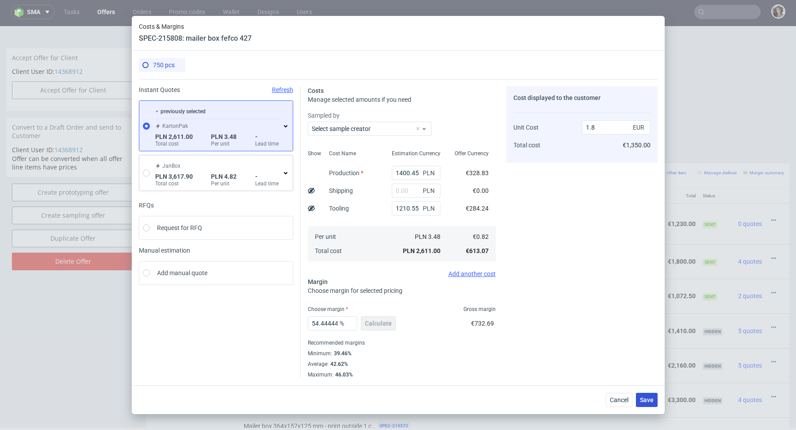
click span "Save"
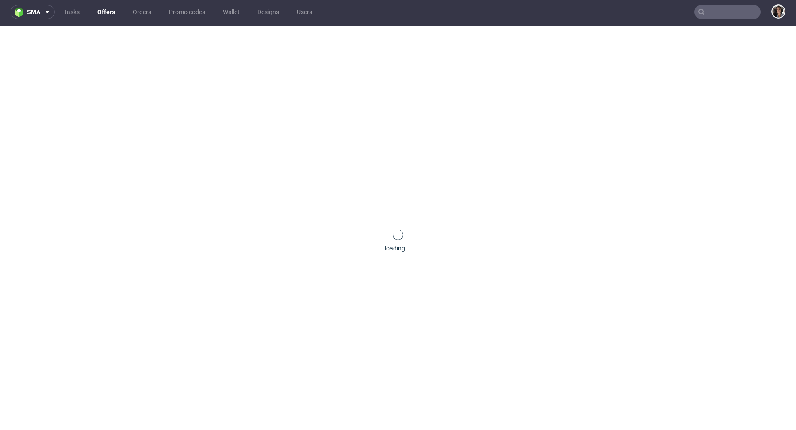
scroll to position [0, 0]
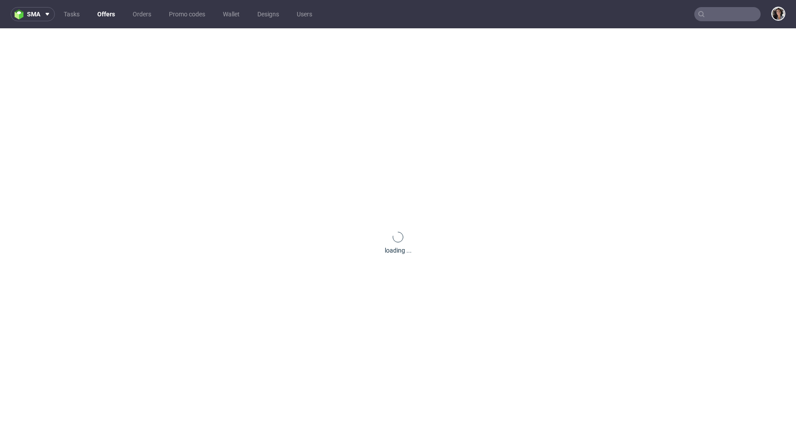
click at [727, 11] on input "text" at bounding box center [727, 14] width 66 height 14
paste input "CBET-5"
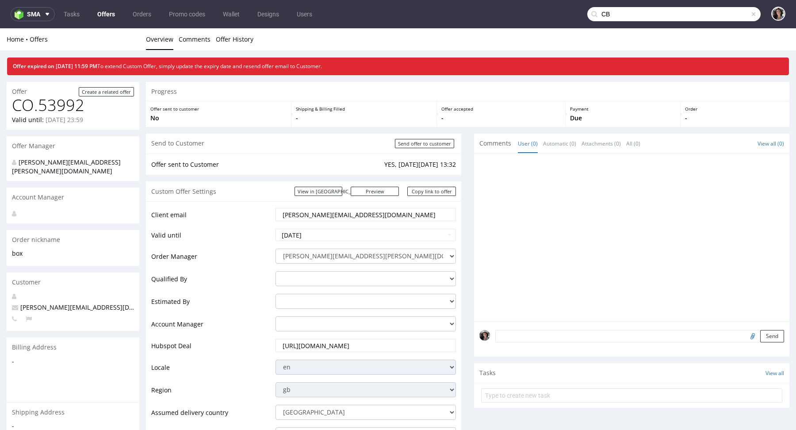
type input "C"
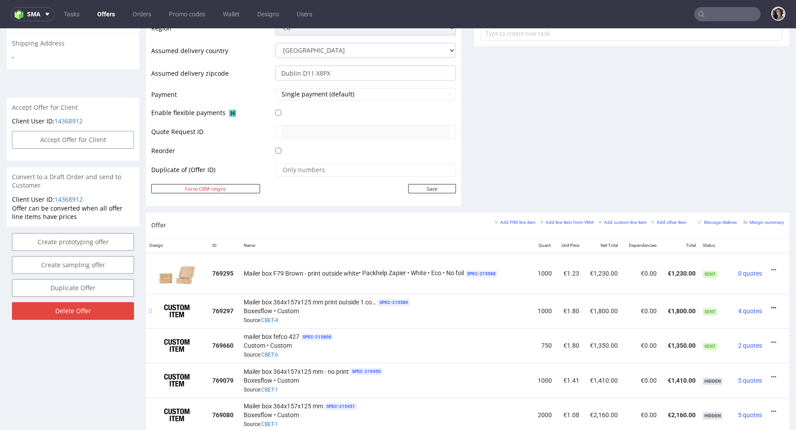
scroll to position [2, 0]
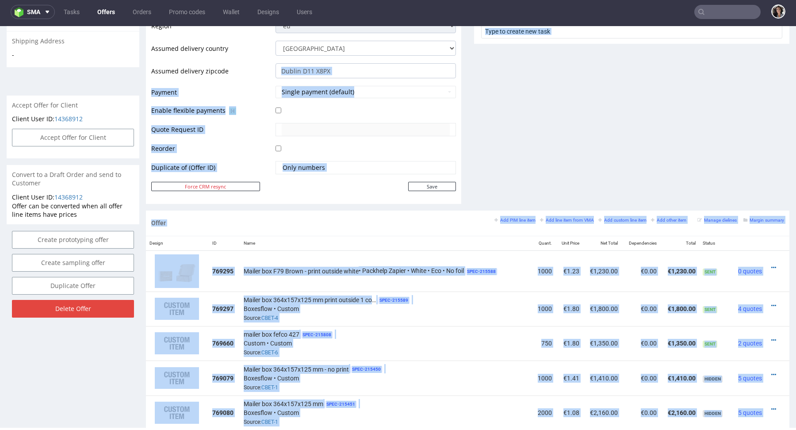
drag, startPoint x: 471, startPoint y: 87, endPoint x: 315, endPoint y: 81, distance: 156.6
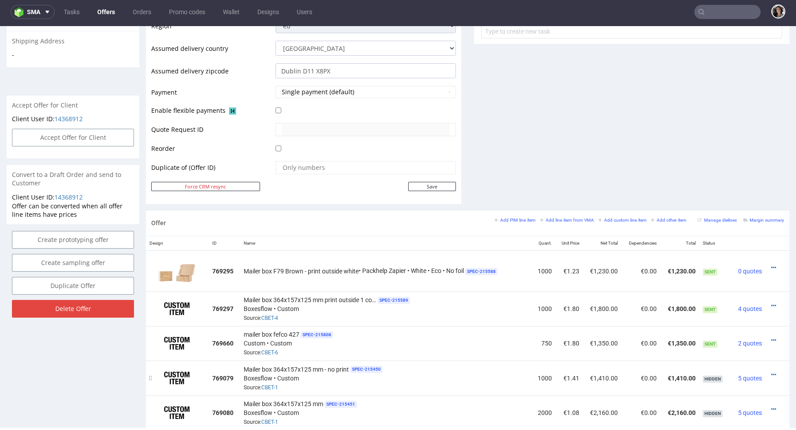
click at [401, 364] on div "Mailer box 364x157x125 mm - no print SPEC- 215450 Boxesflow • Custom Source: CB…" at bounding box center [386, 377] width 284 height 27
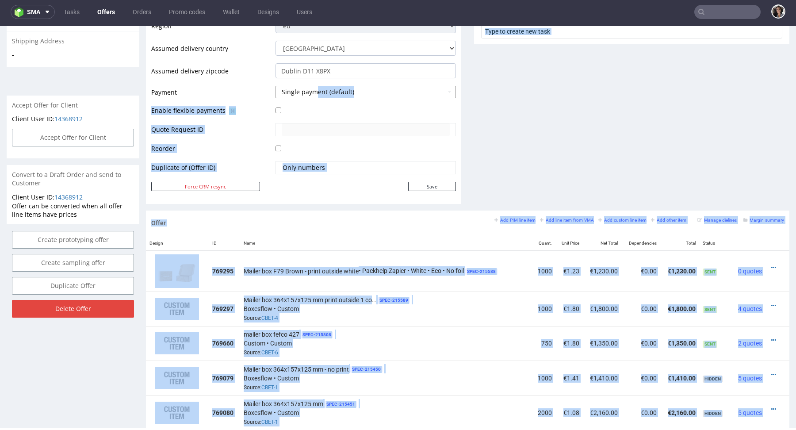
drag, startPoint x: 472, startPoint y: 87, endPoint x: 314, endPoint y: 87, distance: 157.8
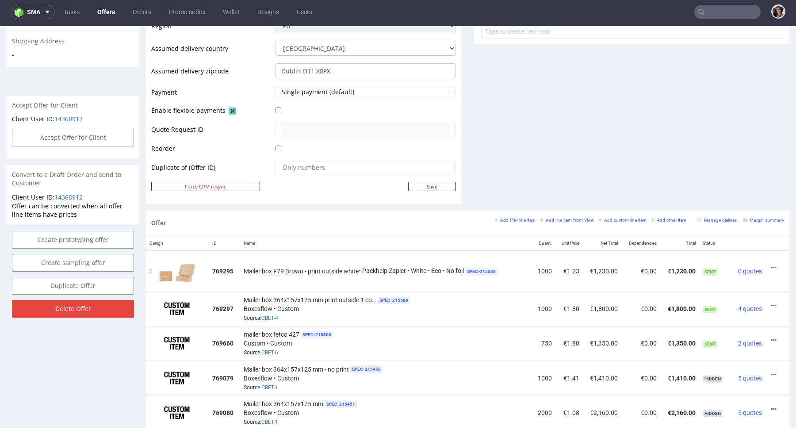
click at [418, 281] on td "Mailer box F79 Brown - print outside white • Packhelp Zapier • White • Eco • No…" at bounding box center [385, 270] width 291 height 41
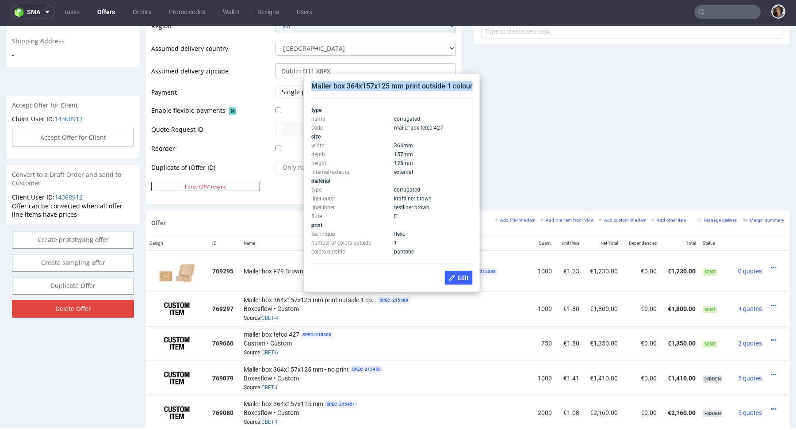
copy div "Mailer box 364x157x125 mm print outside 1 colour"
drag, startPoint x: 312, startPoint y: 86, endPoint x: 473, endPoint y: 82, distance: 161.0
click at [473, 82] on div "Mailer box 364x157x125 mm print outside 1 colour type name corrugated code mail…" at bounding box center [392, 183] width 168 height 210
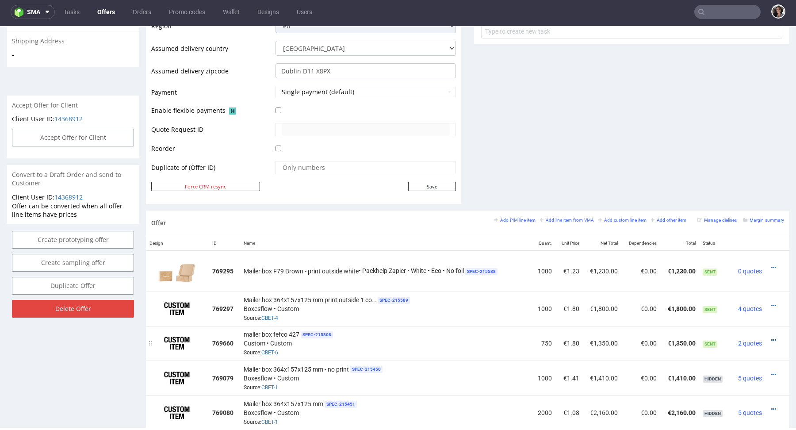
click at [771, 337] on icon at bounding box center [773, 340] width 5 height 6
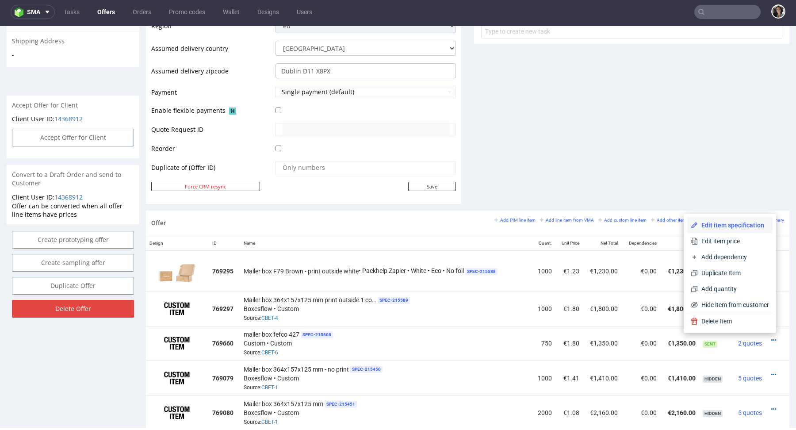
click at [720, 225] on span "Edit item specification" at bounding box center [733, 225] width 71 height 9
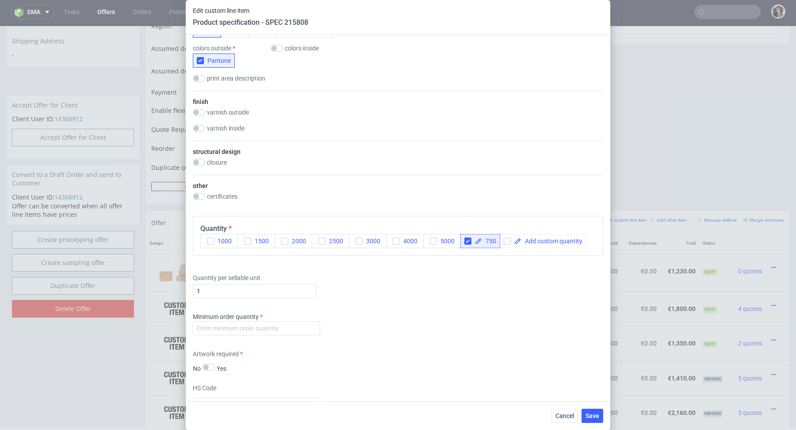
scroll to position [495, 0]
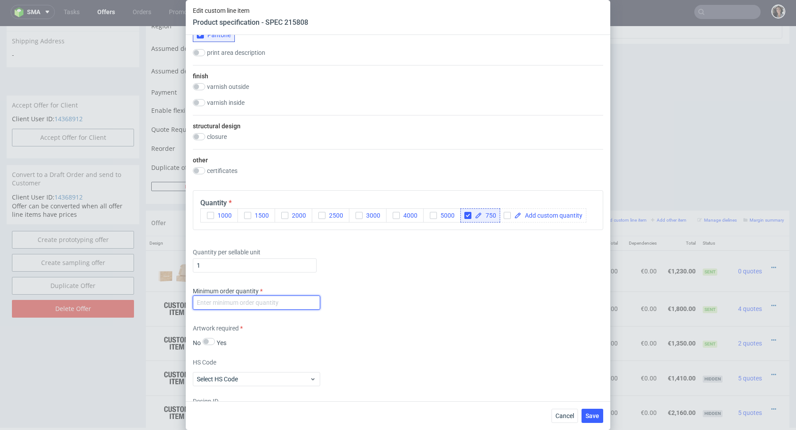
click at [249, 303] on input "number" at bounding box center [256, 302] width 127 height 14
type input "1"
click at [338, 309] on div "Minimum order quantity 1" at bounding box center [398, 299] width 410 height 27
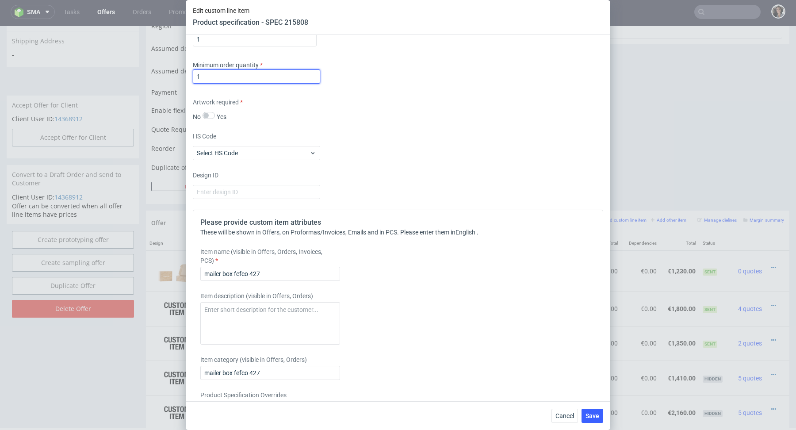
scroll to position [727, 0]
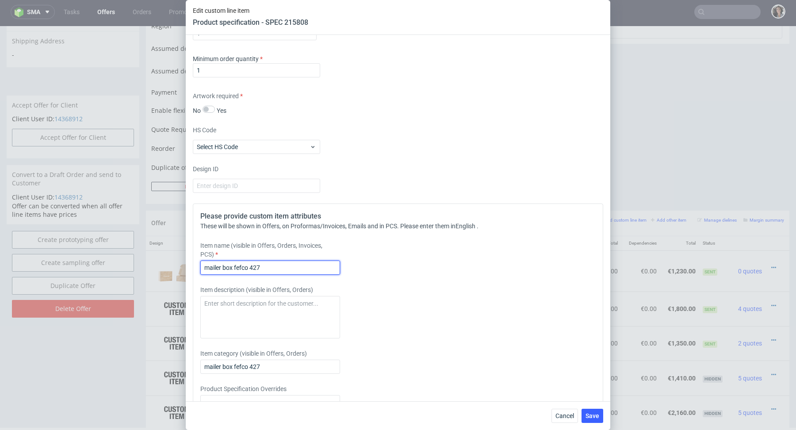
click at [246, 267] on input "mailer box fefco 427" at bounding box center [270, 267] width 140 height 14
click at [251, 266] on input "mailer box fefco 427" at bounding box center [270, 267] width 140 height 14
type input "A"
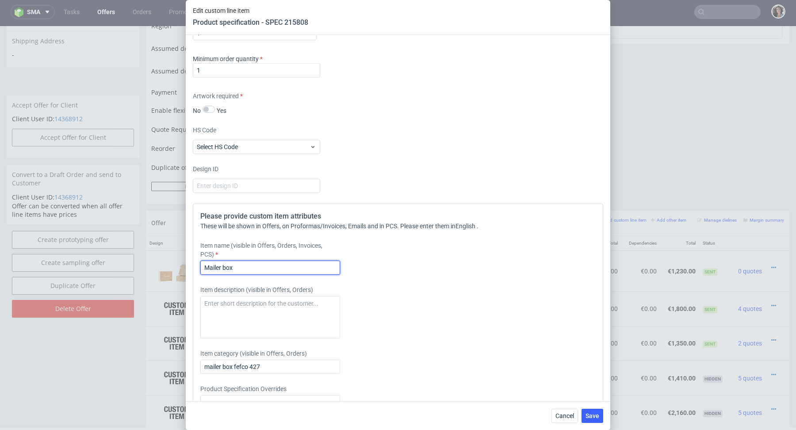
paste input "Mailer box 364x157x125 mm print outside 1 colour"
drag, startPoint x: 249, startPoint y: 265, endPoint x: 142, endPoint y: 265, distance: 107.0
click at [142, 265] on div "Edit custom line item Product specification - SPEC 215808 Supplier Custom Custo…" at bounding box center [398, 215] width 796 height 430
click at [233, 278] on div "Please provide custom item attributes These will be shown in Offers, on Proform…" at bounding box center [398, 322] width 410 height 238
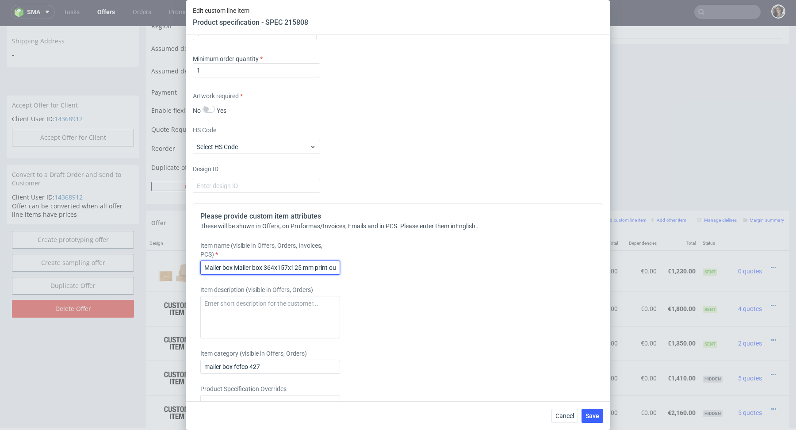
drag, startPoint x: 235, startPoint y: 264, endPoint x: 164, endPoint y: 264, distance: 71.2
click at [164, 264] on div "Edit custom line item Product specification - SPEC 215808 Supplier Custom Custo…" at bounding box center [398, 215] width 796 height 430
click at [298, 264] on input "Mailer box 364x157x125 mm print outside 1 colour" at bounding box center [270, 267] width 140 height 14
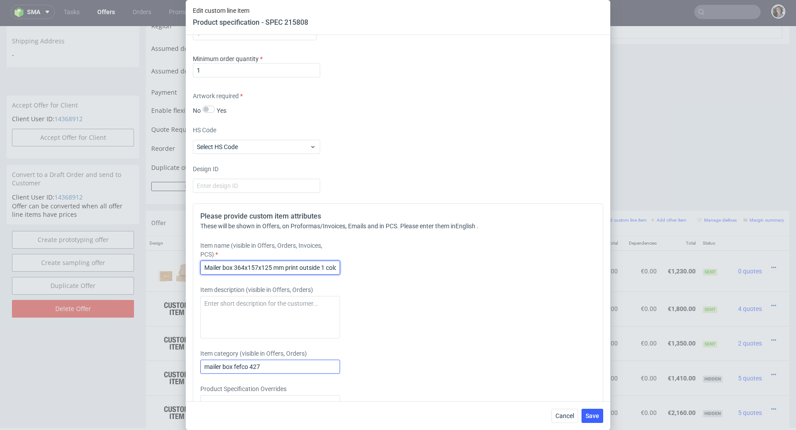
type input "Mailer box 364x157x125 mm print outside 1 colour"
click at [267, 365] on input "mailer box fefco 427" at bounding box center [270, 366] width 140 height 14
paste input "Mailer box 364x157x125 mm print outside 1 colour"
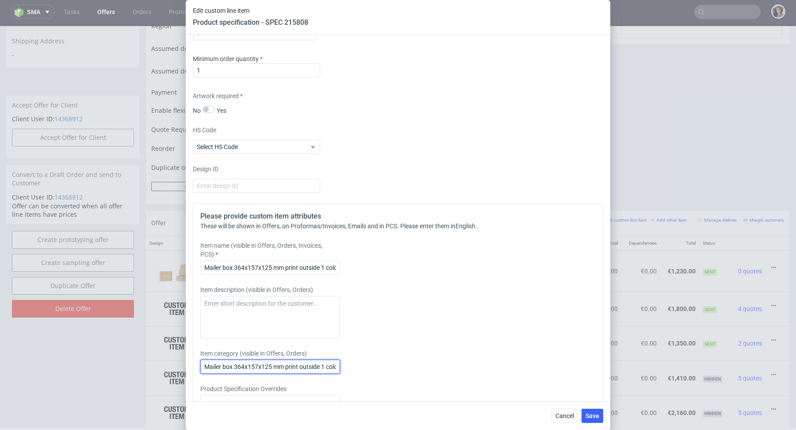
scroll to position [0, 8]
type input "Mailer box 364x157x125 mm print outside 1 colour"
click at [589, 409] on button "Save" at bounding box center [592, 415] width 22 height 14
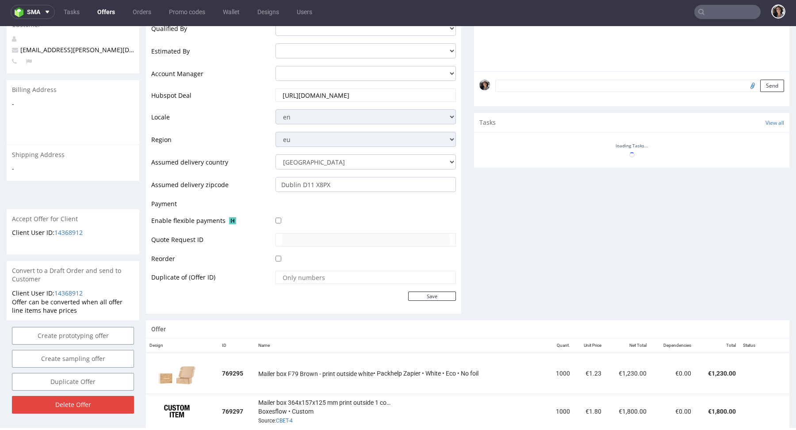
scroll to position [359, 0]
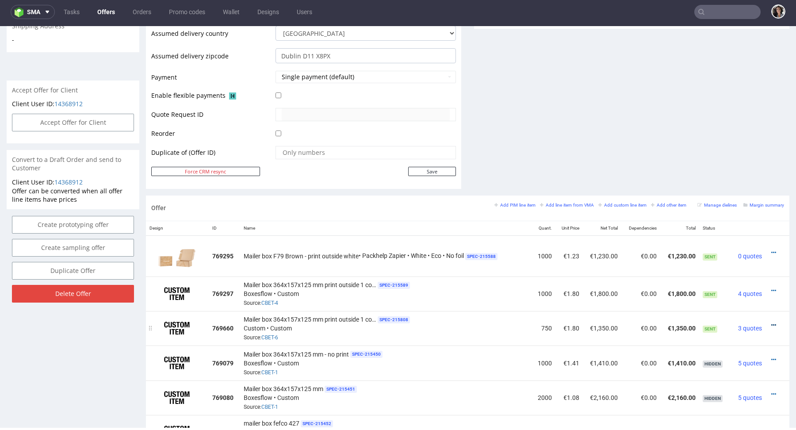
click at [771, 322] on icon at bounding box center [773, 325] width 5 height 6
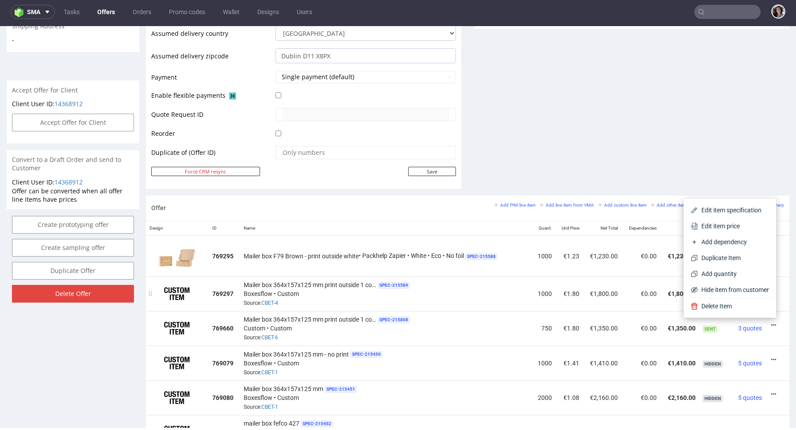
click at [473, 286] on div "Mailer box 364x157x125 mm print outside 1 colour SPEC- 215589 Boxesflow • Custo…" at bounding box center [386, 293] width 284 height 27
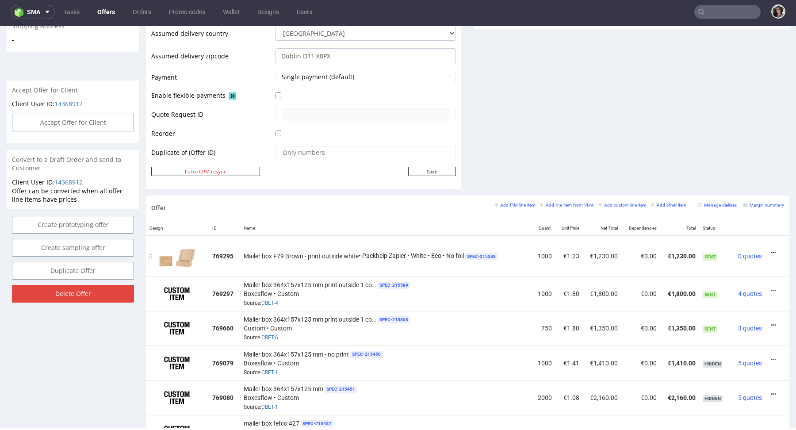
click at [771, 249] on icon at bounding box center [773, 252] width 5 height 6
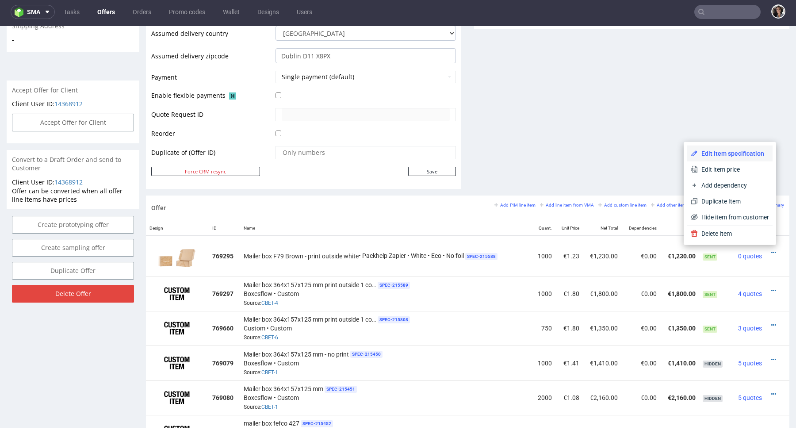
click at [730, 154] on span "Edit item specification" at bounding box center [733, 153] width 71 height 9
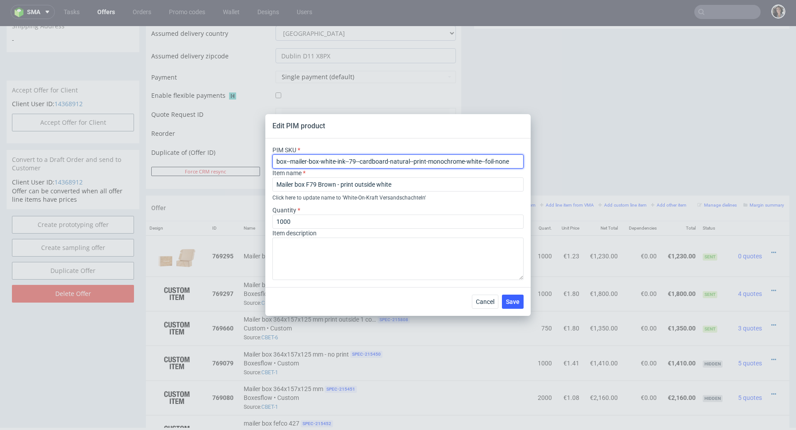
click at [366, 162] on input "box--mailer-box-white-ink--79--cardboard-natural--print-monochrome-white--foil-…" at bounding box center [397, 161] width 251 height 14
click at [485, 302] on span "Cancel" at bounding box center [485, 301] width 19 height 6
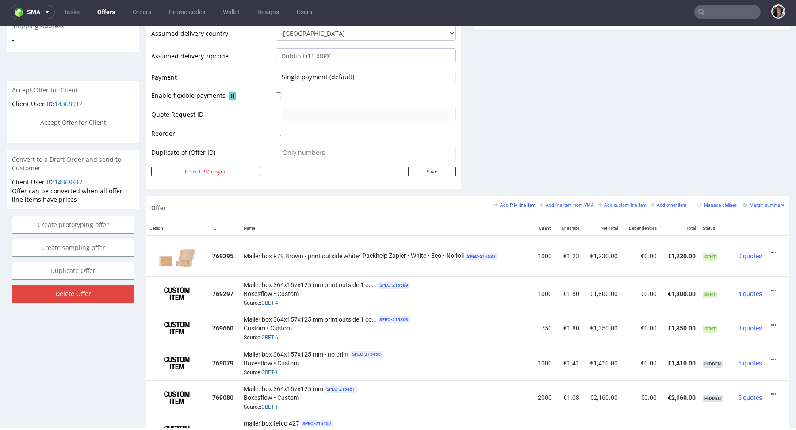
click at [500, 202] on small "Add PIM line item" at bounding box center [514, 204] width 41 height 5
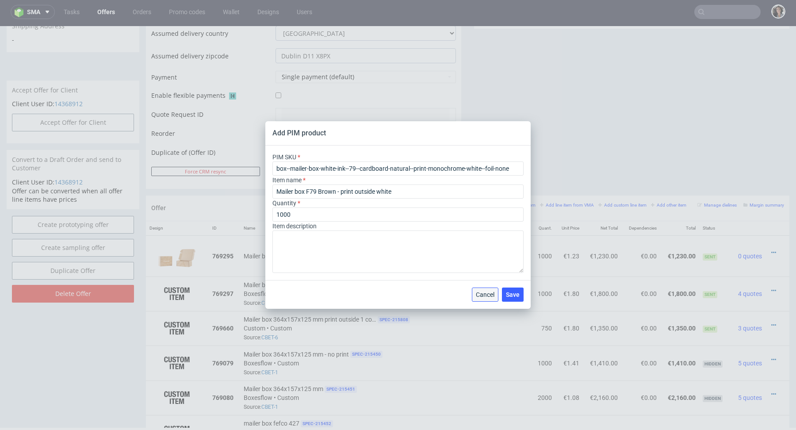
click at [481, 294] on span "Cancel" at bounding box center [485, 294] width 19 height 6
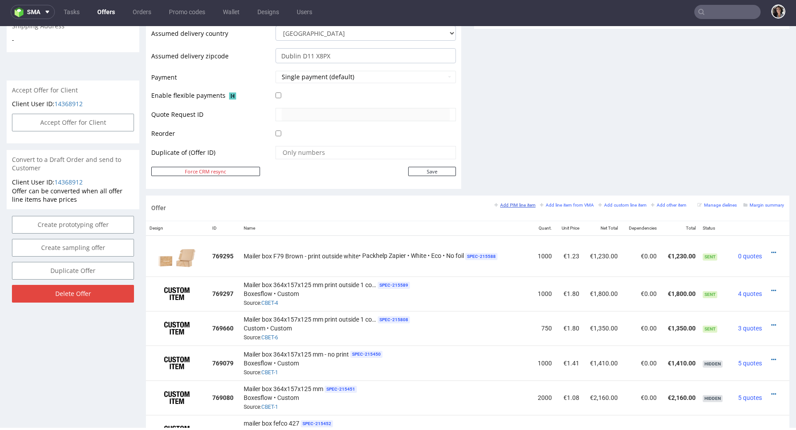
click at [504, 202] on small "Add PIM line item" at bounding box center [514, 204] width 41 height 5
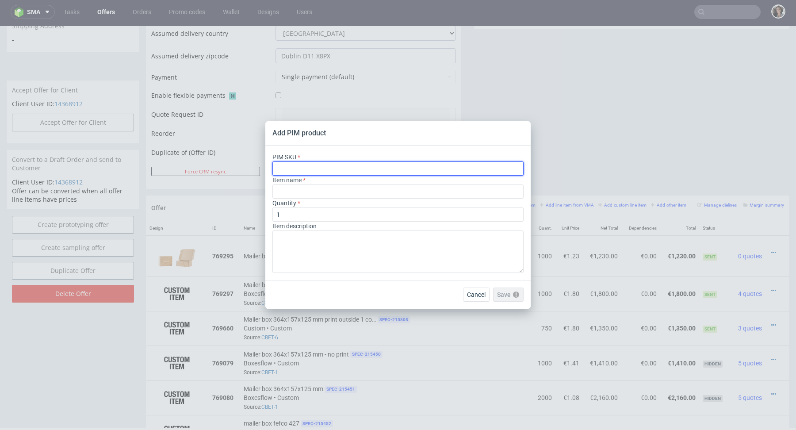
click at [296, 165] on input "text" at bounding box center [397, 168] width 251 height 14
paste input "box--mailer-box-white-ink--79--cardboard-natural--print-monochrome-white--foil-…"
type input "box--mailer-box-white-ink--79--cardboard-natural--print-monochrome-white--foil-…"
type input "White-On-Kraft Versandschachteln"
type input "box--mailer-box-white-ink--79--cardboard-natural--print-monochrome-white--foil-…"
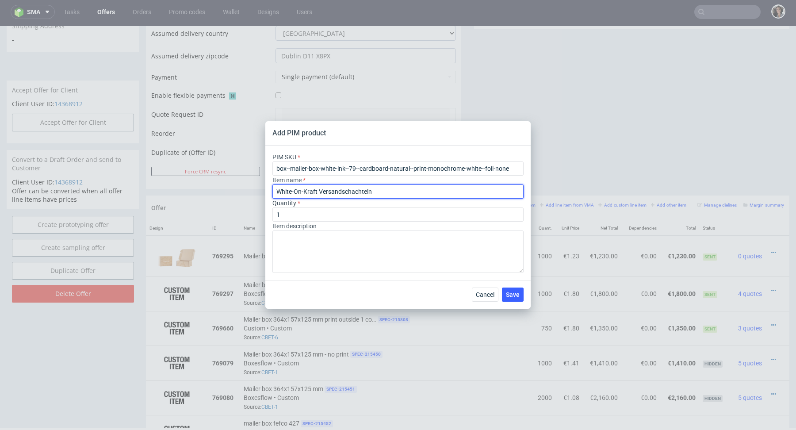
click at [345, 190] on input "White-On-Kraft Versandschachteln" at bounding box center [397, 191] width 251 height 14
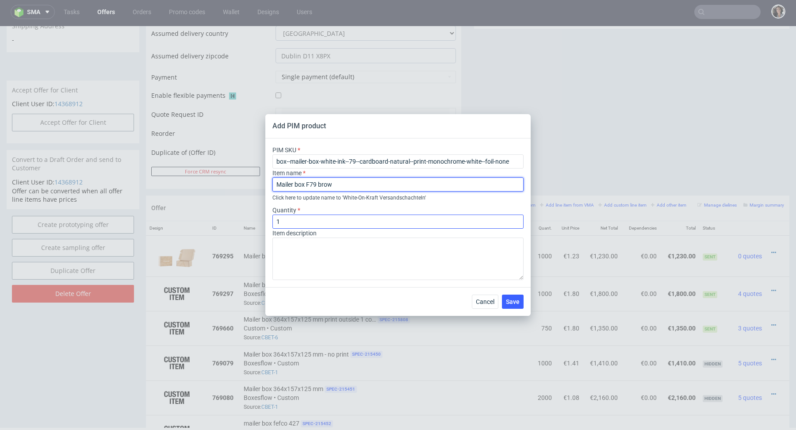
type input "Mailer box F79 Brown - print outside white"
click at [309, 221] on input "1" at bounding box center [397, 221] width 251 height 14
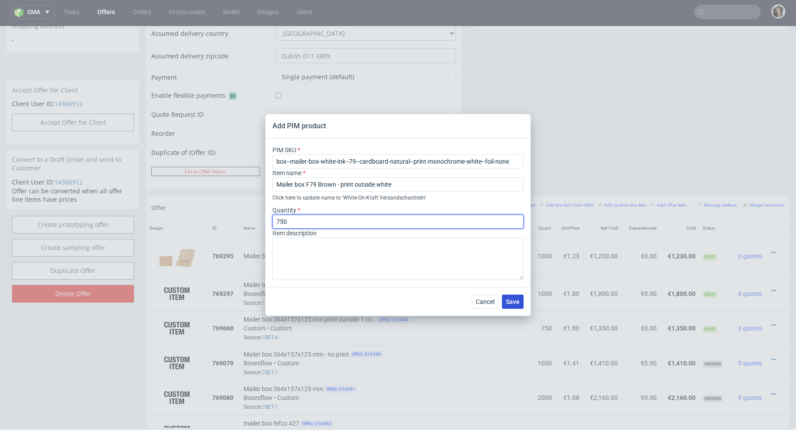
type input "750"
click at [513, 306] on button "Save" at bounding box center [513, 301] width 22 height 14
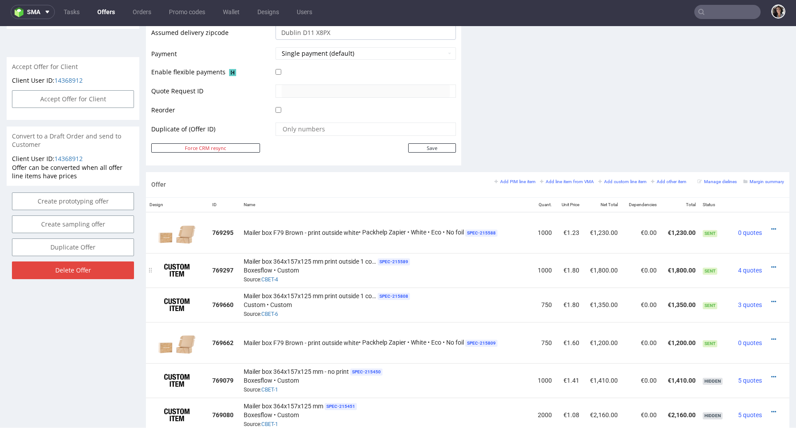
scroll to position [415, 0]
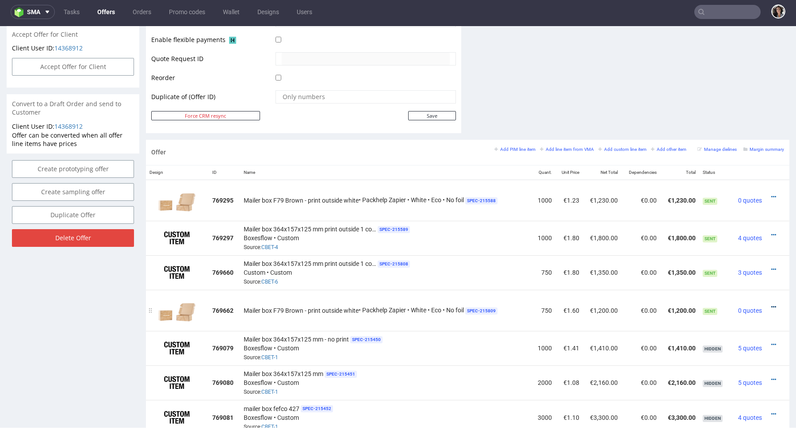
click at [771, 304] on icon at bounding box center [773, 307] width 5 height 6
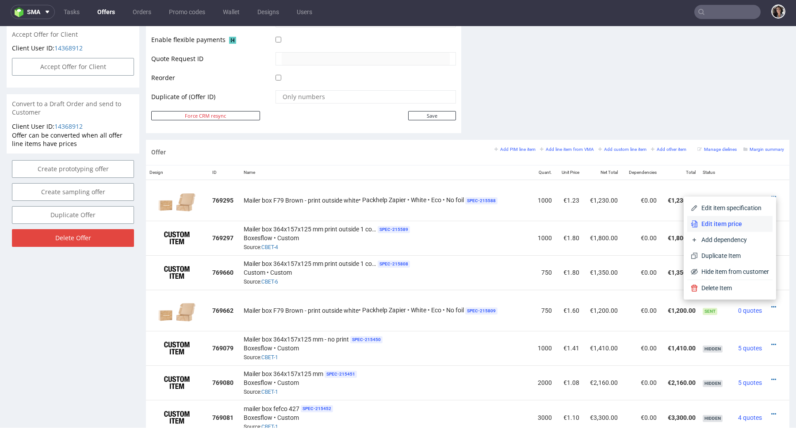
click at [724, 220] on span "Edit item price" at bounding box center [733, 223] width 71 height 9
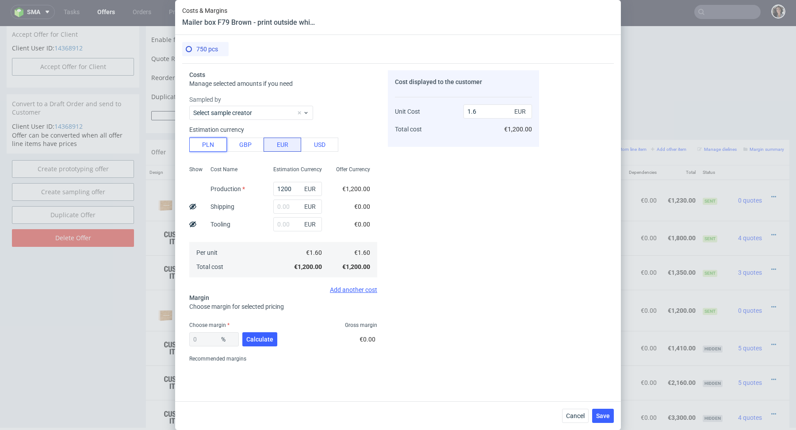
click at [205, 141] on button "PLN" at bounding box center [208, 144] width 38 height 14
type input "0.38"
click at [286, 207] on input "text" at bounding box center [297, 206] width 49 height 14
paste input "2 107,5"
click at [283, 206] on input "2 107,5" at bounding box center [297, 206] width 49 height 14
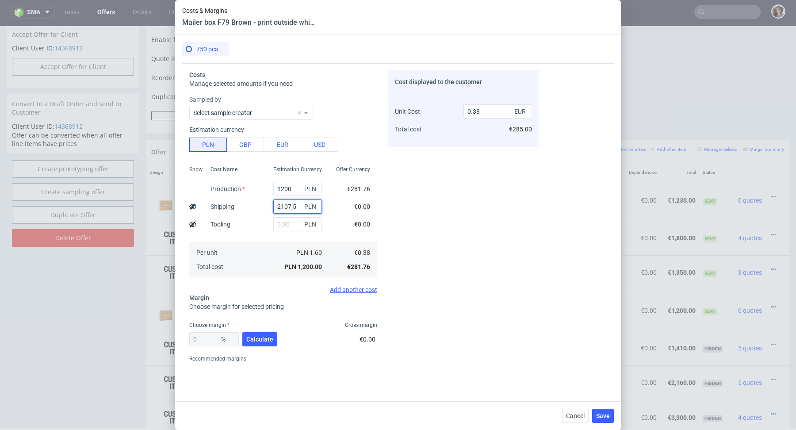
type input "2107.5"
type input "1.04"
type input "2107.5"
click at [294, 191] on input "1200" at bounding box center [297, 189] width 49 height 14
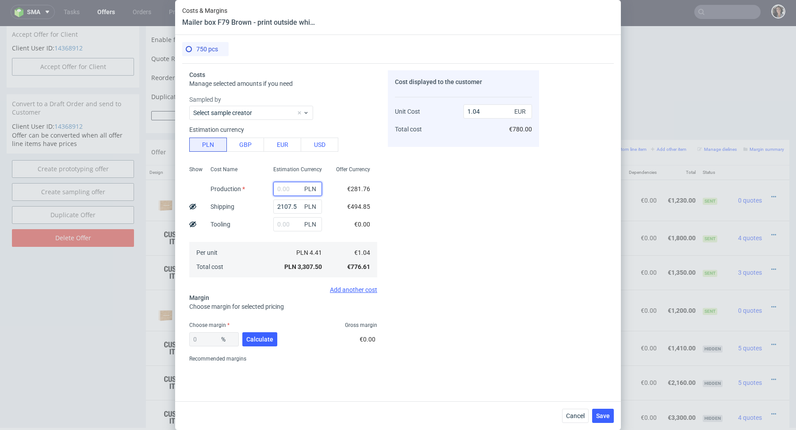
type input "0.66"
click at [293, 207] on input "2107.5" at bounding box center [297, 206] width 49 height 14
click at [296, 192] on input "text" at bounding box center [297, 189] width 49 height 14
paste input "2107.5"
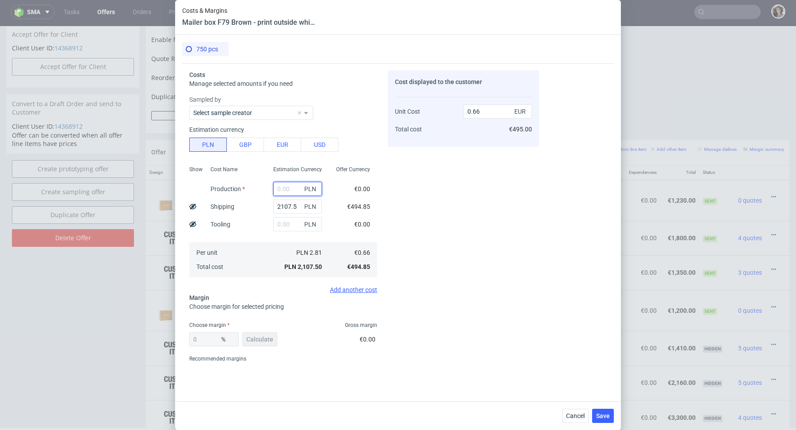
type input "2107.5"
type input "1.32"
type input "2107.5"
click at [290, 206] on input "2107.5" at bounding box center [297, 206] width 49 height 14
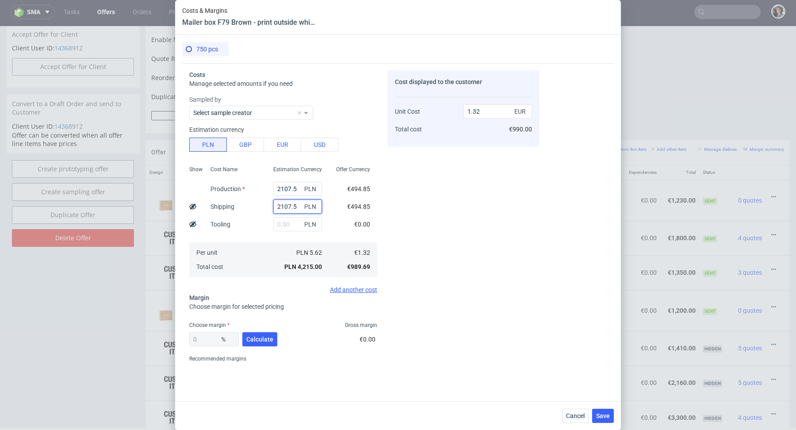
click at [290, 206] on input "2107.5" at bounding box center [297, 206] width 49 height 14
type input "0.66"
type input "825"
type input "0.92"
type input "825"
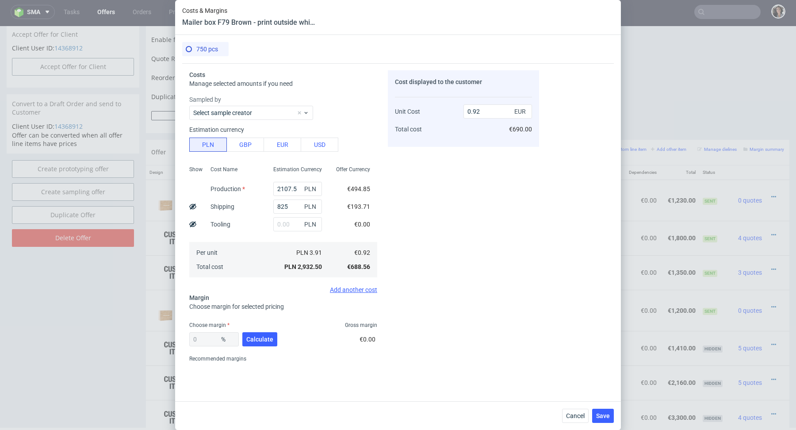
click at [264, 229] on div "Cost Name Production Shipping Tooling Per unit Total cost" at bounding box center [234, 220] width 63 height 117
click at [267, 340] on span "Calculate" at bounding box center [259, 339] width 27 height 6
type input "41.84"
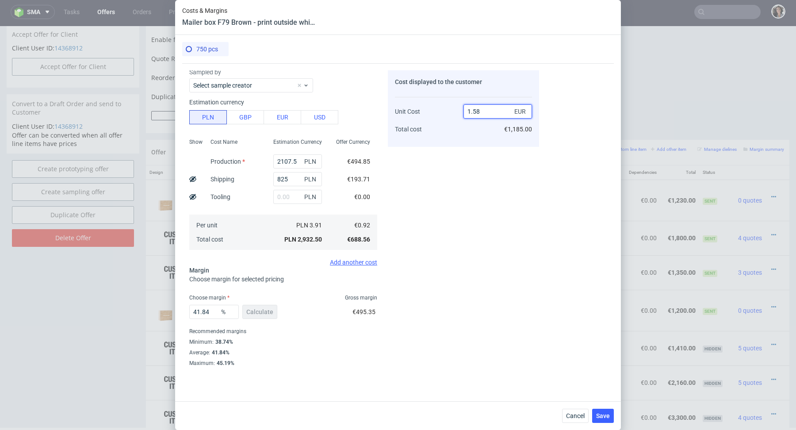
click at [485, 109] on input "1.58" at bounding box center [497, 111] width 69 height 14
type input "1.59"
type input "42.138364779874216"
type input "1.59"
click at [433, 175] on div "Cost displayed to the customer Unit Cost Total cost 1.59 EUR €1,192.50" at bounding box center [463, 217] width 151 height 295
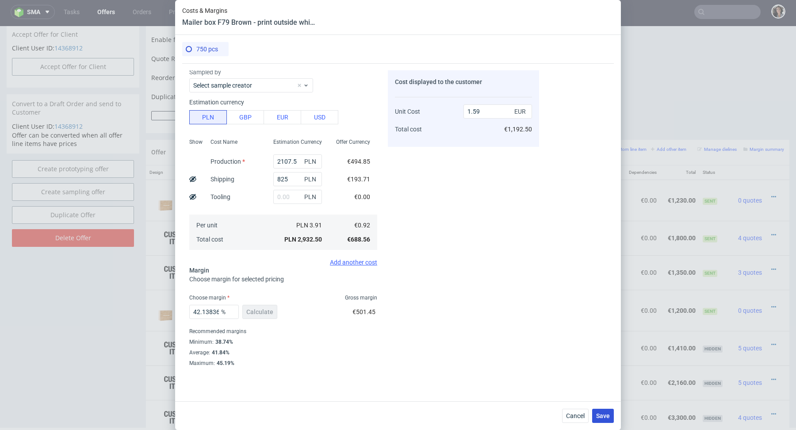
click at [607, 412] on span "Save" at bounding box center [603, 415] width 14 height 6
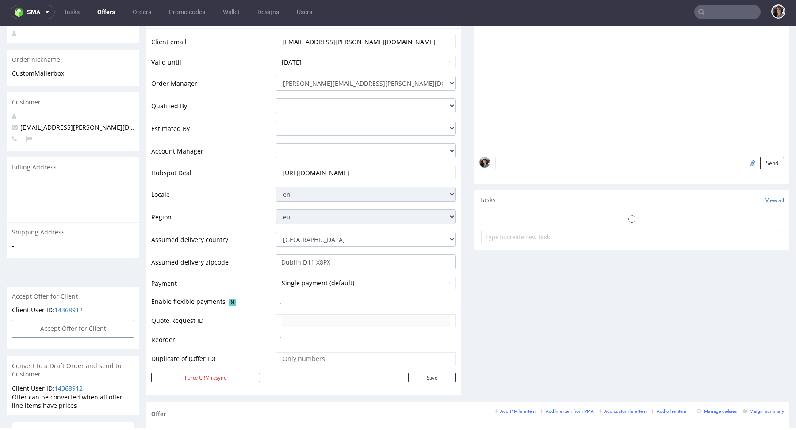
scroll to position [364, 0]
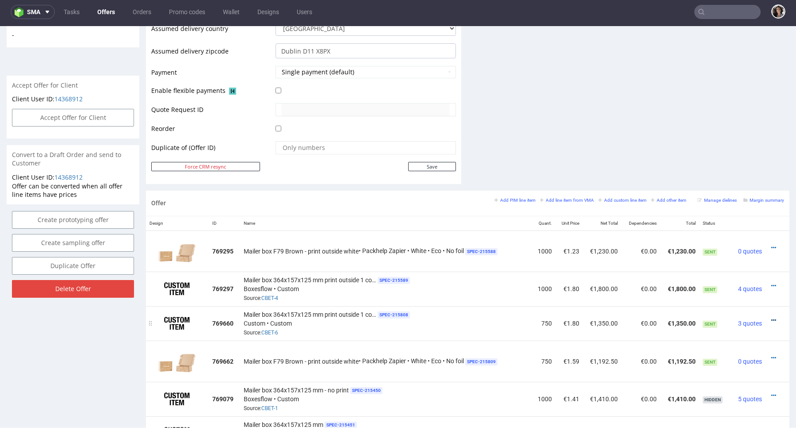
click at [771, 318] on icon at bounding box center [773, 320] width 5 height 6
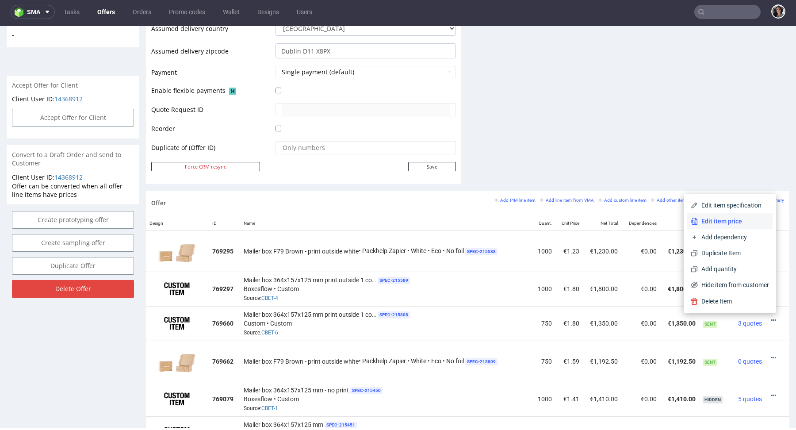
click at [717, 221] on span "Edit item price" at bounding box center [733, 221] width 71 height 9
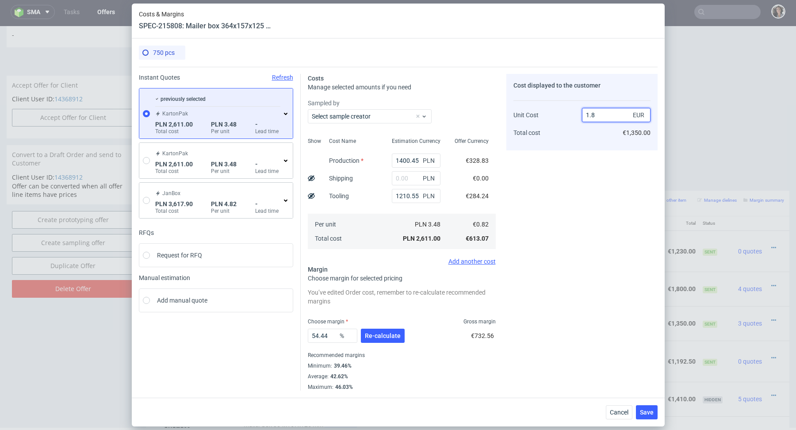
click at [601, 113] on input "1.8" at bounding box center [616, 115] width 69 height 14
type input "1.83"
type input "55.19125683060109"
type input "1.84"
type input "55.434782608695656"
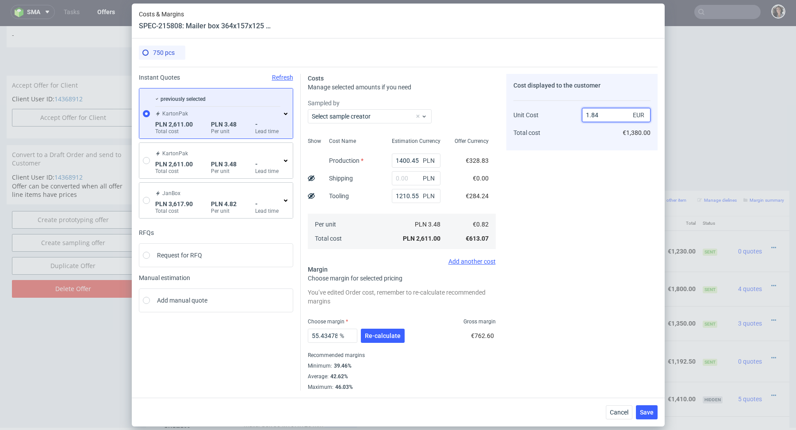
type input "1.84"
click at [562, 166] on div "Cost displayed to the customer Unit Cost Total cost 1.84 EUR €1,380.00" at bounding box center [581, 232] width 151 height 317
click at [648, 414] on span "Save" at bounding box center [647, 412] width 14 height 6
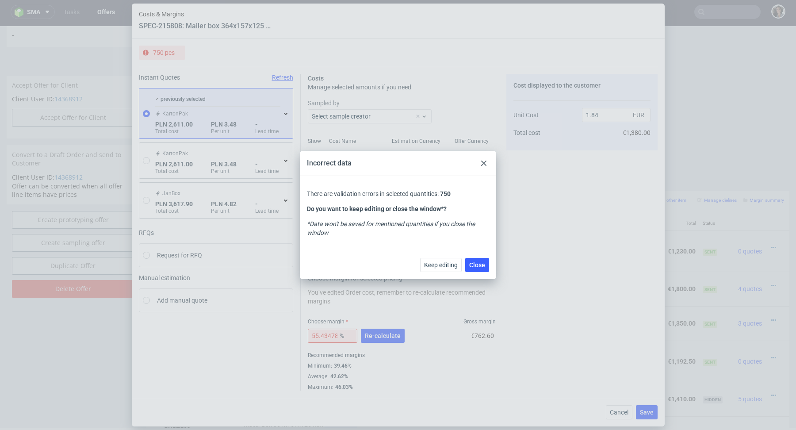
click at [482, 163] on icon at bounding box center [483, 162] width 5 height 5
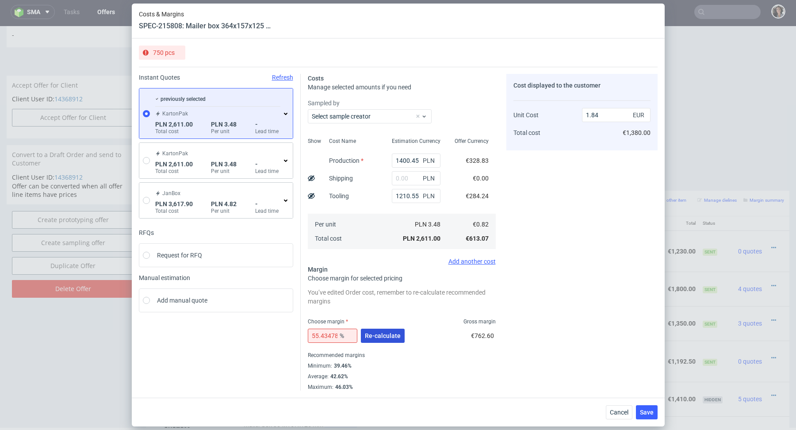
click at [383, 330] on button "Re-calculate" at bounding box center [383, 335] width 44 height 14
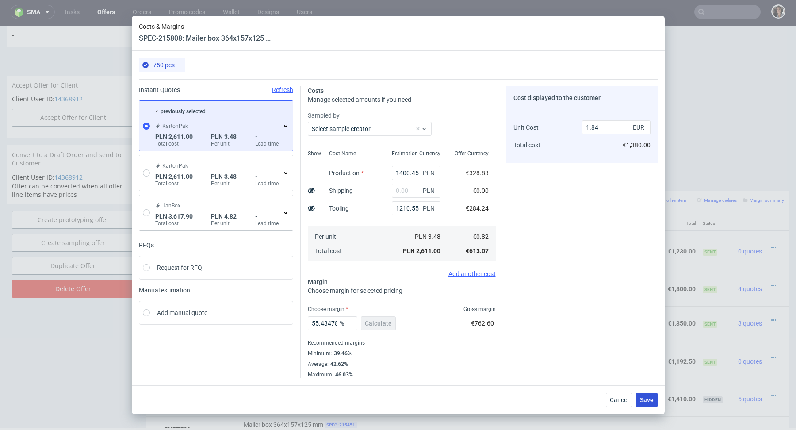
click at [649, 406] on button "Save" at bounding box center [647, 400] width 22 height 14
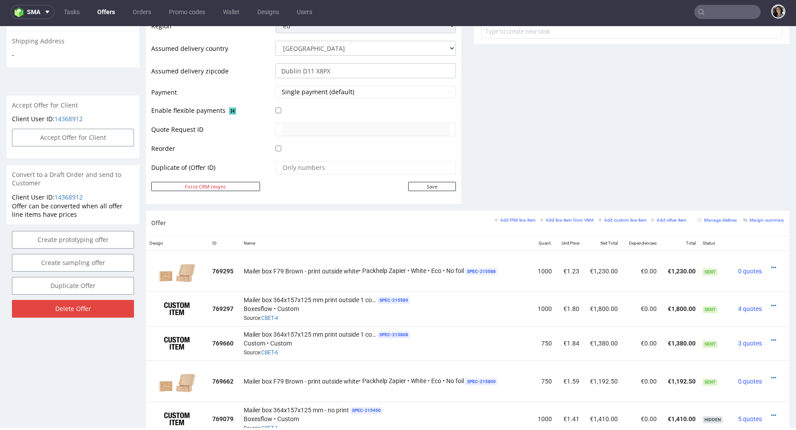
scroll to position [432, 0]
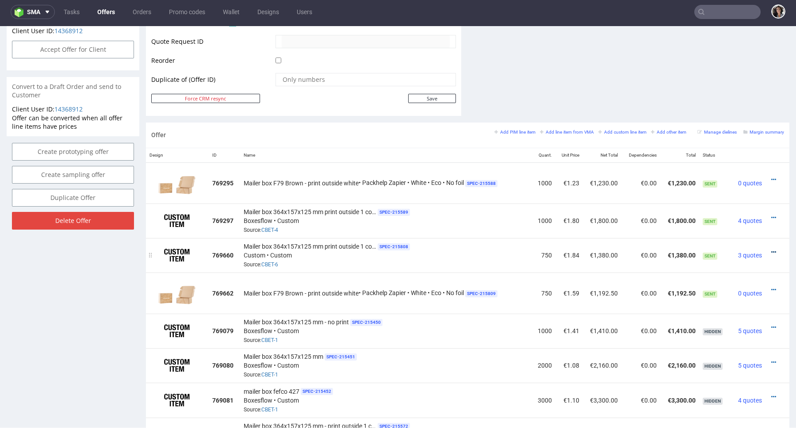
click at [771, 249] on icon at bounding box center [773, 252] width 5 height 6
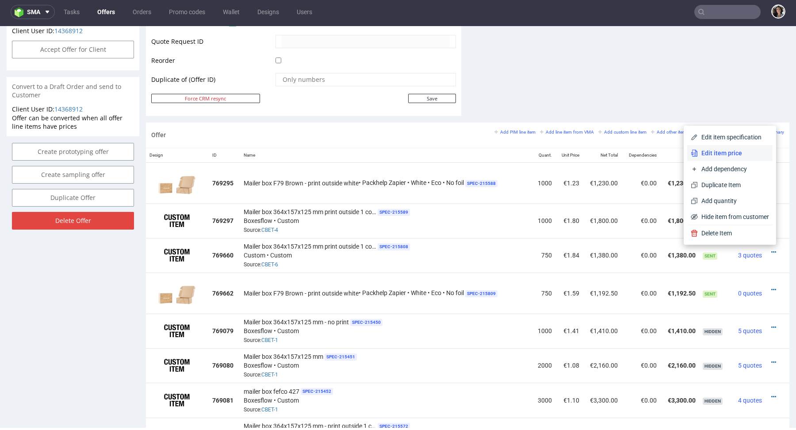
click at [729, 151] on span "Edit item price" at bounding box center [733, 153] width 71 height 9
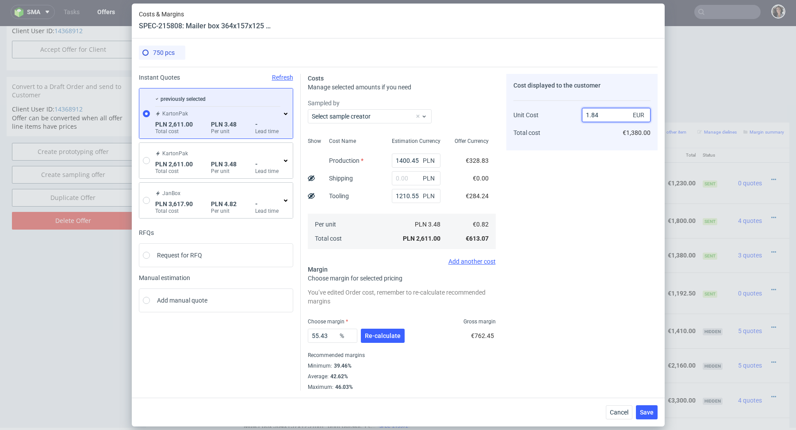
click at [616, 118] on input "1.84" at bounding box center [616, 115] width 69 height 14
type input "1.89"
type input "56.613756613756614"
type input "1.89"
click at [578, 189] on div "Cost displayed to the customer Unit Cost Total cost 1.89 EUR €1,417.50" at bounding box center [581, 232] width 151 height 317
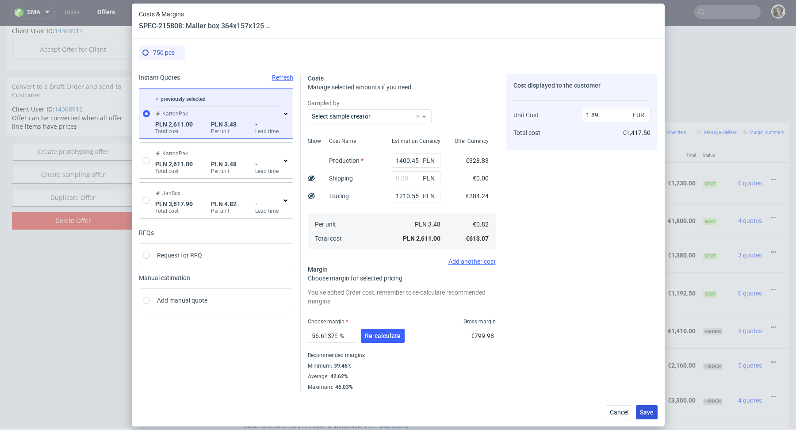
click at [652, 411] on span "Save" at bounding box center [647, 412] width 14 height 6
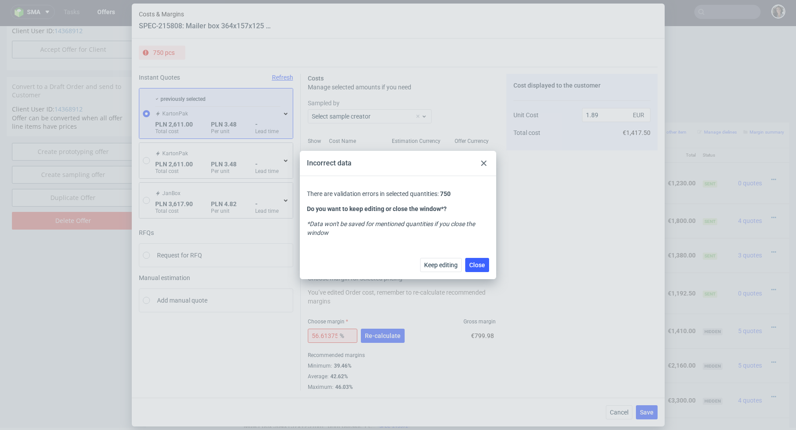
click at [484, 162] on icon at bounding box center [483, 162] width 5 height 5
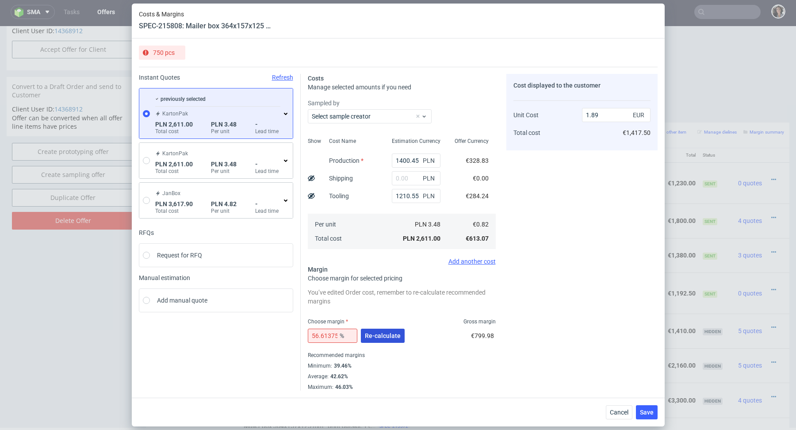
click at [386, 332] on span "Re-calculate" at bounding box center [383, 335] width 36 height 6
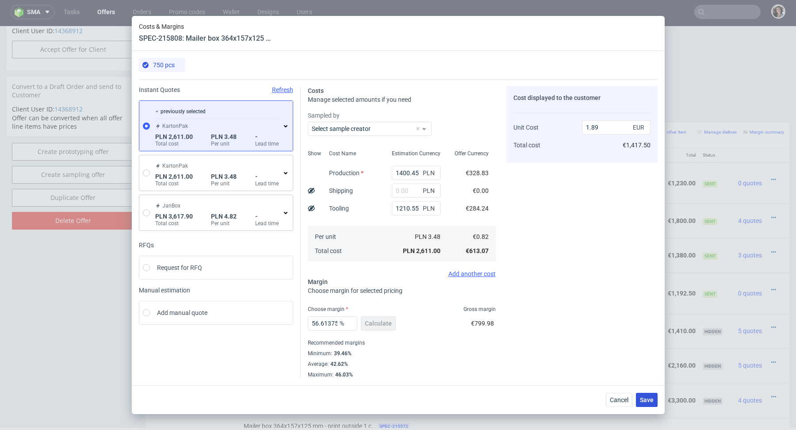
click at [652, 397] on span "Save" at bounding box center [647, 400] width 14 height 6
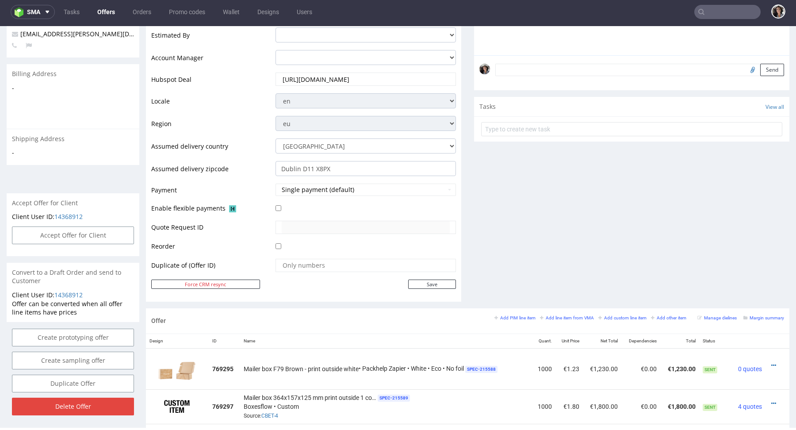
scroll to position [0, 0]
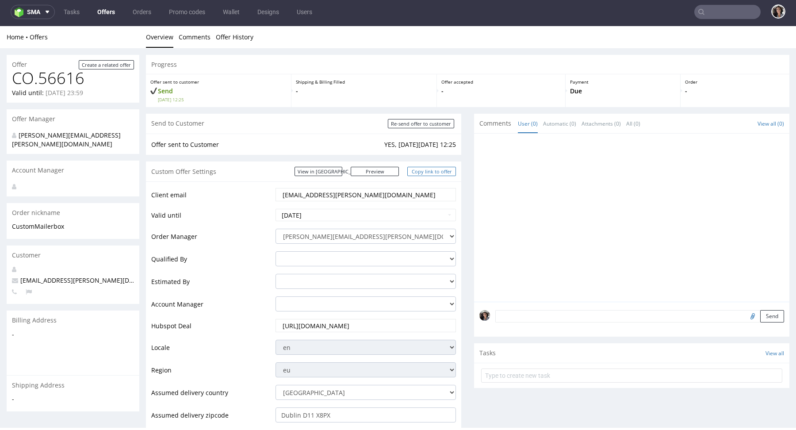
click at [442, 170] on link "Copy link to offer" at bounding box center [431, 171] width 49 height 9
click at [340, 170] on link "View in [GEOGRAPHIC_DATA]" at bounding box center [318, 171] width 48 height 9
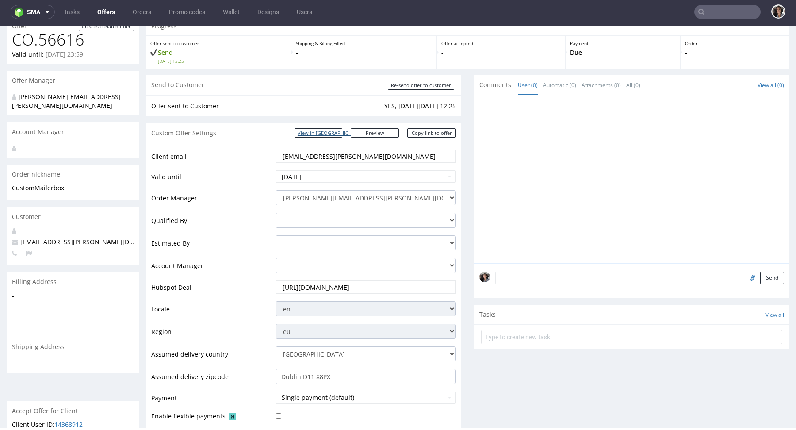
scroll to position [96, 0]
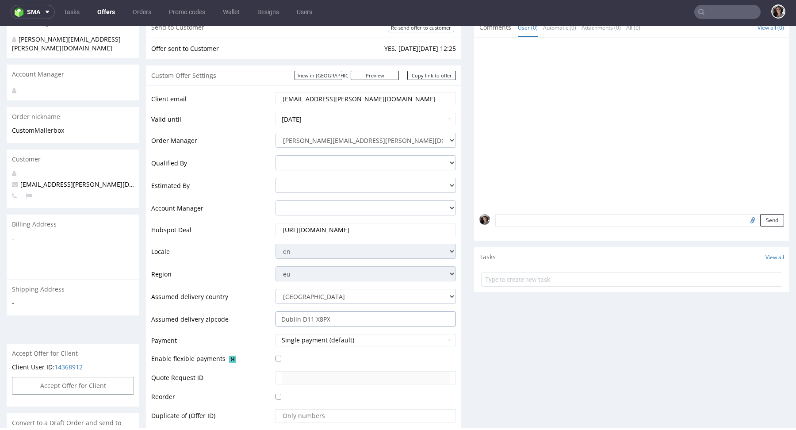
click at [335, 314] on input "Dublin D11 X8PX" at bounding box center [365, 318] width 180 height 15
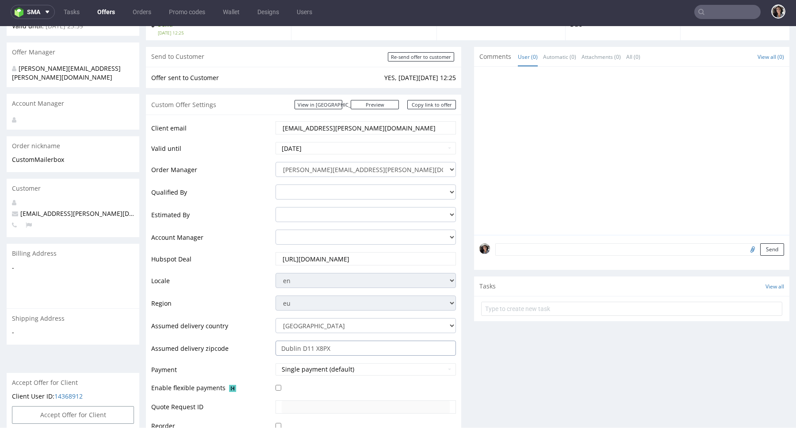
scroll to position [8, 0]
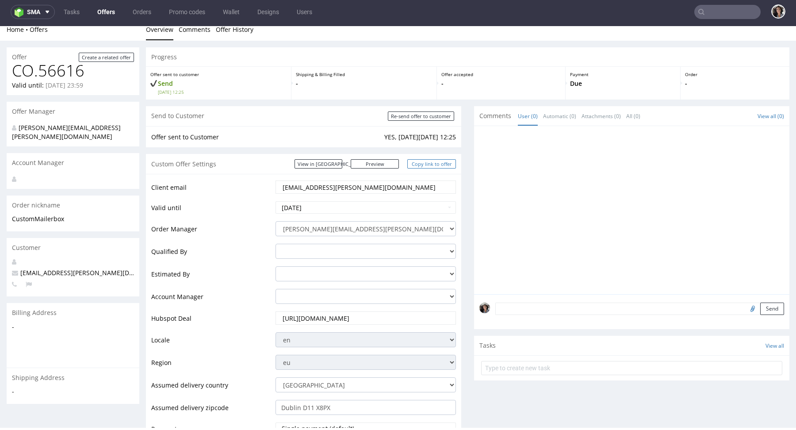
click at [439, 165] on link "Copy link to offer" at bounding box center [431, 163] width 49 height 9
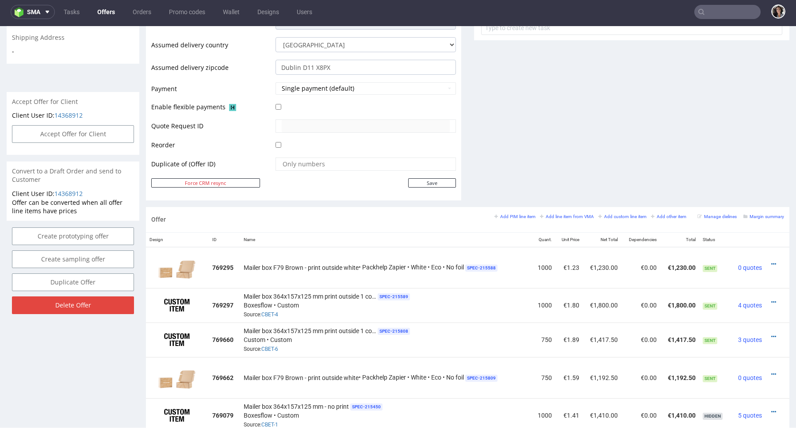
scroll to position [389, 0]
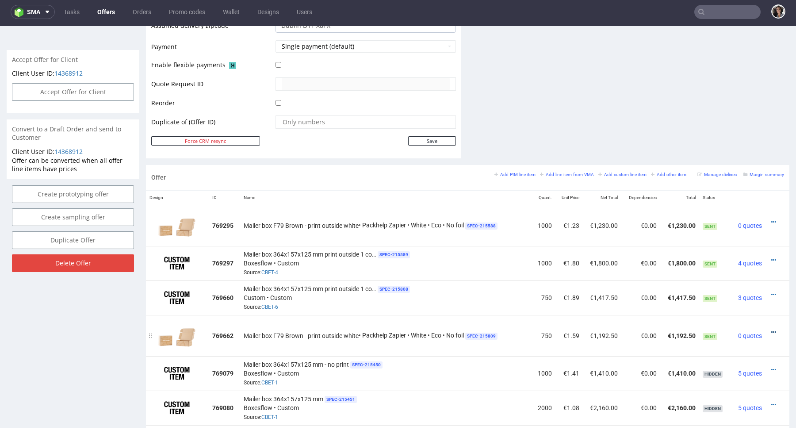
click at [771, 329] on icon at bounding box center [773, 332] width 5 height 6
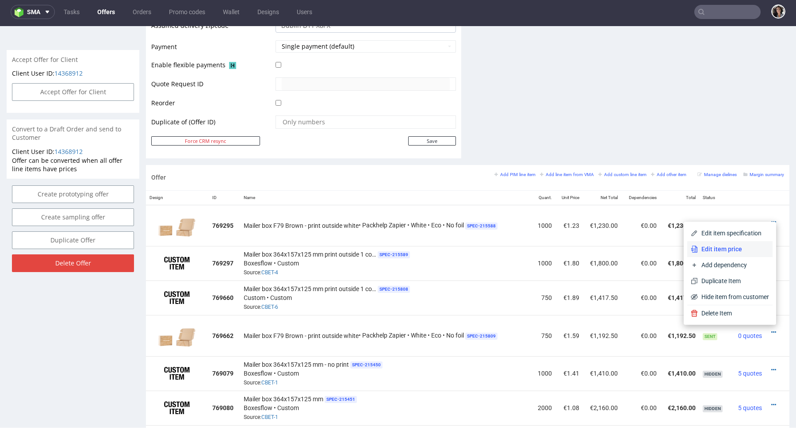
click at [722, 253] on span "Edit item price" at bounding box center [733, 248] width 71 height 9
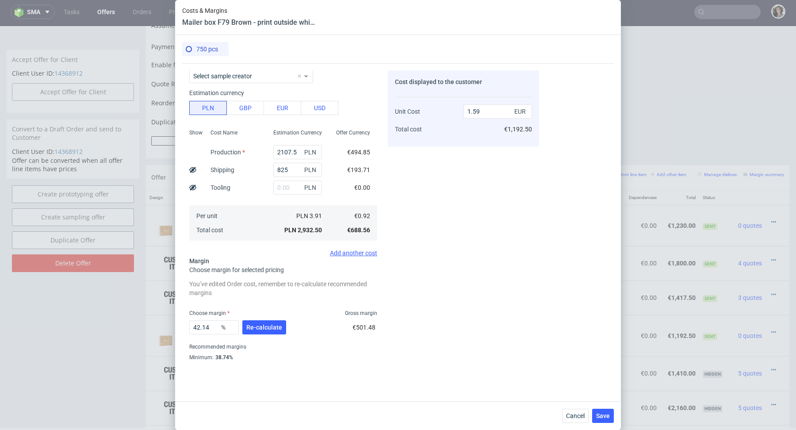
scroll to position [42, 0]
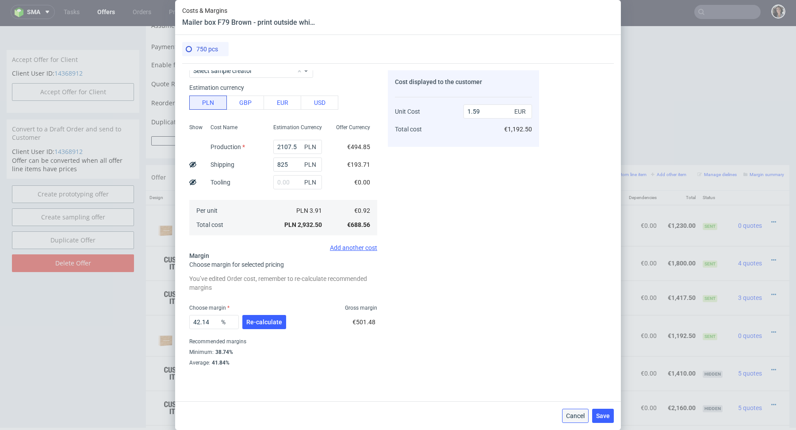
click at [570, 416] on span "Cancel" at bounding box center [575, 415] width 19 height 6
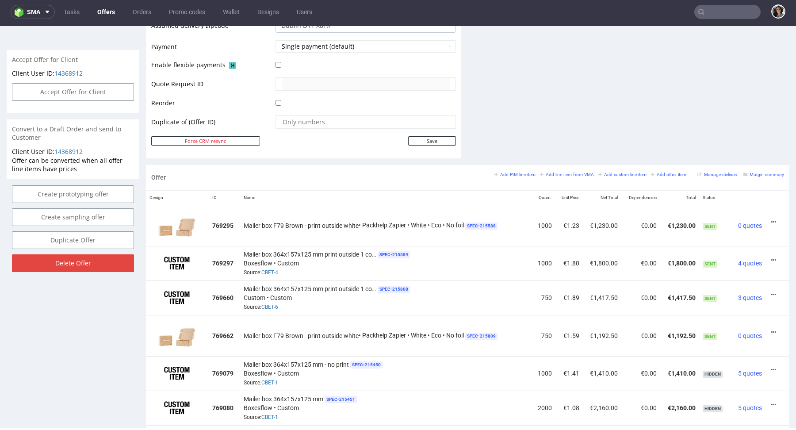
scroll to position [0, 0]
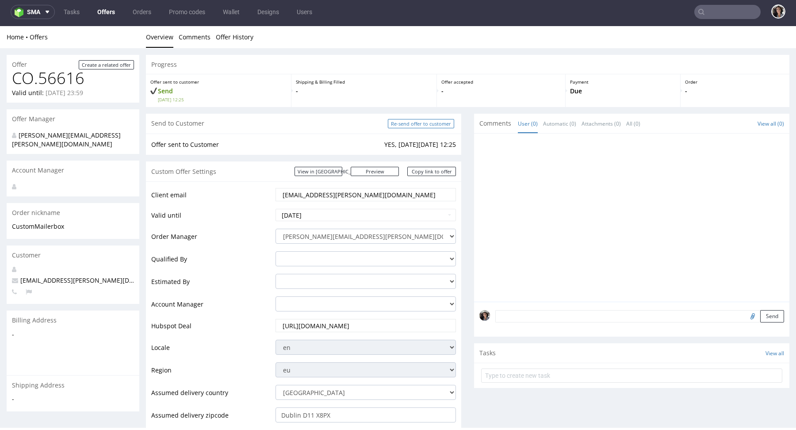
click at [425, 123] on input "Re-send offer to customer" at bounding box center [421, 123] width 66 height 9
type input "In progress..."
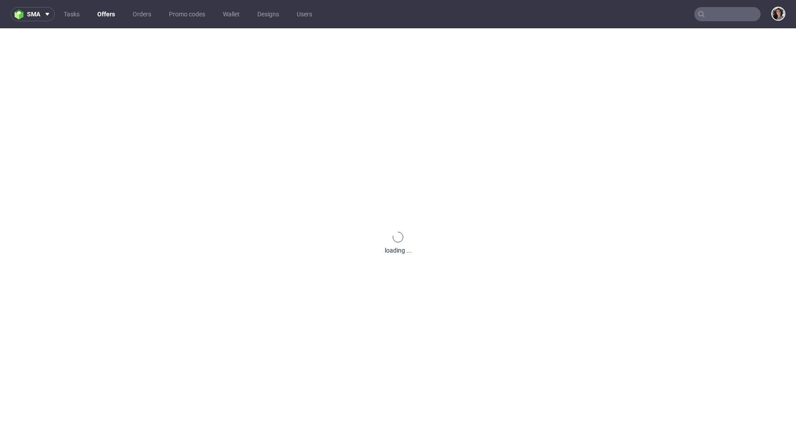
click at [732, 11] on input "text" at bounding box center [727, 14] width 66 height 14
paste input "[EMAIL_ADDRESS][DOMAIN_NAME]"
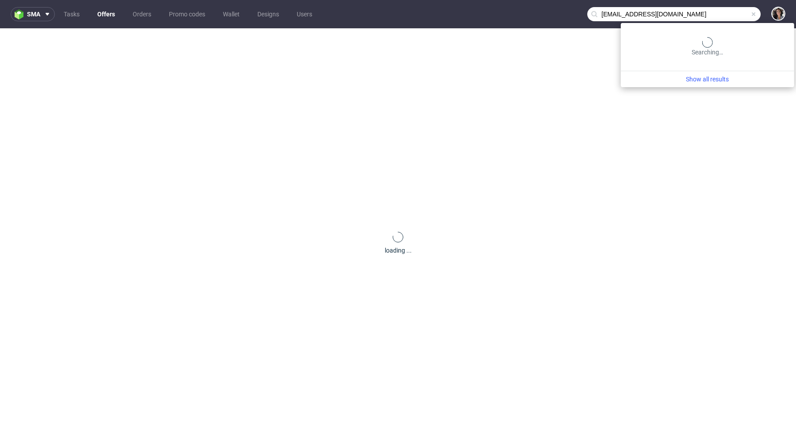
type input "[EMAIL_ADDRESS][DOMAIN_NAME]"
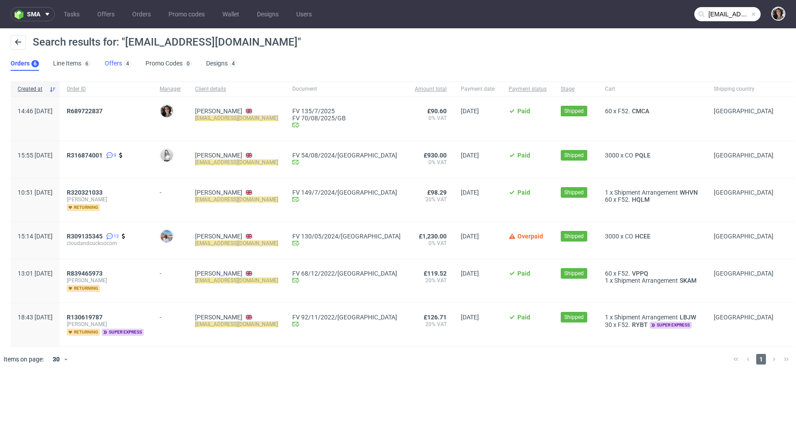
click at [119, 63] on link "Offers 4" at bounding box center [118, 64] width 27 height 14
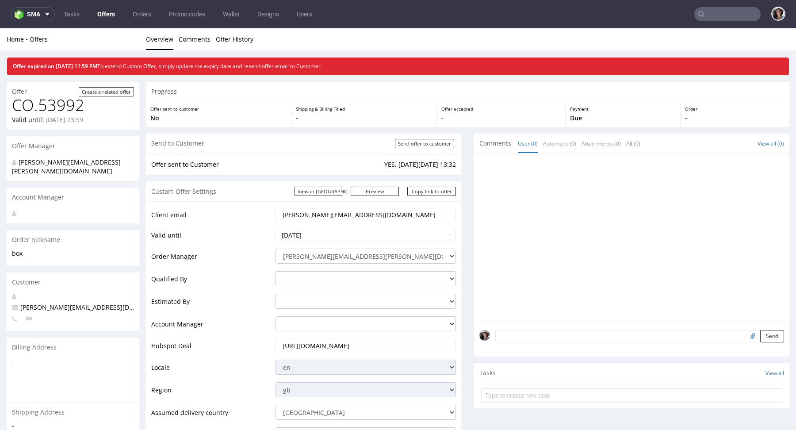
click at [105, 16] on link "Offers" at bounding box center [106, 14] width 28 height 14
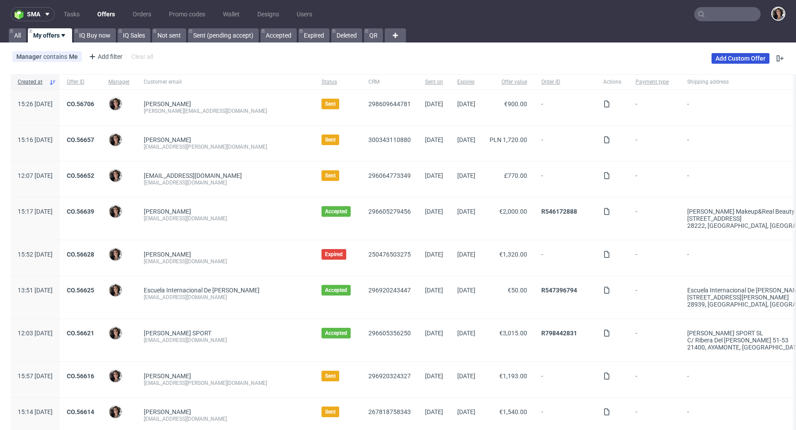
click at [726, 54] on link "Add Custom Offer" at bounding box center [740, 58] width 58 height 11
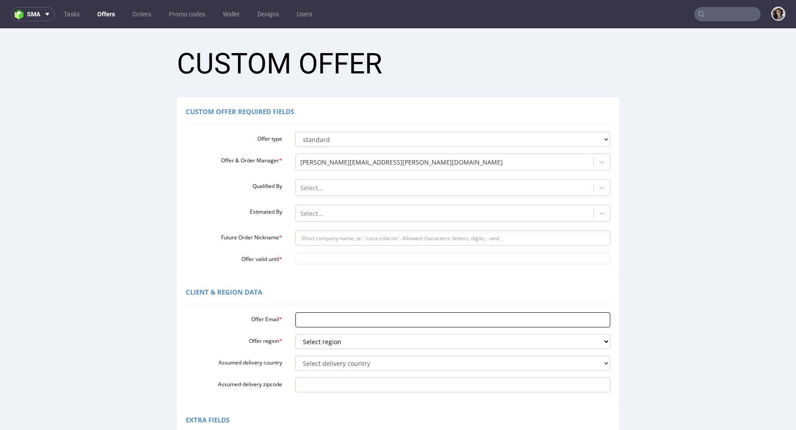
click at [318, 314] on input "Offer Email *" at bounding box center [452, 319] width 315 height 15
paste input "cloudandcuckoo@gmail.com"
type input "cloudandcuckoo@gmail.com"
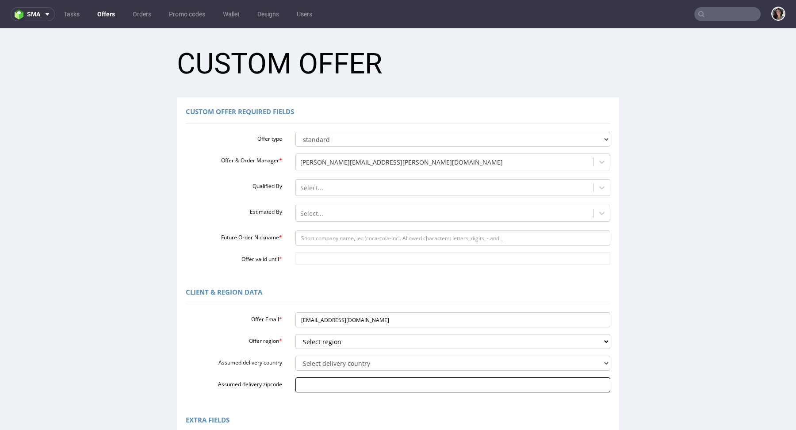
click at [332, 387] on input "Assumed delivery zipcode" at bounding box center [452, 384] width 315 height 15
paste input "NOTTINGHAM NG8 1HL"
type input "NOTTINGHAM NG8 1HL"
click at [328, 366] on select "Select delivery country Andorra Afghanistan Anguilla Albania Armenia Antarctica…" at bounding box center [452, 362] width 315 height 15
select select "77"
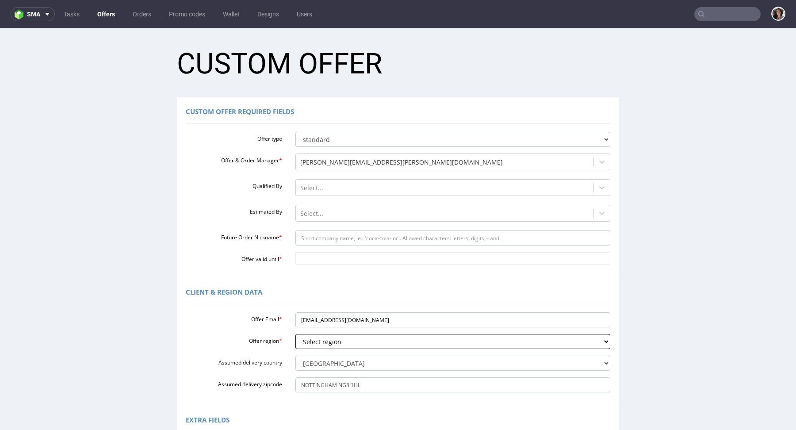
click at [330, 343] on select "Select region eu gb de pl fr it es" at bounding box center [452, 341] width 315 height 15
select select "gb"
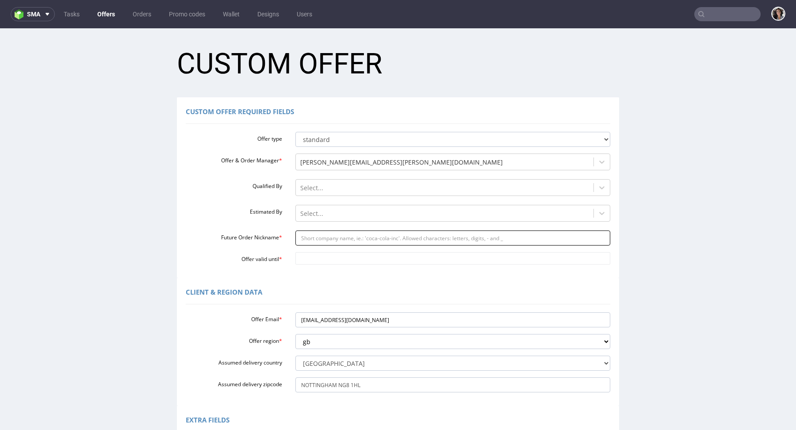
click at [336, 234] on input "Future Order Nickname *" at bounding box center [452, 237] width 315 height 15
type input "c"
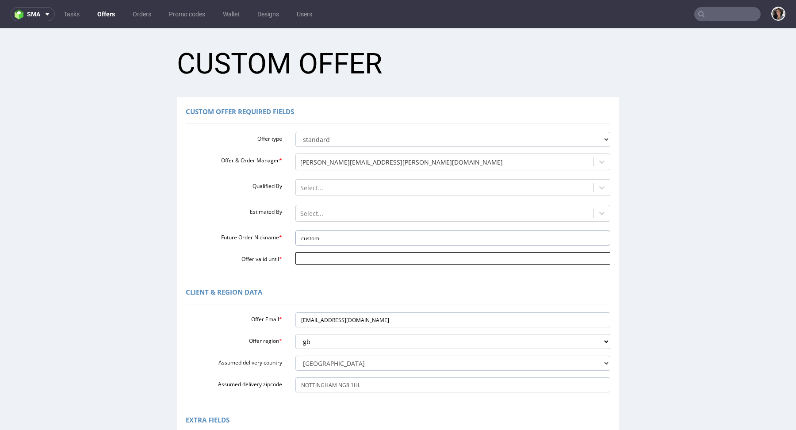
type input "custom"
click at [317, 260] on input "Offer valid until *" at bounding box center [452, 258] width 315 height 12
click at [362, 190] on td "12" at bounding box center [367, 192] width 13 height 13
type input "2025-09-12"
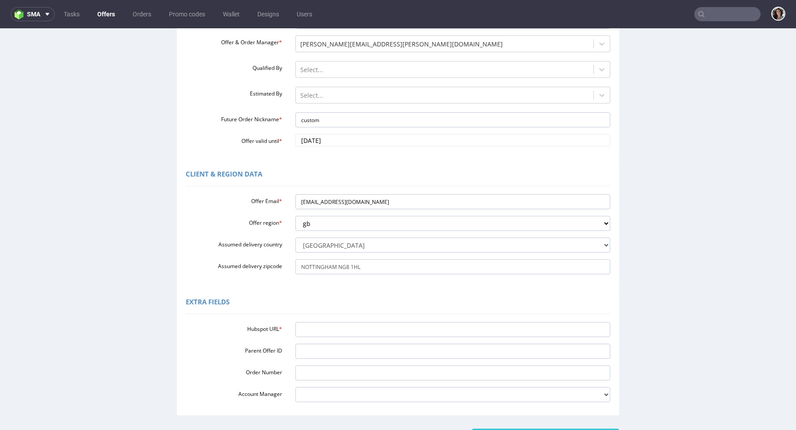
scroll to position [158, 0]
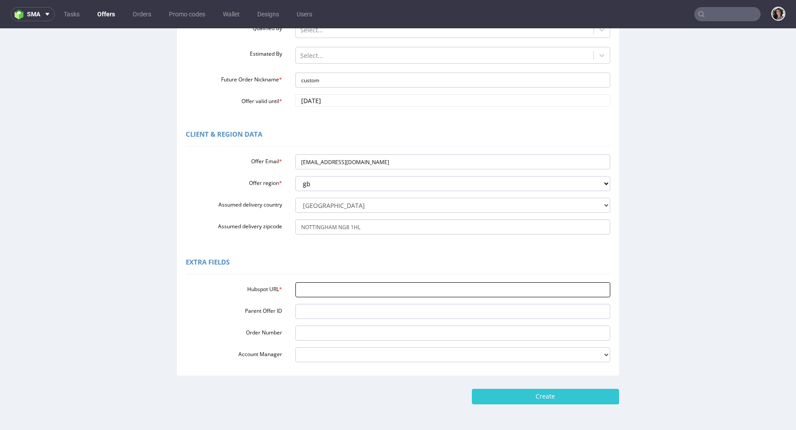
click at [321, 285] on input "Hubspot URL *" at bounding box center [452, 289] width 315 height 15
paste input "https://app-eu1.hubspot.com/contacts/25600958/record/0-3/296009734359/"
type input "https://app-eu1.hubspot.com/contacts/25600958/record/0-3/296009734359/"
click at [545, 393] on input "Create" at bounding box center [545, 396] width 147 height 15
type input "Please wait..."
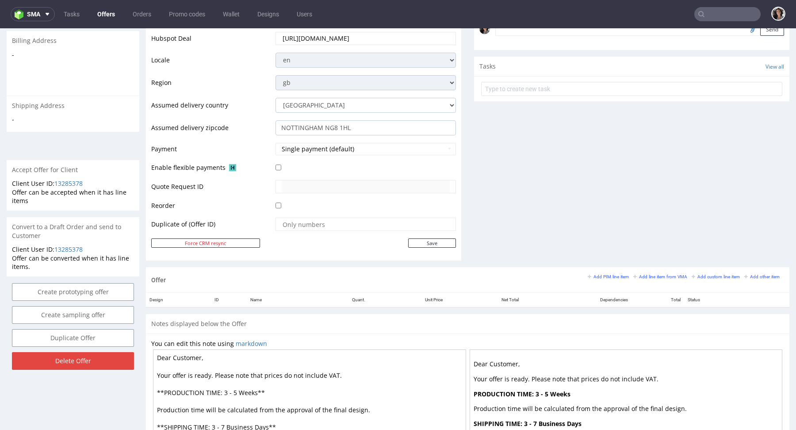
scroll to position [318, 0]
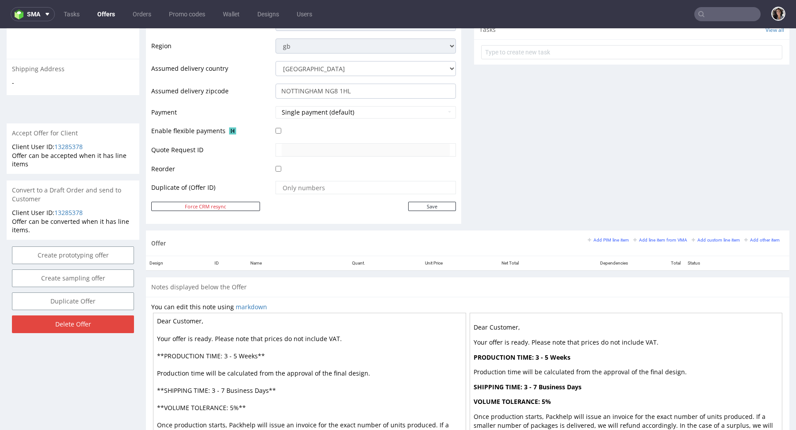
drag, startPoint x: 265, startPoint y: 387, endPoint x: 226, endPoint y: 387, distance: 39.3
click at [226, 387] on textarea "Dear Customer, Your offer is ready. Please note that prices do not include VAT.…" at bounding box center [309, 390] width 313 height 155
drag, startPoint x: 256, startPoint y: 352, endPoint x: 223, endPoint y: 353, distance: 33.2
click at [223, 353] on textarea "Dear Customer, Your offer is ready. Please note that prices do not include VAT.…" at bounding box center [309, 390] width 313 height 155
paste textarea "Business Days"
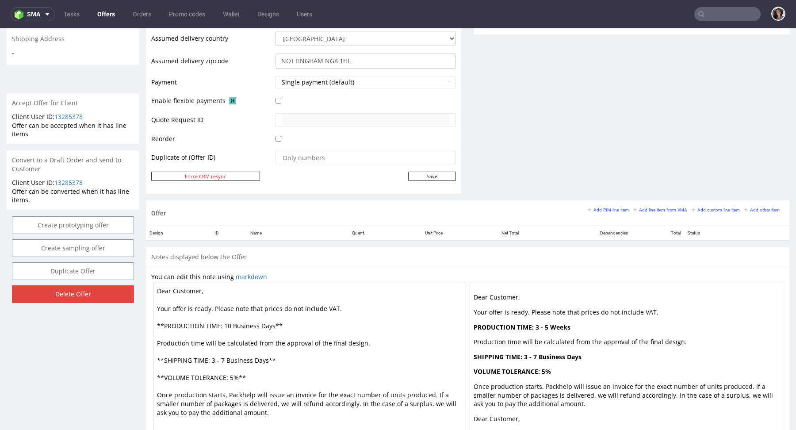
scroll to position [387, 0]
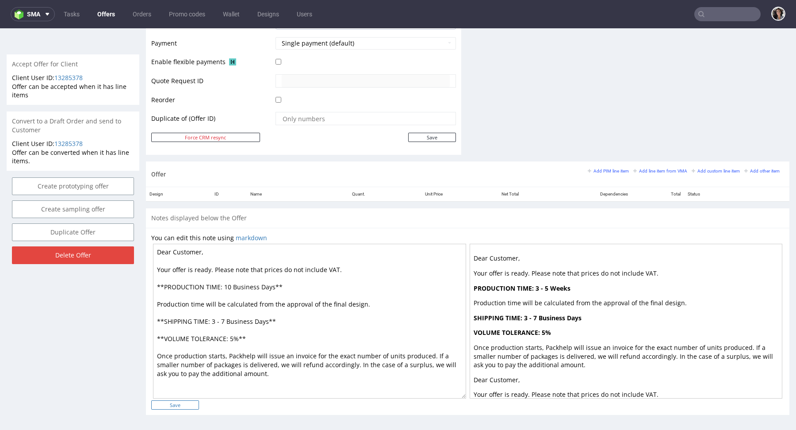
type textarea "Dear Customer, Your offer is ready. Please note that prices do not include VAT.…"
click at [194, 400] on input "Save" at bounding box center [175, 404] width 48 height 9
type input "In progress..."
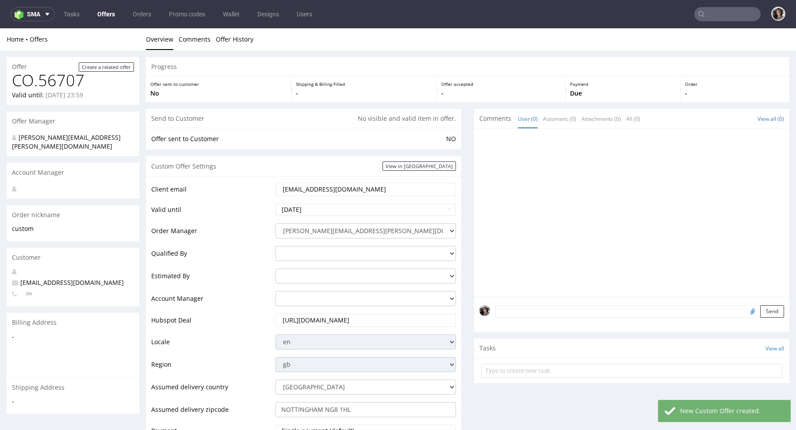
scroll to position [396, 0]
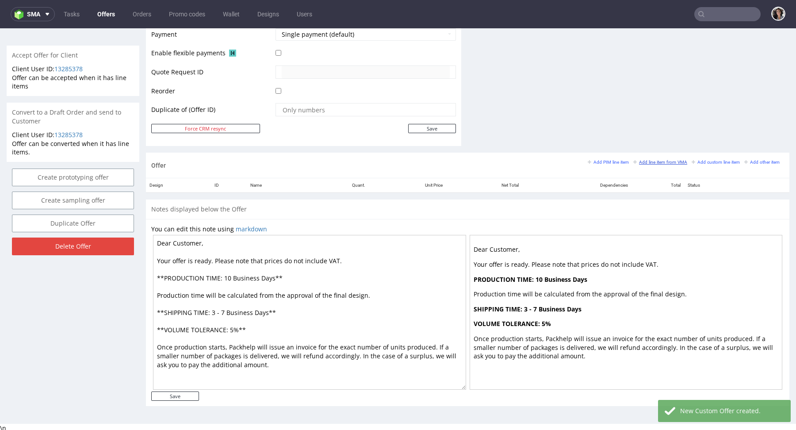
click at [660, 160] on small "Add line item from VMA" at bounding box center [660, 162] width 54 height 5
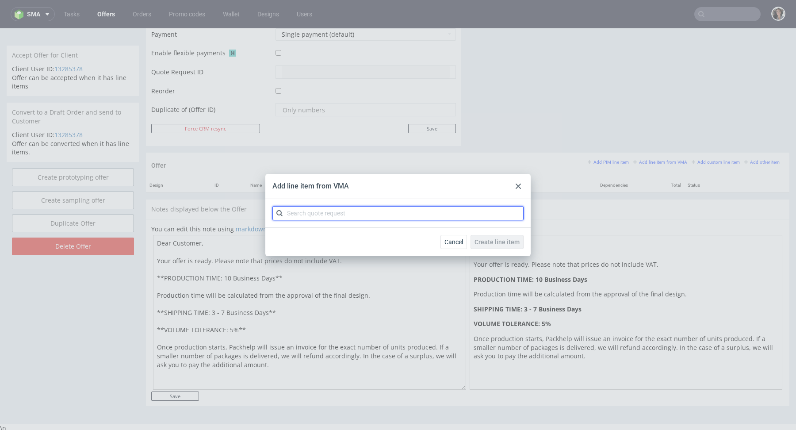
click at [351, 206] on input "text" at bounding box center [397, 213] width 251 height 14
paste input "CACL"
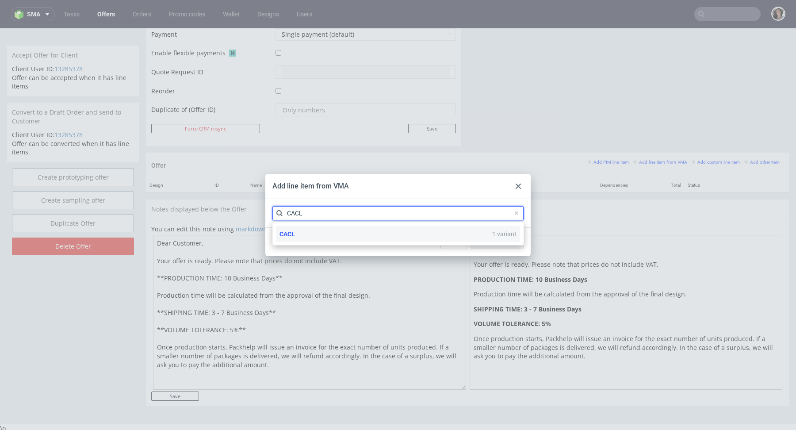
type input "CACL"
click at [298, 232] on div "CACL 1 variant" at bounding box center [398, 234] width 244 height 16
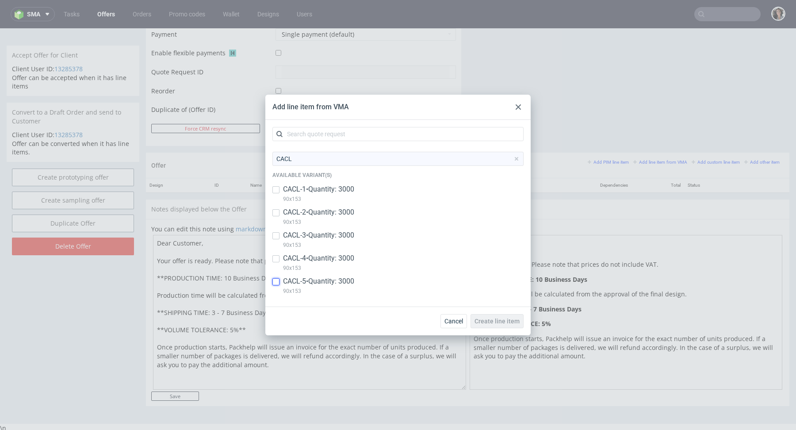
click at [278, 282] on input "checkbox" at bounding box center [275, 281] width 7 height 7
checkbox input "true"
click at [510, 324] on span "Create line item" at bounding box center [496, 321] width 45 height 6
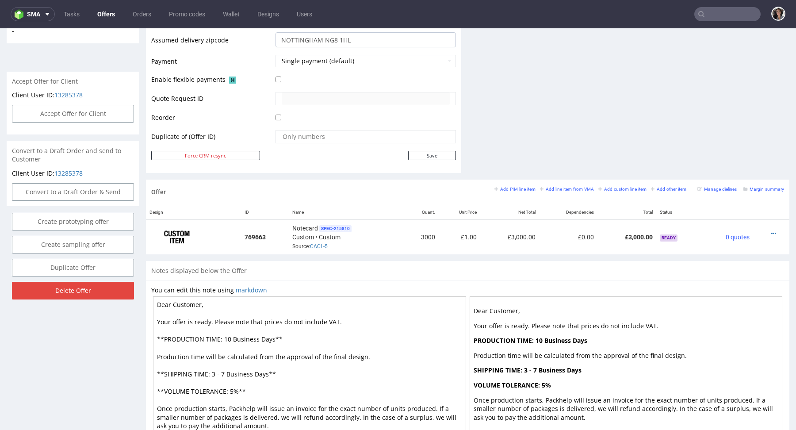
scroll to position [416, 0]
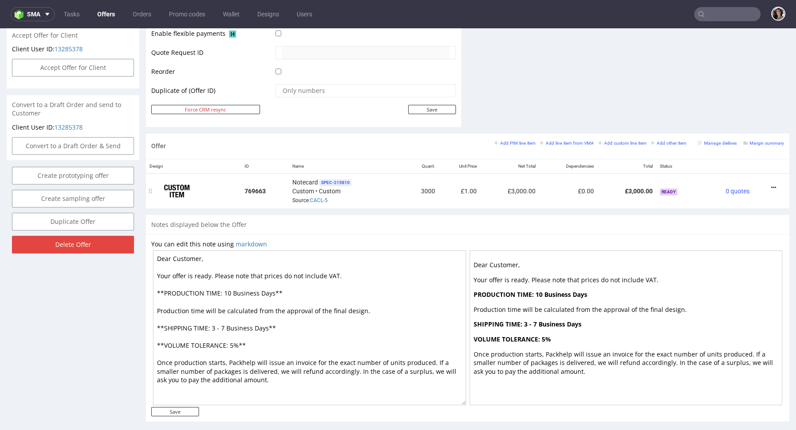
click at [771, 184] on icon at bounding box center [773, 187] width 5 height 6
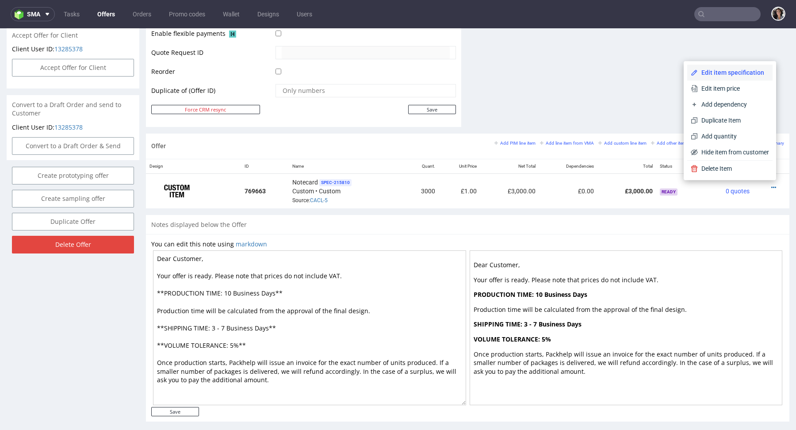
click at [715, 73] on span "Edit item specification" at bounding box center [733, 72] width 71 height 9
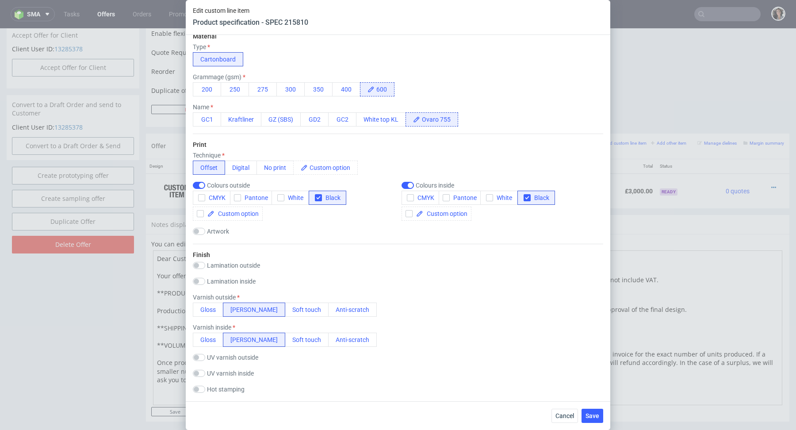
scroll to position [250, 0]
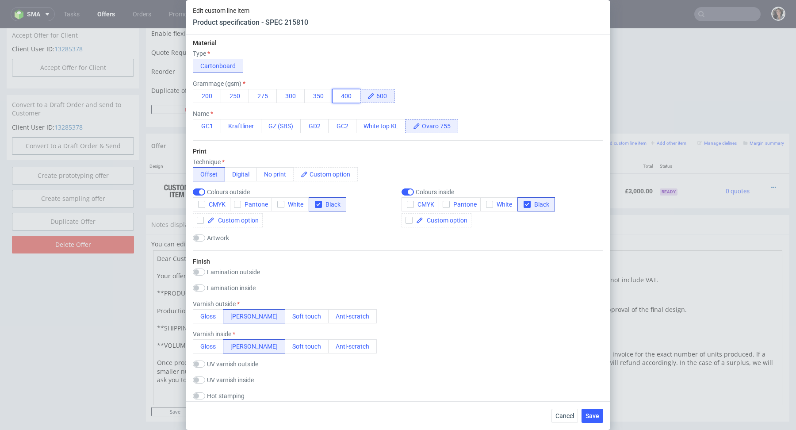
click at [345, 94] on button "400" at bounding box center [346, 96] width 28 height 14
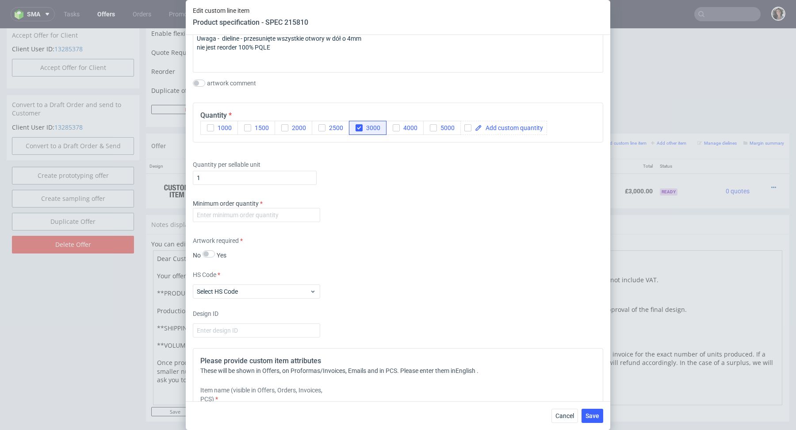
scroll to position [1048, 0]
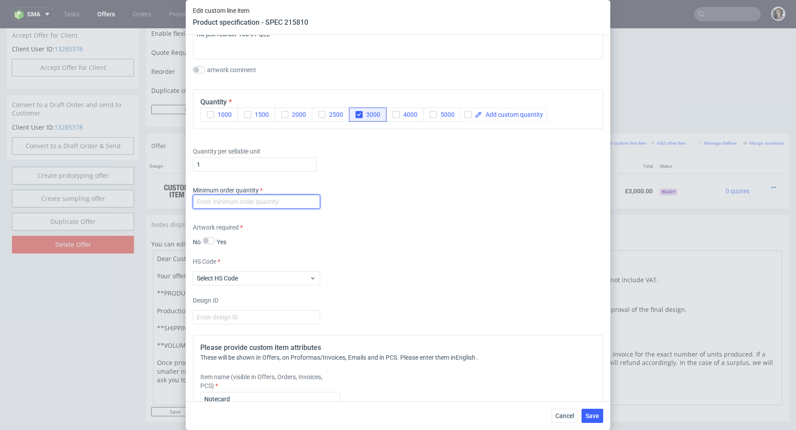
click at [288, 198] on input "number" at bounding box center [256, 202] width 127 height 14
type input "1"
click at [423, 208] on div "Minimum order quantity 1" at bounding box center [398, 199] width 410 height 27
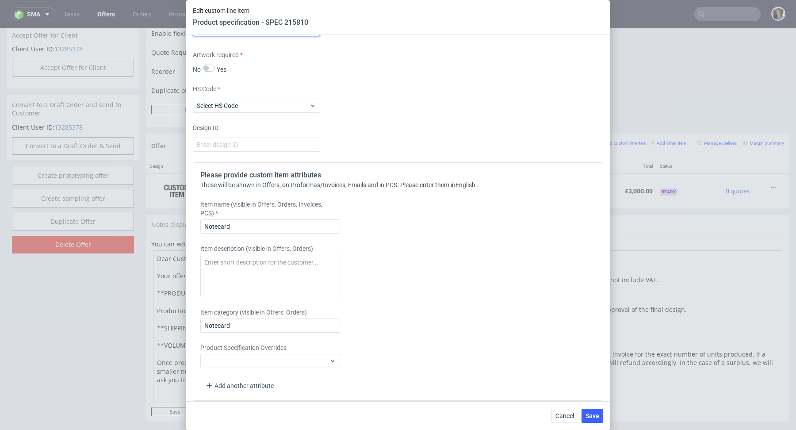
scroll to position [1224, 0]
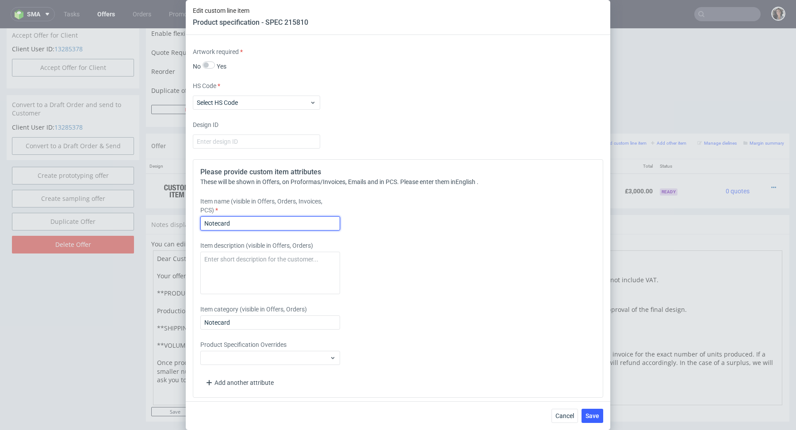
click at [298, 220] on input "Notecard" at bounding box center [270, 223] width 140 height 14
click at [291, 218] on input "Notecard 400 gsm" at bounding box center [270, 223] width 140 height 14
type input "Notecard 400 gsm"
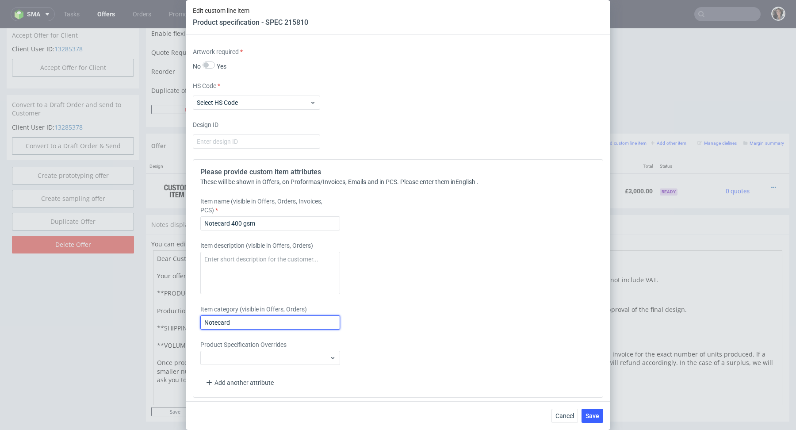
click at [269, 323] on input "Notecard" at bounding box center [270, 322] width 140 height 14
paste input "400 gsm"
type input "Notecard 400 gsm"
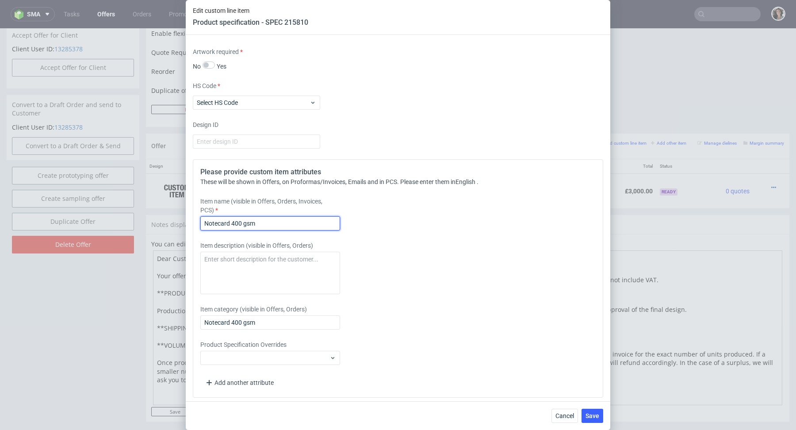
click at [283, 223] on input "Notecard 400 gsm" at bounding box center [270, 223] width 140 height 14
type input "Notecard 400 gsm - new dieline"
click at [279, 317] on input "Notecard 400 gsm" at bounding box center [270, 322] width 140 height 14
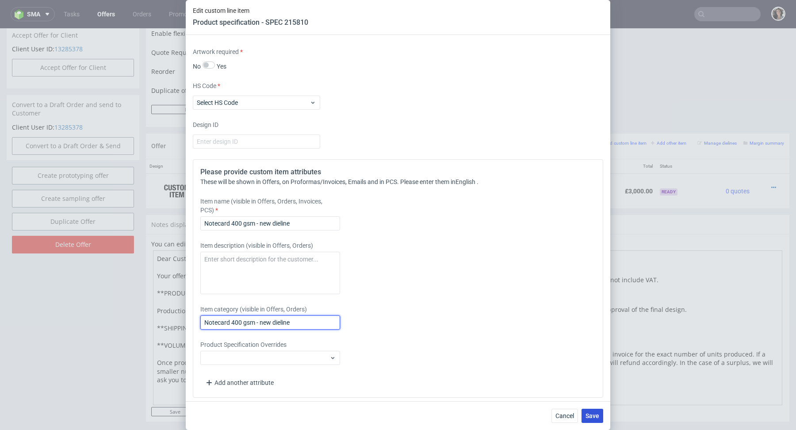
type input "Notecard 400 gsm - new dieline"
click at [594, 419] on button "Save" at bounding box center [592, 415] width 22 height 14
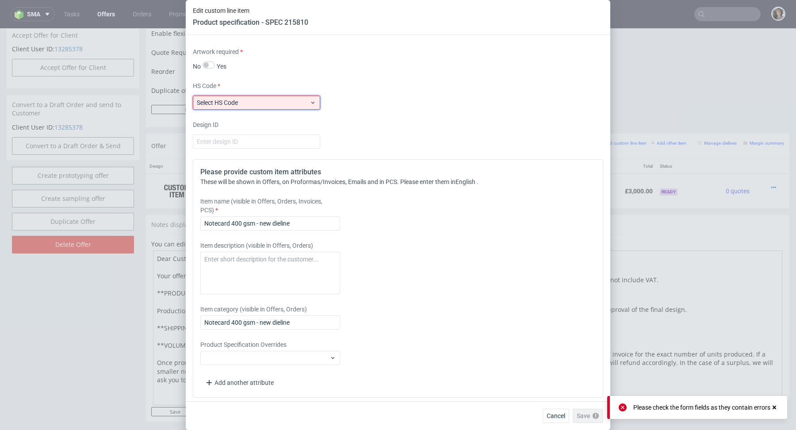
click at [289, 100] on span "Select HS Code" at bounding box center [253, 102] width 113 height 9
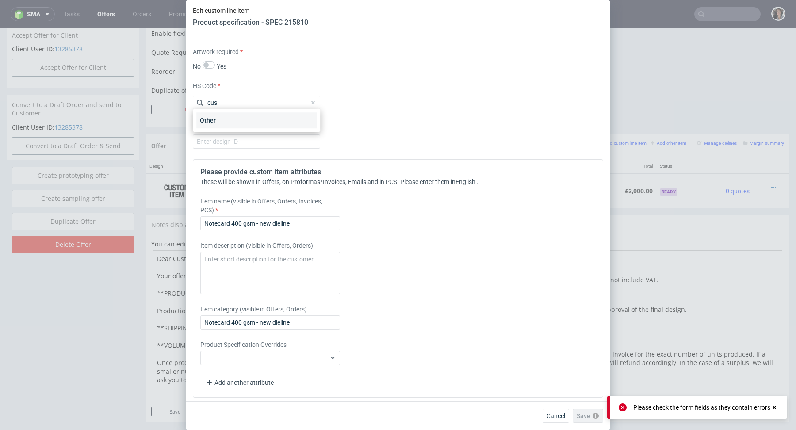
type input "cus"
click at [278, 114] on div "Other" at bounding box center [256, 120] width 120 height 16
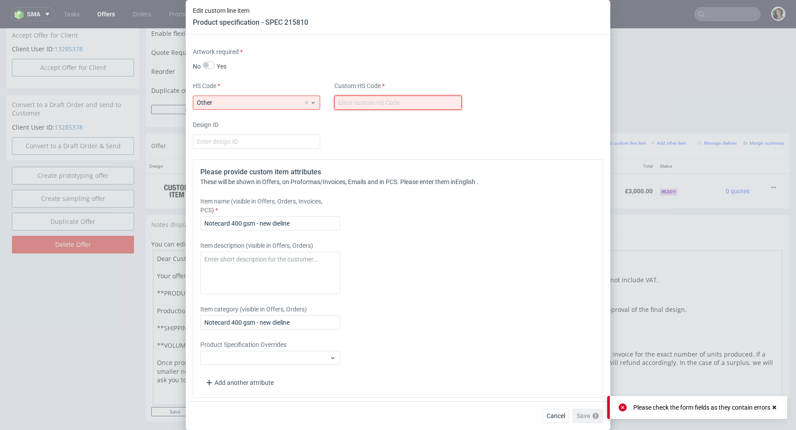
click at [377, 101] on input "text" at bounding box center [397, 102] width 127 height 14
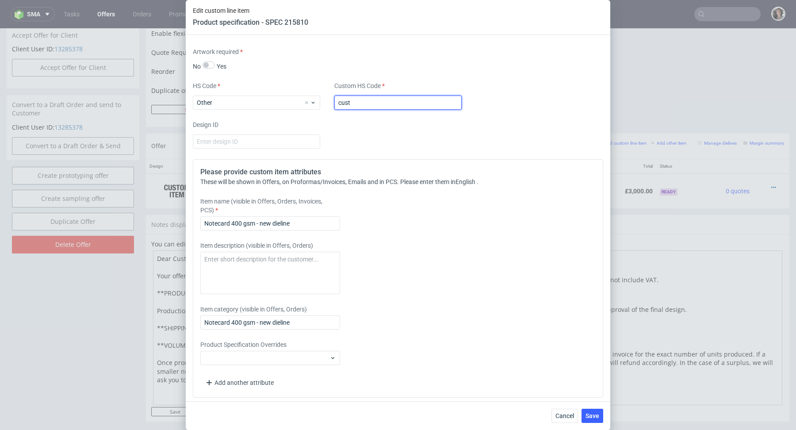
type input "custom"
click at [586, 405] on div "Cancel Save" at bounding box center [398, 415] width 424 height 29
click at [590, 414] on span "Save" at bounding box center [592, 415] width 14 height 6
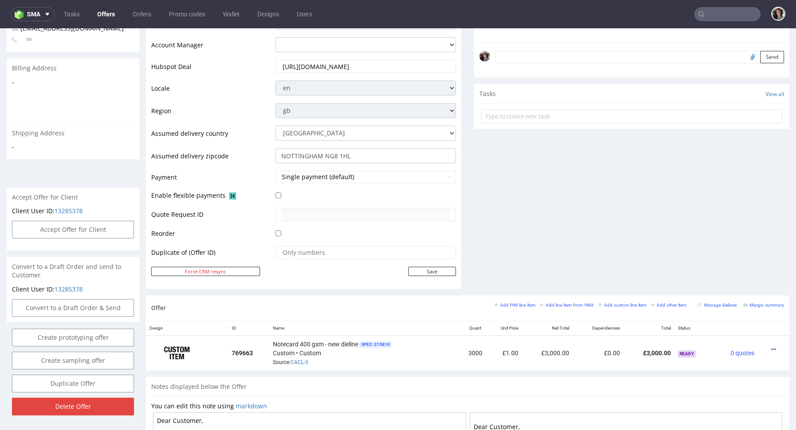
scroll to position [424, 0]
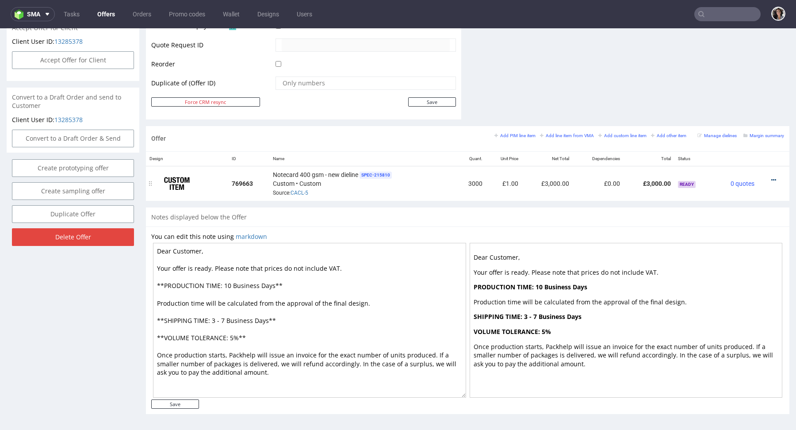
click at [771, 177] on icon at bounding box center [773, 180] width 5 height 6
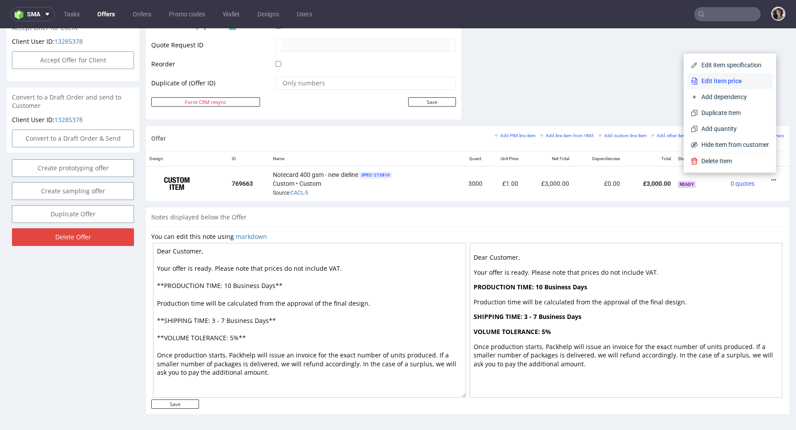
click at [706, 84] on span "Edit item price" at bounding box center [733, 80] width 71 height 9
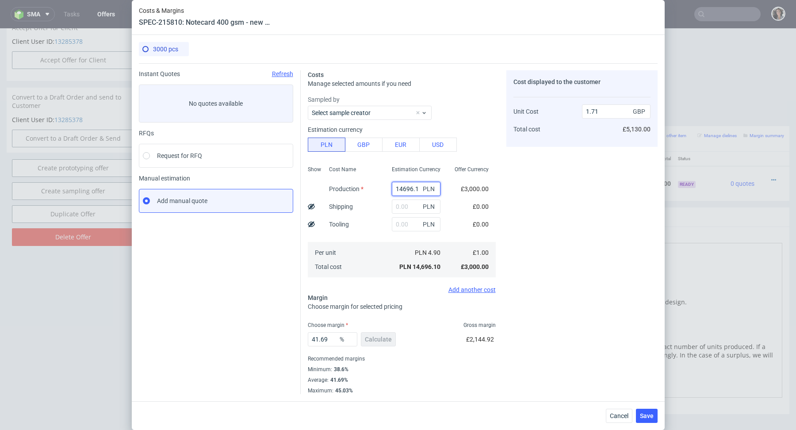
click at [412, 192] on input "14696.1" at bounding box center [416, 189] width 49 height 14
paste input "2130"
type input "2130"
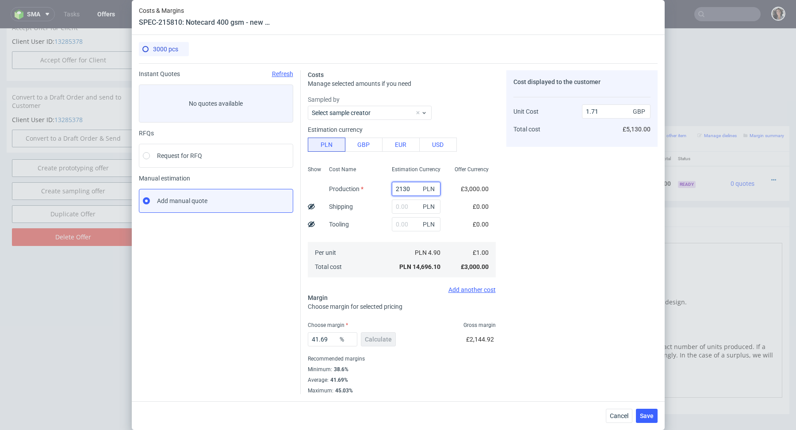
type input "0.25"
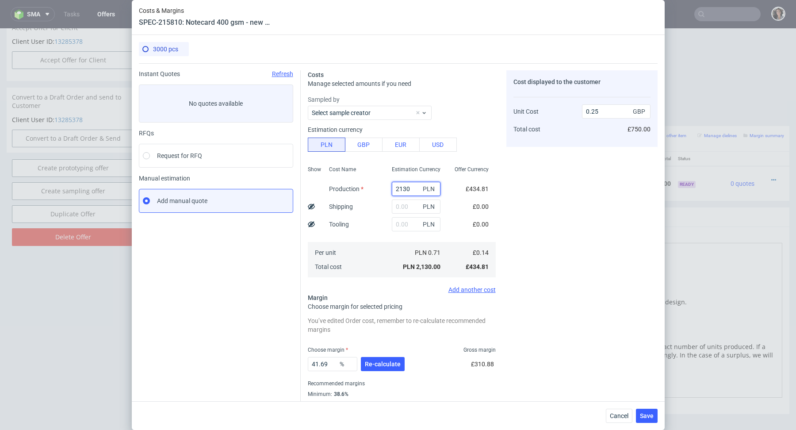
type input "2130"
click at [411, 205] on input "text" at bounding box center [416, 206] width 49 height 14
paste input "210.97"
type input "210.97"
type input "0.27"
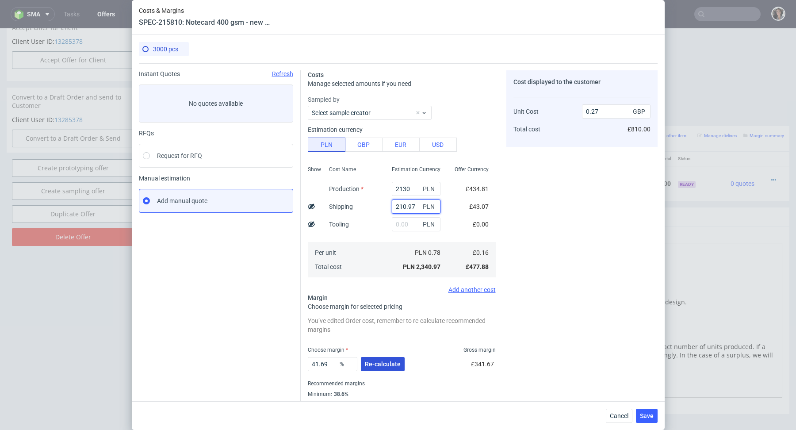
type input "210.97"
click at [386, 363] on span "Re-calculate" at bounding box center [383, 364] width 36 height 6
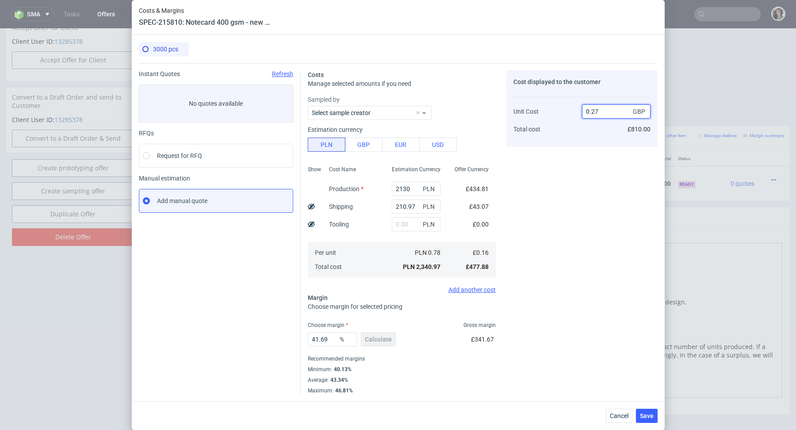
drag, startPoint x: 591, startPoint y: 111, endPoint x: 610, endPoint y: 111, distance: 19.0
click at [610, 111] on input "0.27" at bounding box center [616, 111] width 69 height 14
type input "0.32"
type input "50"
type input "0.33"
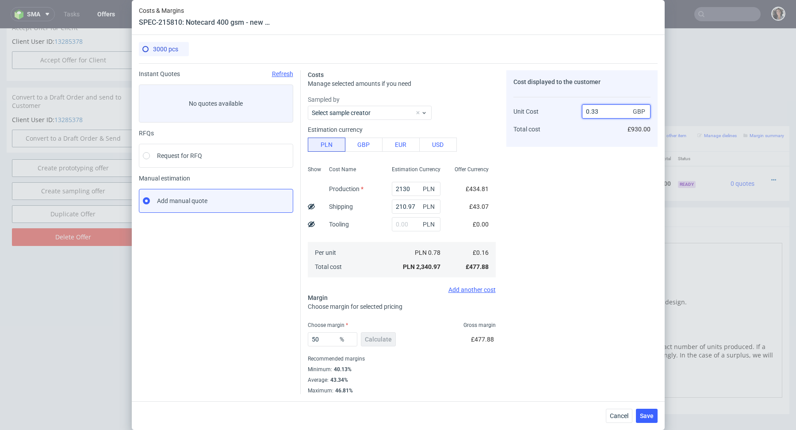
type input "51.515151515151516"
type input "0.32"
click at [652, 418] on span "Save" at bounding box center [647, 415] width 14 height 6
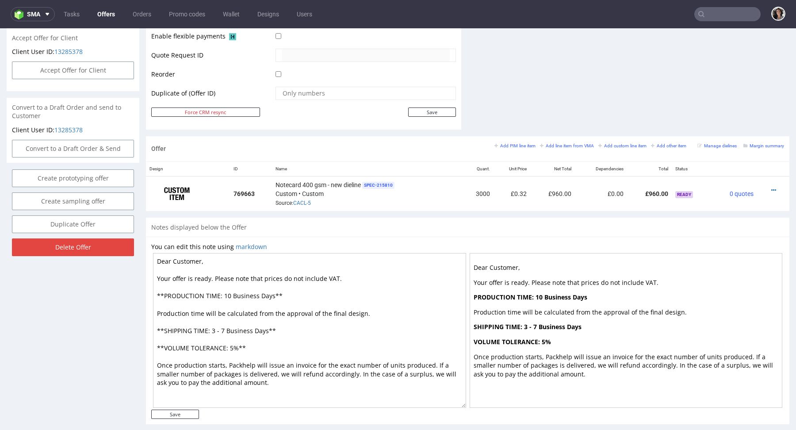
scroll to position [0, 0]
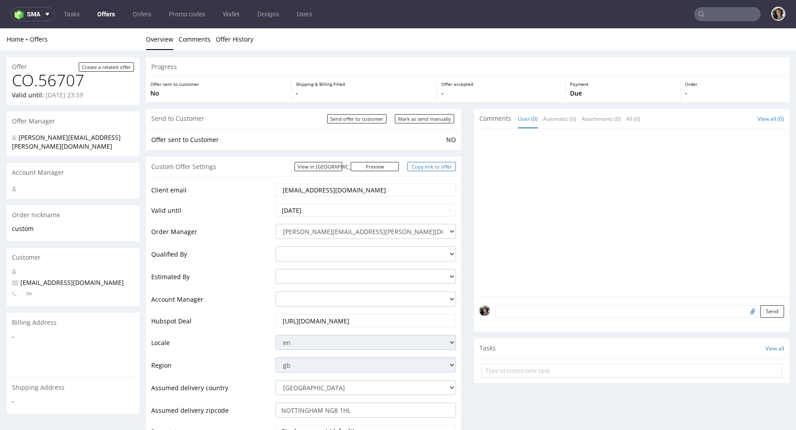
click at [445, 165] on link "Copy link to offer" at bounding box center [431, 166] width 49 height 9
click at [435, 163] on link "Copy link to offer" at bounding box center [431, 166] width 49 height 9
click at [384, 168] on link "Preview" at bounding box center [375, 166] width 49 height 9
click at [440, 116] on input "Mark as send manually" at bounding box center [424, 118] width 59 height 9
type input "In progress..."
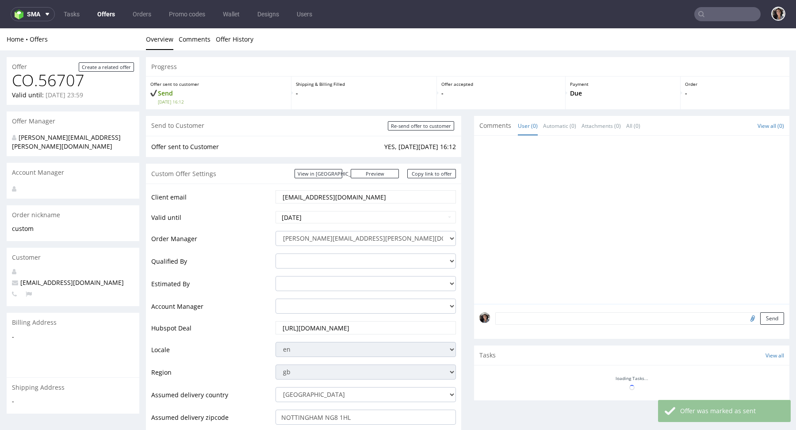
scroll to position [284, 0]
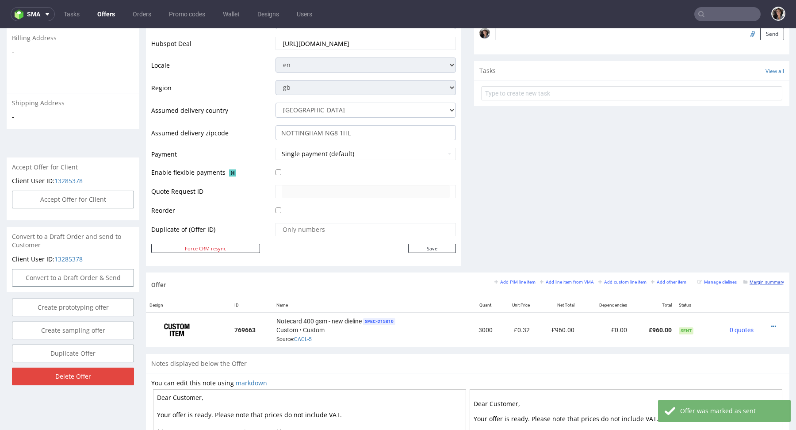
click at [756, 279] on small "Margin summary" at bounding box center [763, 281] width 41 height 5
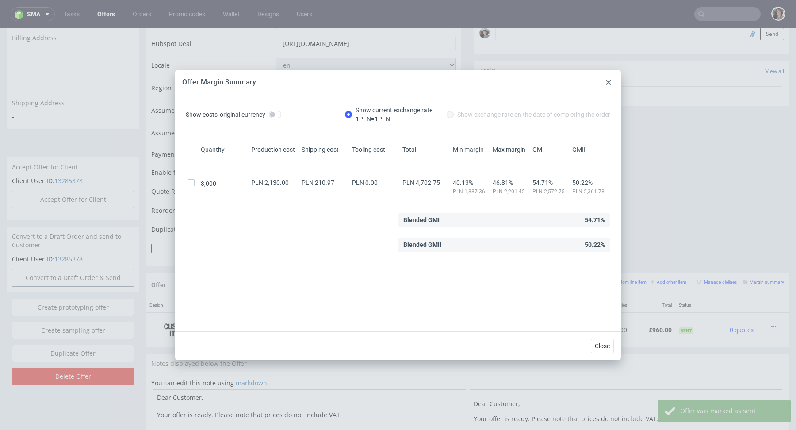
click at [607, 81] on use at bounding box center [608, 82] width 5 height 5
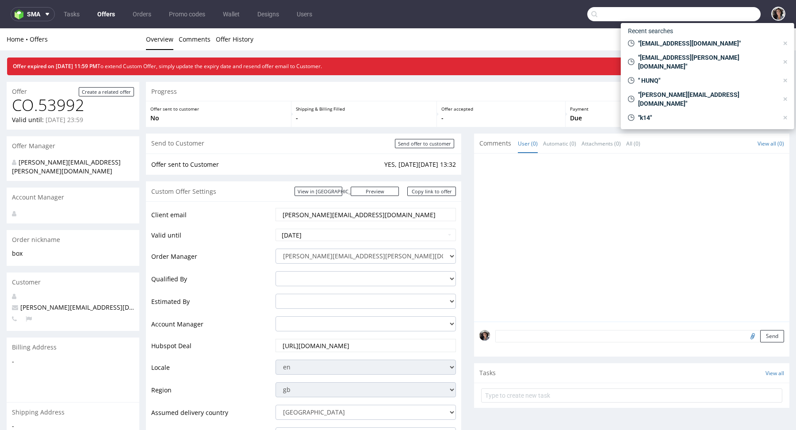
click at [738, 17] on input "text" at bounding box center [673, 14] width 173 height 14
paste input "[EMAIL_ADDRESS][DOMAIN_NAME]"
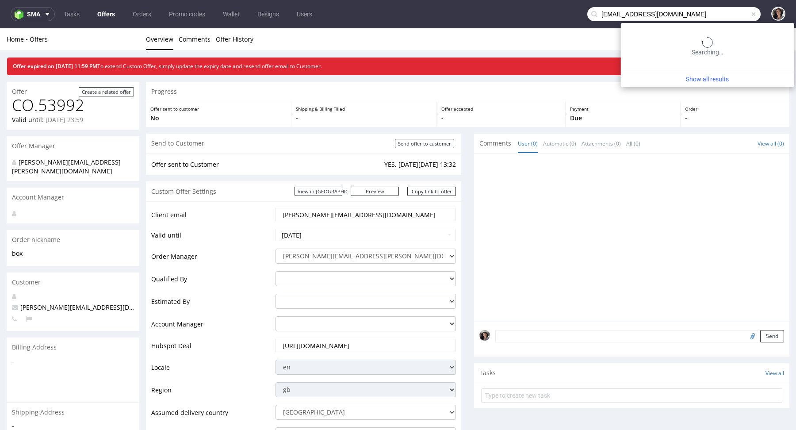
type input "[EMAIL_ADDRESS][DOMAIN_NAME]"
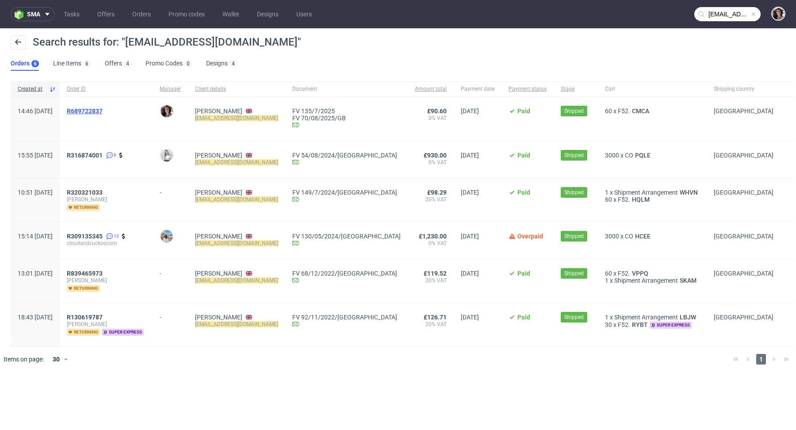
click at [103, 107] on span "R689722837" at bounding box center [85, 110] width 36 height 7
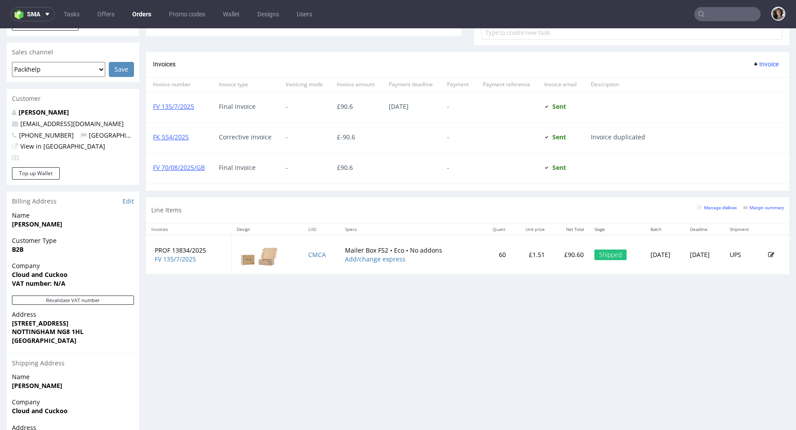
scroll to position [411, 0]
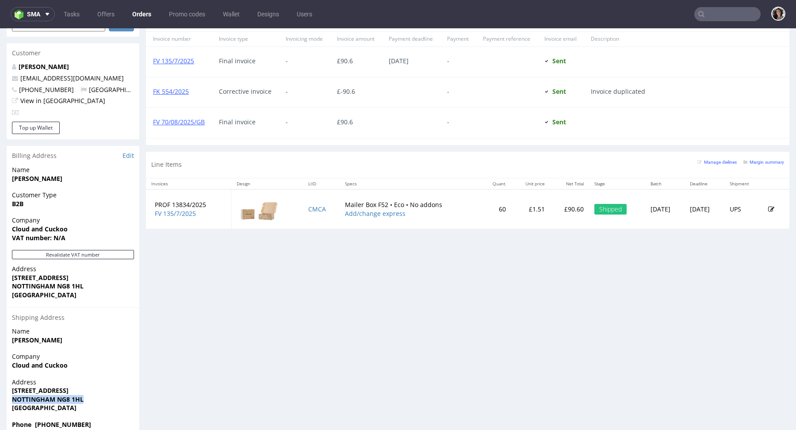
drag, startPoint x: 86, startPoint y: 380, endPoint x: 0, endPoint y: 382, distance: 86.2
click at [0, 382] on div "Order via Offer R689722837 [DATE] 02:46 PM [PERSON_NAME] this order as problema…" at bounding box center [398, 41] width 796 height 804
copy strong "NOTTINGHAM NG8 1HL"
type input "[EMAIL_ADDRESS][DOMAIN_NAME]"
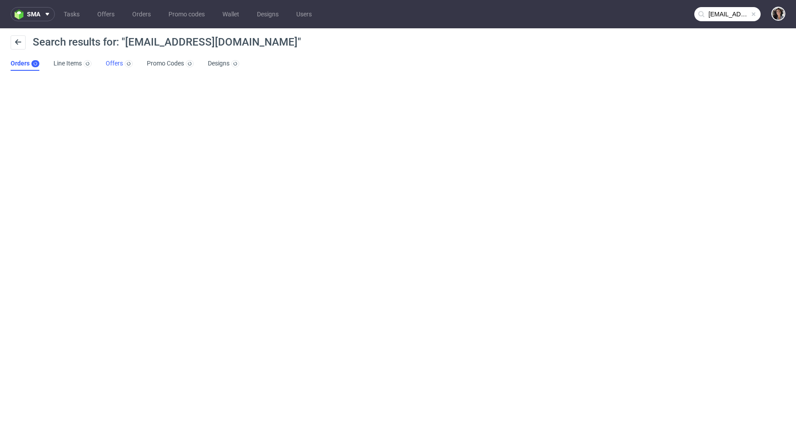
click at [121, 61] on link "Offers" at bounding box center [119, 64] width 27 height 14
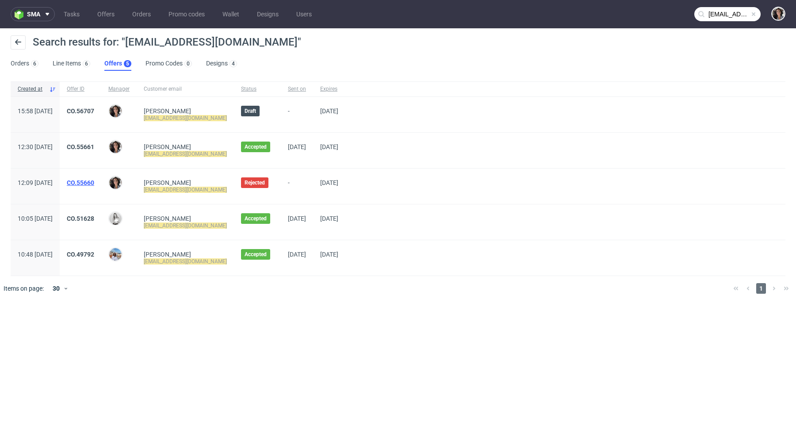
click at [94, 181] on link "CO.55660" at bounding box center [80, 182] width 27 height 7
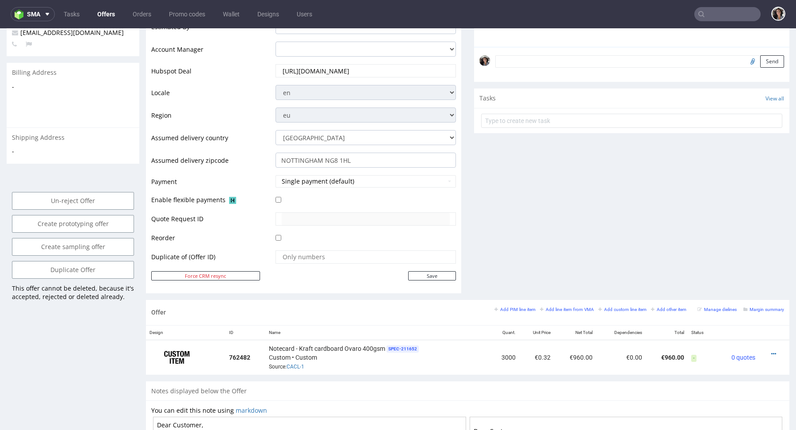
scroll to position [424, 0]
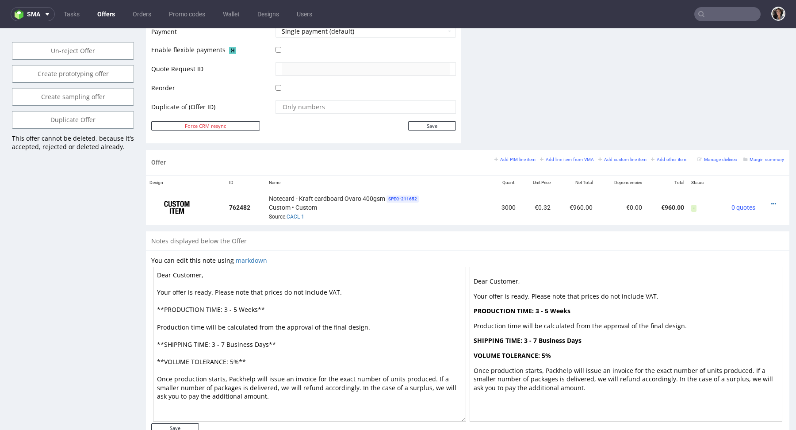
type input "[EMAIL_ADDRESS][DOMAIN_NAME]"
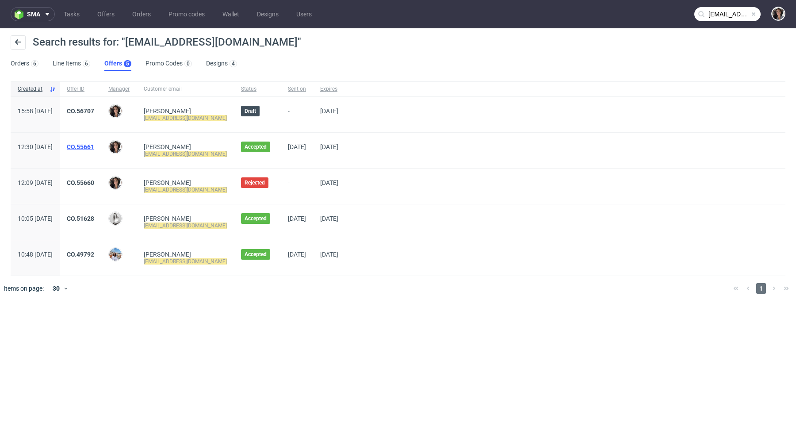
click at [94, 145] on link "CO.55661" at bounding box center [80, 146] width 27 height 7
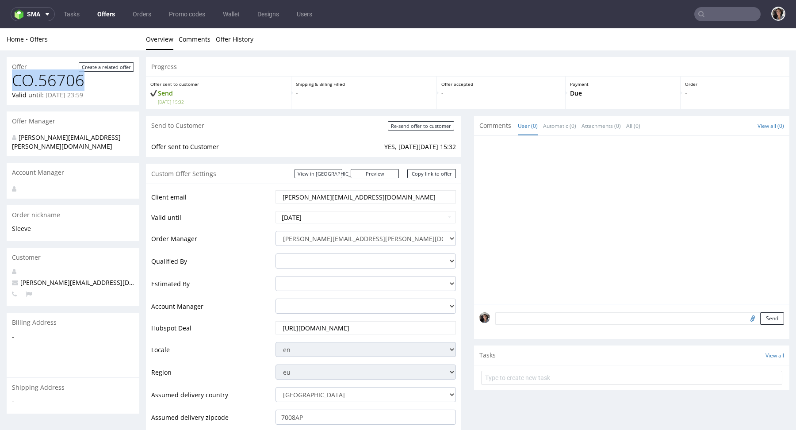
drag, startPoint x: 87, startPoint y: 78, endPoint x: 10, endPoint y: 78, distance: 76.5
click at [10, 78] on div "CO.56706 Valid until: [DATE] 23:59" at bounding box center [73, 88] width 133 height 33
copy h1 "CO.56706"
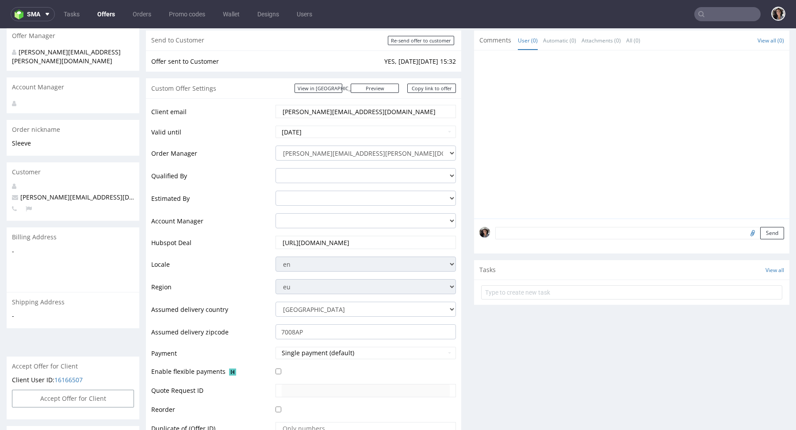
scroll to position [242, 0]
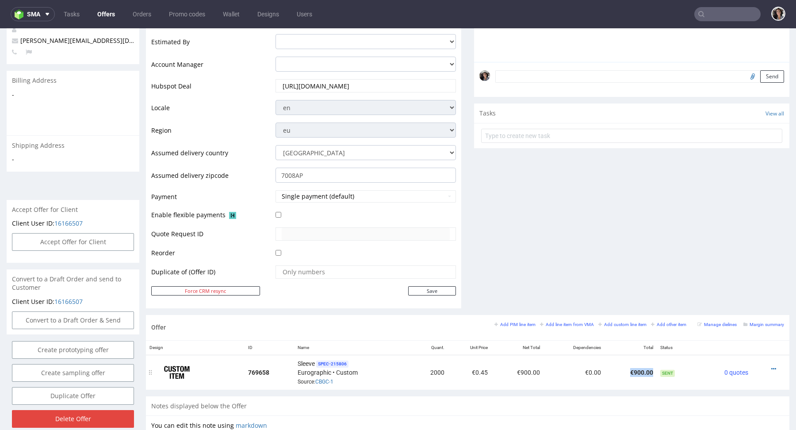
drag, startPoint x: 649, startPoint y: 369, endPoint x: 623, endPoint y: 369, distance: 25.6
click at [623, 369] on td "€900.00" at bounding box center [630, 372] width 52 height 35
copy td "€900.00"
click at [753, 322] on small "Margin summary" at bounding box center [763, 324] width 41 height 5
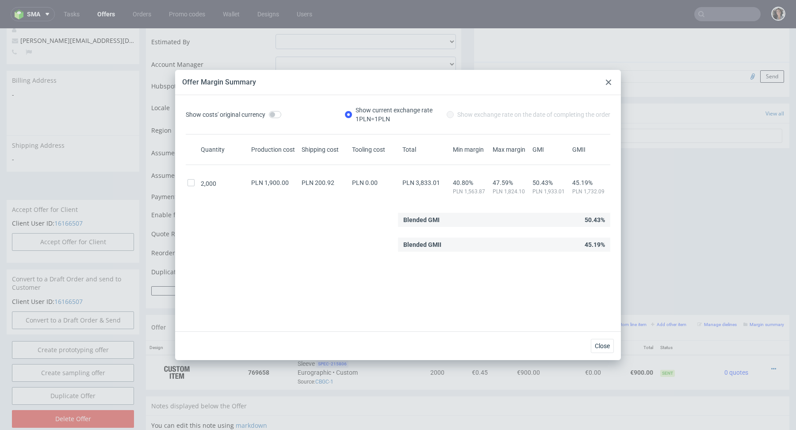
click at [608, 80] on icon at bounding box center [608, 82] width 5 height 5
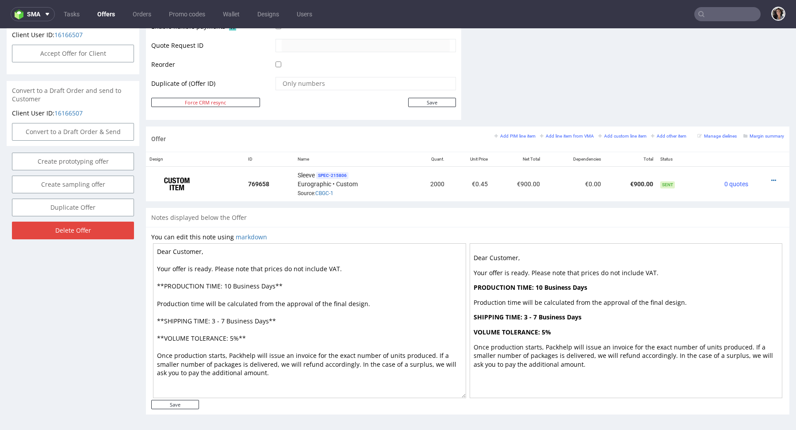
scroll to position [320, 0]
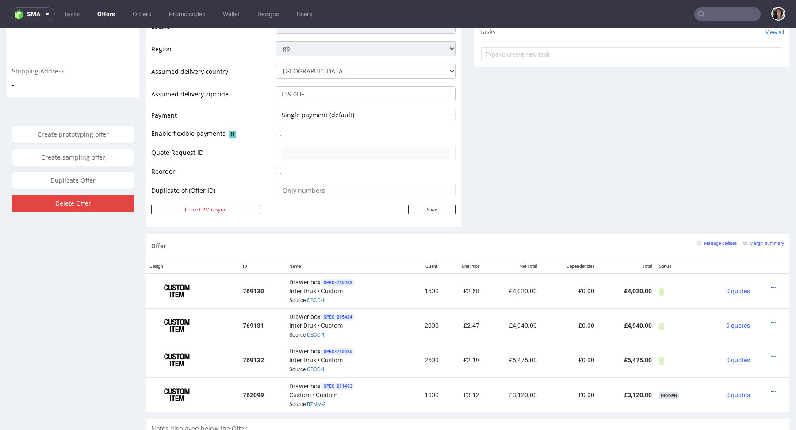
scroll to position [339, 0]
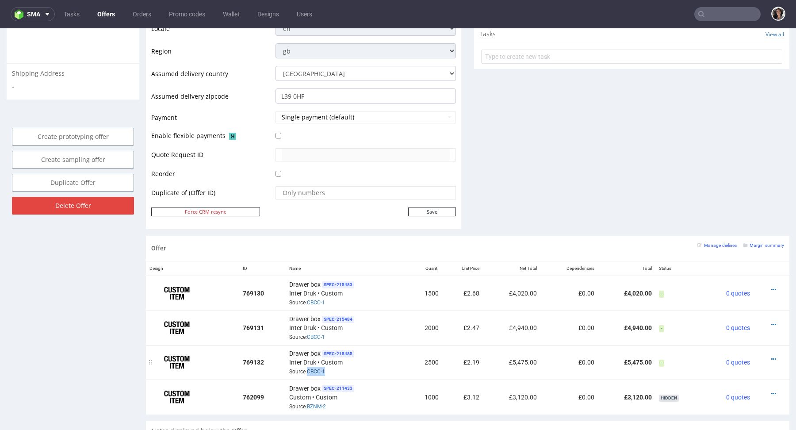
copy link "CBCC-1"
drag, startPoint x: 329, startPoint y: 370, endPoint x: 306, endPoint y: 370, distance: 23.0
click at [306, 370] on div "Drawer box SPEC- 215485 Inter Druk • Custom Source: CBCC-1" at bounding box center [346, 361] width 114 height 27
click at [315, 369] on link "CBCC-1" at bounding box center [316, 371] width 18 height 6
